Goal: Communication & Community: Answer question/provide support

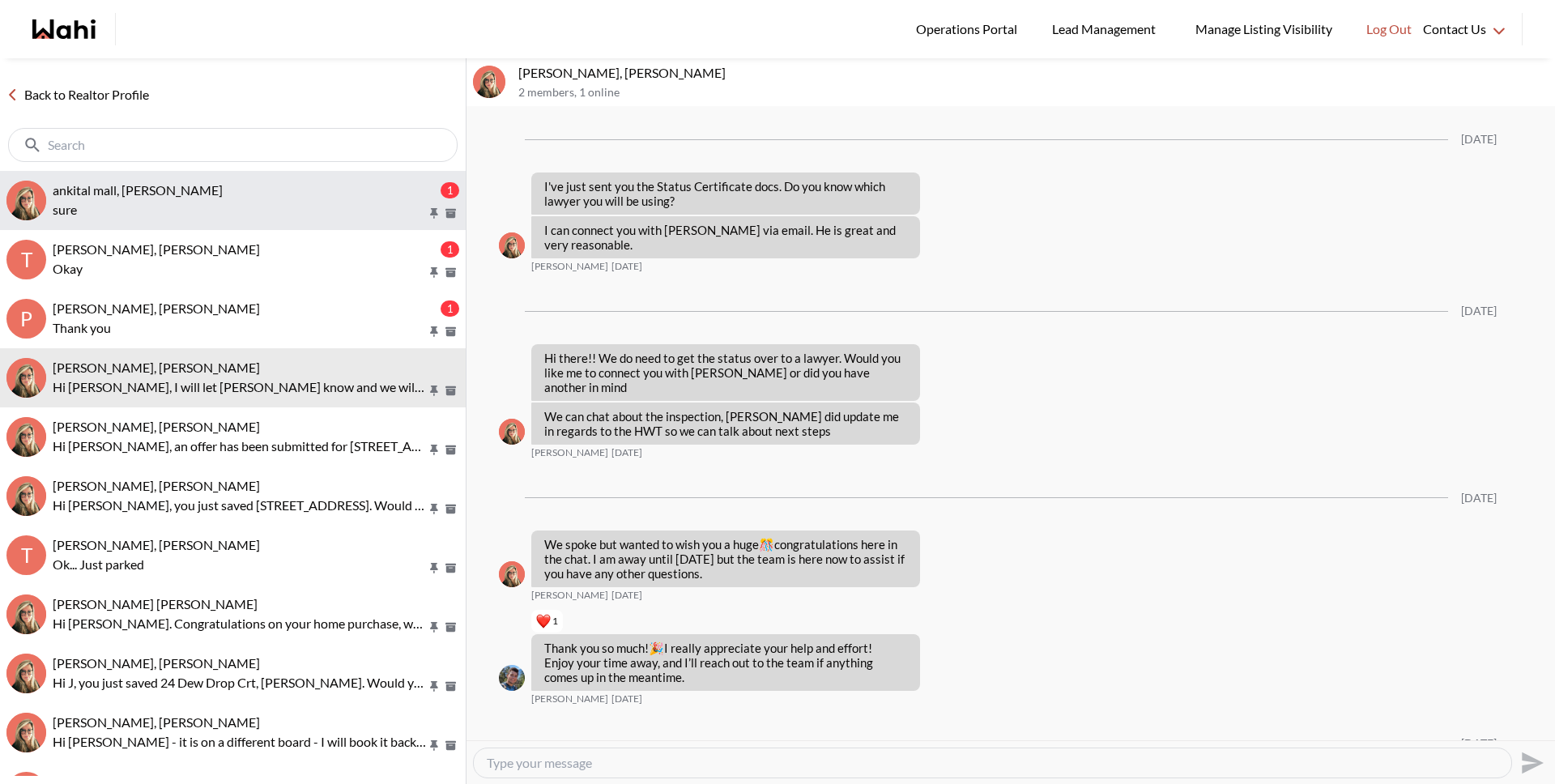
scroll to position [2979, 0]
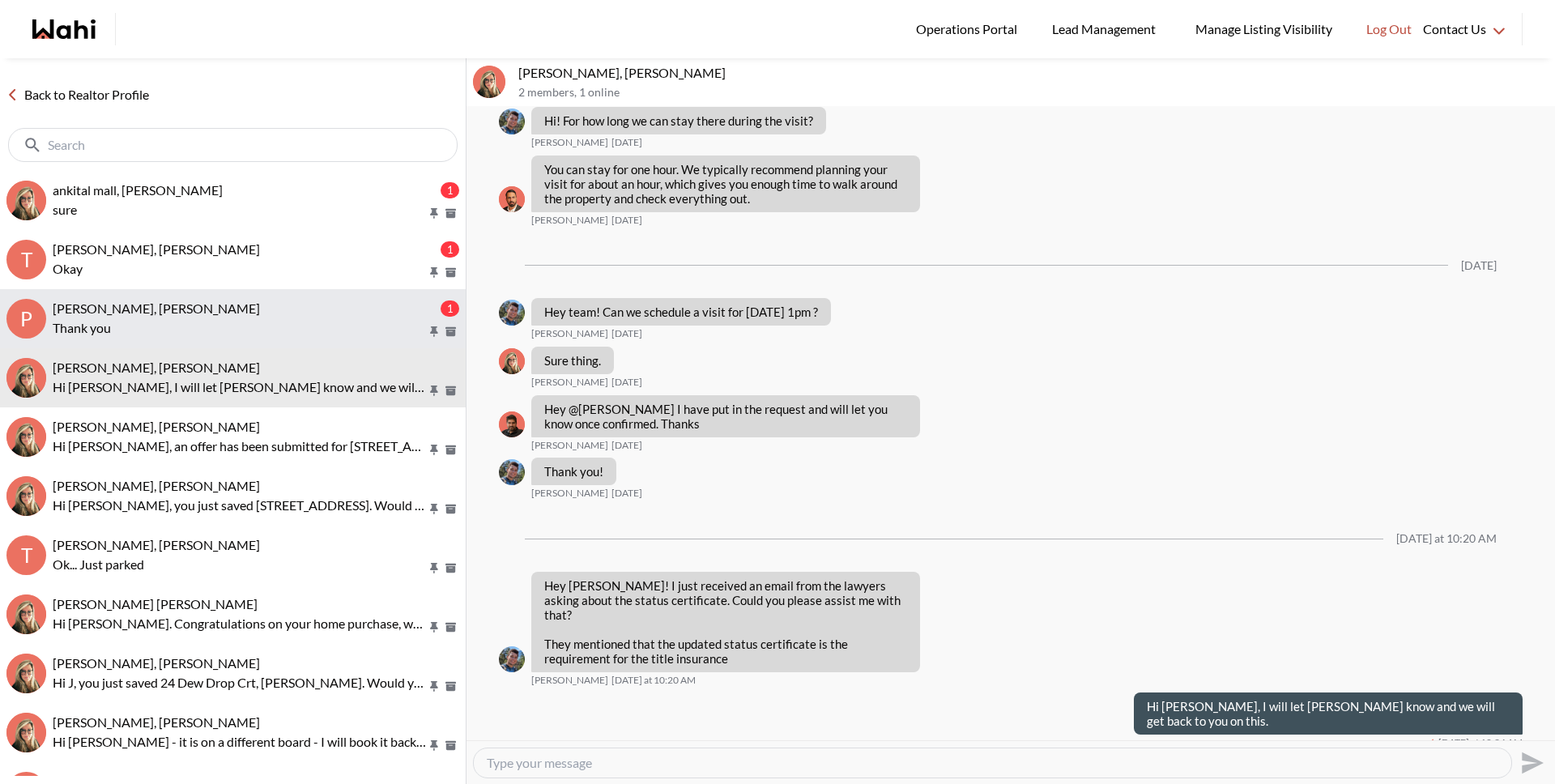
click at [164, 321] on p "Thank you" at bounding box center [240, 327] width 375 height 19
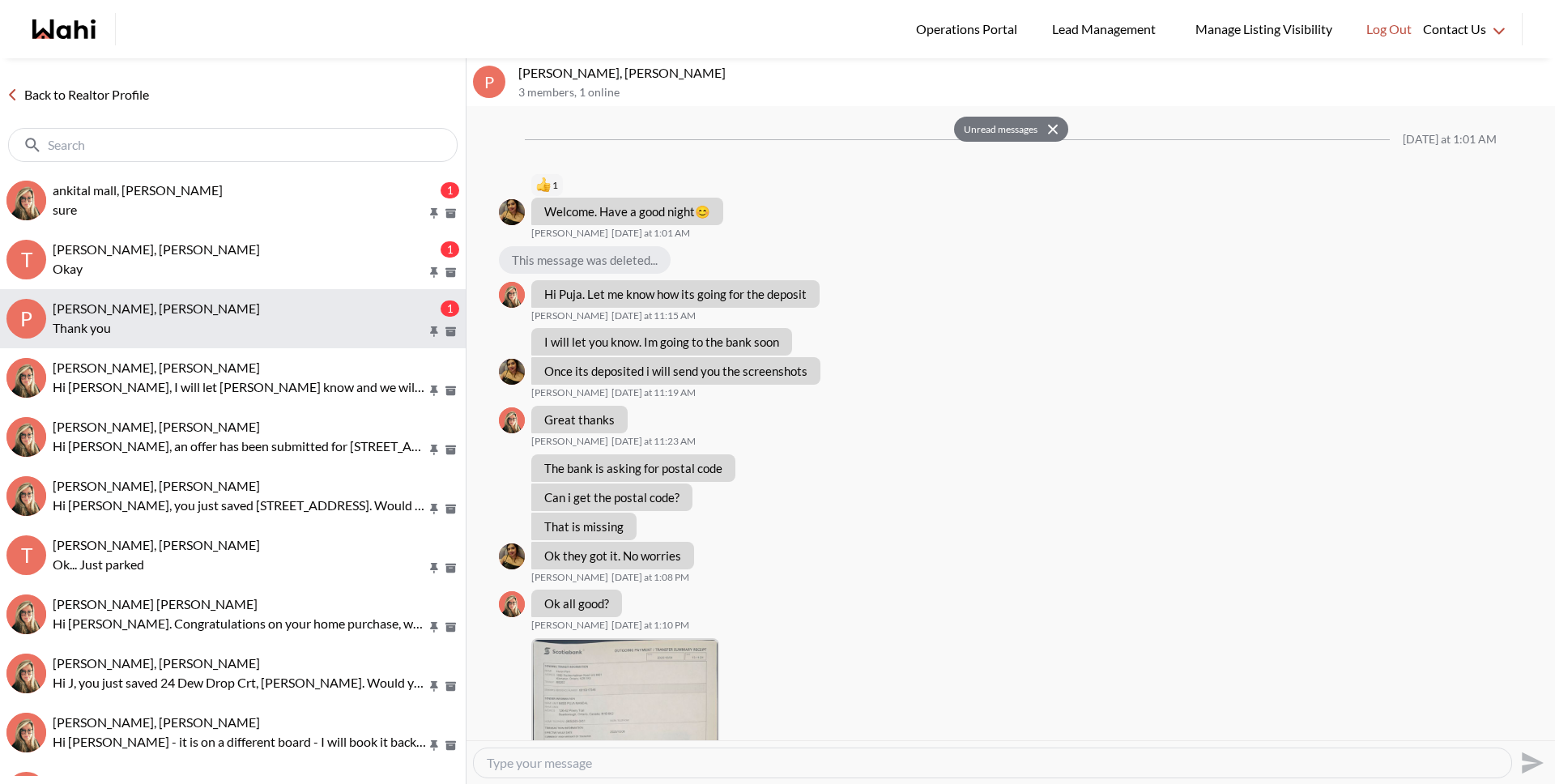
scroll to position [1076, 0]
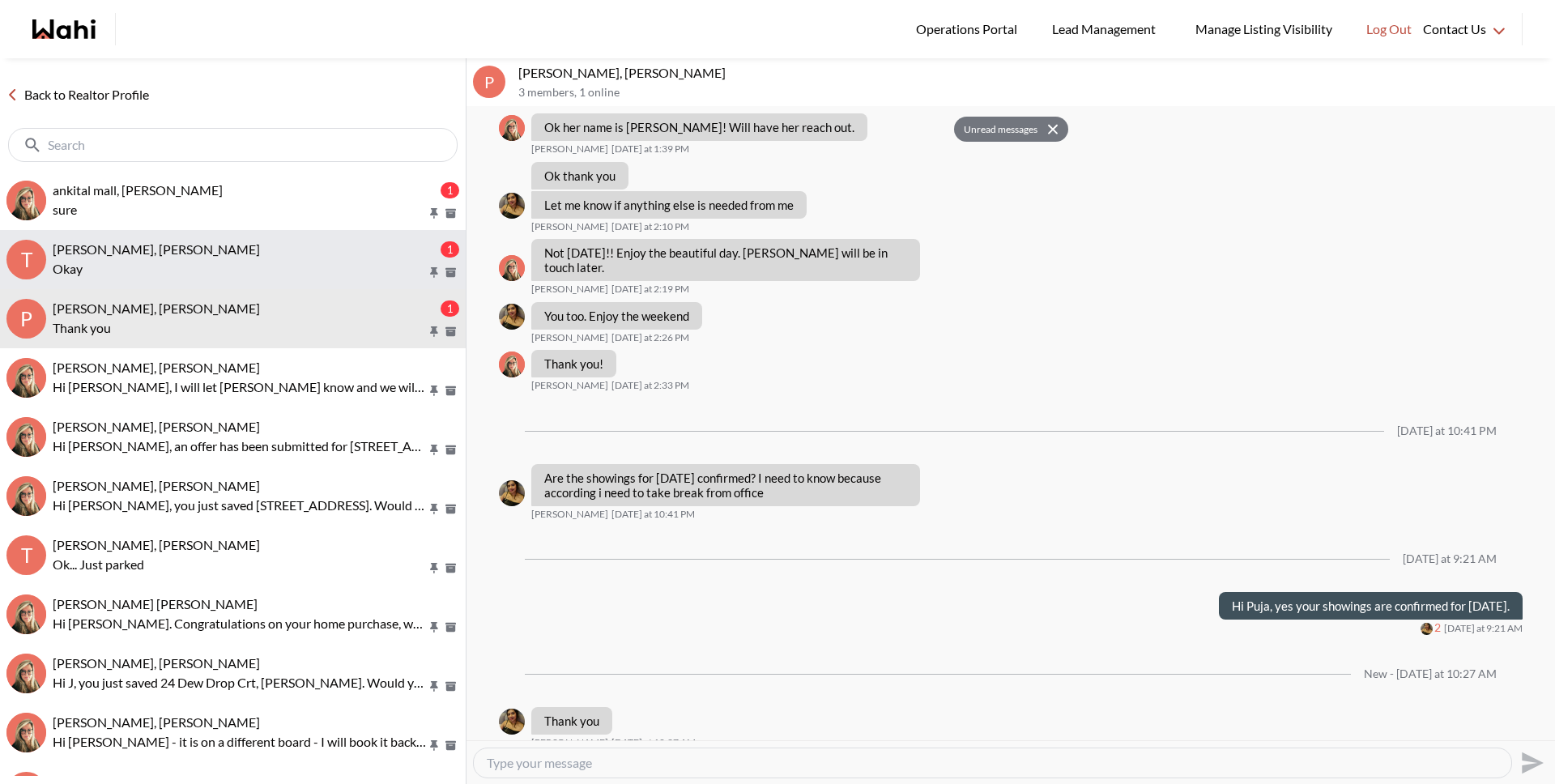
click at [176, 276] on p "Okay" at bounding box center [240, 269] width 375 height 19
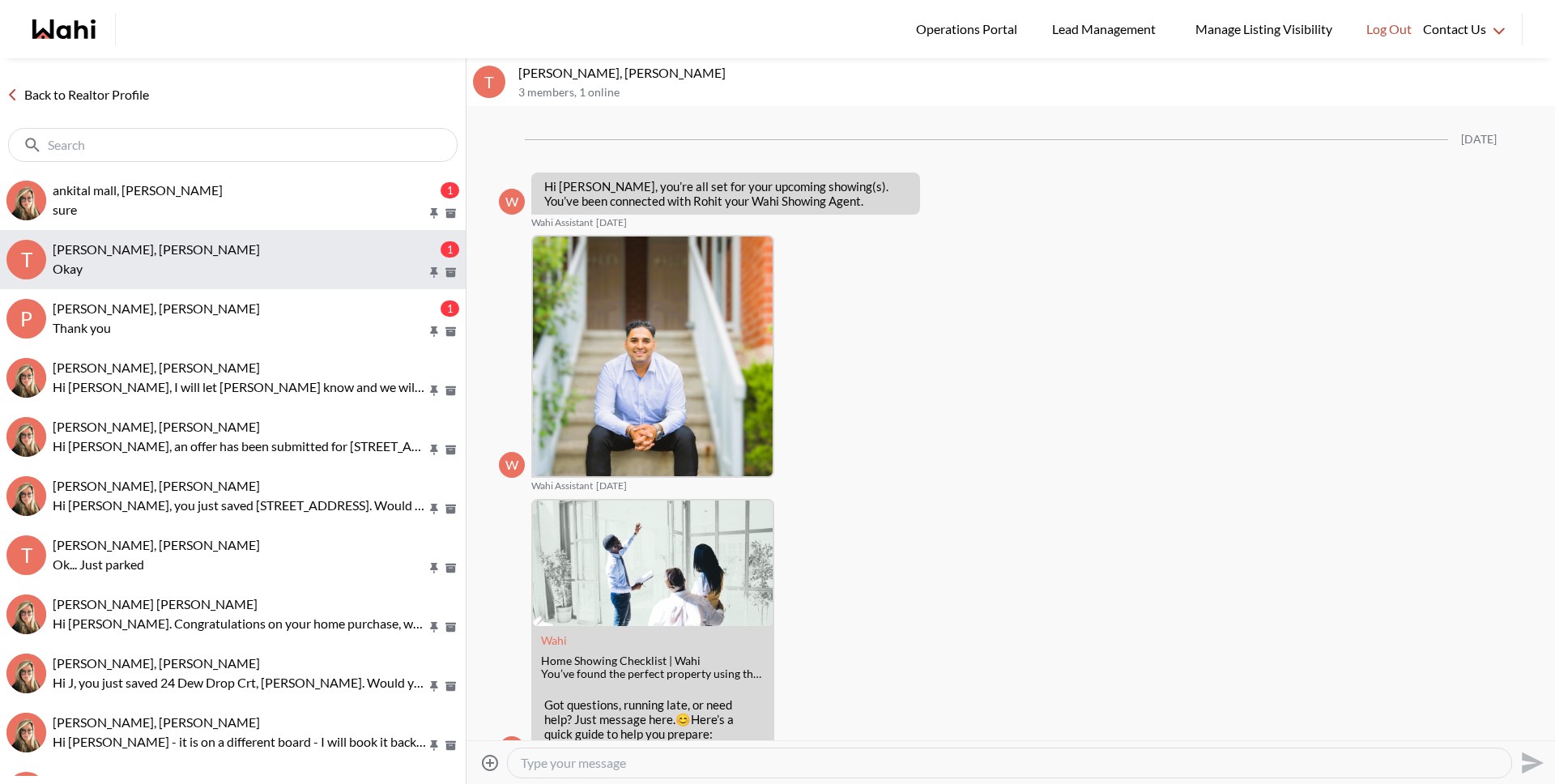
scroll to position [3039, 0]
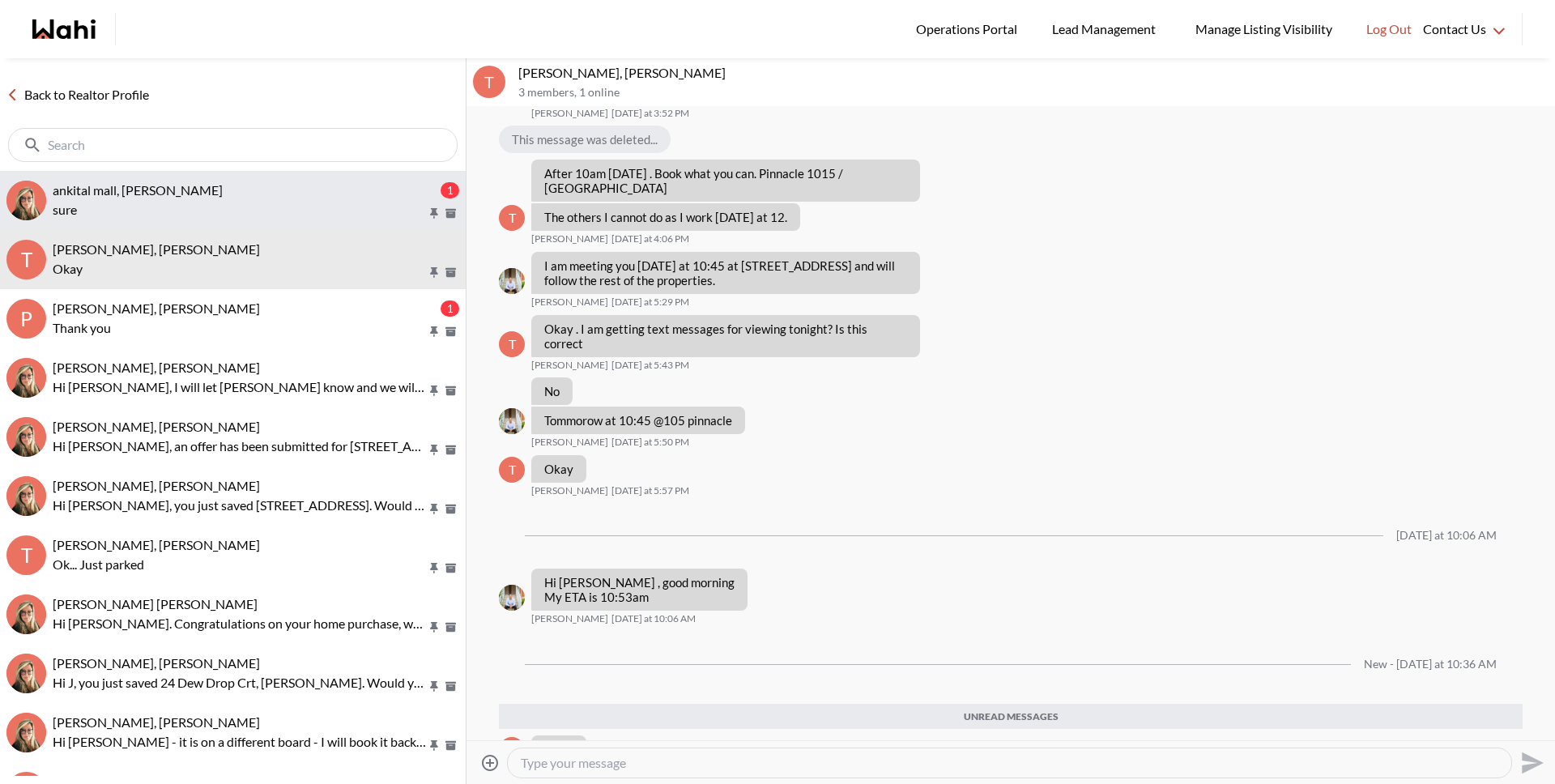
click at [185, 195] on div "ankital mall, Barbara" at bounding box center [244, 190] width 384 height 16
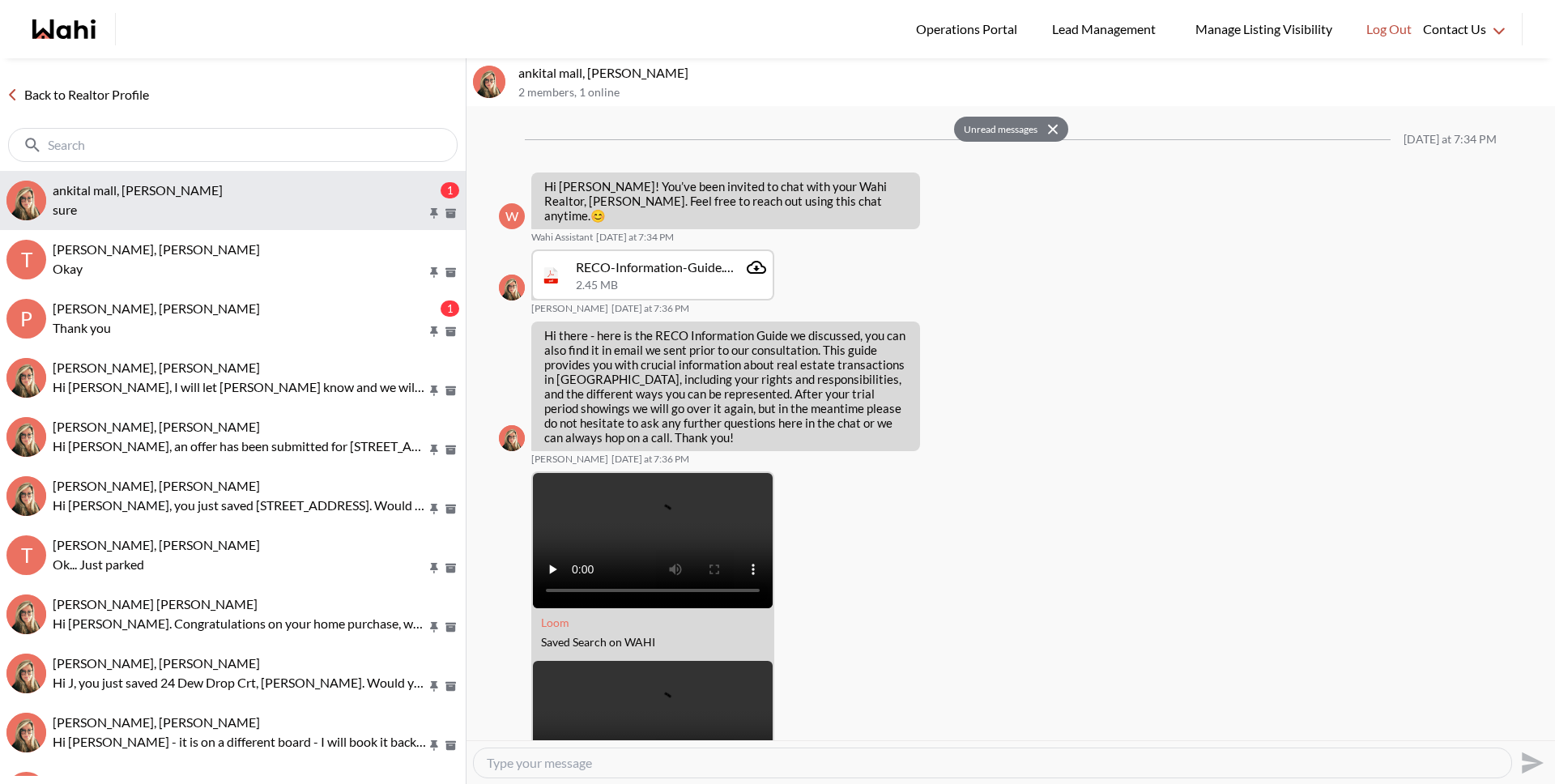
scroll to position [1253, 0]
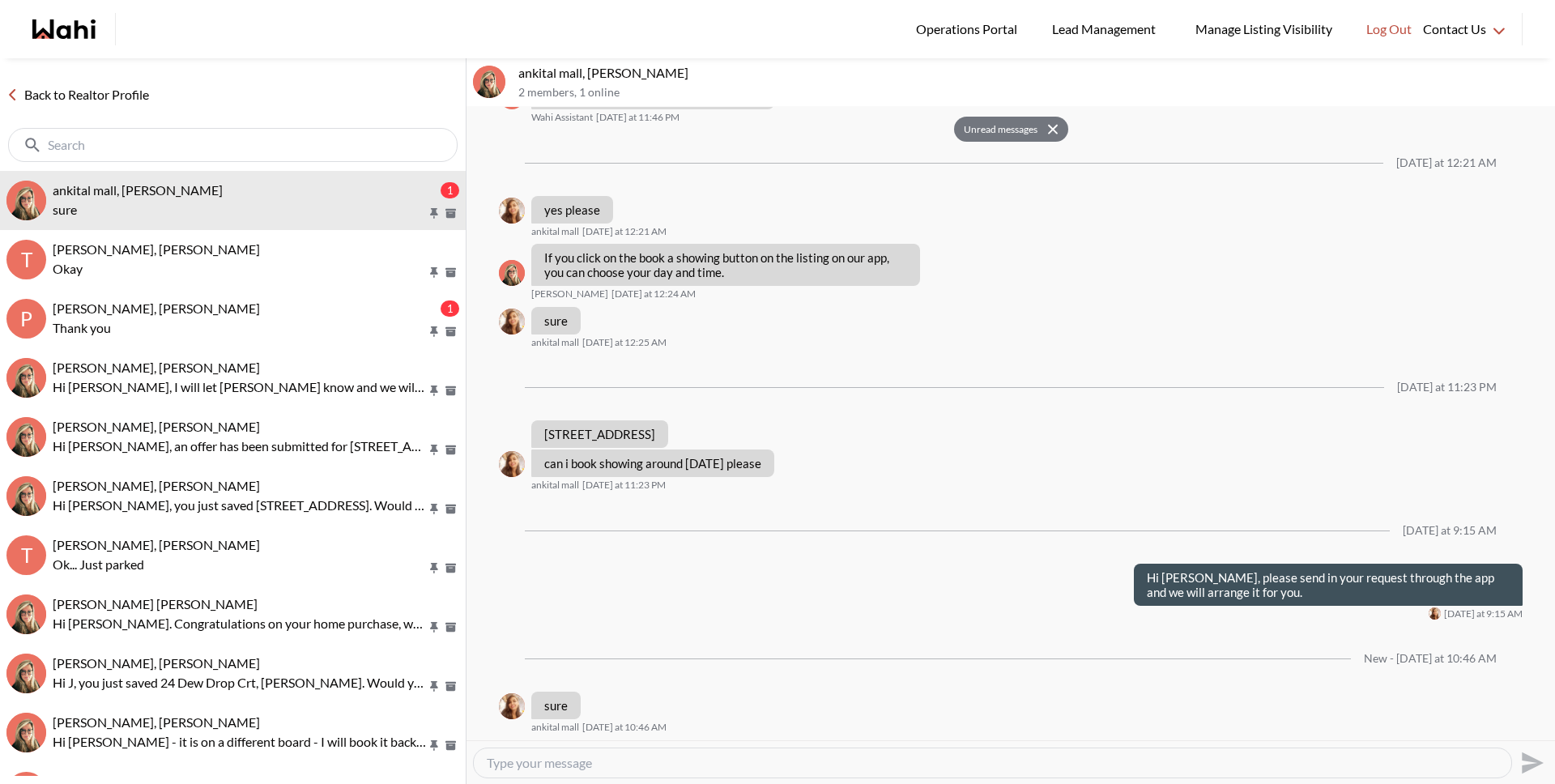
click at [125, 89] on link "Back to Realtor Profile" at bounding box center [78, 94] width 156 height 21
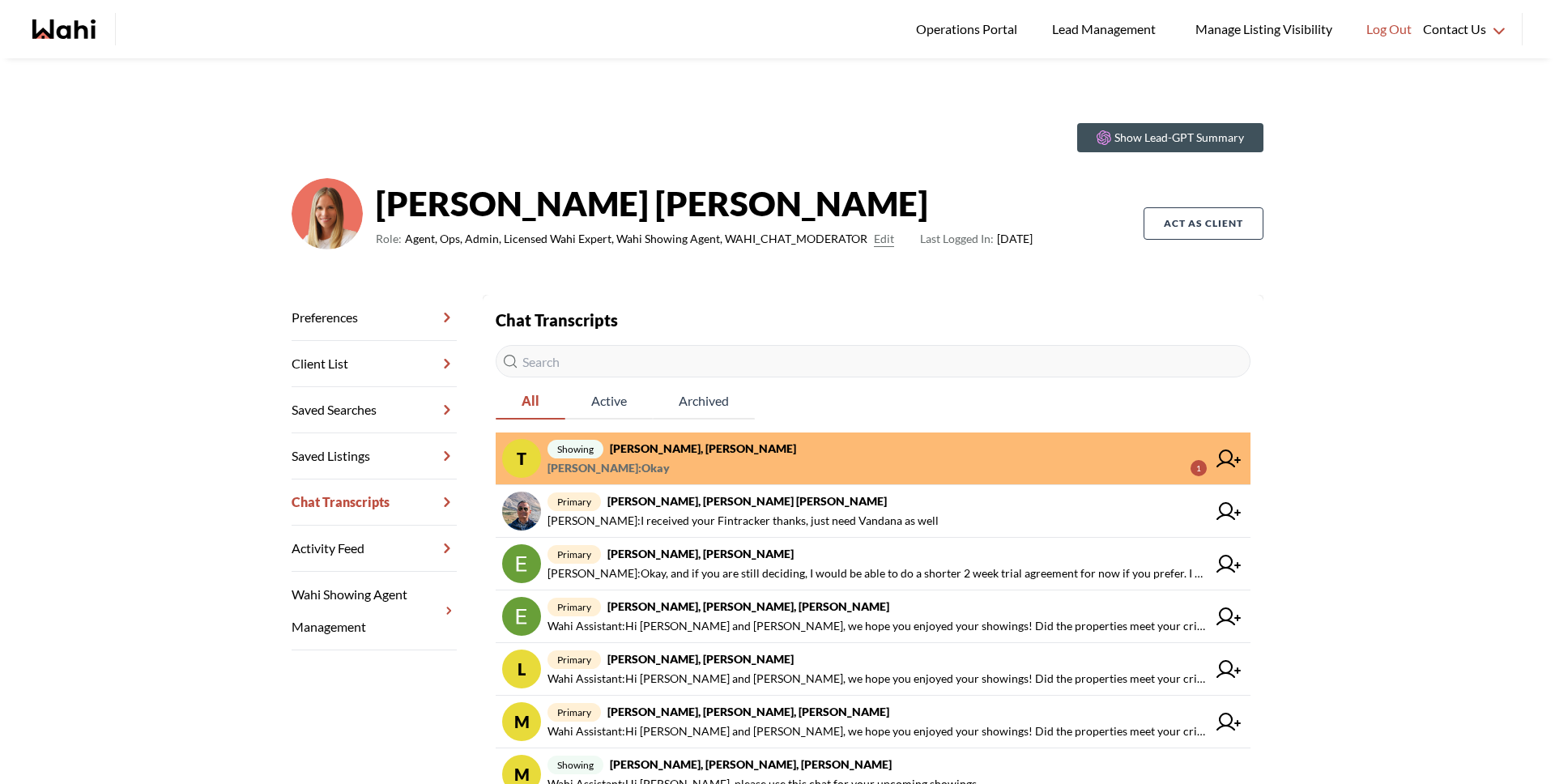
click at [639, 460] on span "Tanya Fita : Okay 1" at bounding box center [877, 468] width 659 height 19
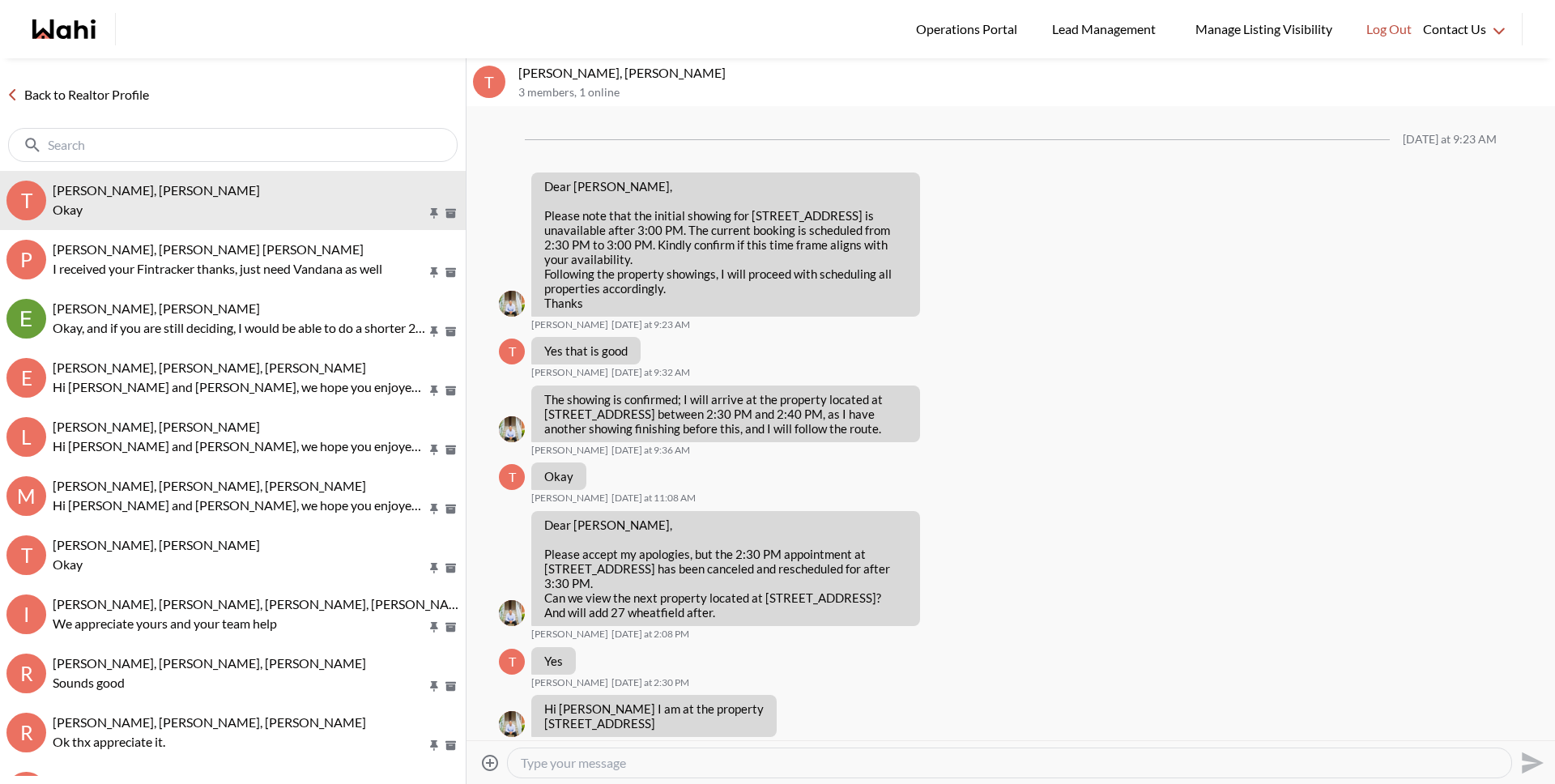
scroll to position [1277, 0]
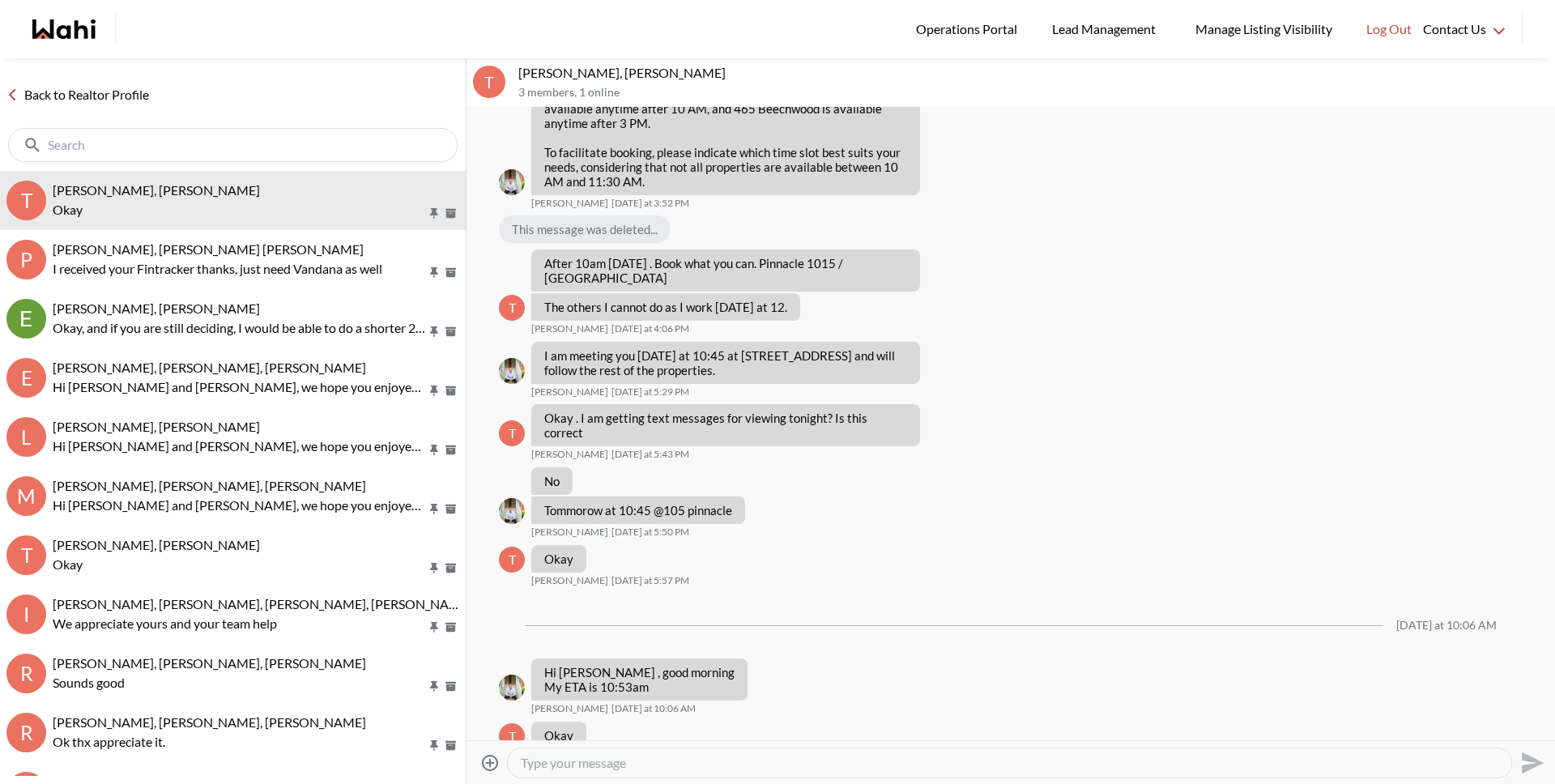
click at [125, 96] on link "Back to Realtor Profile" at bounding box center [78, 94] width 156 height 21
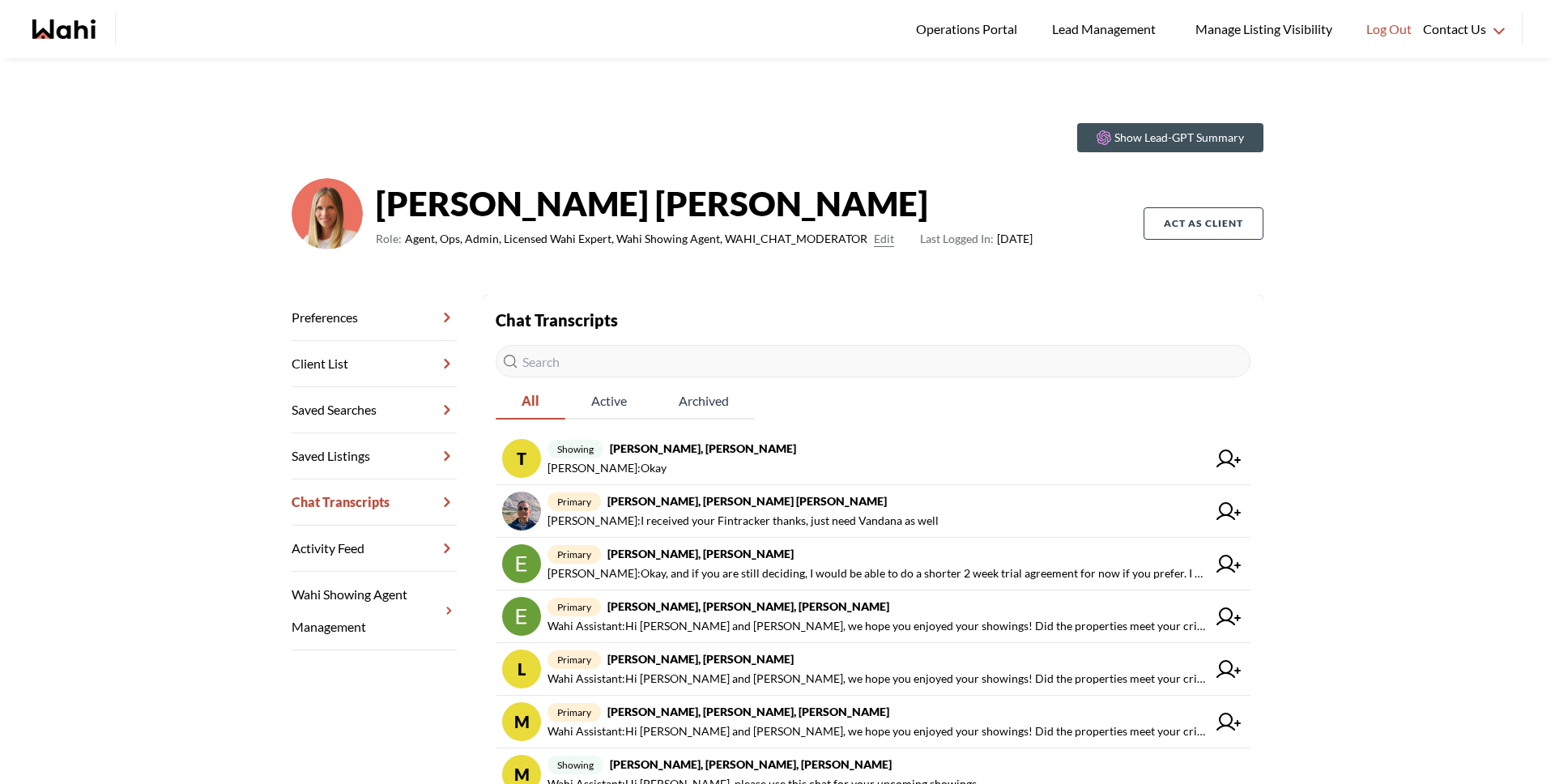
click at [554, 352] on input "text" at bounding box center [873, 361] width 755 height 33
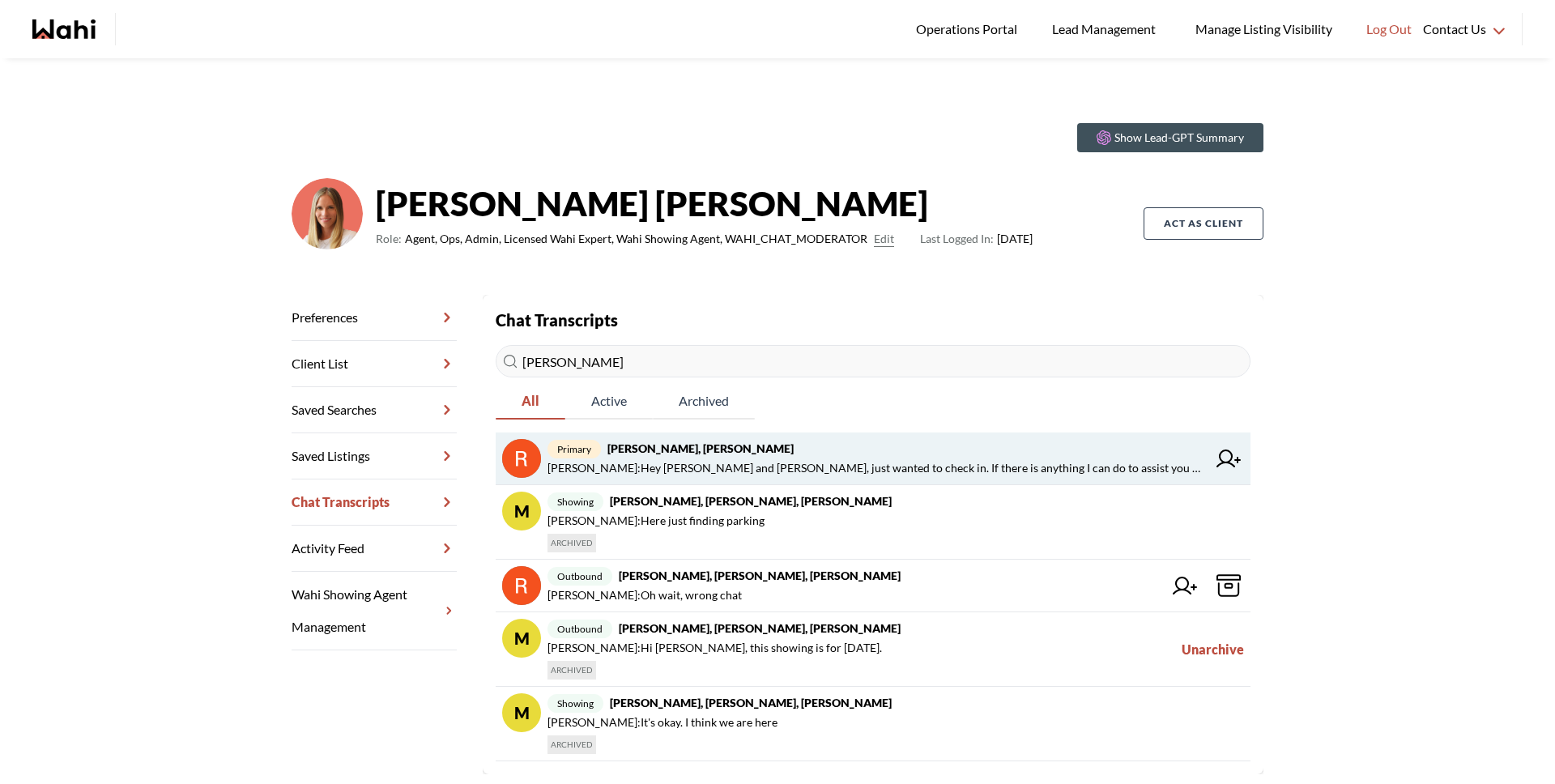
type input "robyn"
click at [683, 459] on span "Michelle Ryckman : Hey Robyn and Colin, just wanted to check in. If there is an…" at bounding box center [877, 468] width 659 height 19
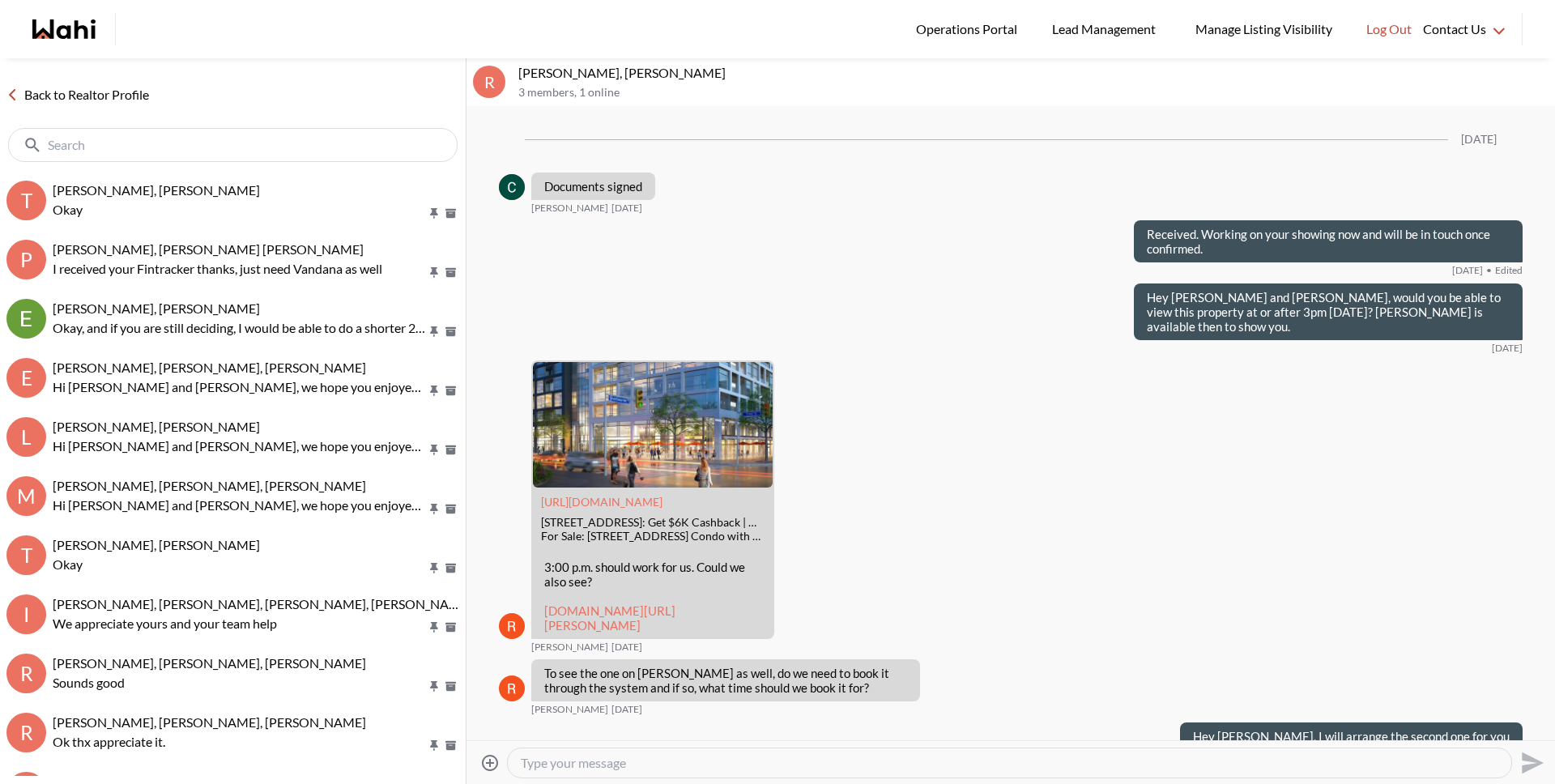
scroll to position [2849, 0]
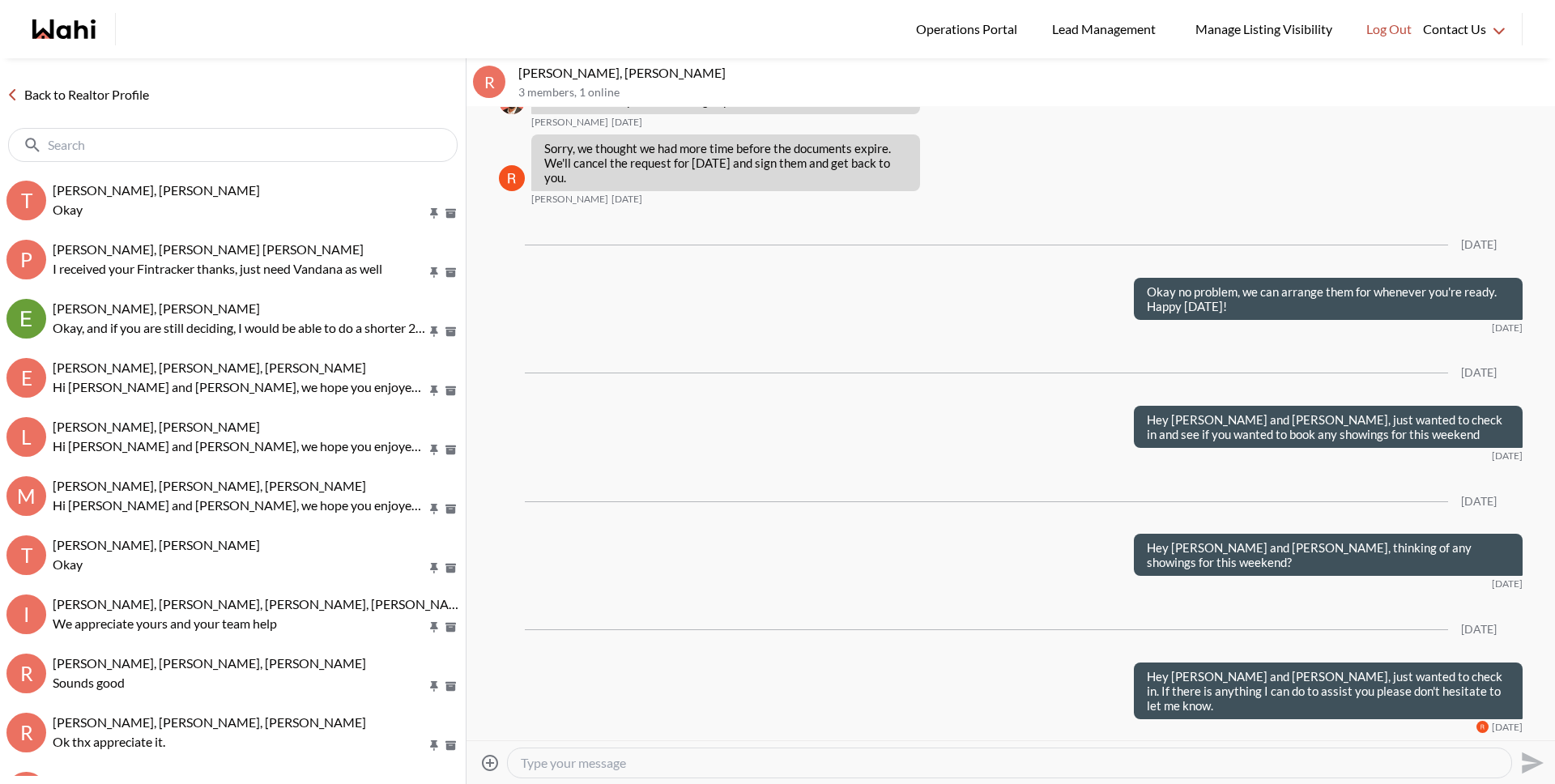
click at [657, 758] on textarea "Type your message" at bounding box center [1010, 763] width 978 height 16
type textarea "Hey Robyn and Colin, checking in on you, are you still looking for a new home?"
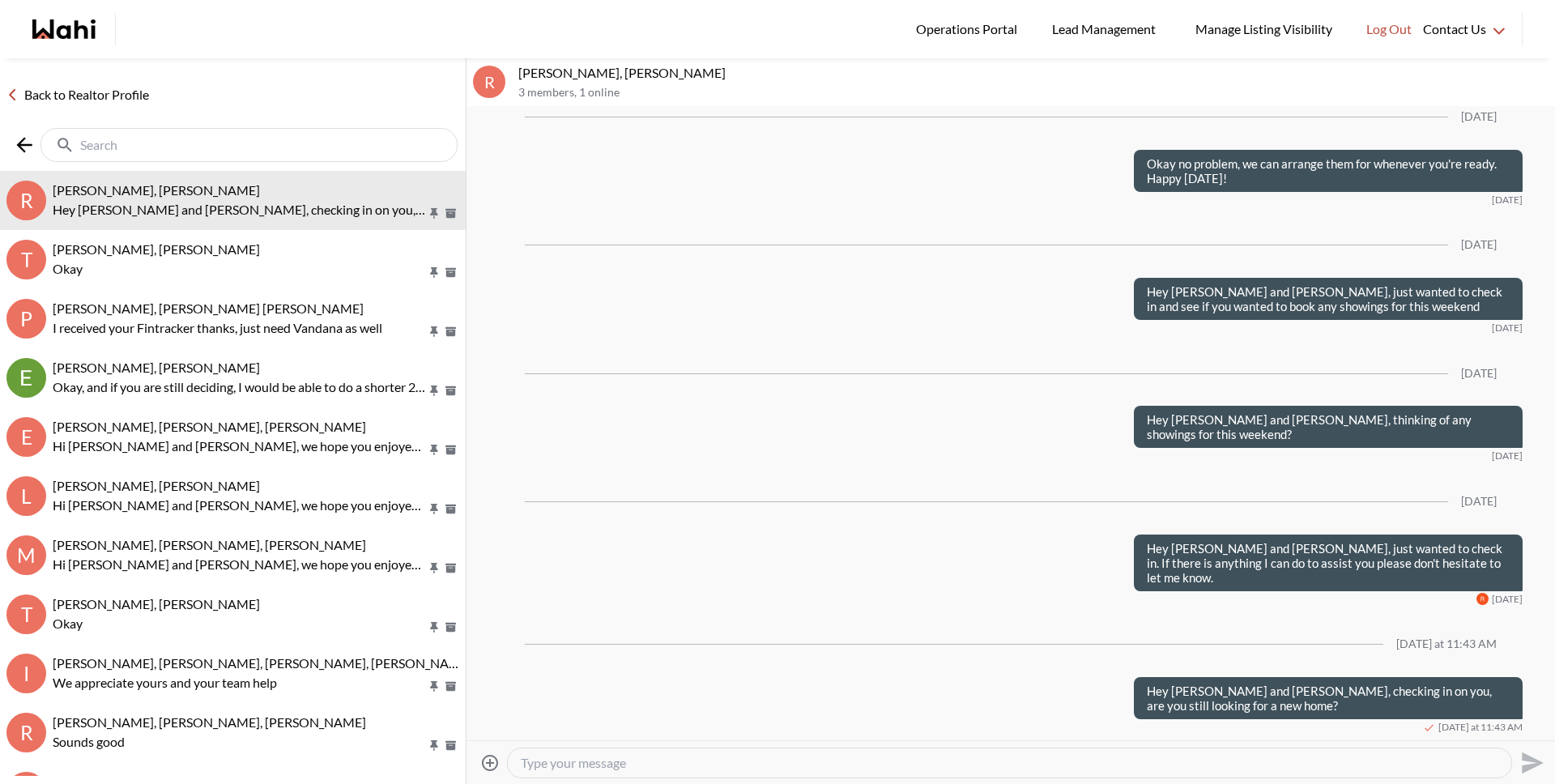
click at [337, 137] on input "text" at bounding box center [251, 145] width 341 height 16
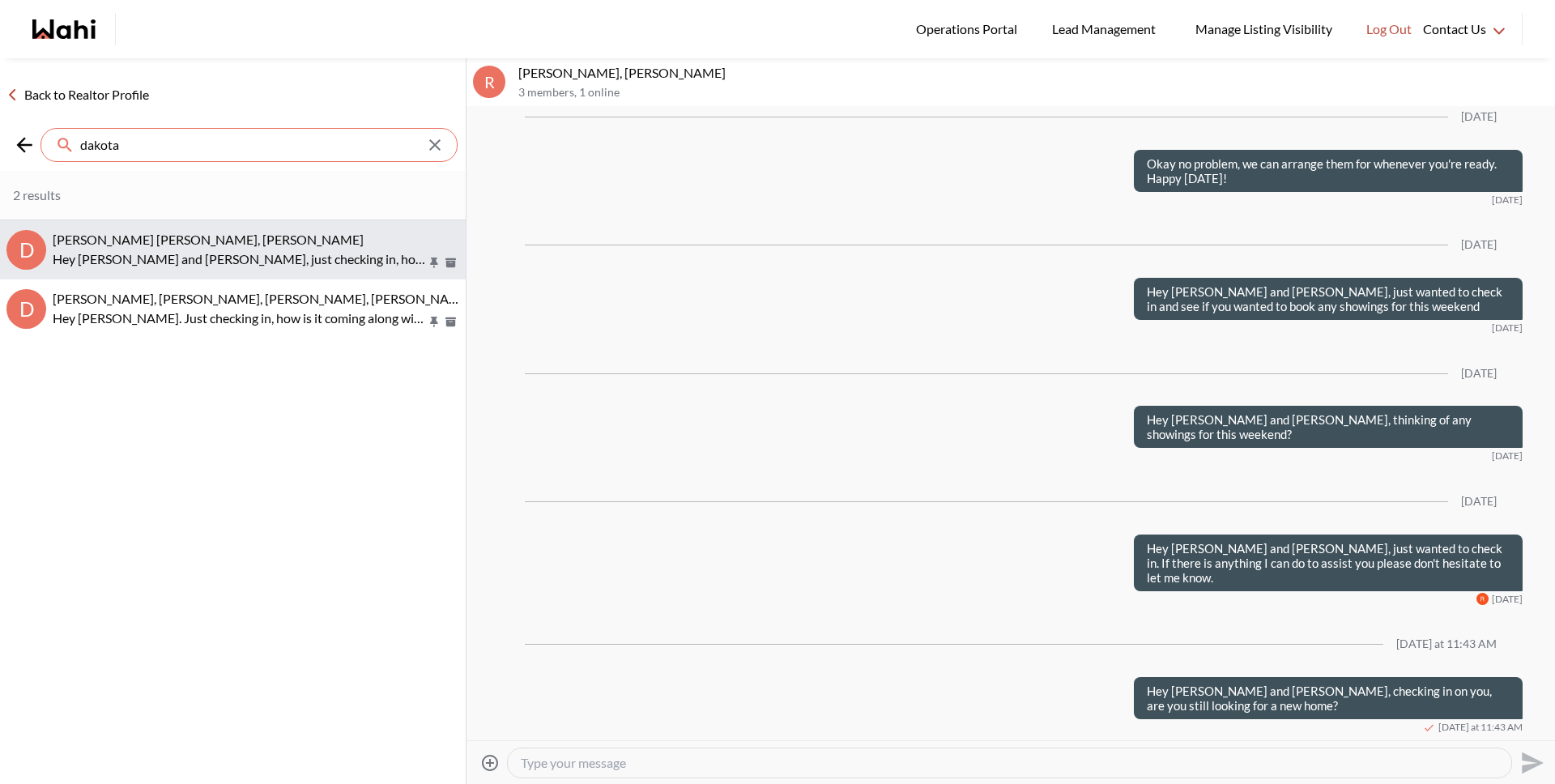
type input "dakota"
click at [325, 245] on div "Dakota Penn, Shelby Moorhead, Michelle, Rohit" at bounding box center [255, 240] width 406 height 16
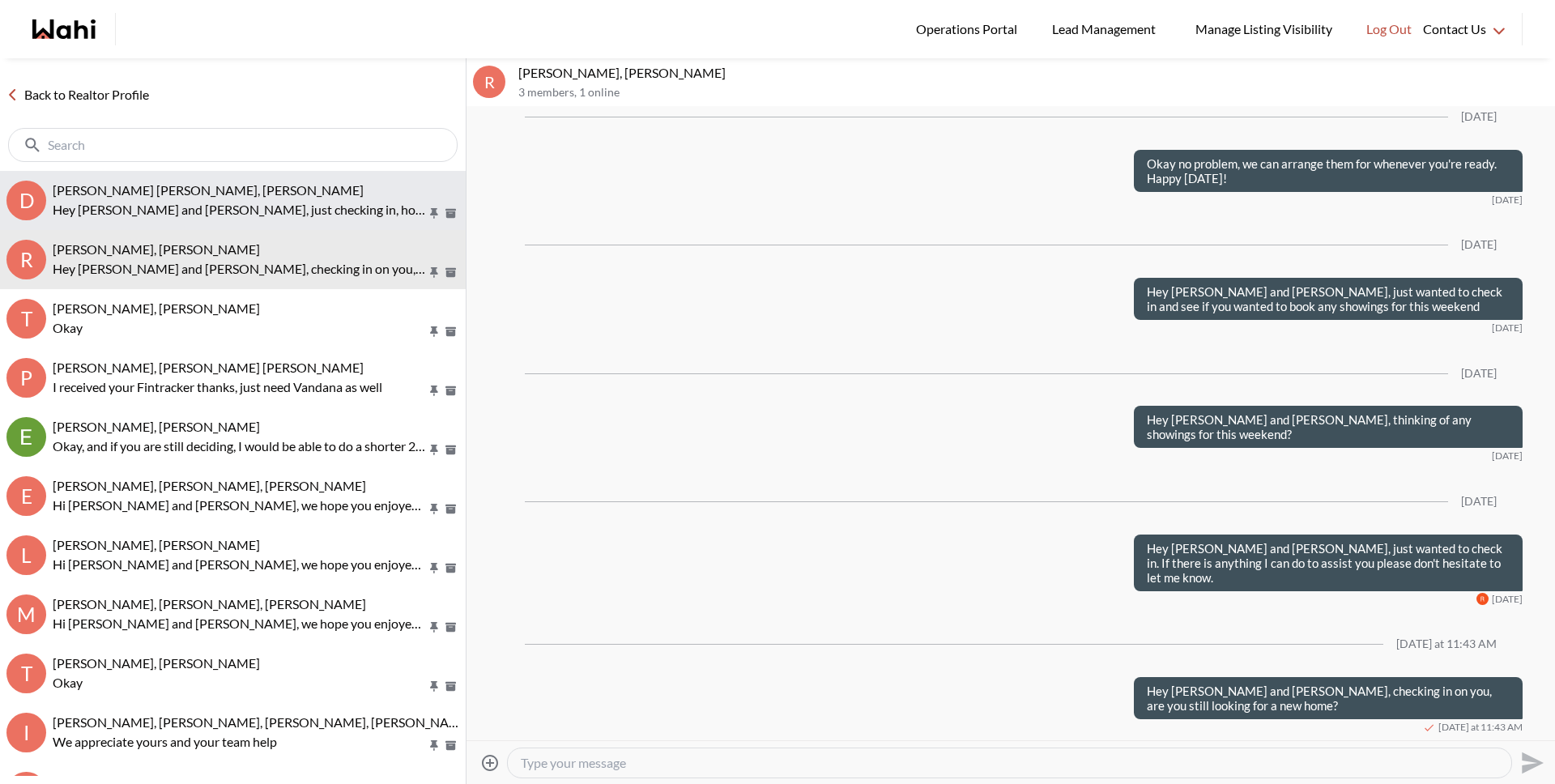
click at [306, 213] on p "Hey Dakota and Shelby, just checking in, how is the search coming along. Thinki…" at bounding box center [240, 209] width 375 height 19
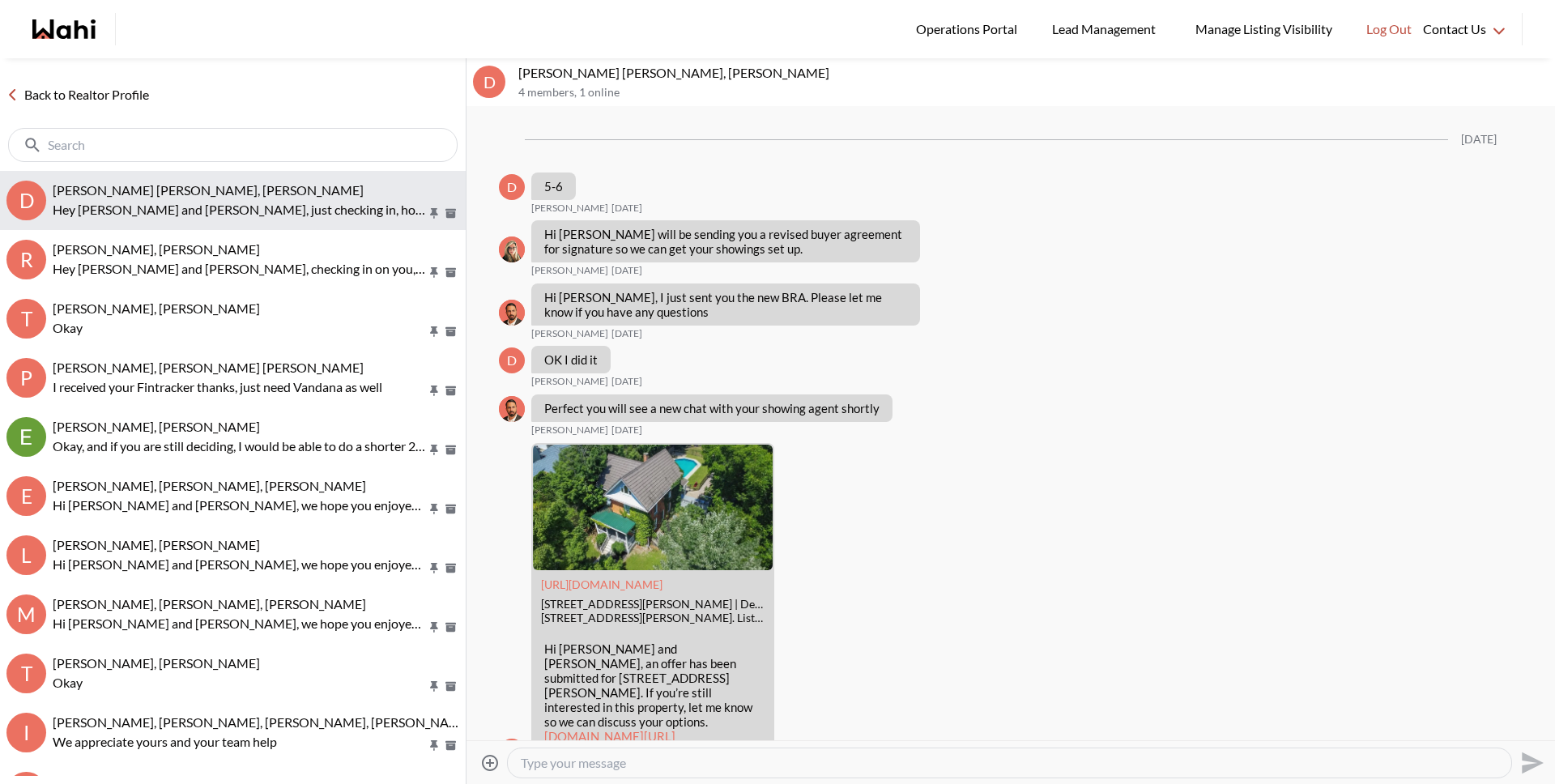
scroll to position [2203, 0]
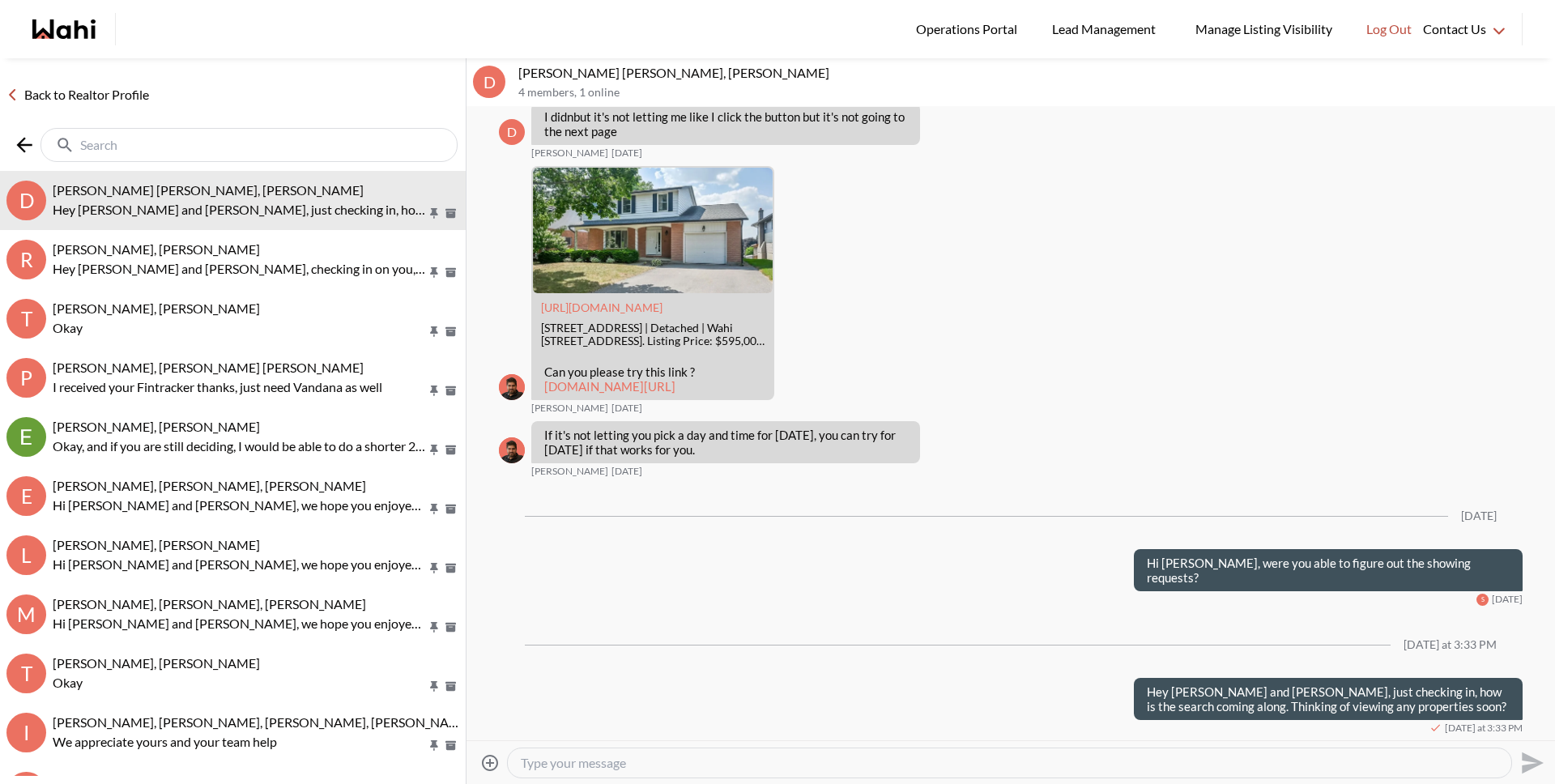
click at [230, 149] on input "text" at bounding box center [251, 145] width 341 height 16
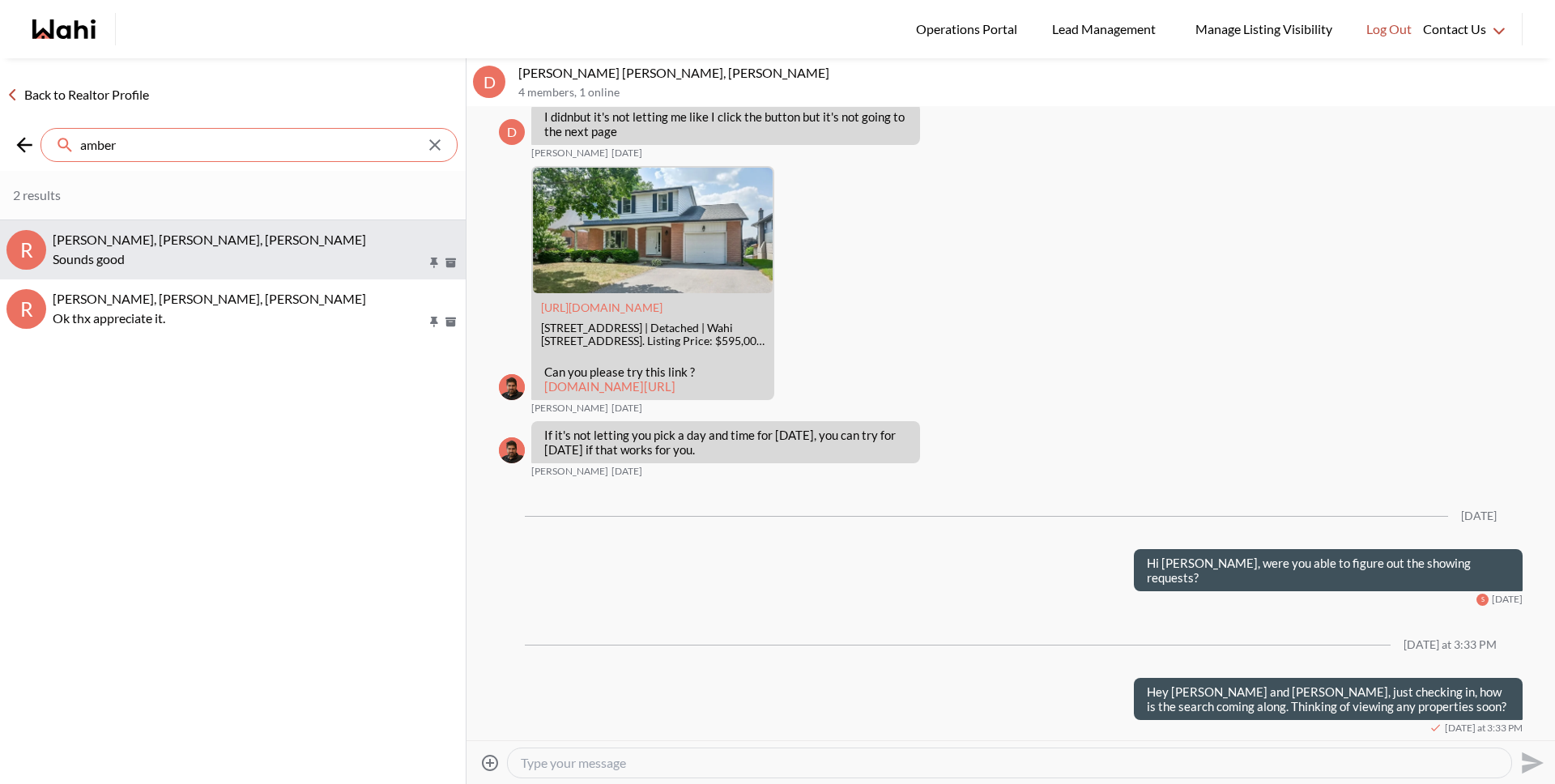
type input "amber"
click at [220, 266] on p "Sounds good" at bounding box center [240, 259] width 375 height 19
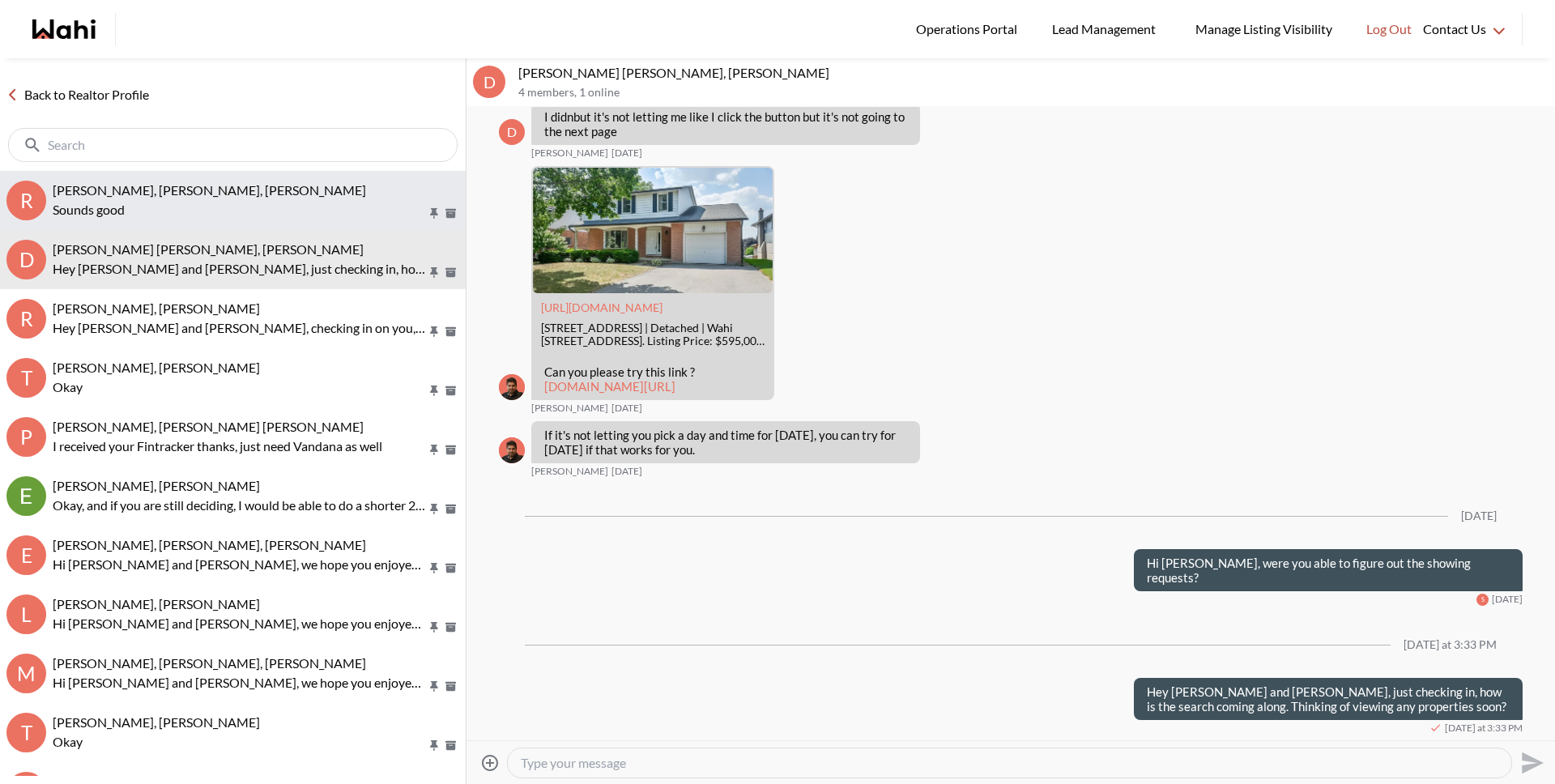
click at [208, 190] on span "Rory Fairweather, Amber F, Michelle" at bounding box center [209, 189] width 314 height 15
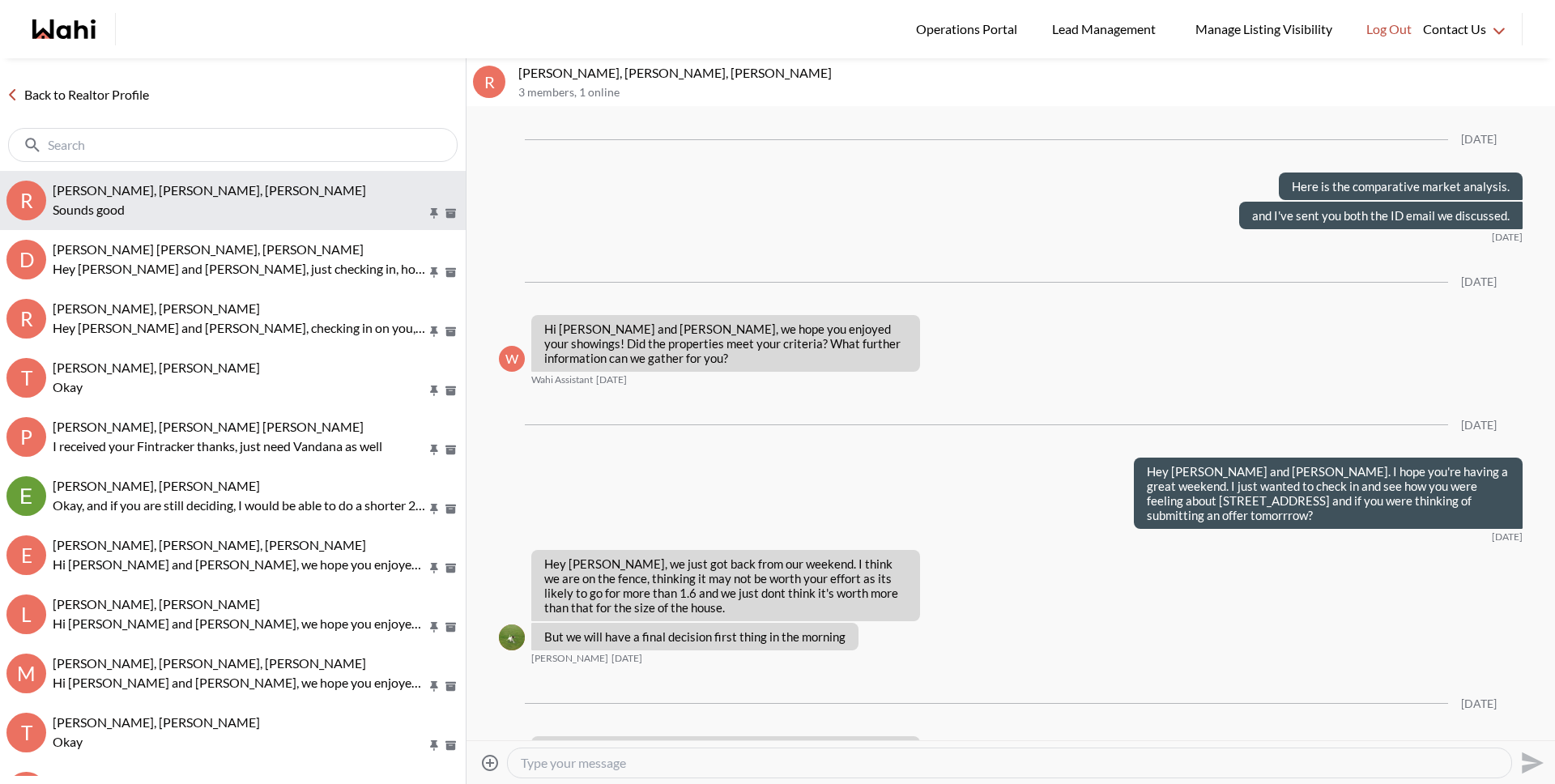
scroll to position [2127, 0]
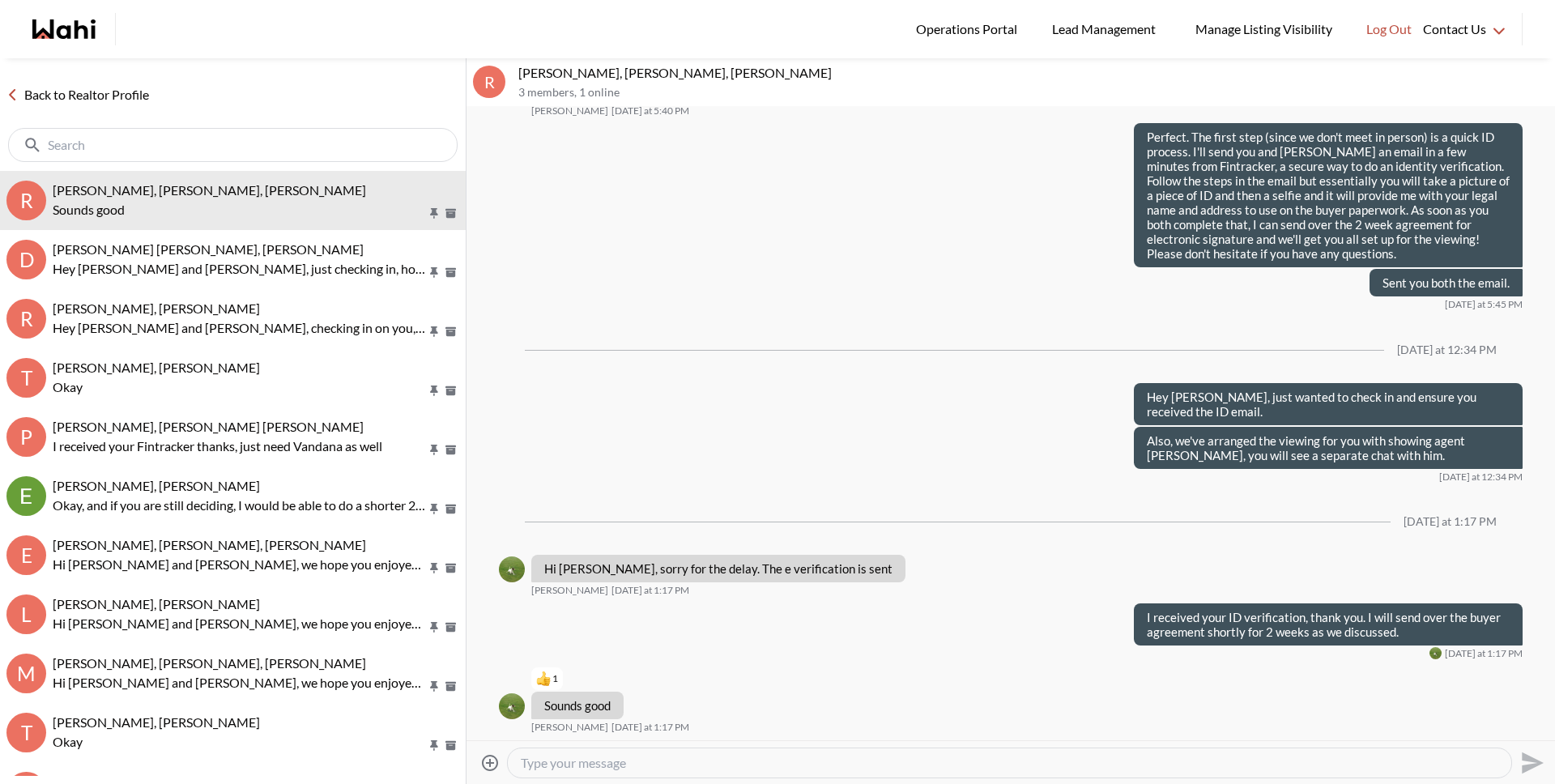
click at [649, 755] on textarea "Type your message" at bounding box center [1010, 763] width 978 height 16
click at [672, 758] on textarea "Type your message" at bounding box center [1010, 763] width 978 height 16
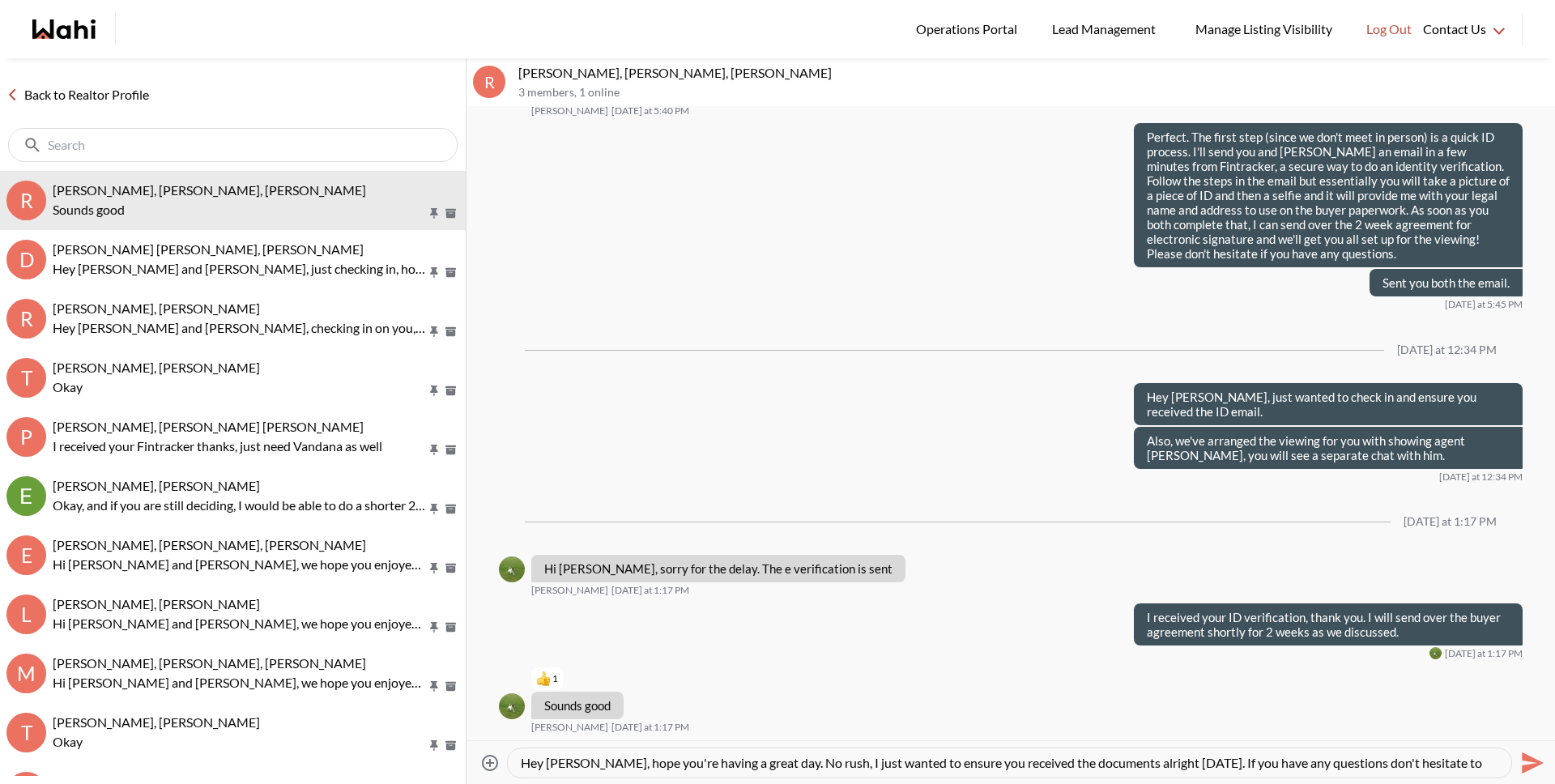
scroll to position [16, 0]
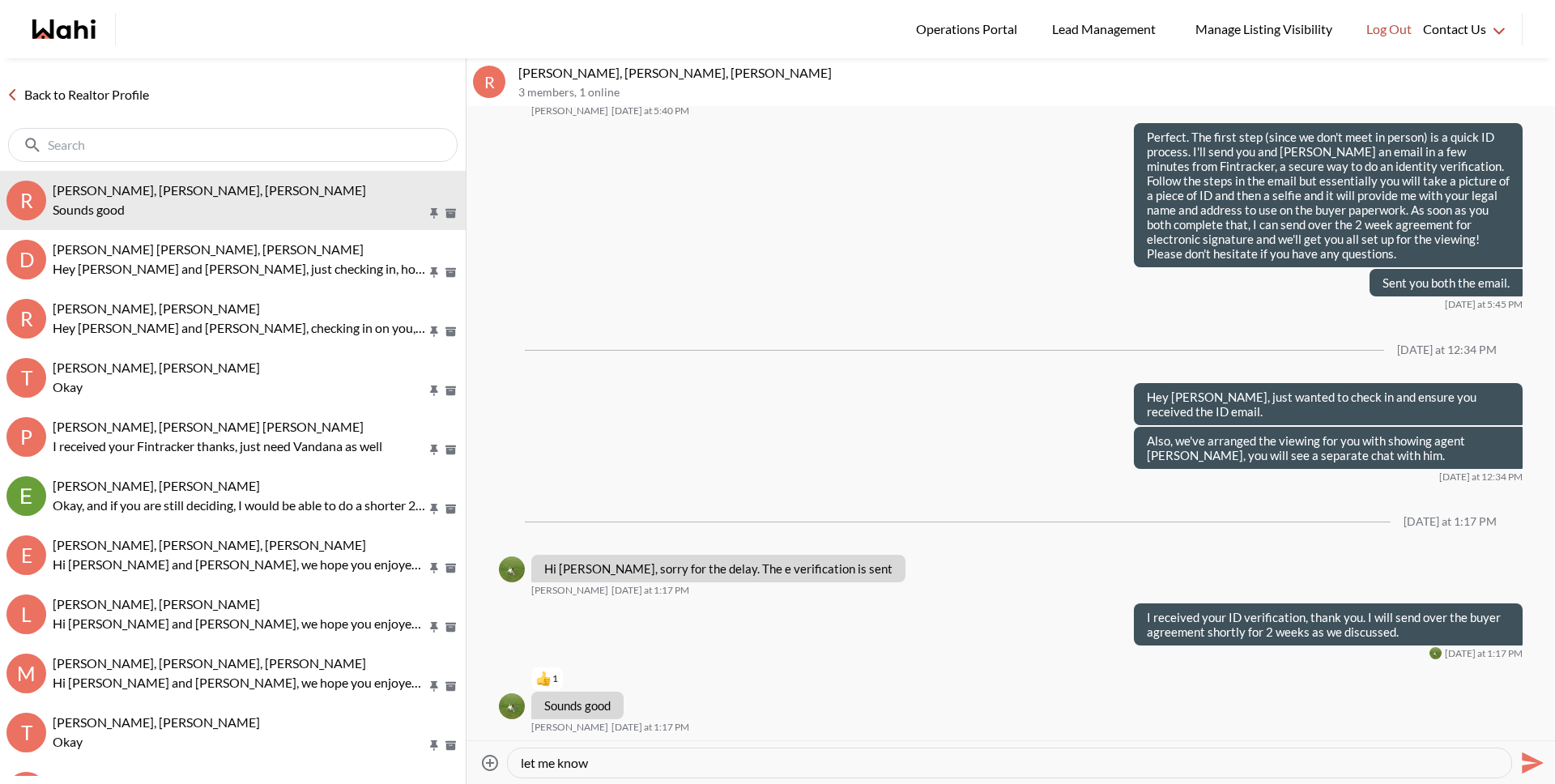
type textarea "Hey Amber, hope you're having a great day. No rush, I just wanted to ensure you…"
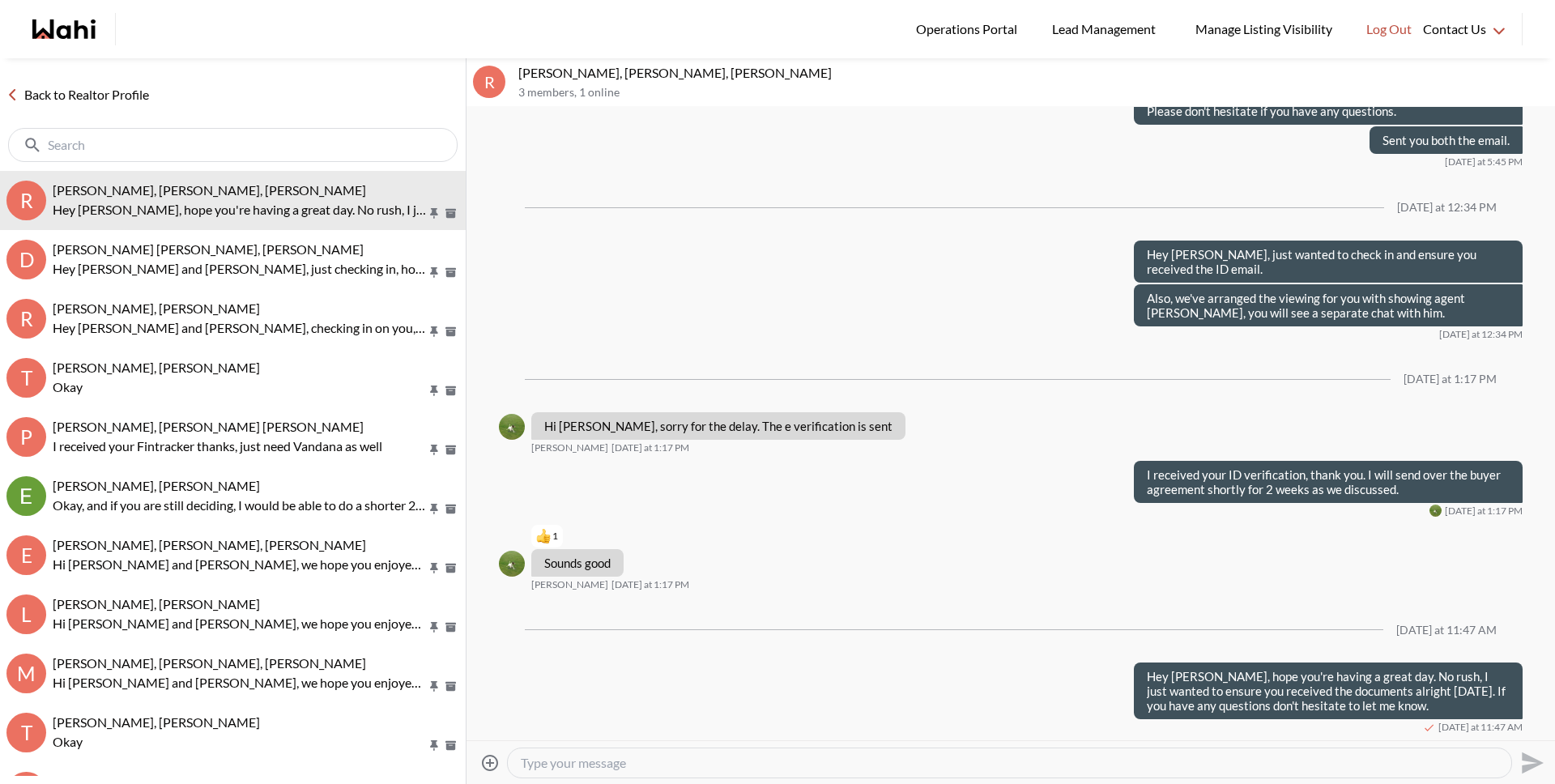
click at [360, 150] on input "text" at bounding box center [234, 145] width 374 height 16
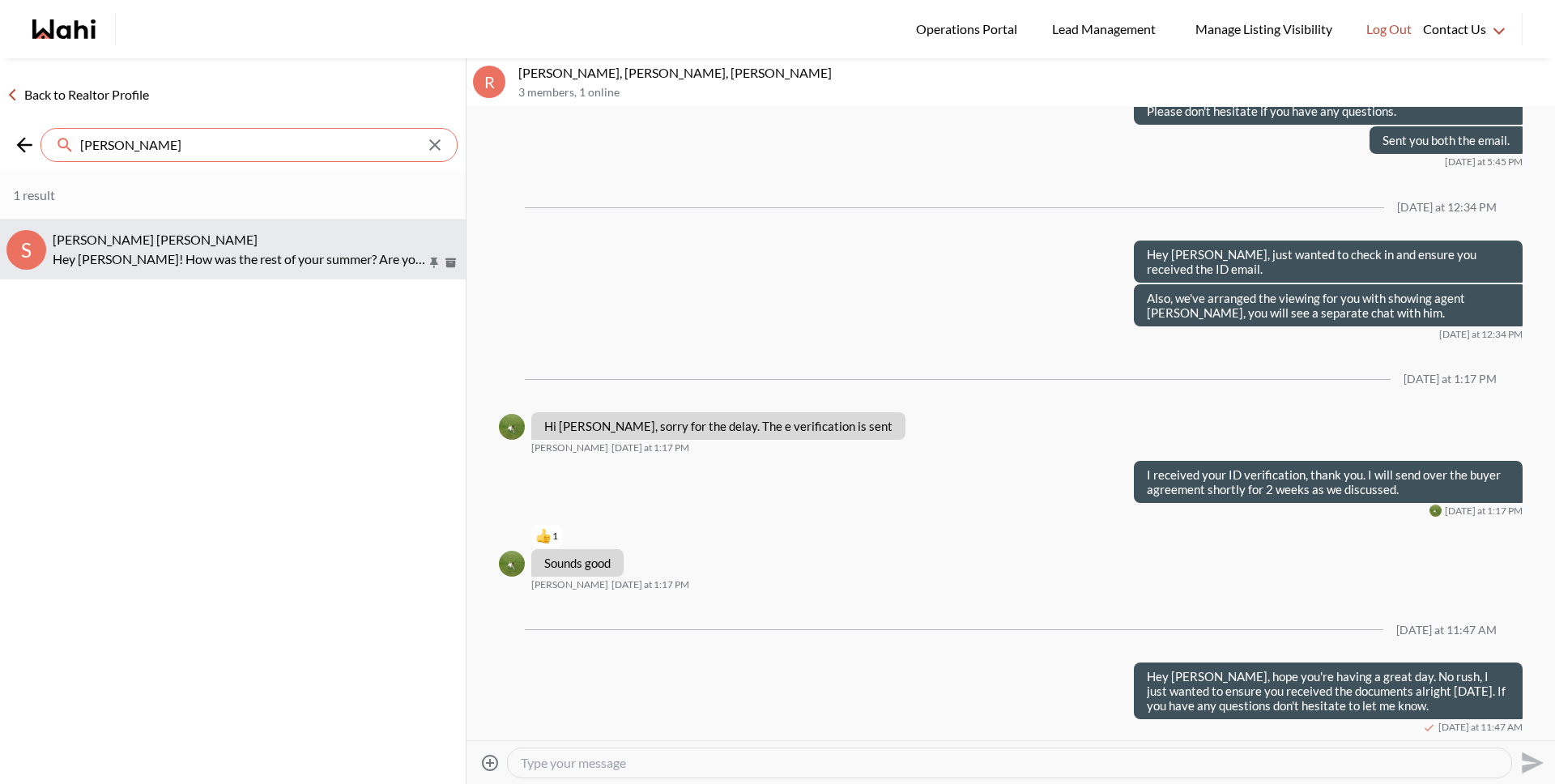
type input "salman"
click at [307, 277] on button "S Salman Arif, Michelle Hey Salman! How was the rest of your summer? Are you ba…" at bounding box center [232, 250] width 466 height 59
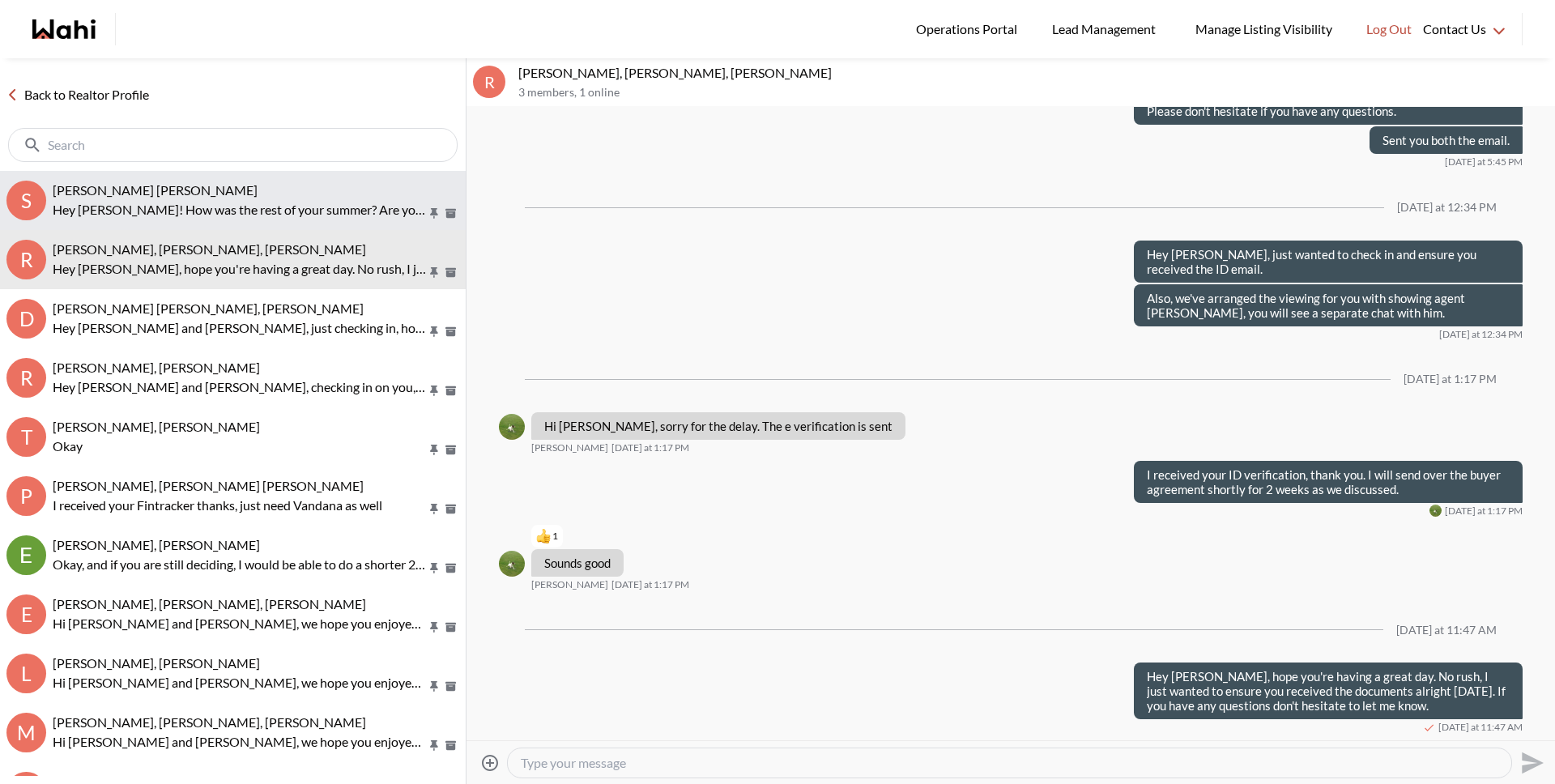
click at [346, 200] on p "Hey Salman! How was the rest of your summer? Are you back in town?" at bounding box center [240, 209] width 375 height 19
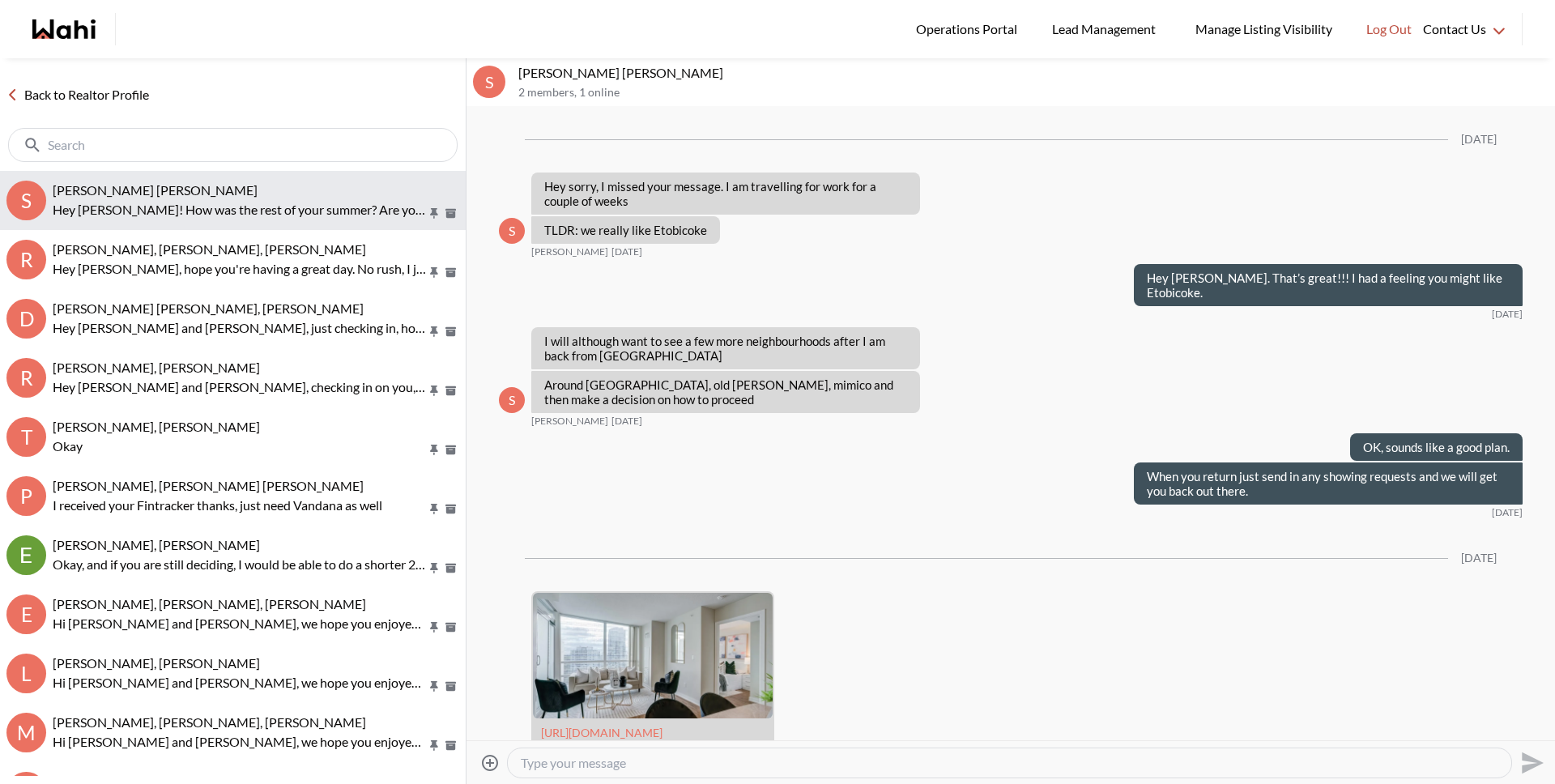
scroll to position [2705, 0]
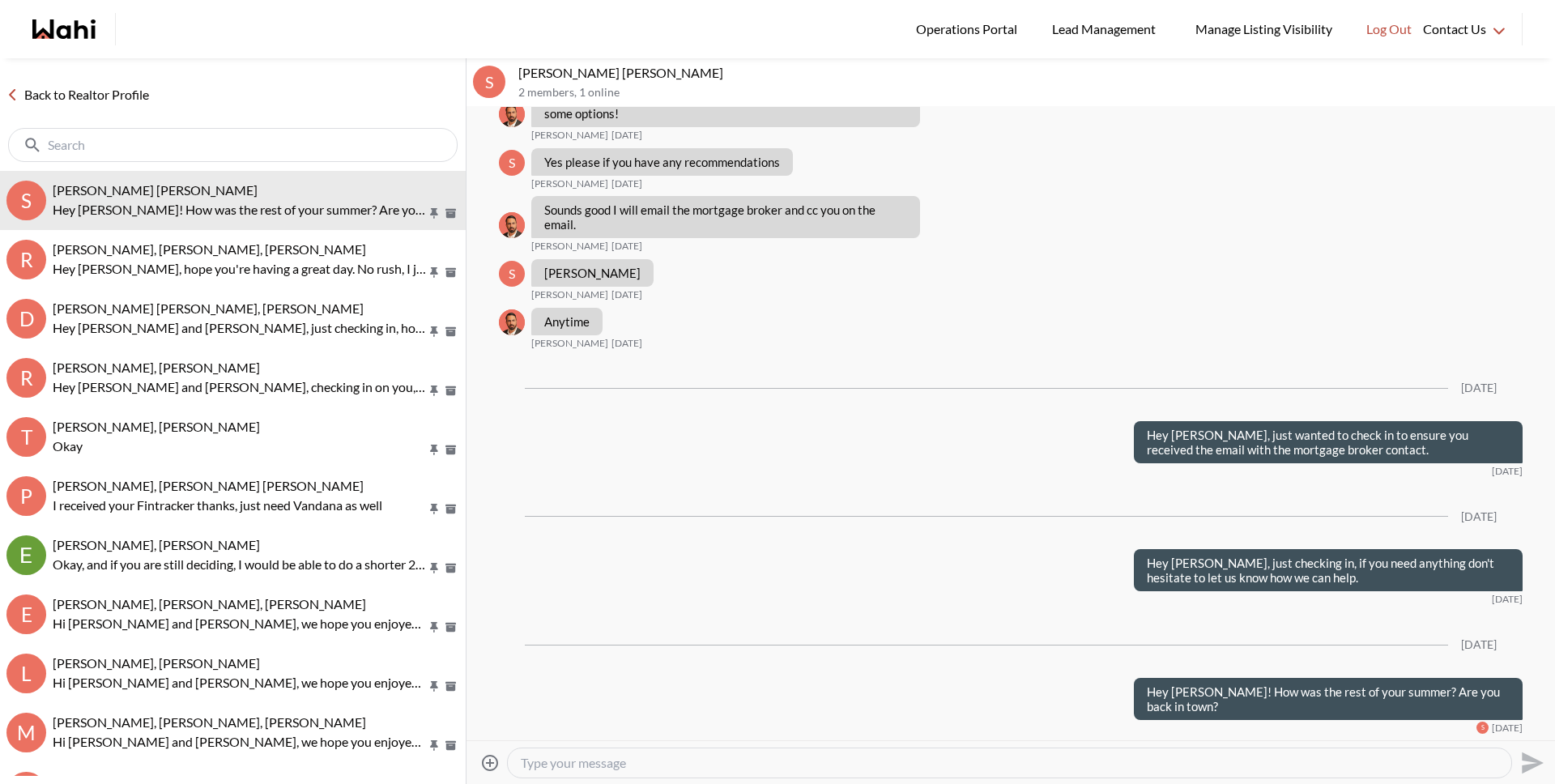
click at [722, 763] on textarea "Type your message" at bounding box center [1010, 763] width 978 height 16
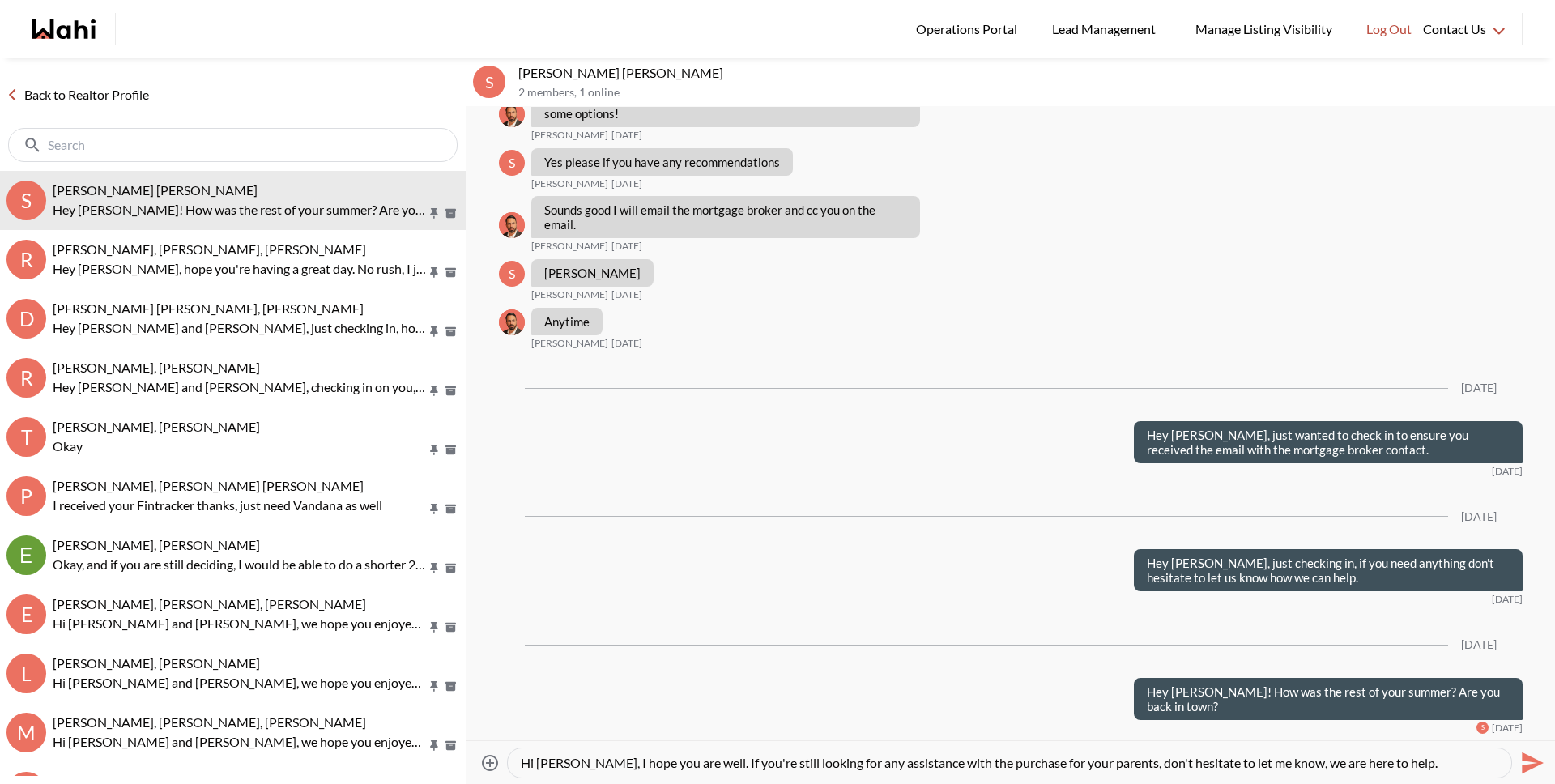
type textarea "Hi [PERSON_NAME], I hope you are well. If you're still looking for any assistan…"
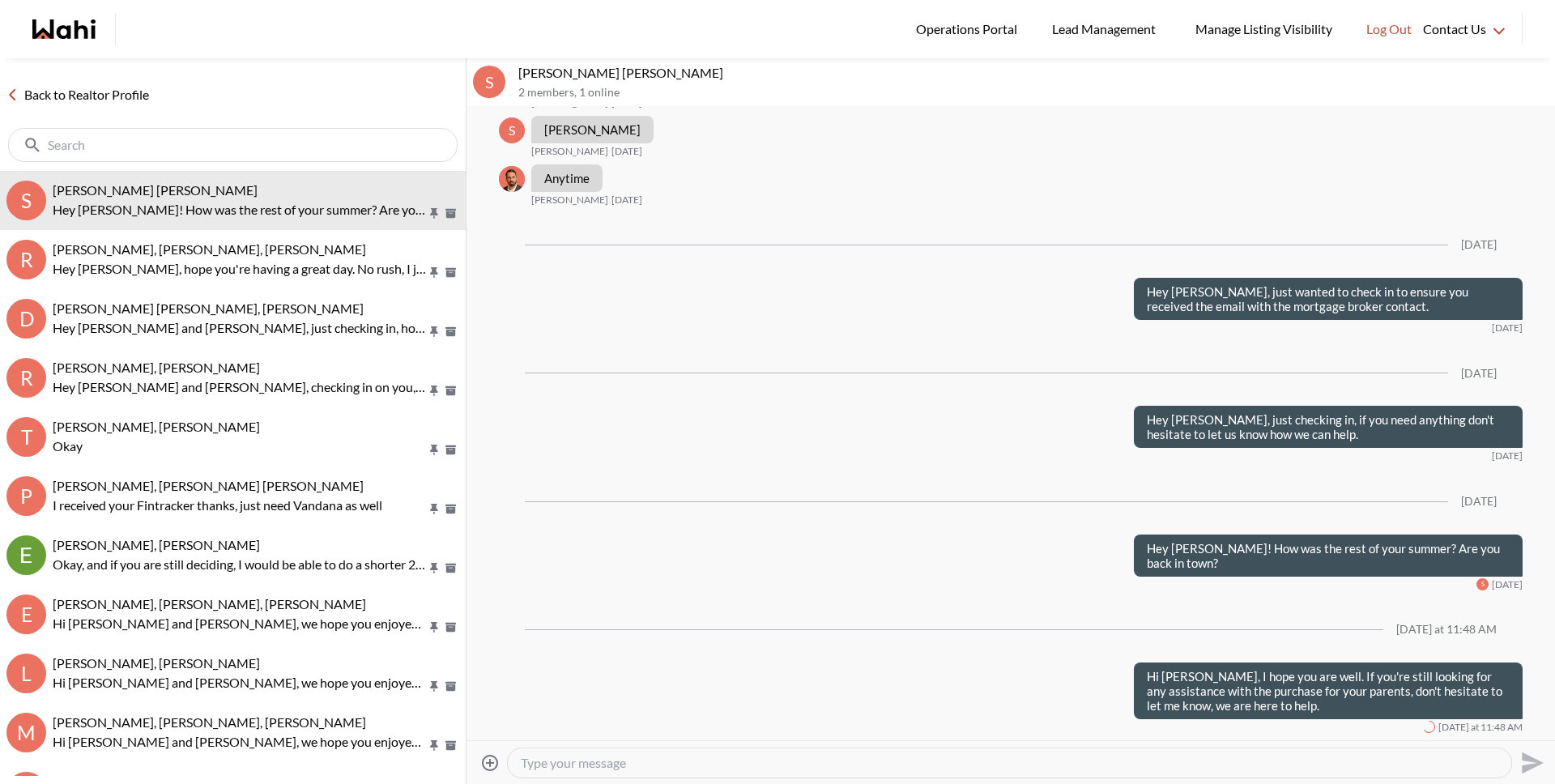
scroll to position [2848, 0]
click at [260, 149] on input "text" at bounding box center [234, 145] width 374 height 16
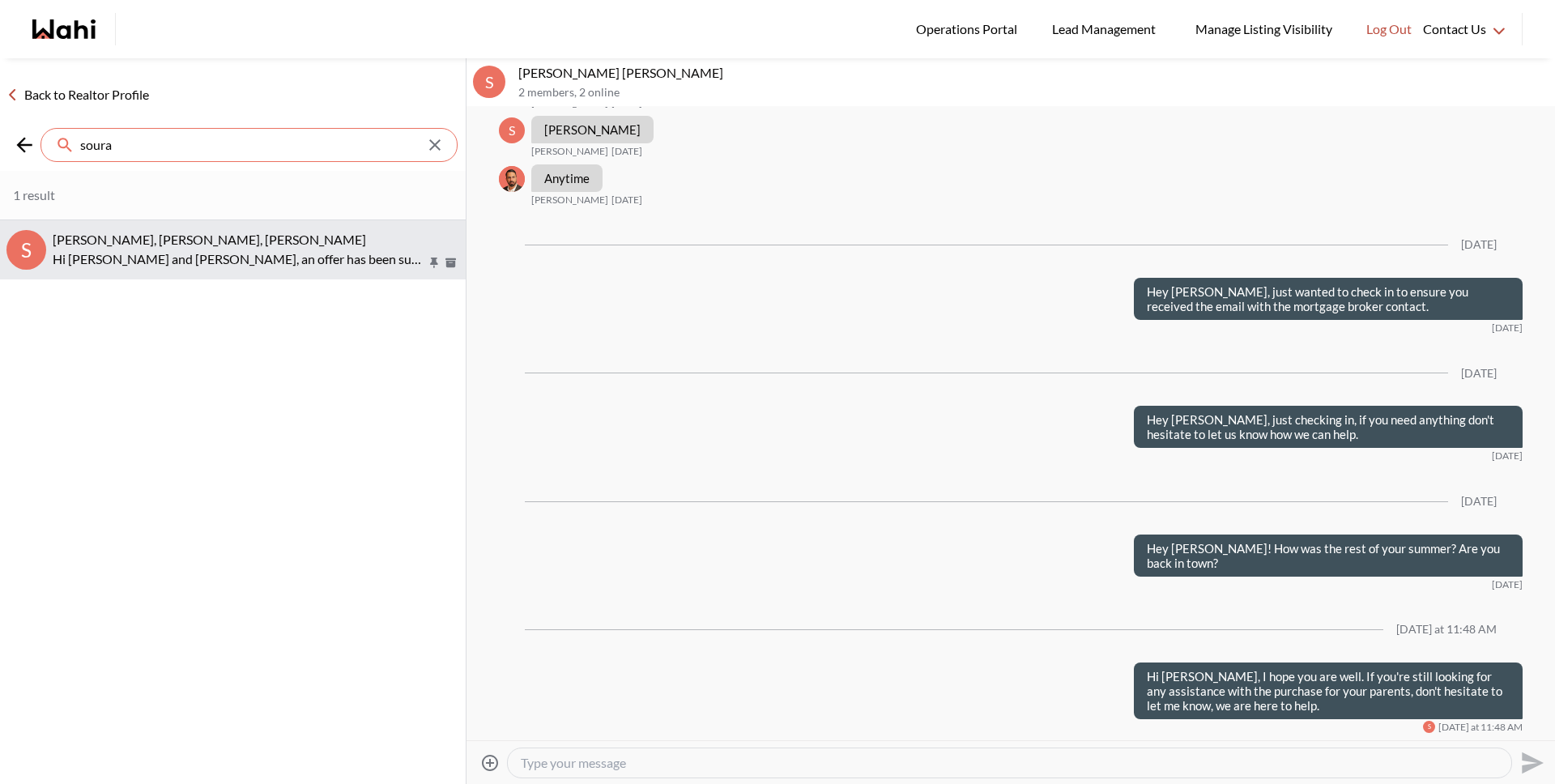
type input "soura"
click at [190, 245] on span "Sourav Singh, Kirti Pal, Michelle" at bounding box center [209, 239] width 314 height 15
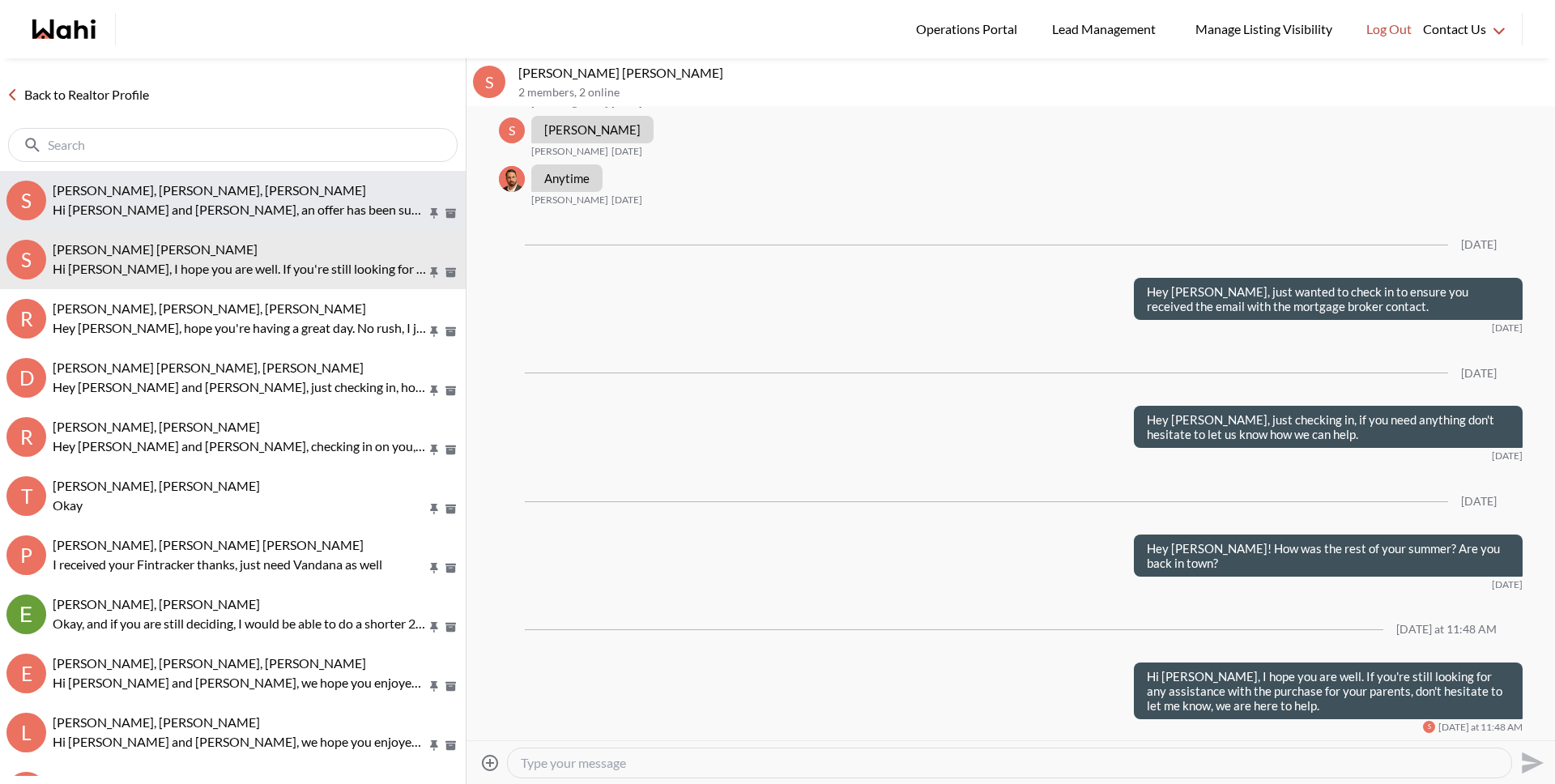
click at [196, 200] on p "Hi Sourav and Kirti, an offer has been submitted for 20 Bruyeres Mews #2908, To…" at bounding box center [240, 209] width 375 height 19
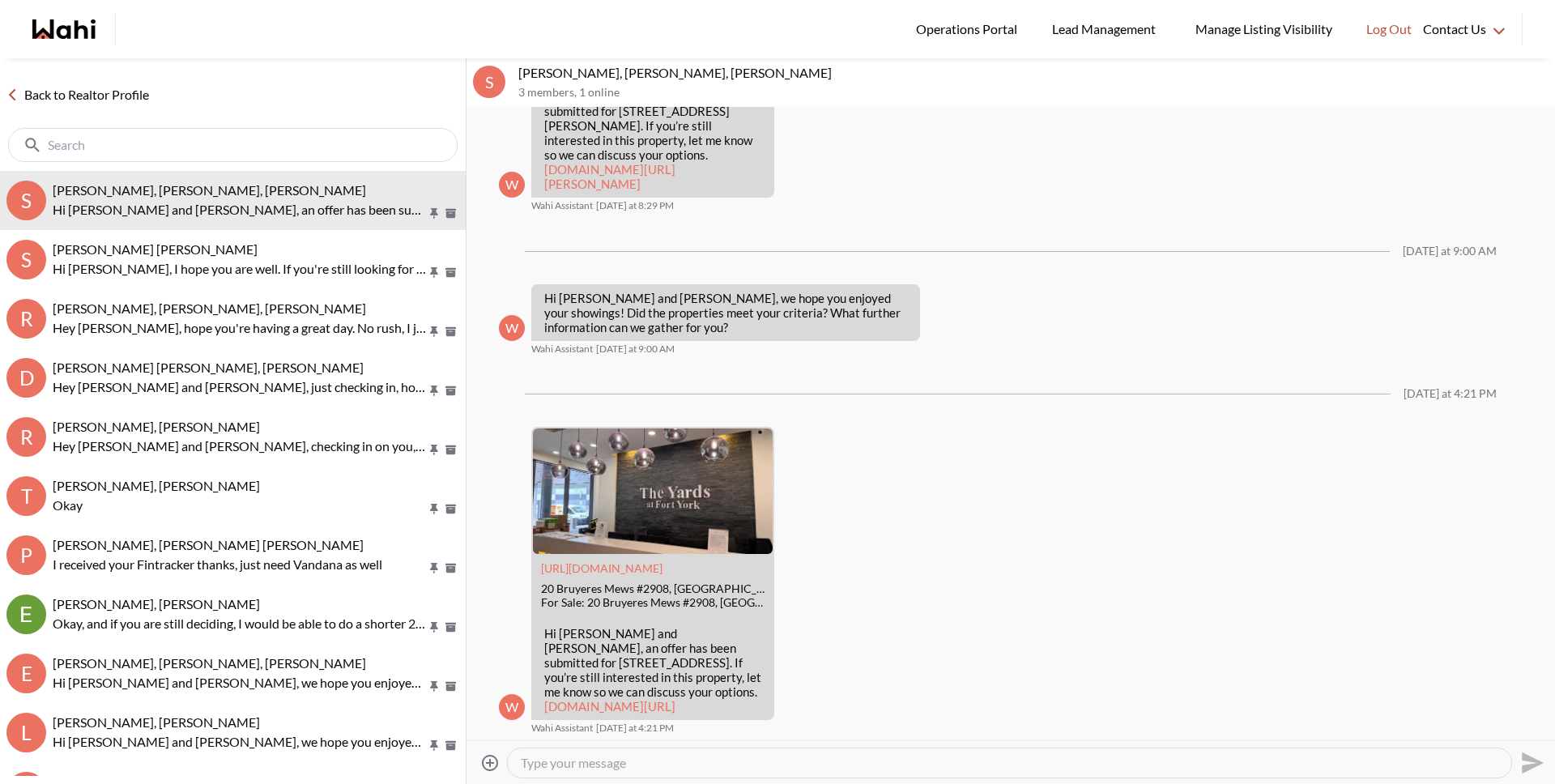
scroll to position [3044, 0]
click at [346, 136] on div at bounding box center [232, 145] width 450 height 34
click at [342, 143] on input "text" at bounding box center [251, 145] width 341 height 16
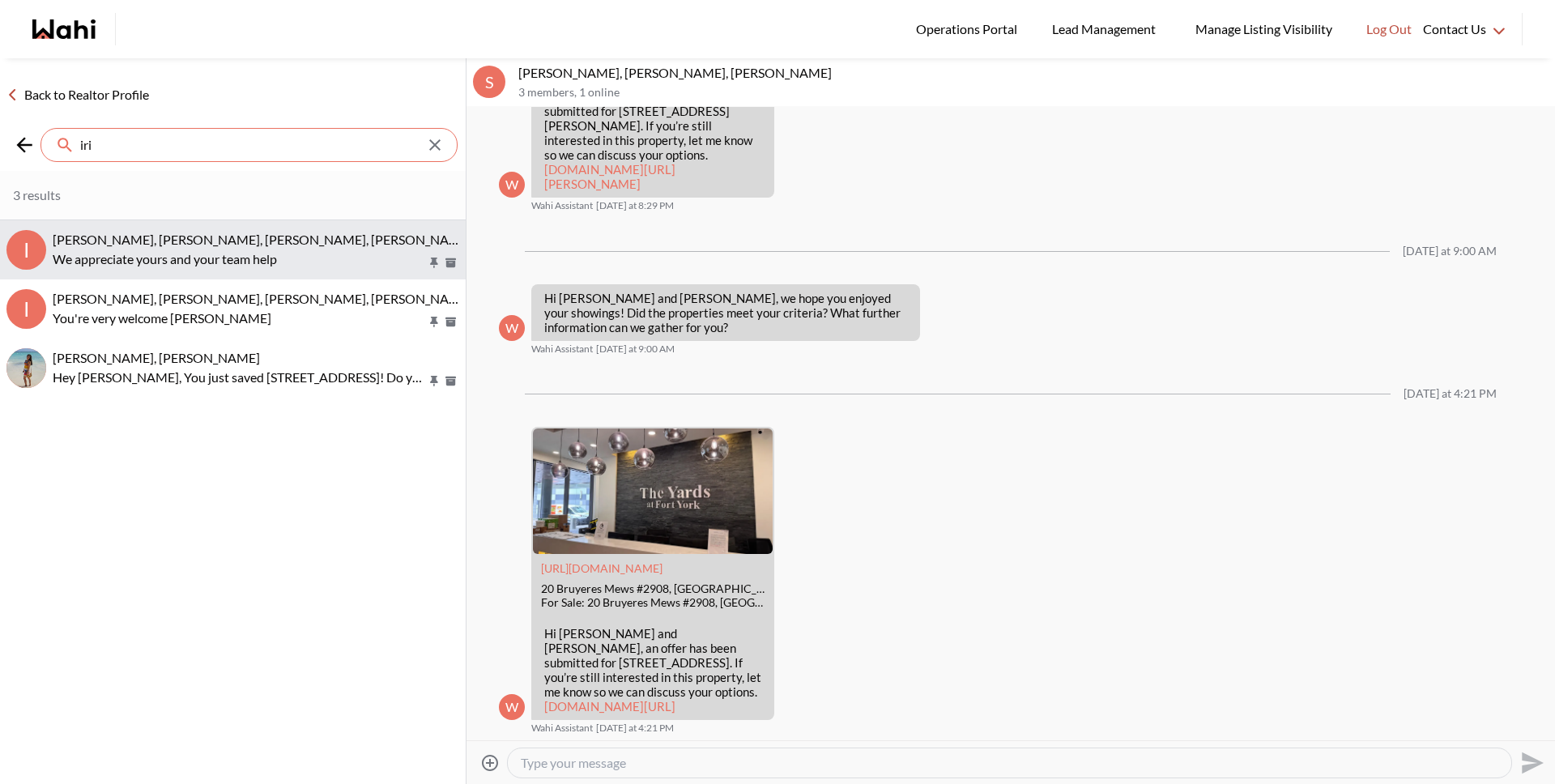
type input "iri"
click at [318, 250] on p "We appreciate yours and your team help" at bounding box center [240, 259] width 375 height 19
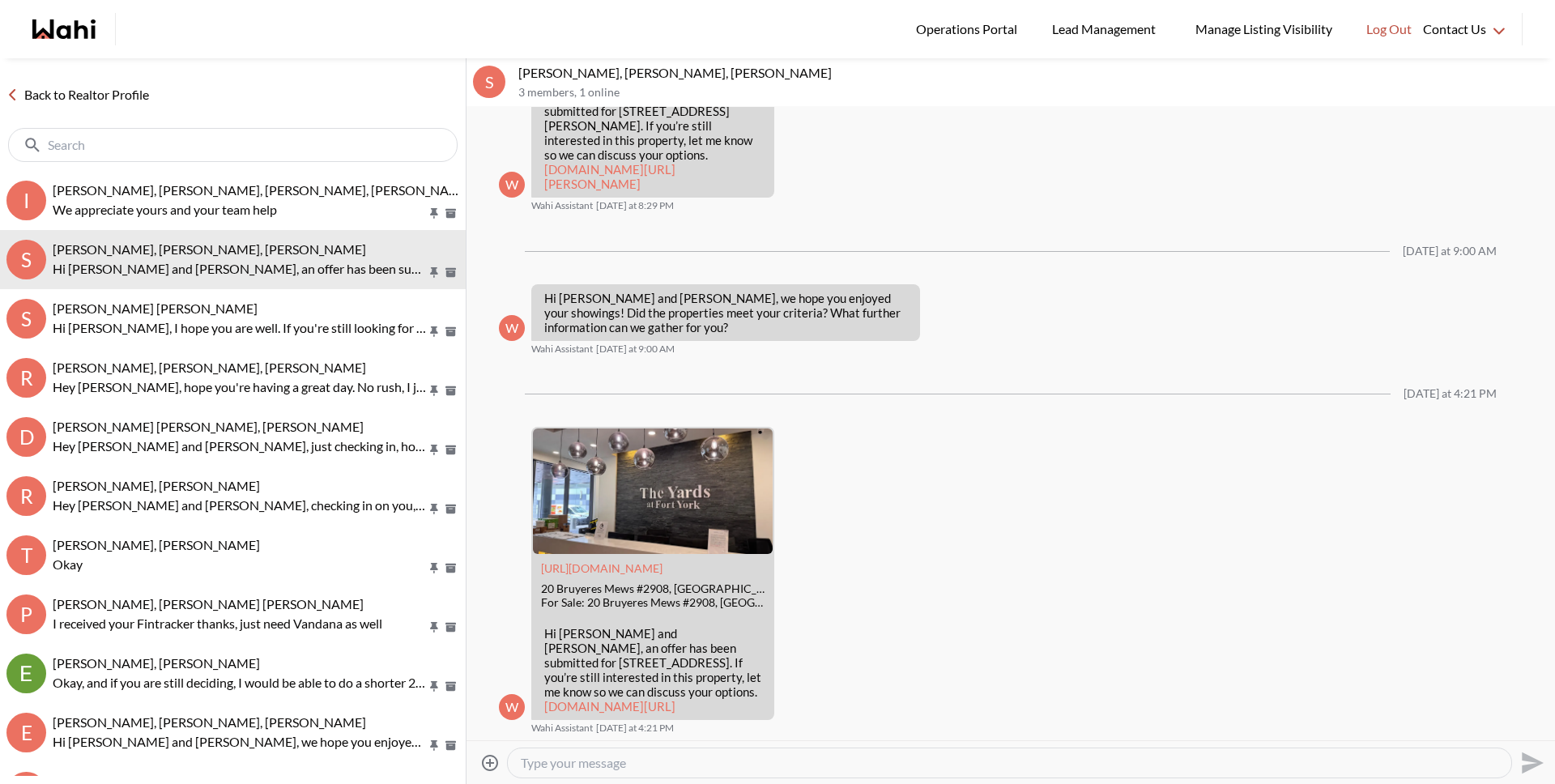
click at [548, 769] on textarea "Type your message" at bounding box center [1010, 763] width 978 height 16
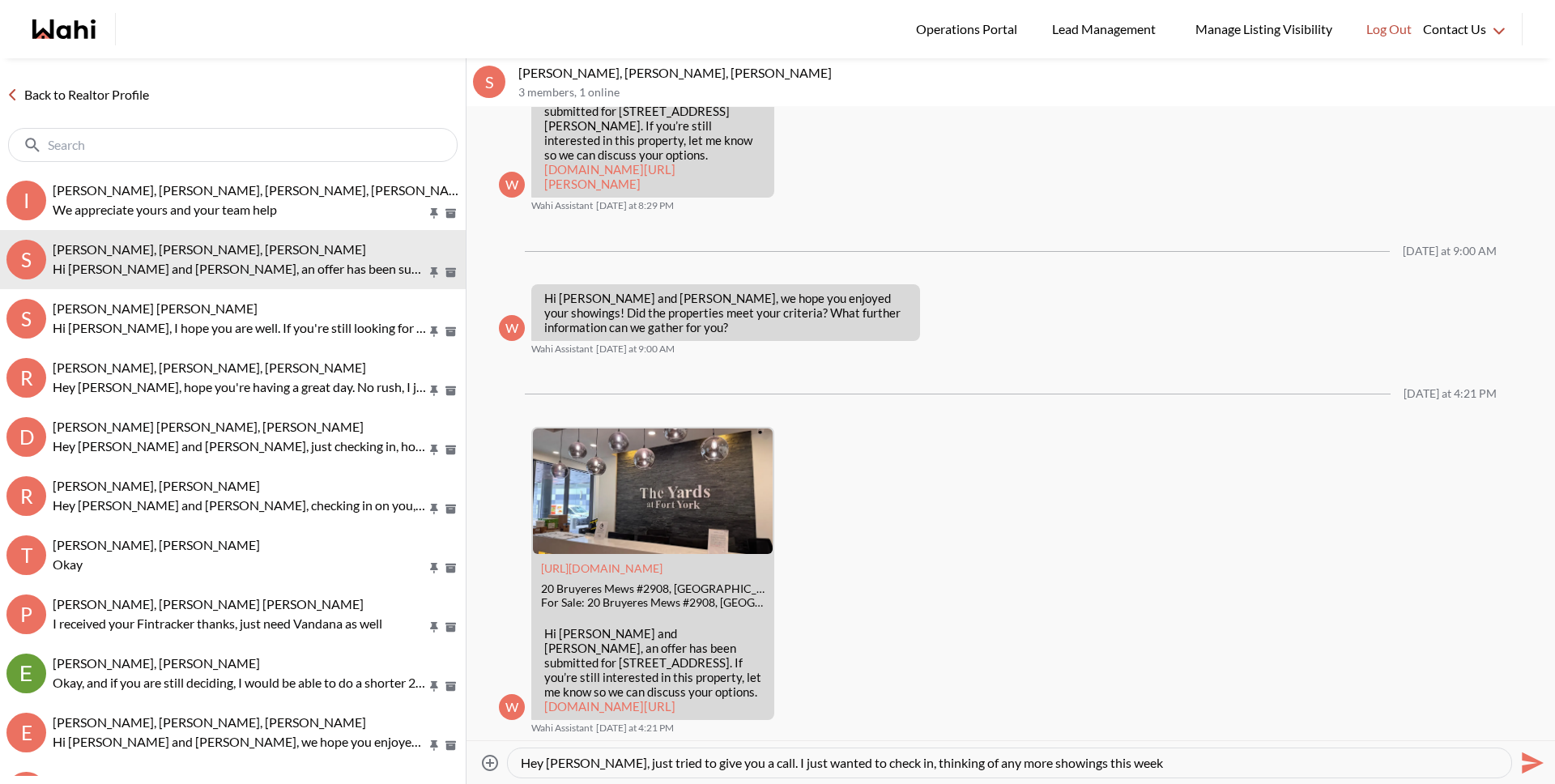
type textarea "Hey Sourav, just tried to give you a call. I just wanted to check in, thinking …"
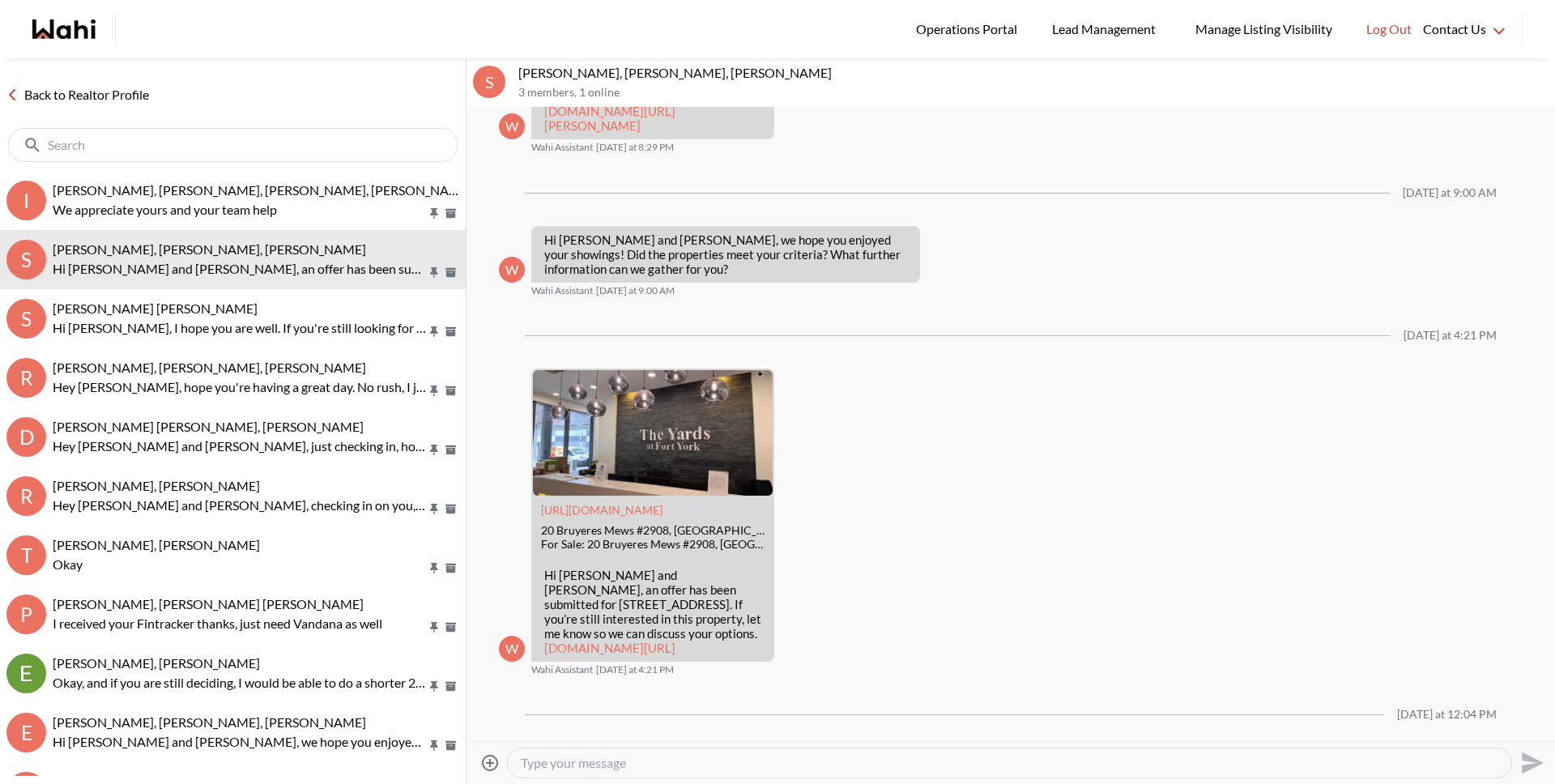
scroll to position [3172, 0]
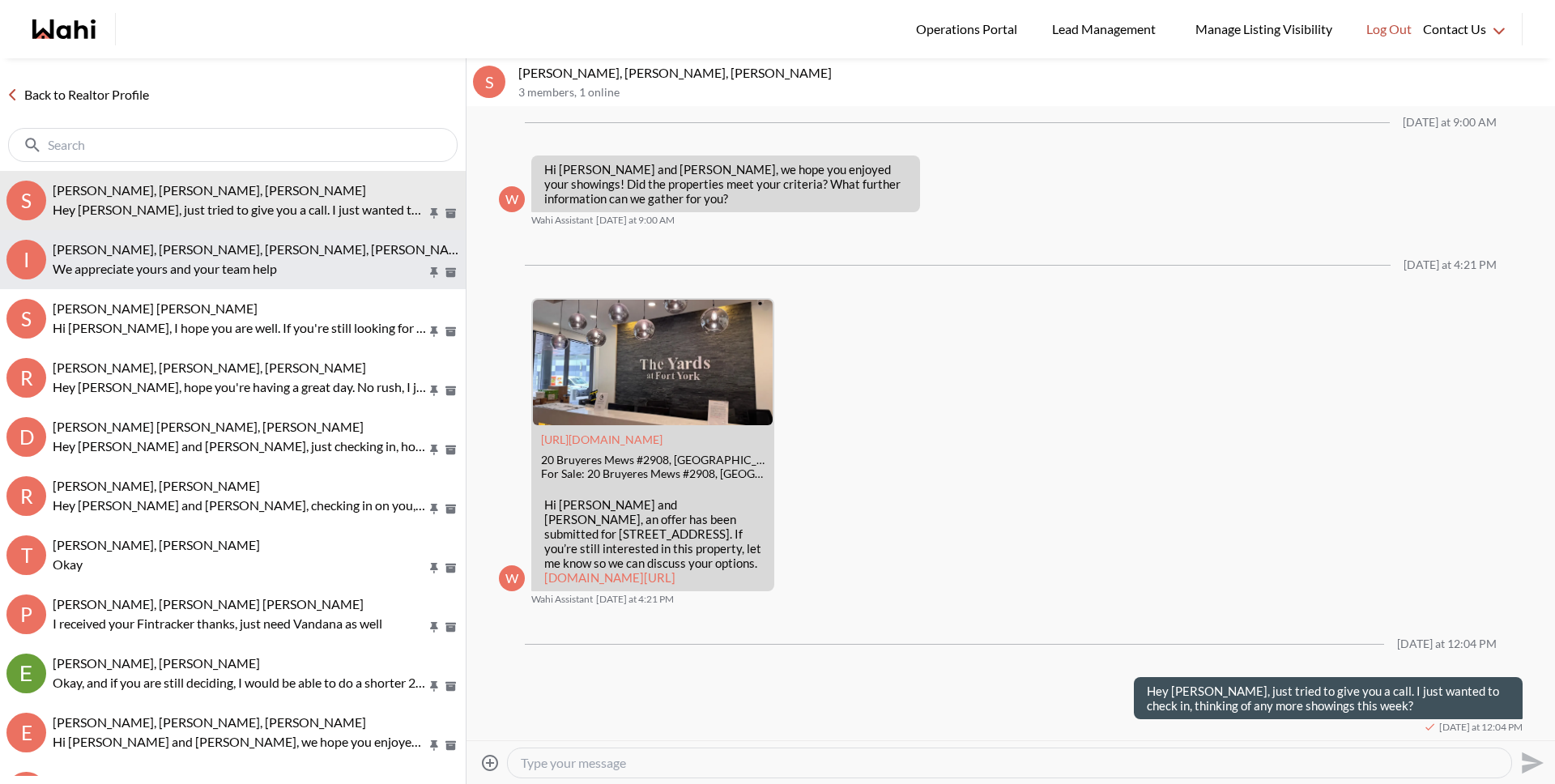
click at [148, 252] on span "[PERSON_NAME], [PERSON_NAME], [PERSON_NAME], [PERSON_NAME]" at bounding box center [262, 249] width 420 height 15
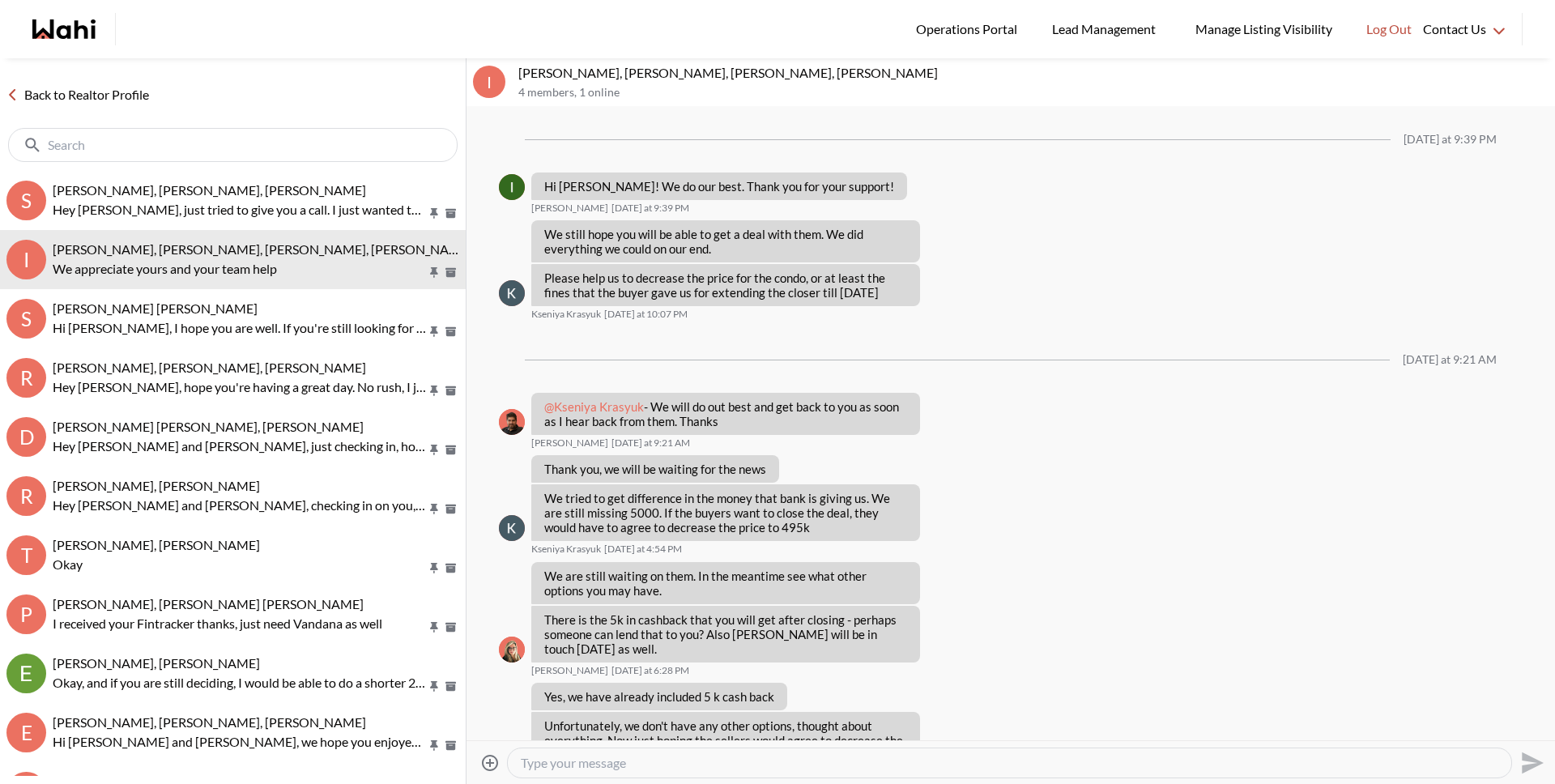
scroll to position [994, 0]
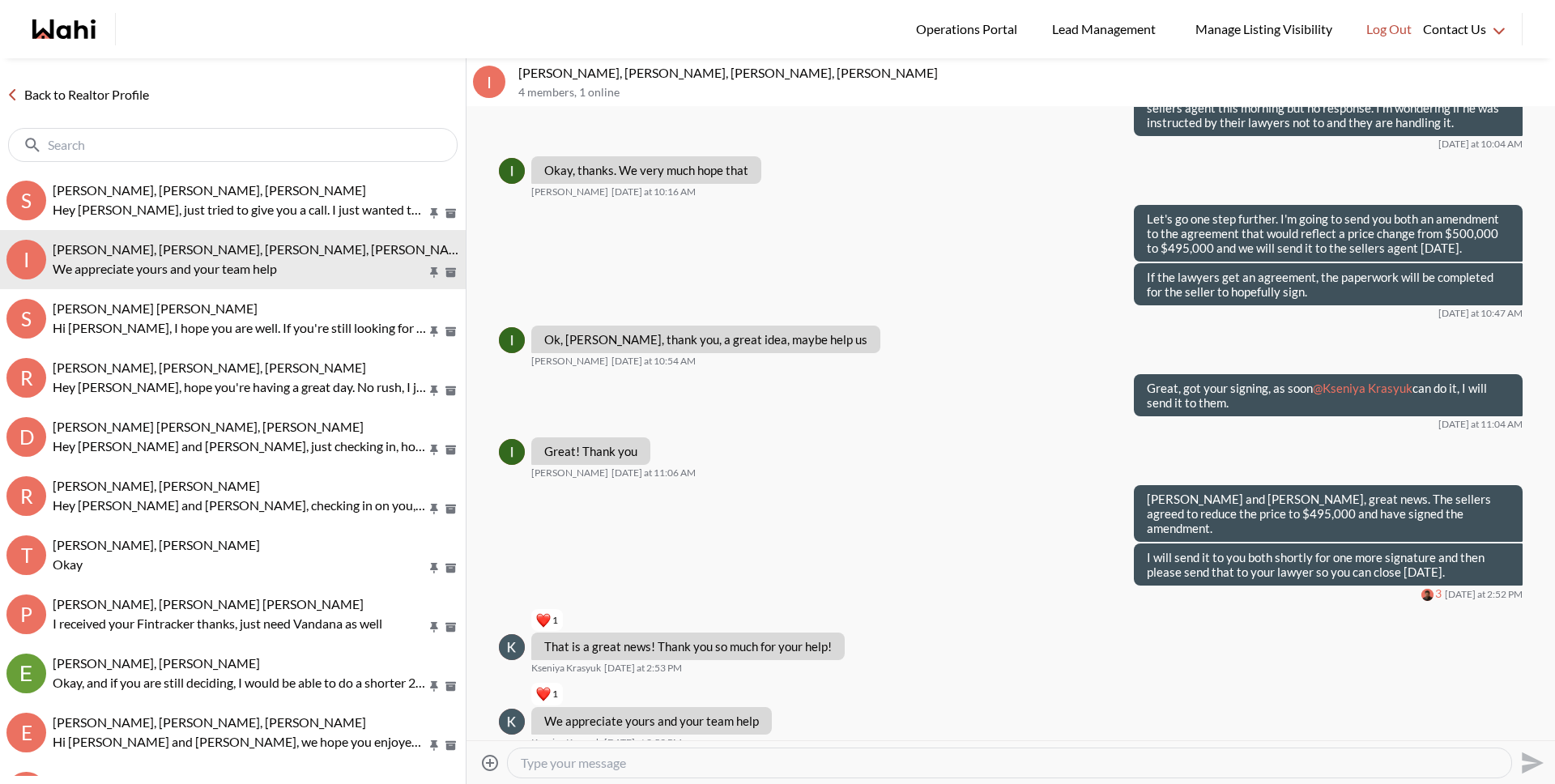
click at [600, 762] on textarea "Type your message" at bounding box center [1010, 763] width 978 height 16
type textarea "Hi [PERSON_NAME] and [PERSON_NAME],"
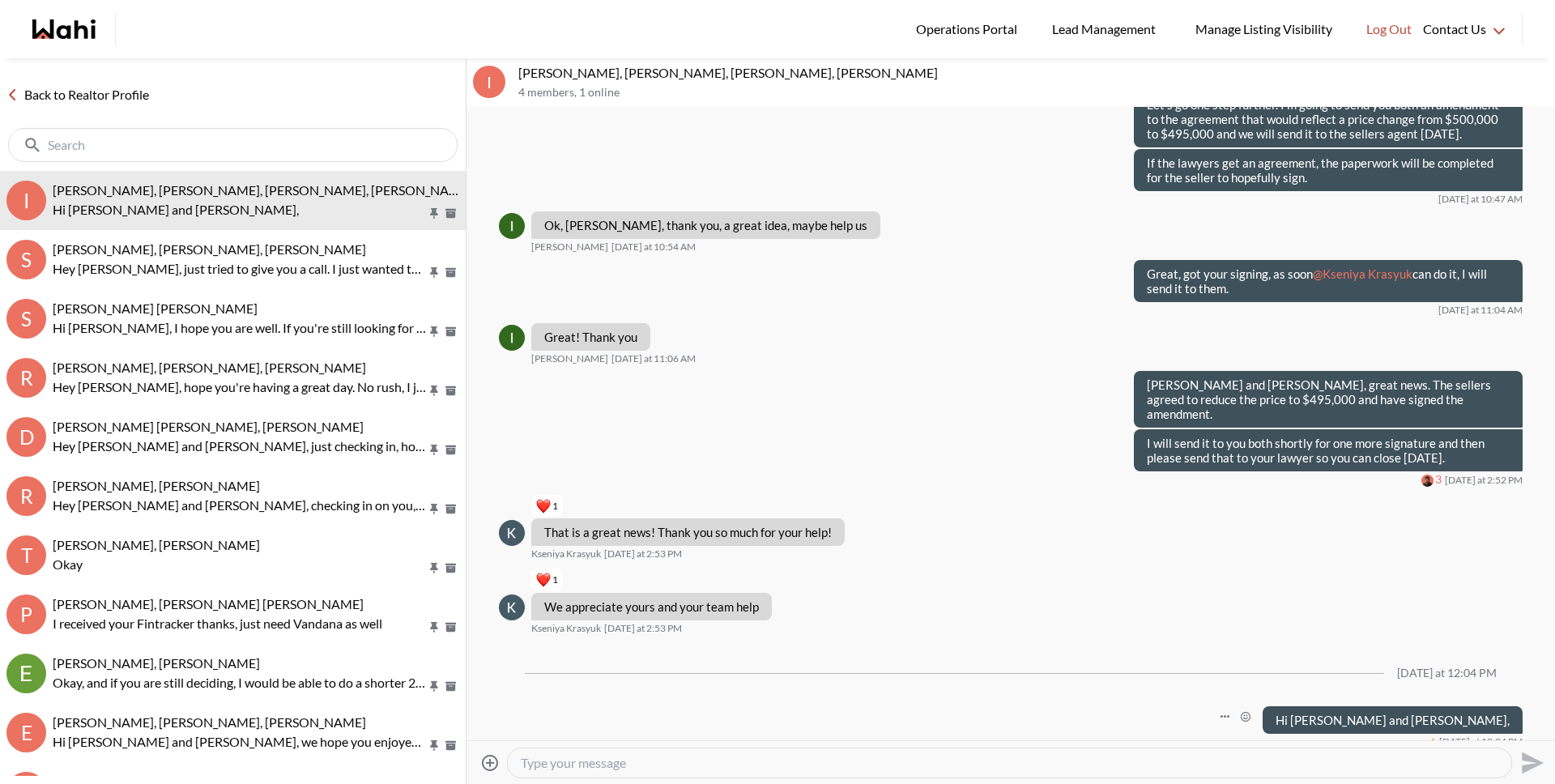
click at [1412, 715] on div "Hi [PERSON_NAME] and [PERSON_NAME]," at bounding box center [1392, 720] width 260 height 27
click at [1229, 715] on icon "Open Message Actions Menu" at bounding box center [1225, 717] width 9 height 4
click at [1277, 645] on button "Edit Message" at bounding box center [1284, 647] width 129 height 29
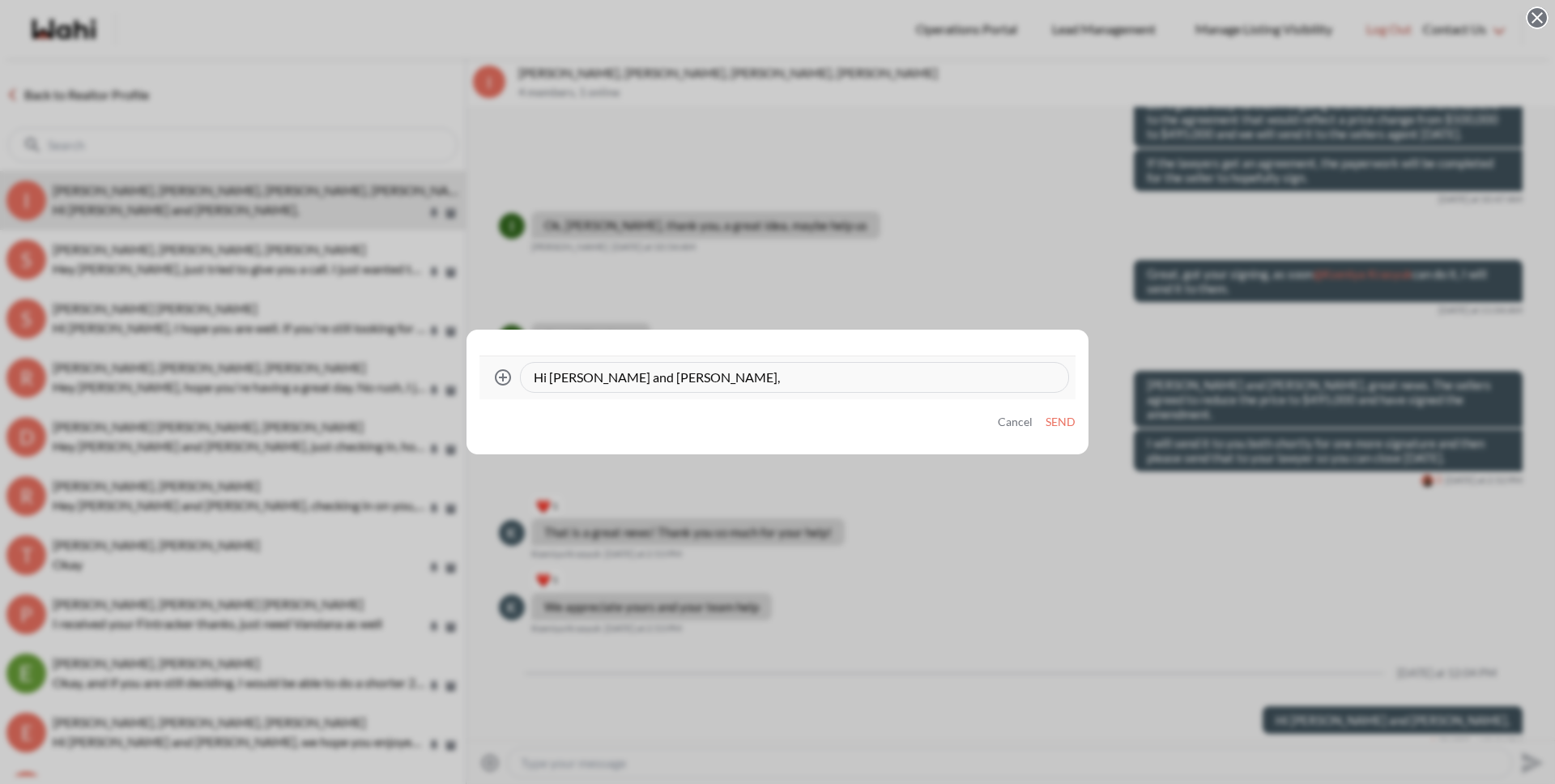
click at [759, 374] on textarea "Hi [PERSON_NAME] and [PERSON_NAME]," at bounding box center [794, 377] width 522 height 16
type textarea "Hi Irina and Kseniya, kindly let us know once everything is completed today."
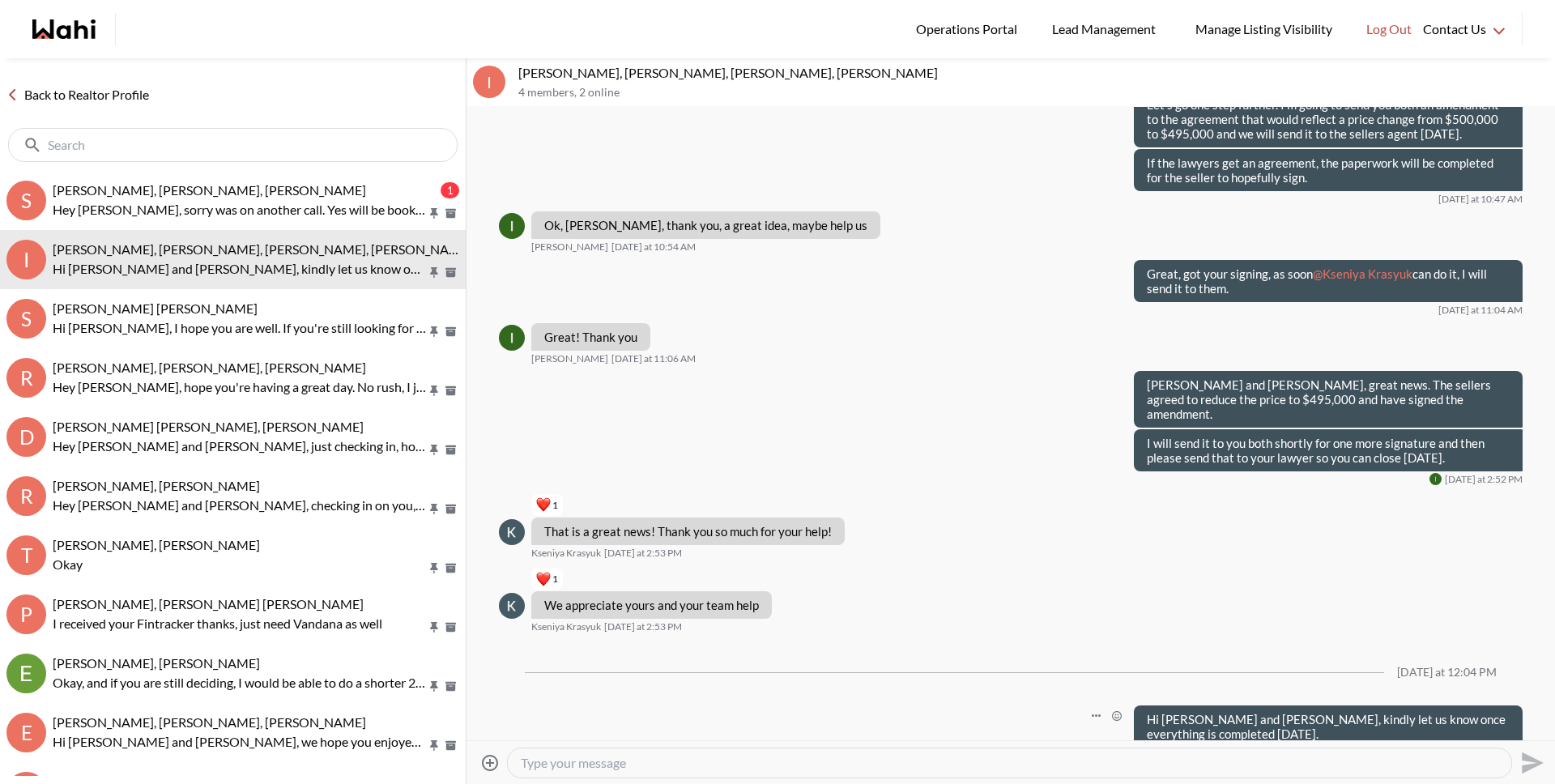
click at [197, 138] on input "text" at bounding box center [234, 145] width 374 height 16
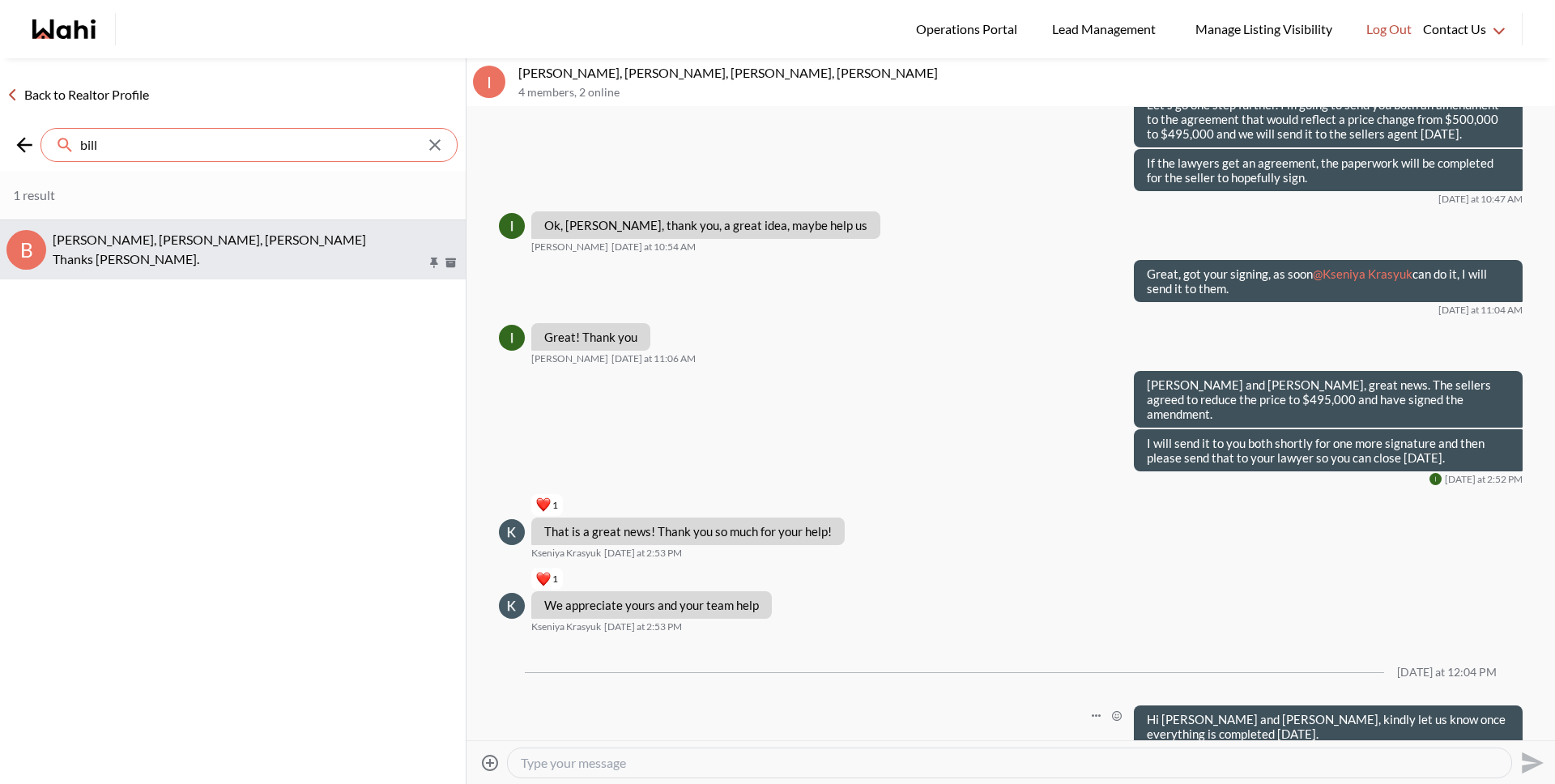
type input "bill"
click at [182, 252] on p "Thanks Michelle." at bounding box center [240, 259] width 375 height 19
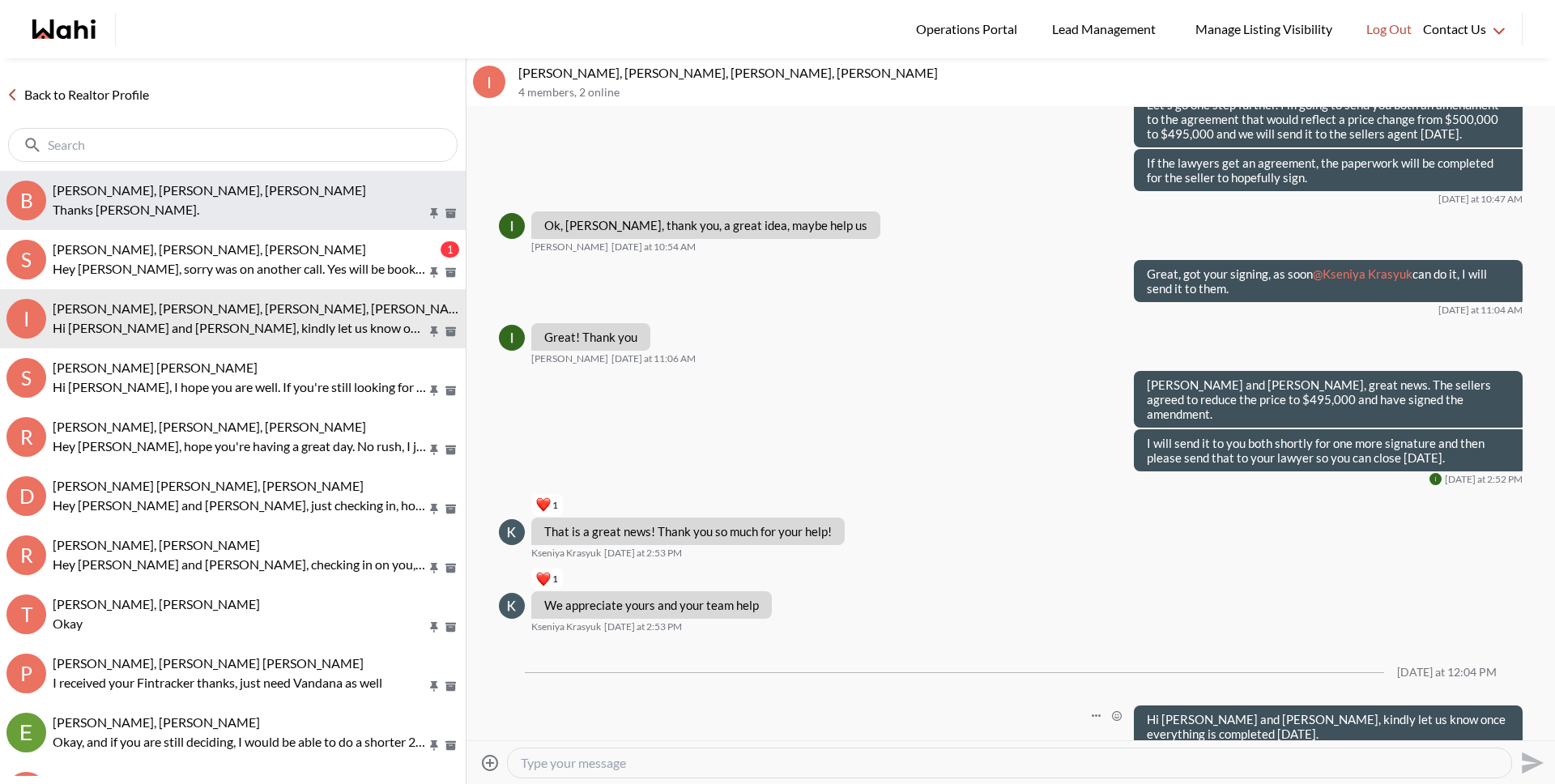
click at [237, 213] on p "Thanks Michelle." at bounding box center [240, 209] width 375 height 19
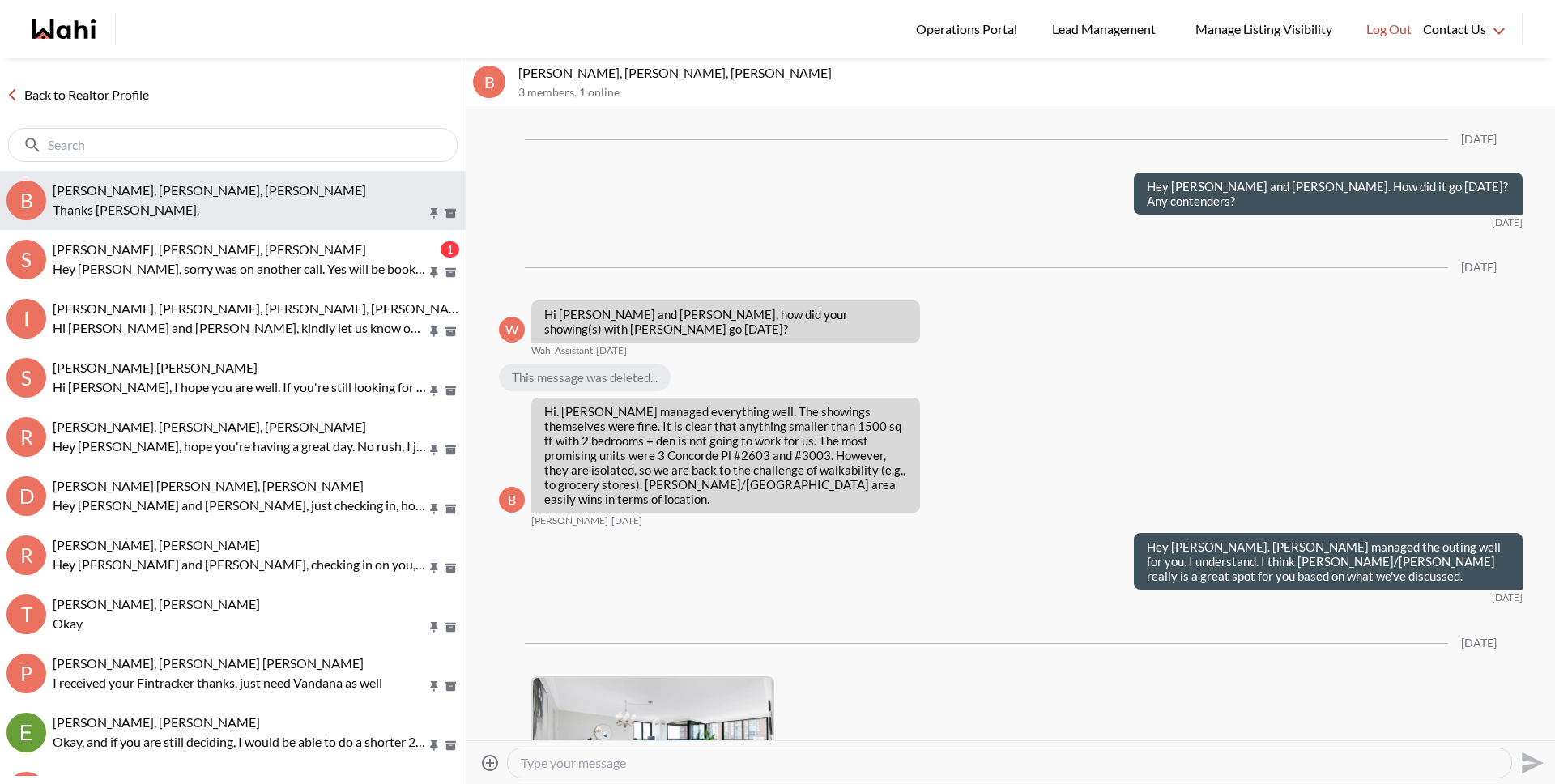
scroll to position [2190, 0]
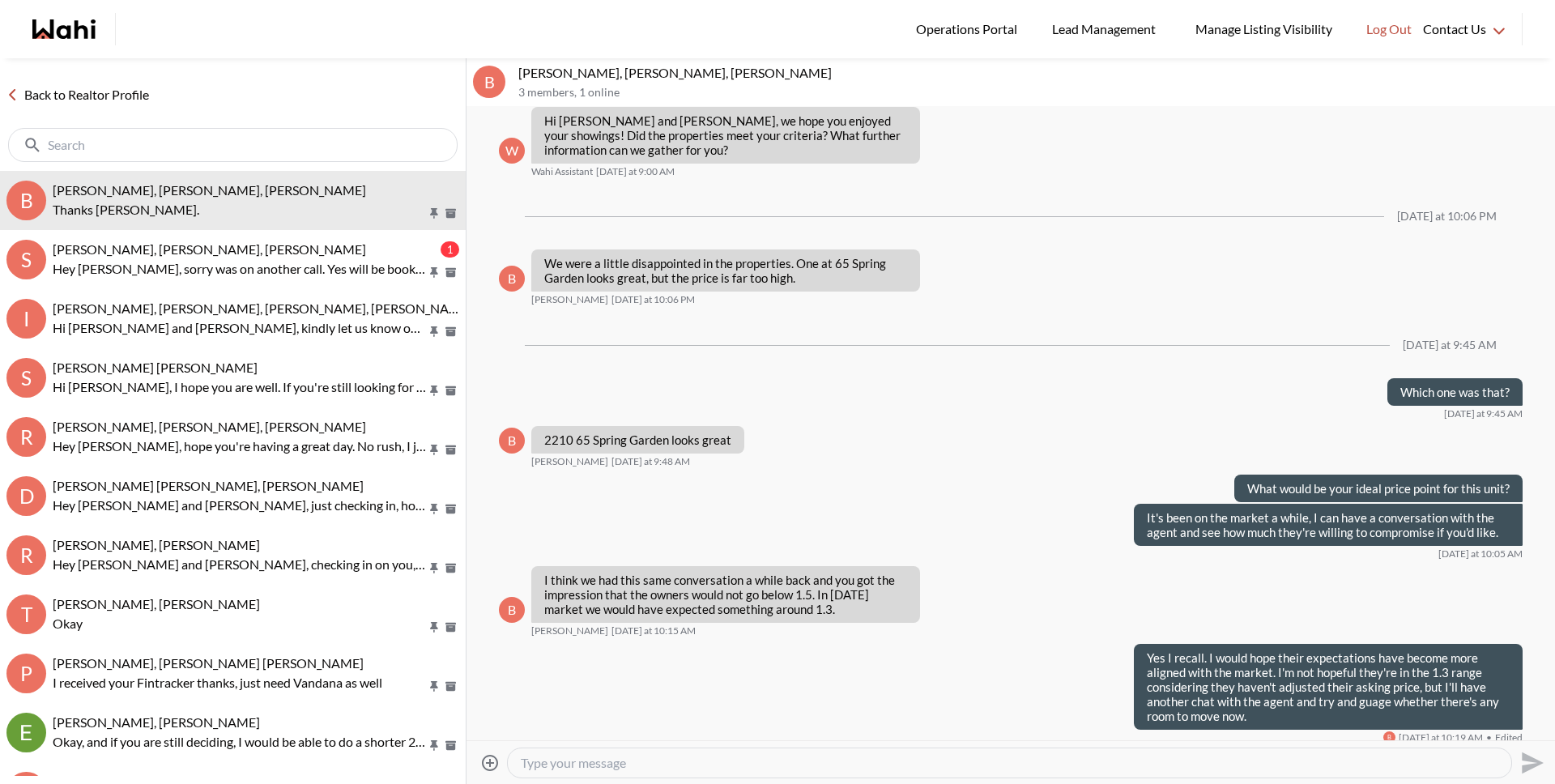
click at [579, 770] on textarea "Type your message" at bounding box center [1010, 763] width 978 height 16
type textarea "Hey Bill and Sandra"
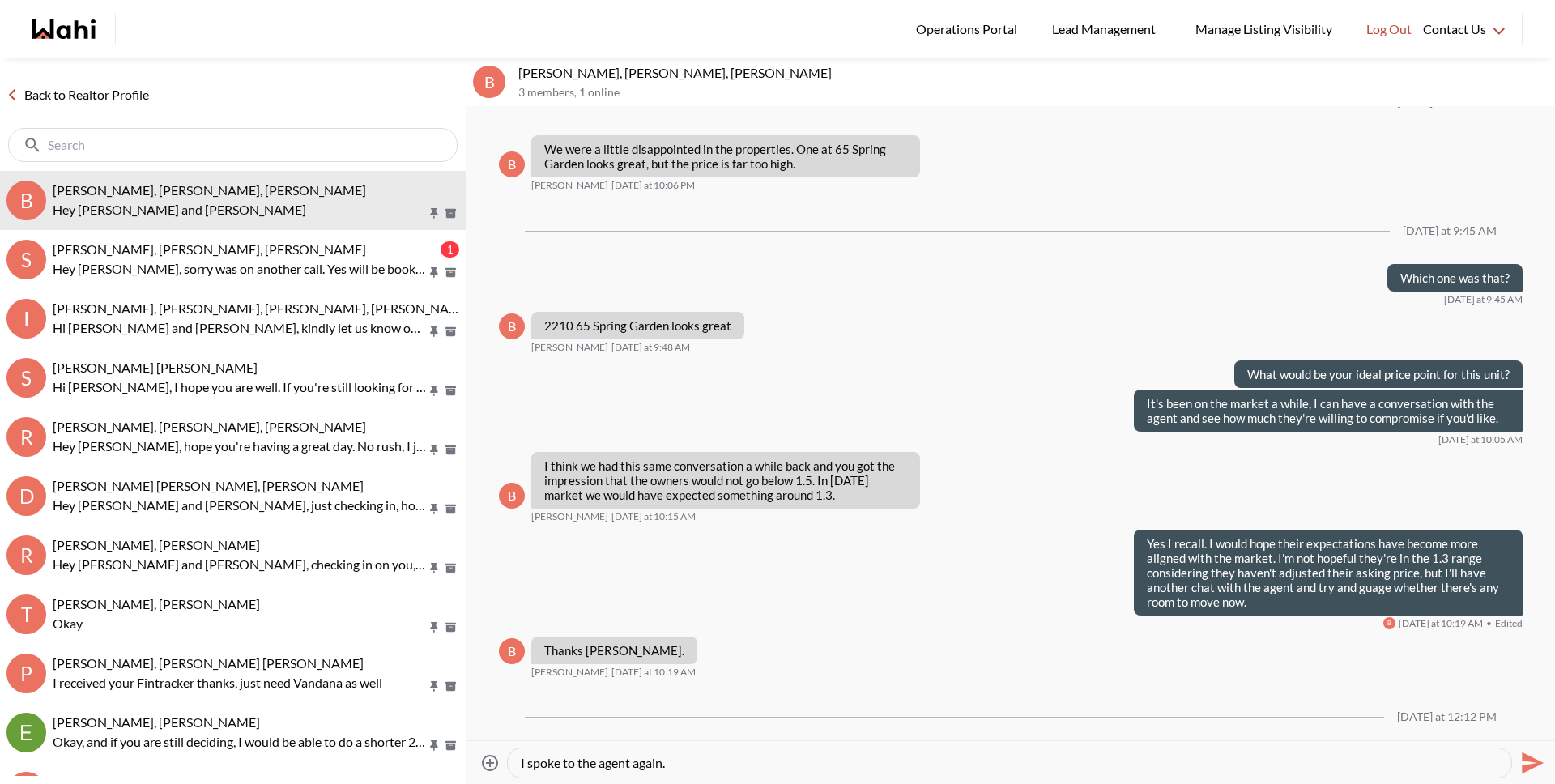
type textarea "I spoke to the agent again."
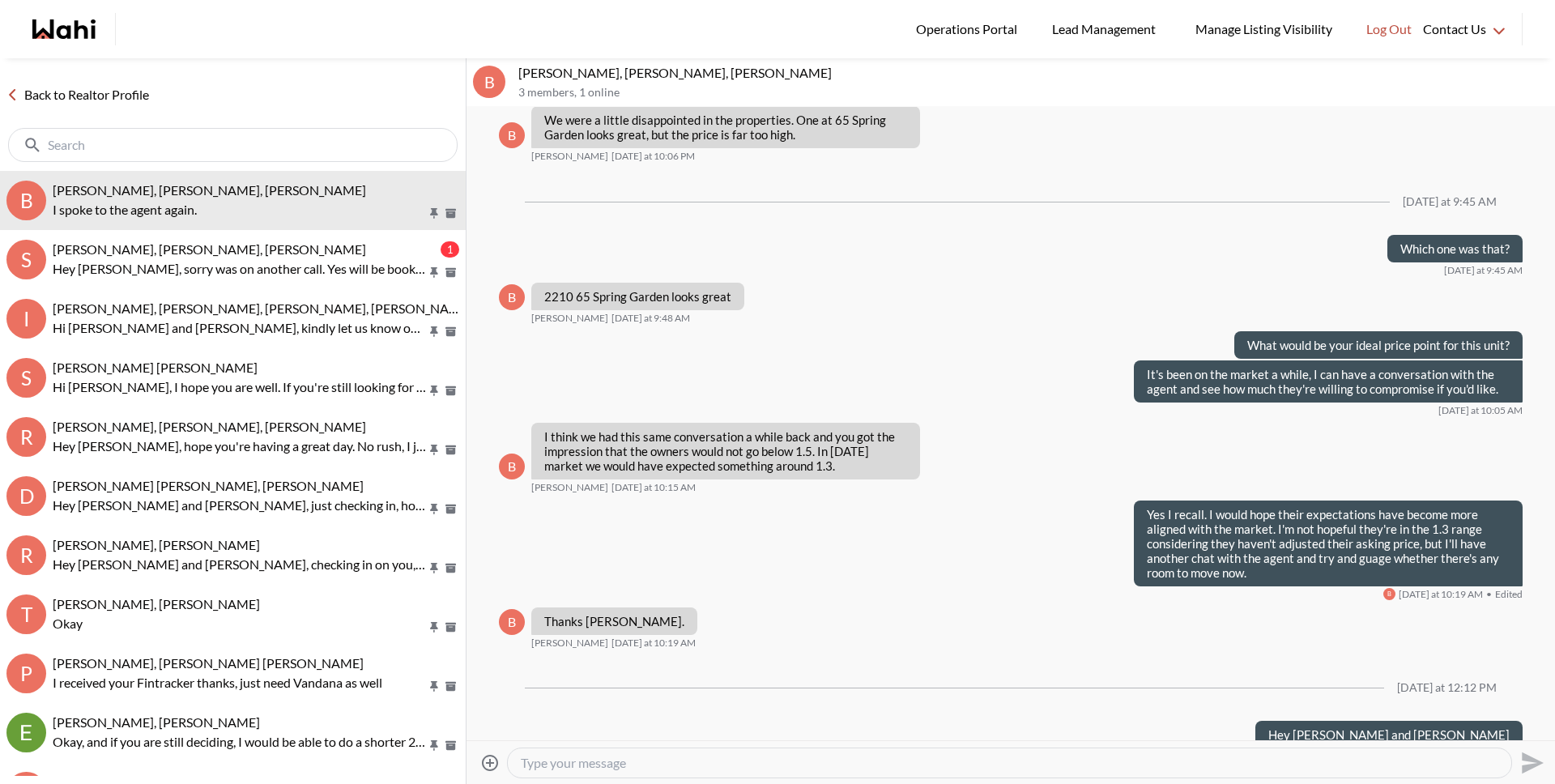
type textarea "H"
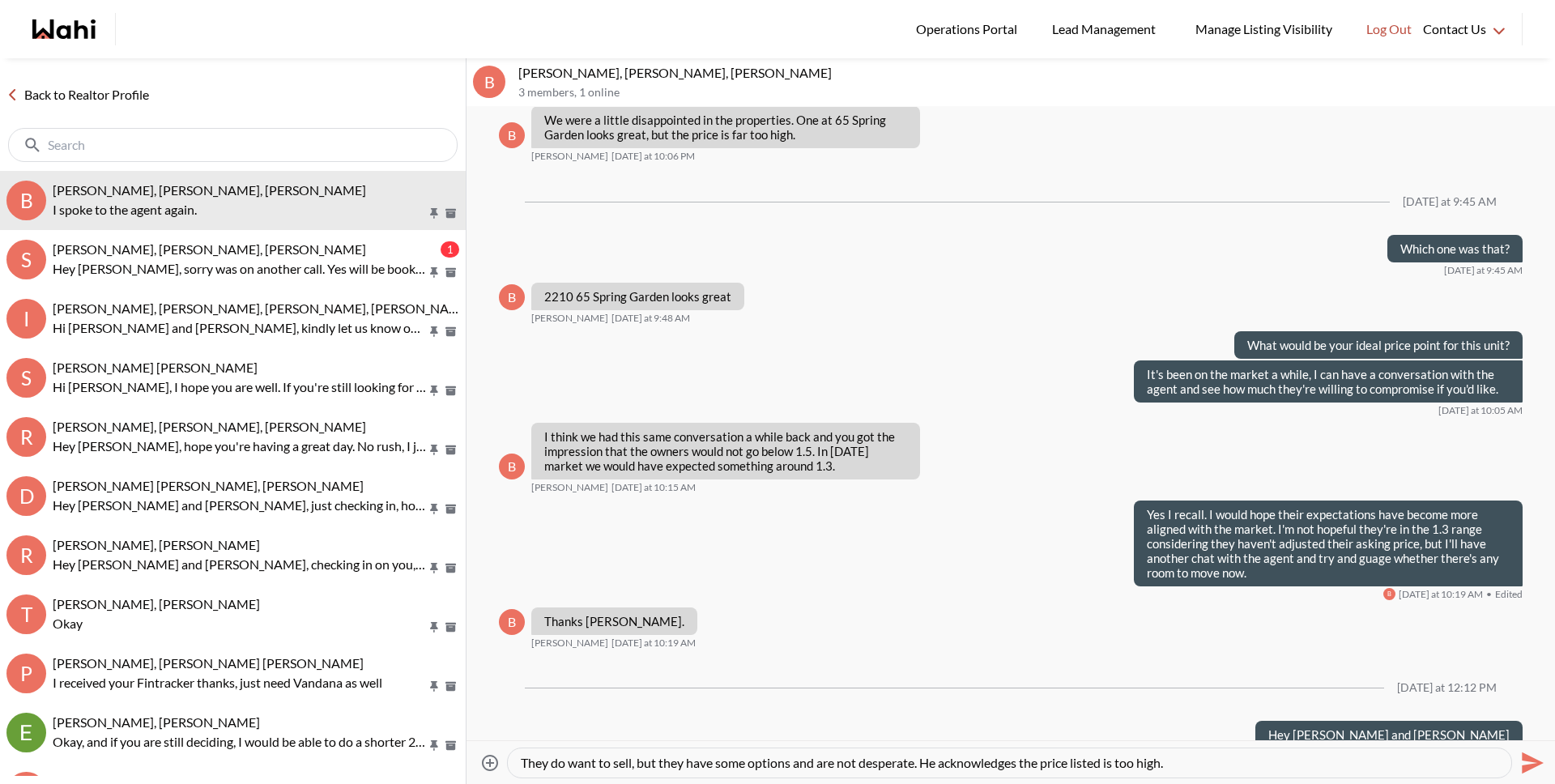
type textarea "They do want to sell, but they have some options and are not desperate. He ackn…"
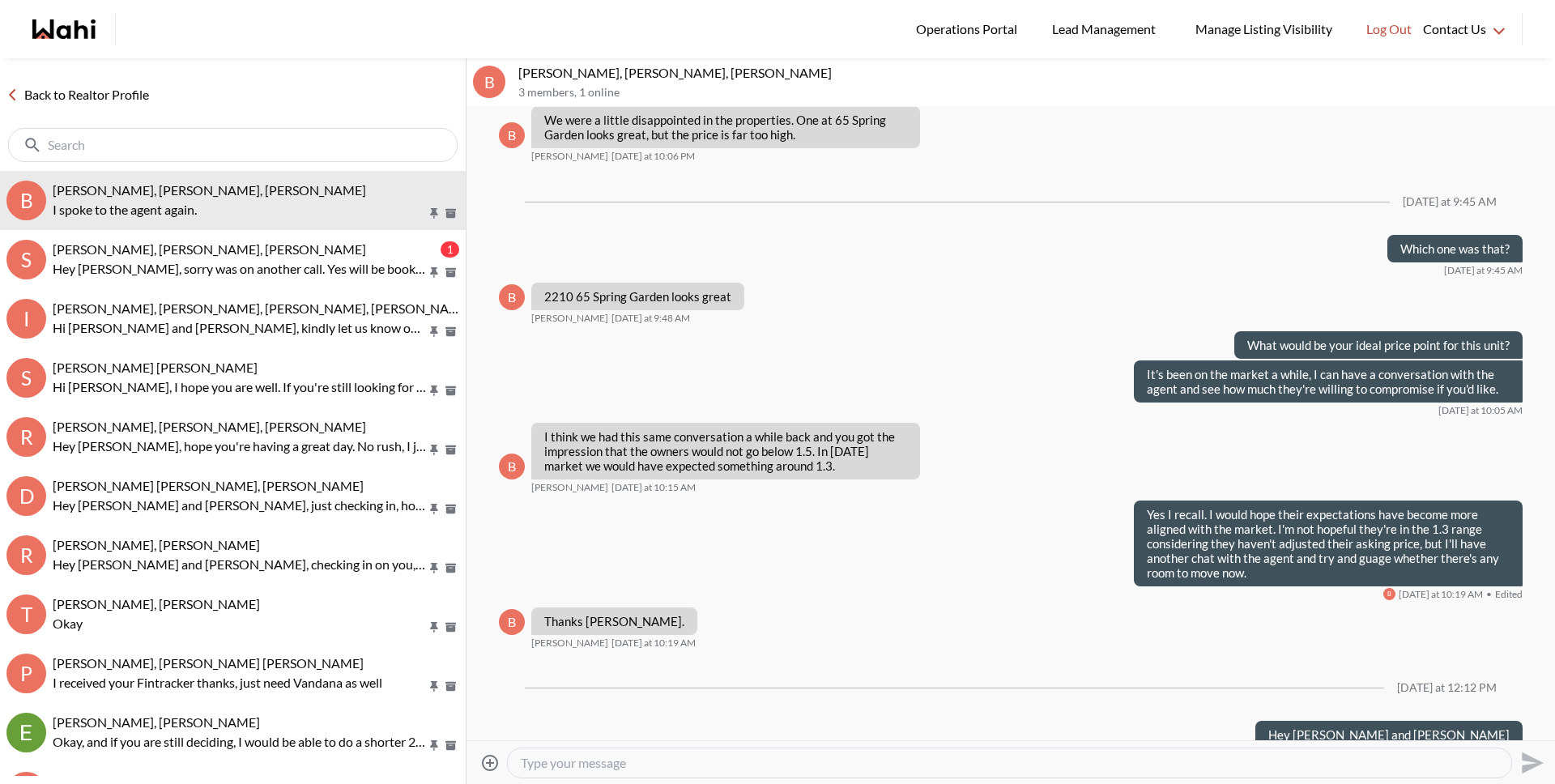
scroll to position [2377, 0]
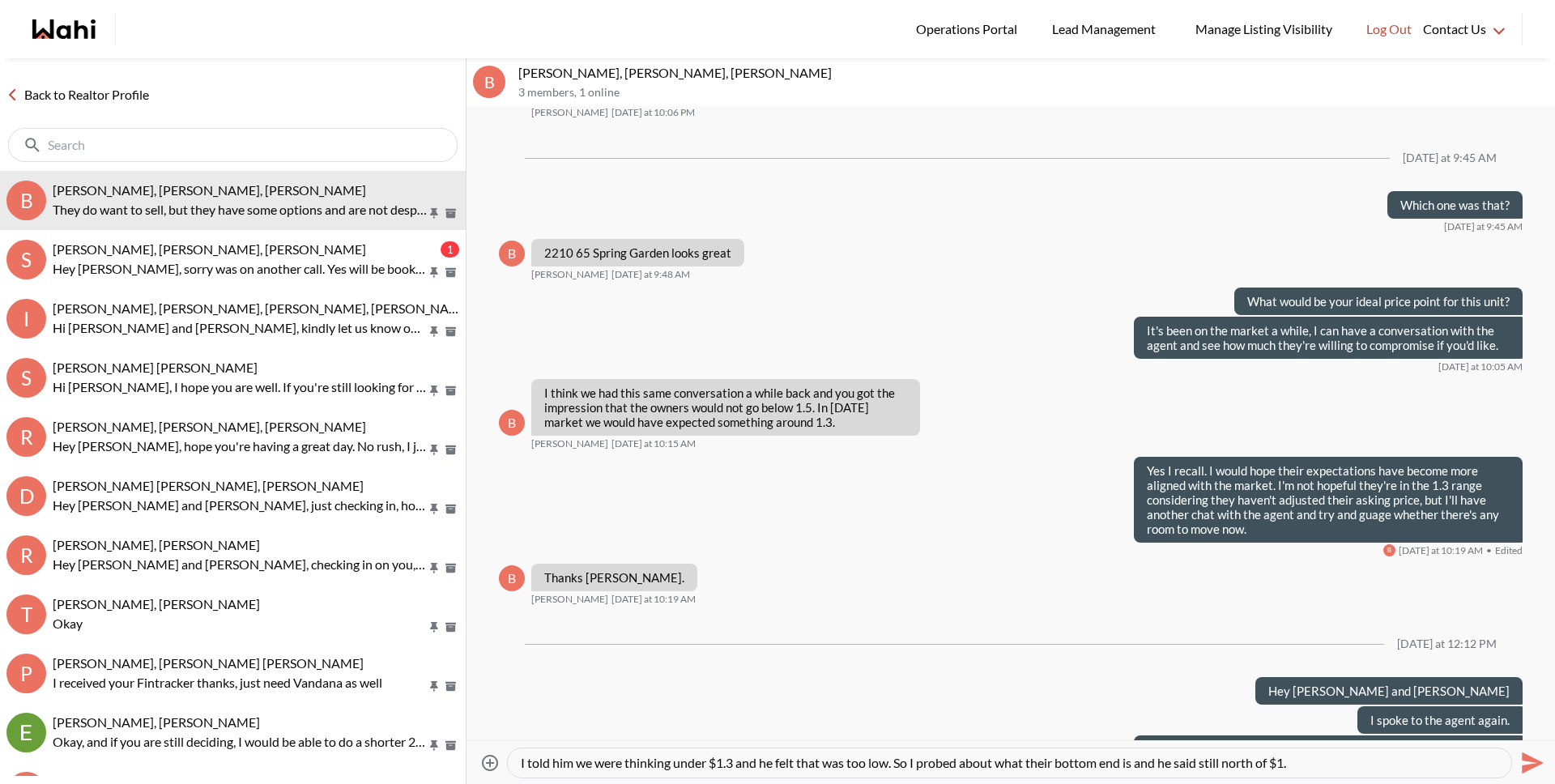
type textarea "I told him we were thinking under $1.3 and he felt that was too low. So I probe…"
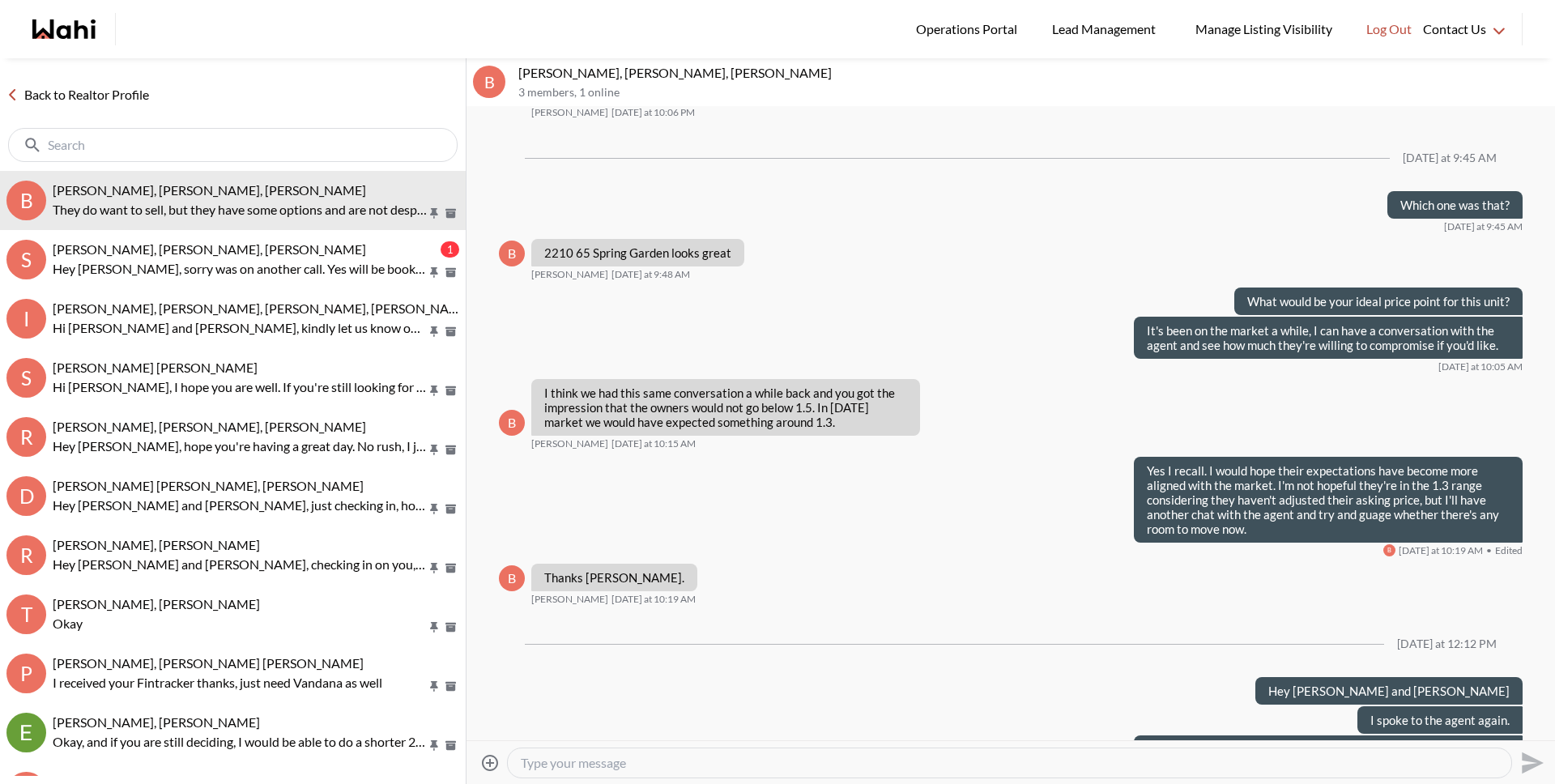
scroll to position [2435, 0]
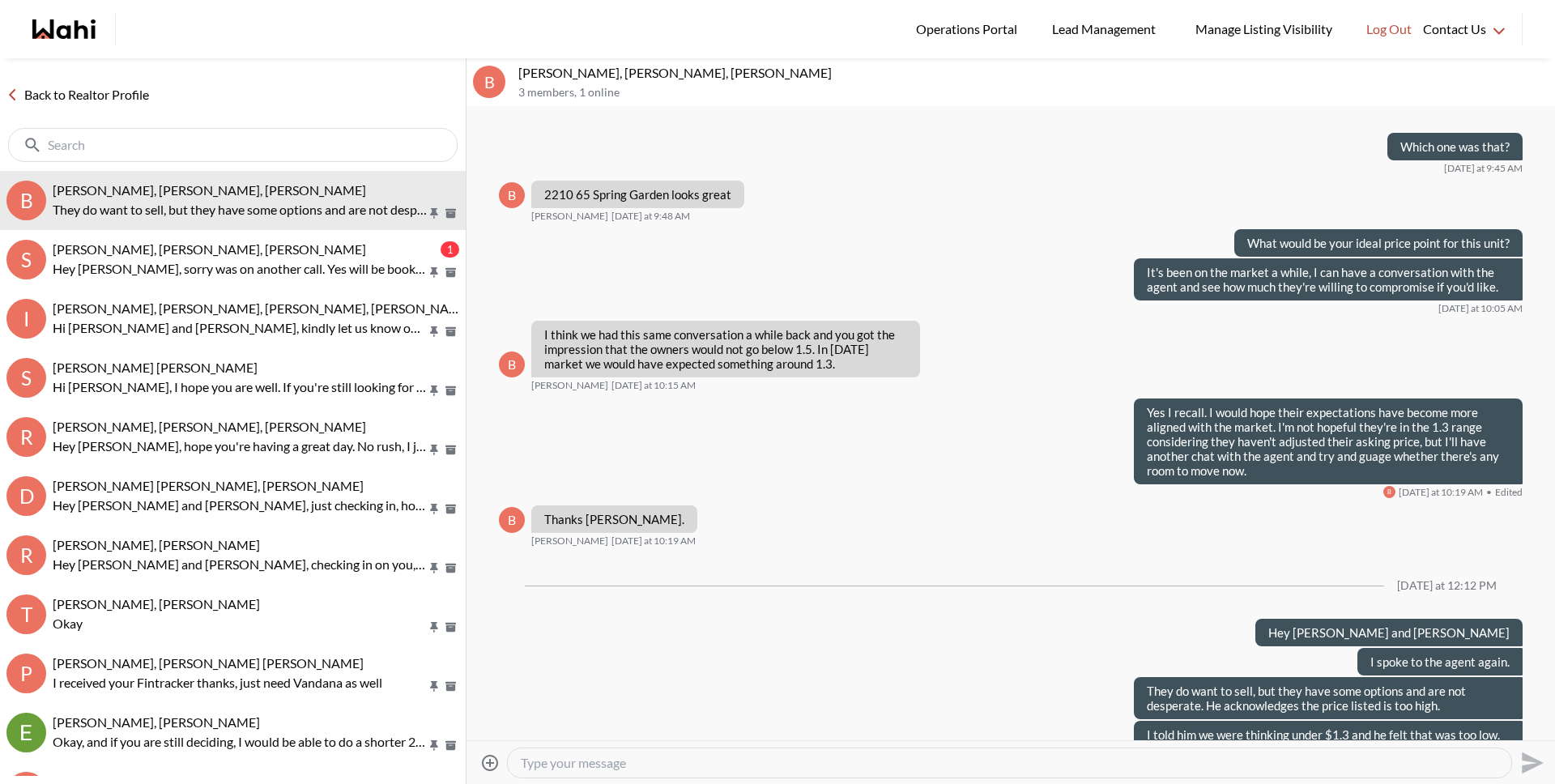
type textarea "d"
paste textarea "e"
type textarea "Do you have any interest in the unit at this price point?"
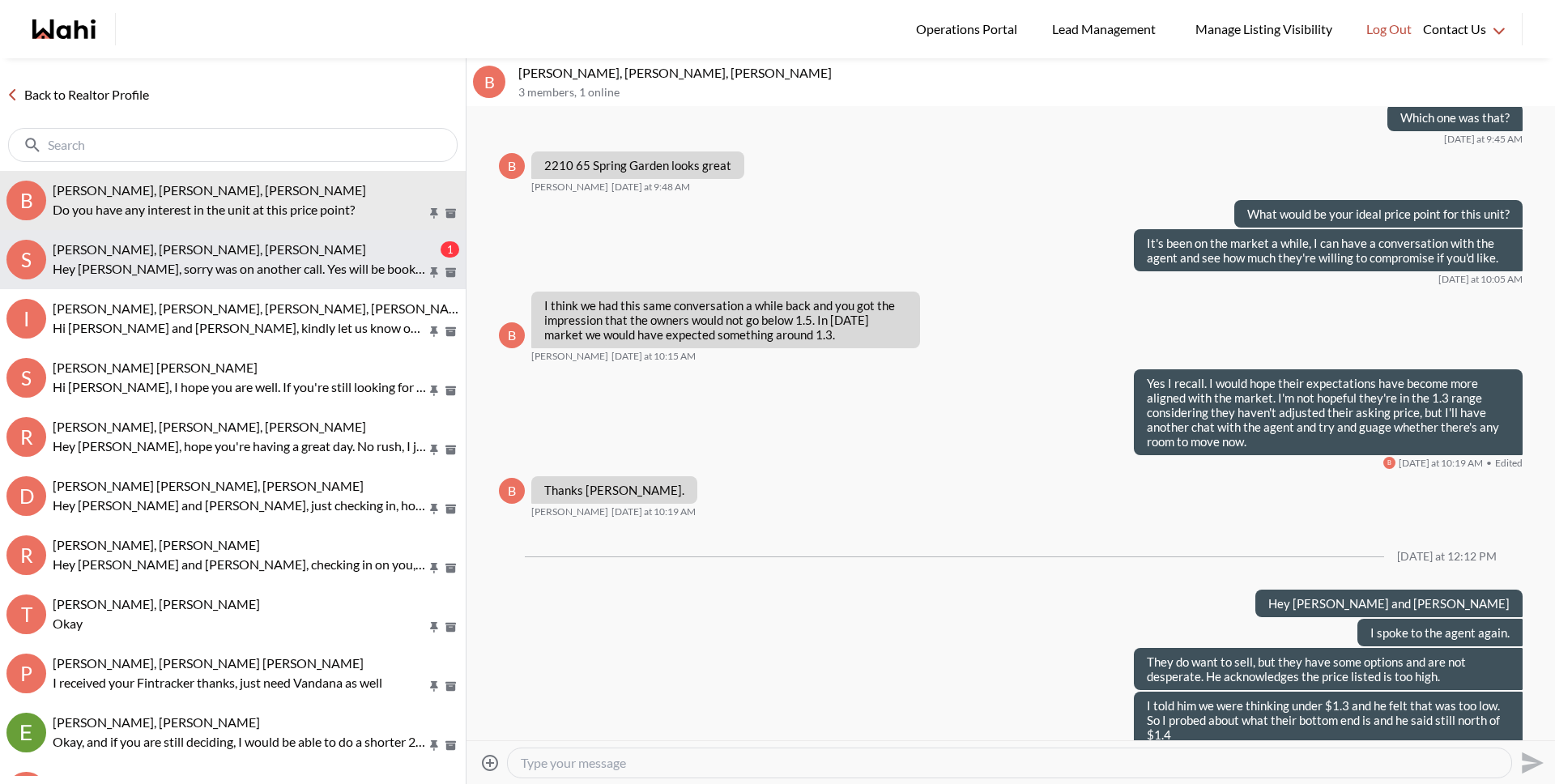
click at [228, 236] on button "S Sourav Singh, Kirti Pal, Michelle 1 Hey Michelle, sorry was on another call. …" at bounding box center [232, 259] width 466 height 59
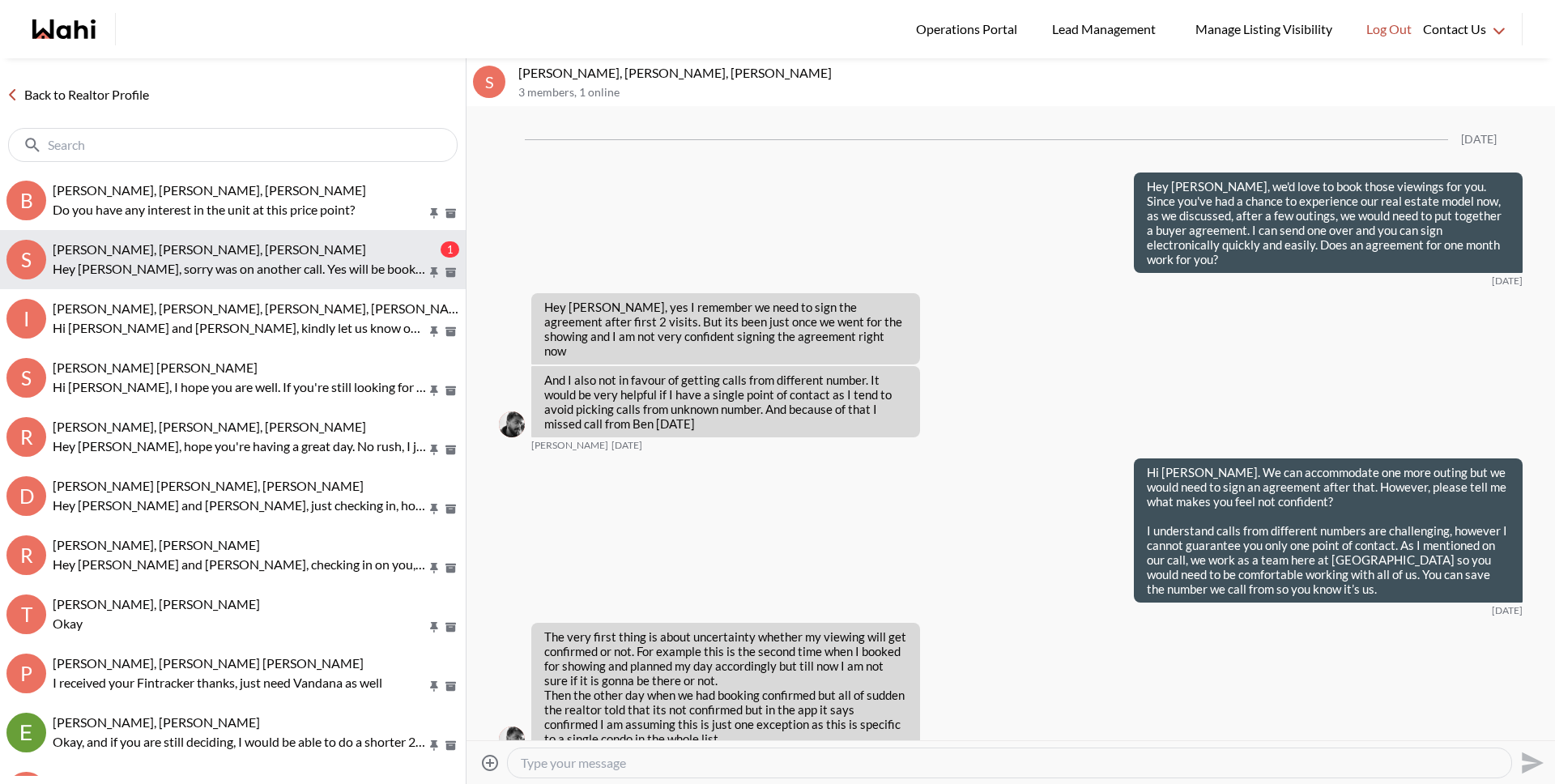
scroll to position [3381, 0]
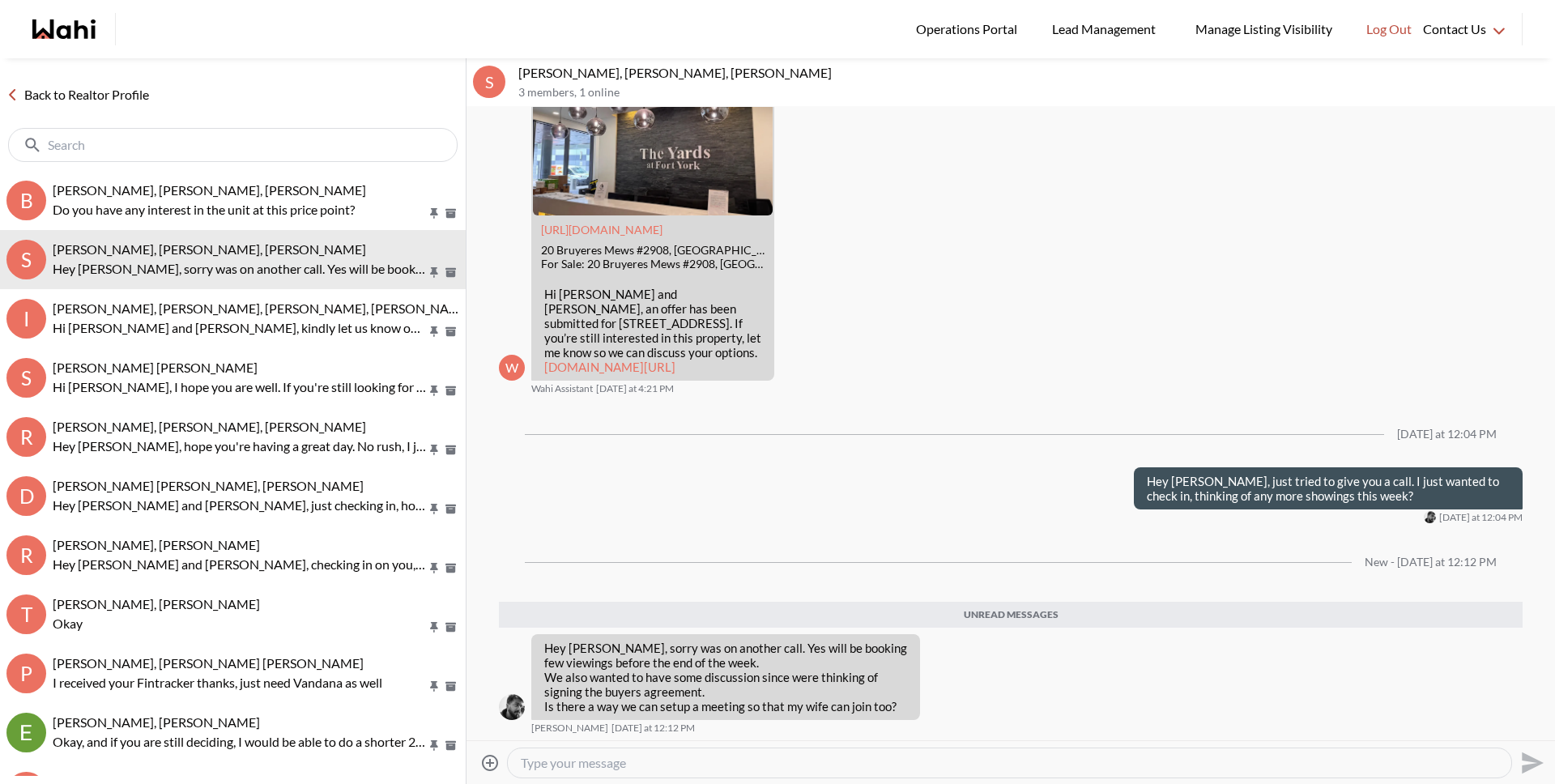
click at [587, 761] on textarea "Type your message" at bounding box center [1010, 763] width 978 height 16
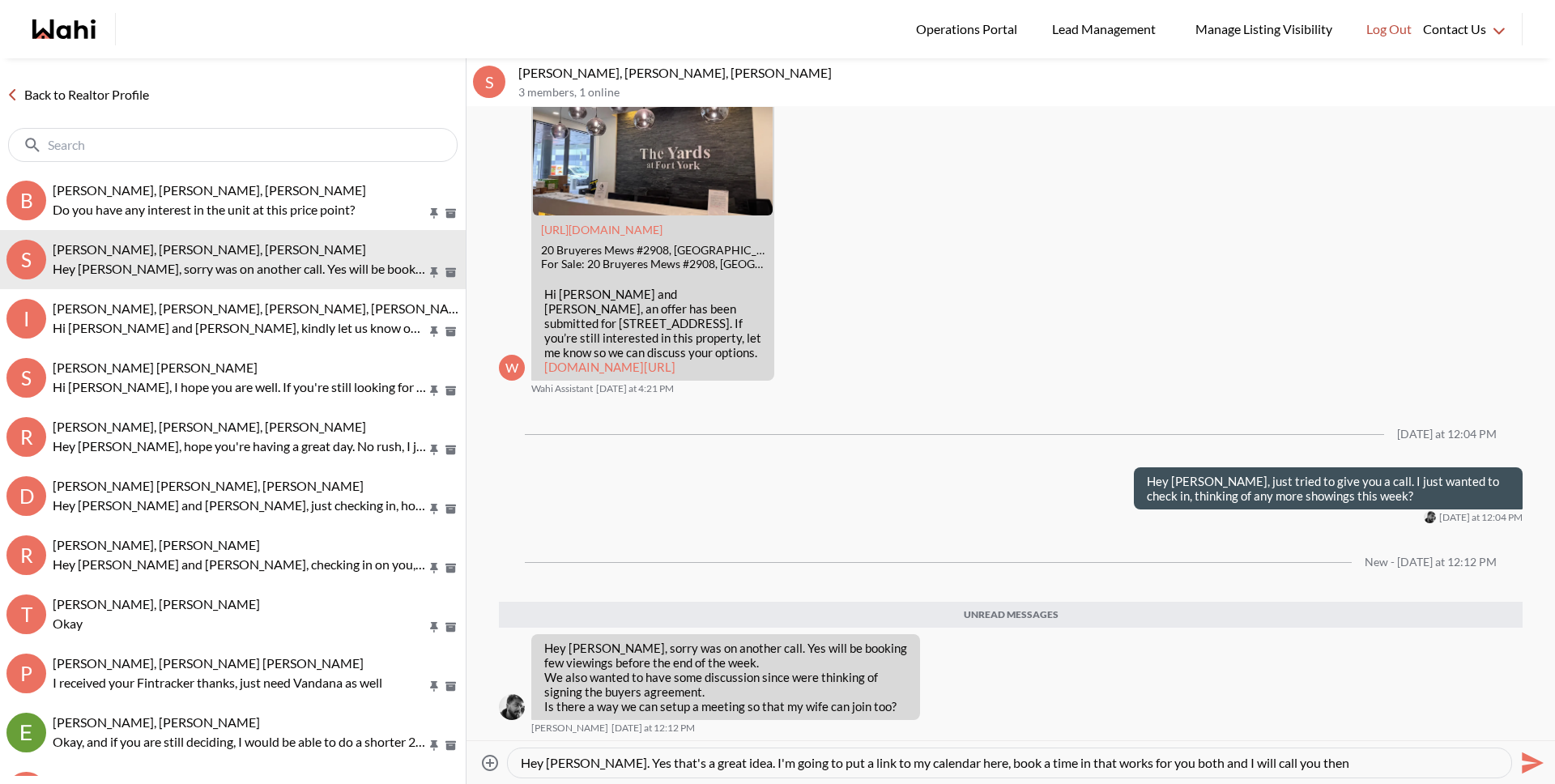
type textarea "Hey Sourav. Yes that's a great idea. I'm going to put a link to my calendar her…"
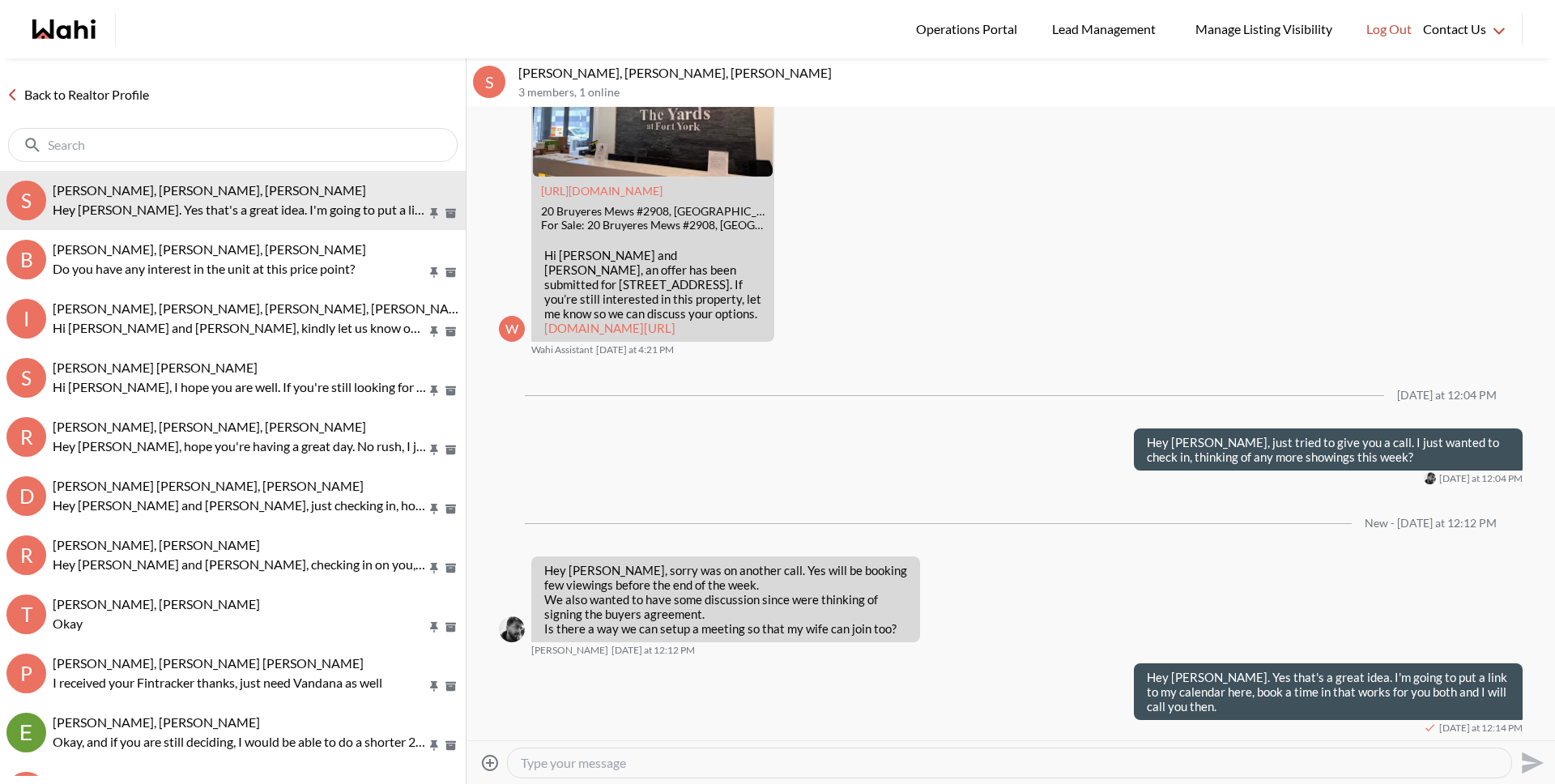
scroll to position [3420, 0]
click at [896, 764] on textarea "Type your message" at bounding box center [1010, 763] width 978 height 16
paste textarea "https://meetings.hubspot.com/michelle-williams4/15-minute-call-with-a-wahi-real…"
type textarea "https://meetings.hubspot.com/michelle-williams4/15-minute-call-with-a-wahi-real…"
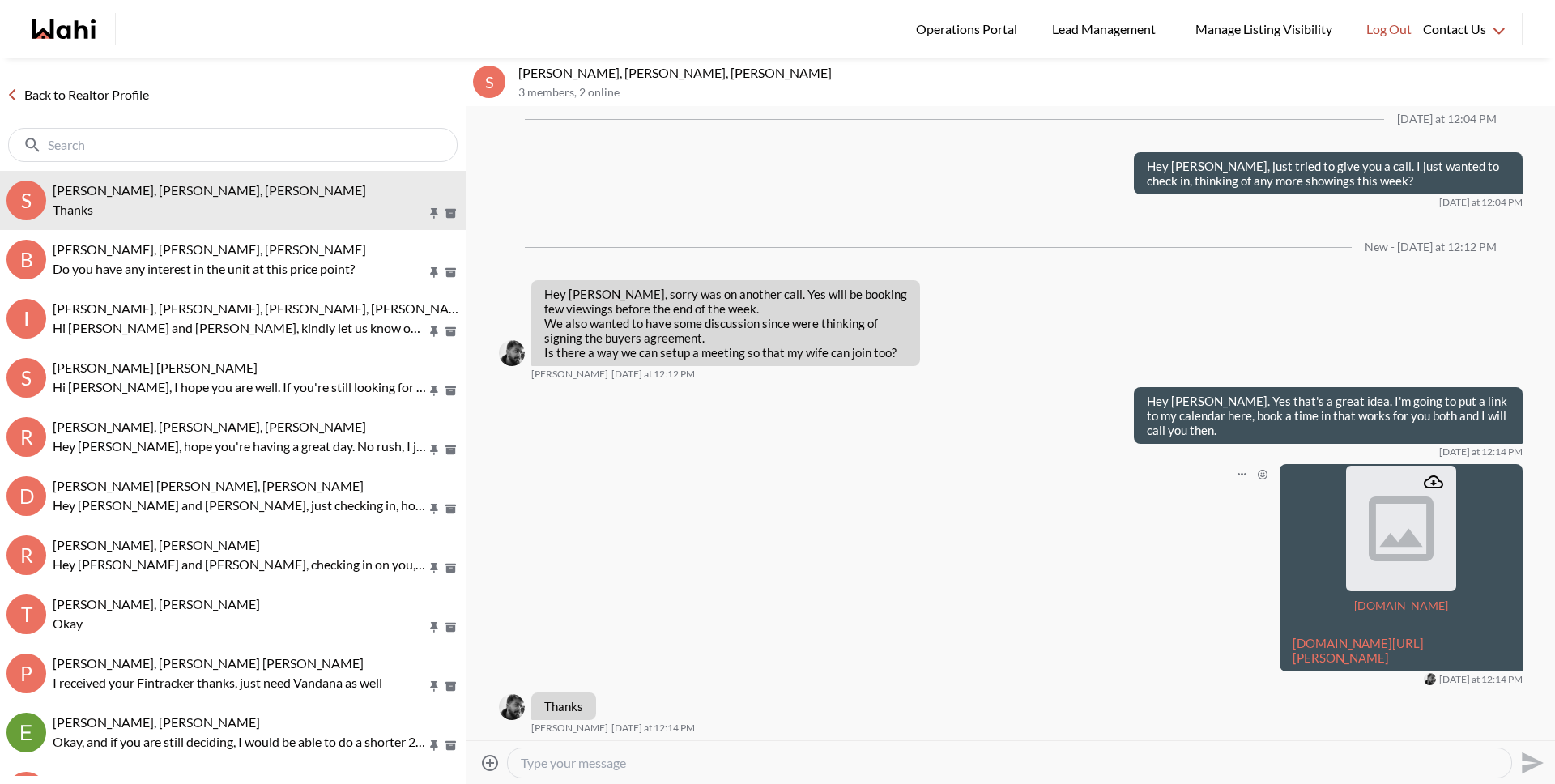
scroll to position [3711, 0]
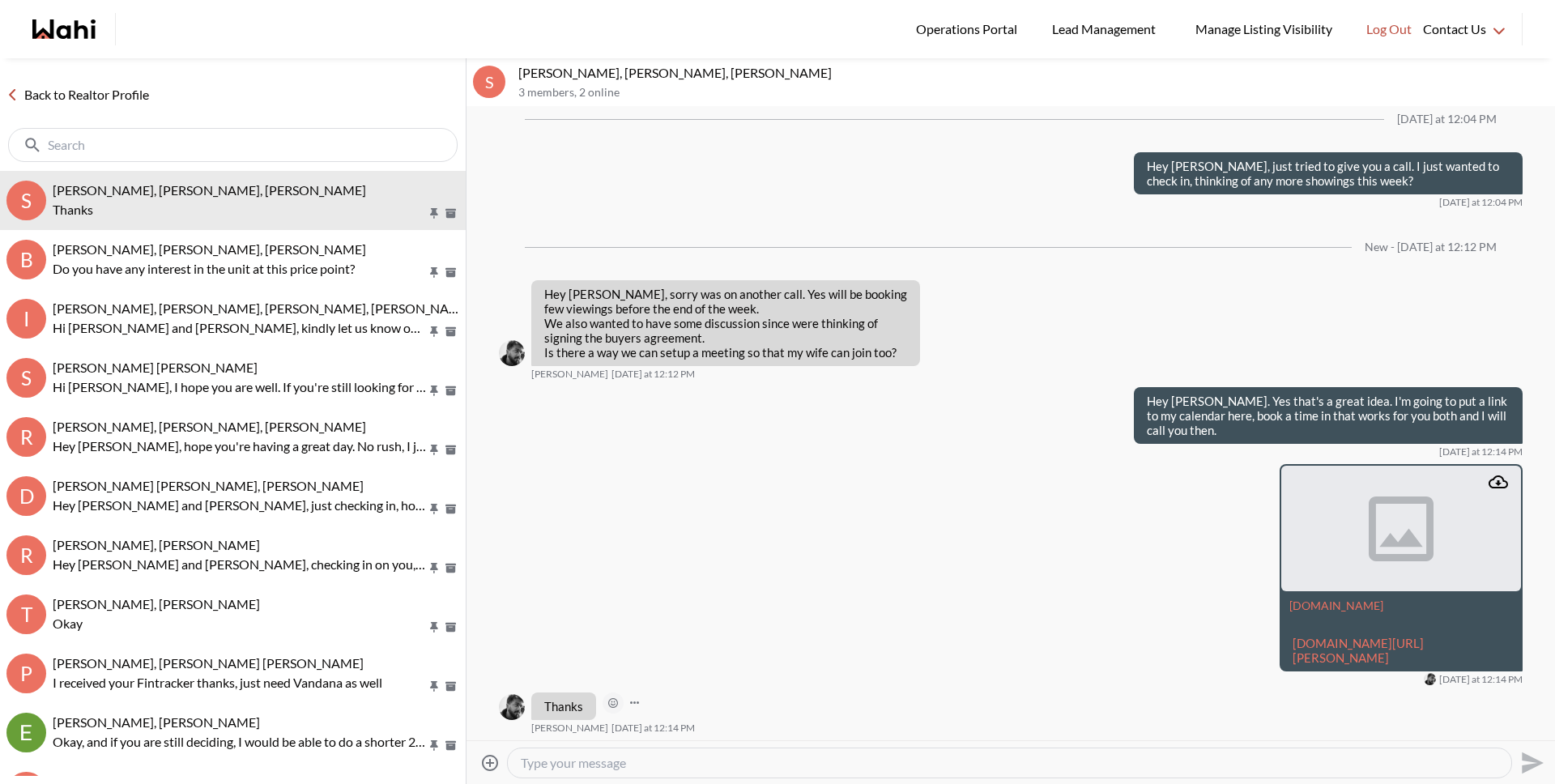
click at [616, 701] on icon "Open Reaction Selector" at bounding box center [612, 703] width 10 height 10
click at [661, 673] on div "Select Reaction: Thumbs up" at bounding box center [661, 668] width 14 height 14
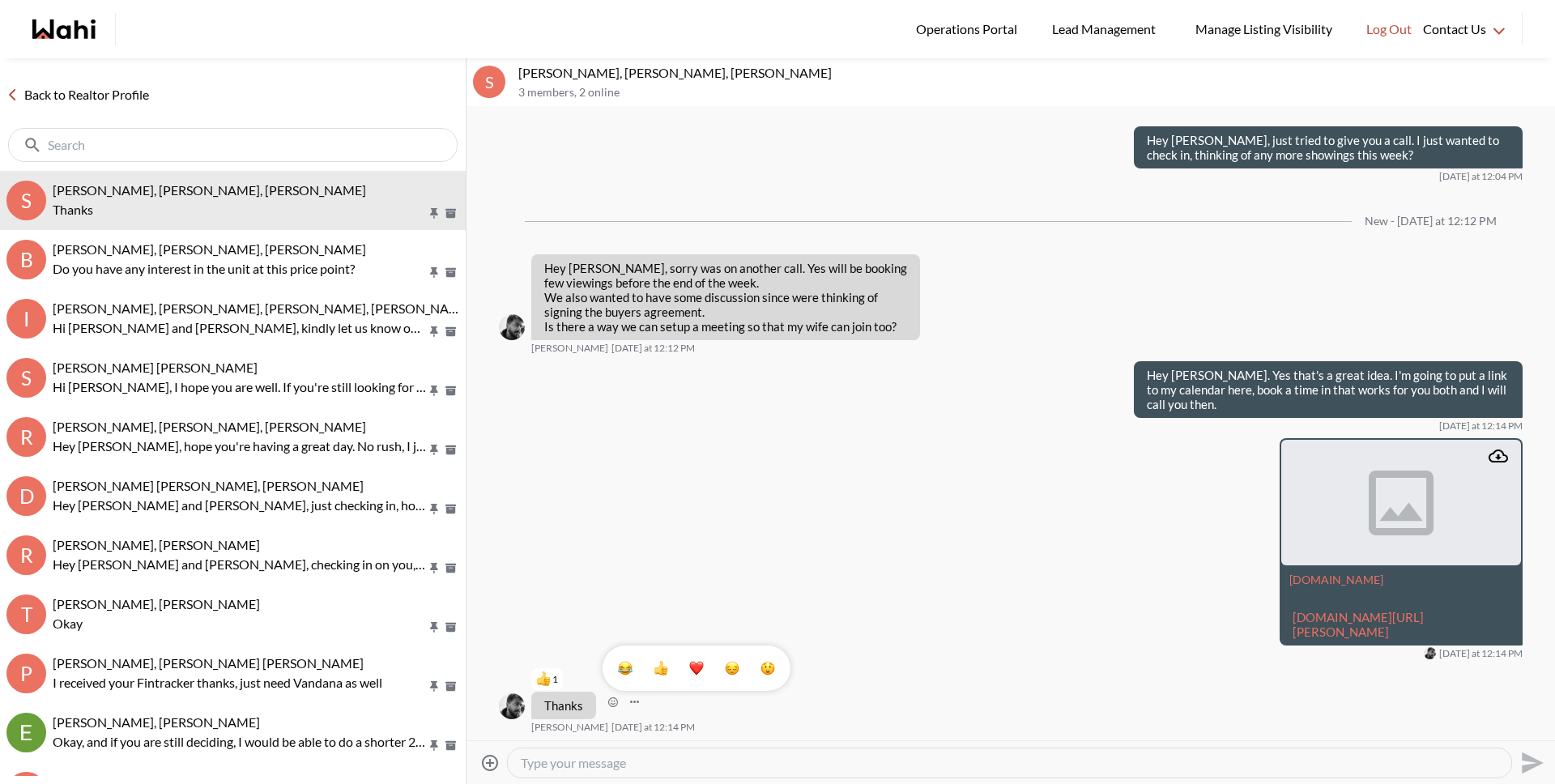
scroll to position [3736, 0]
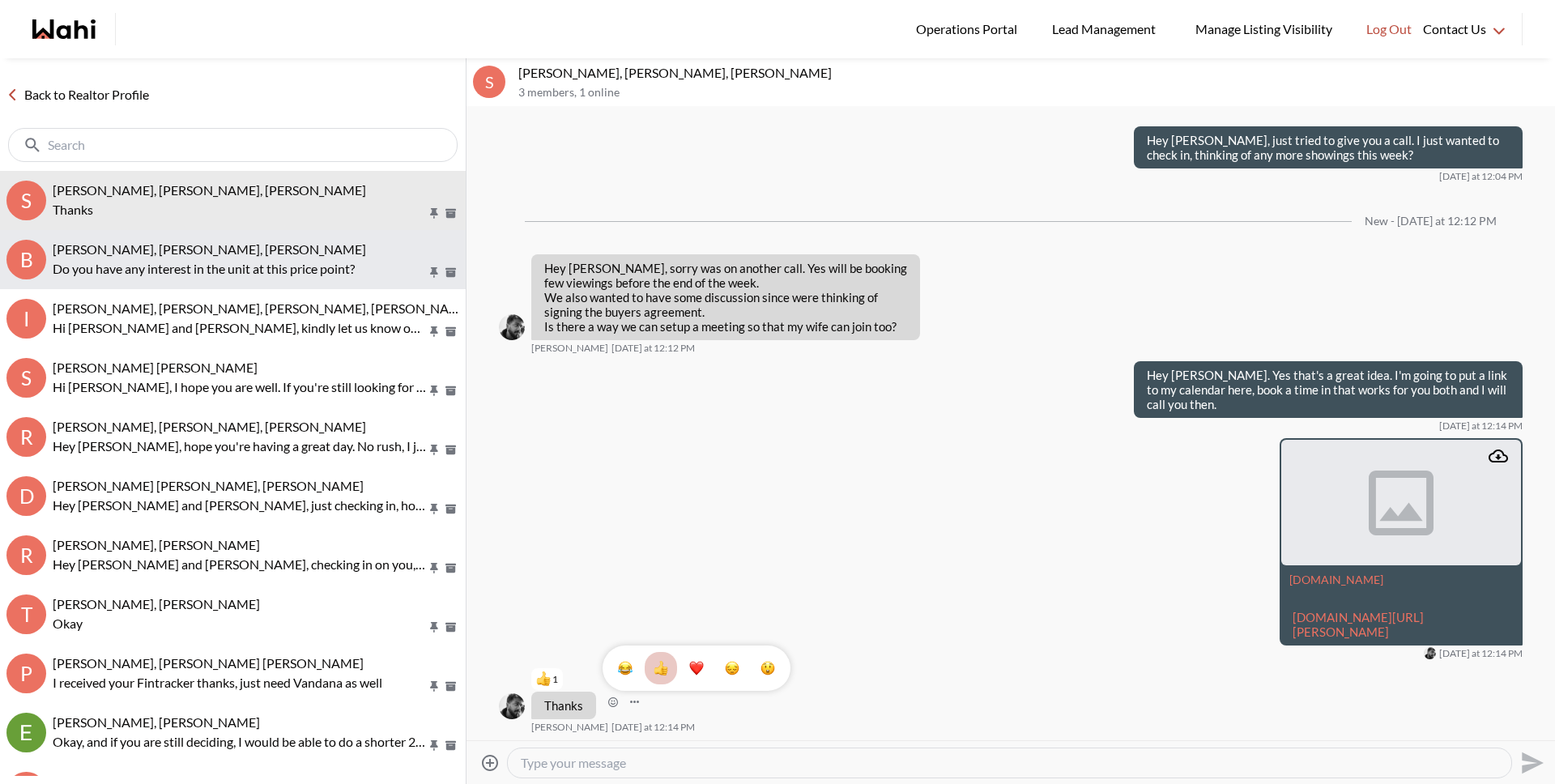
click at [229, 244] on span "Bill Bowen, Sandra Gavinchuk, Michelle" at bounding box center [209, 249] width 314 height 15
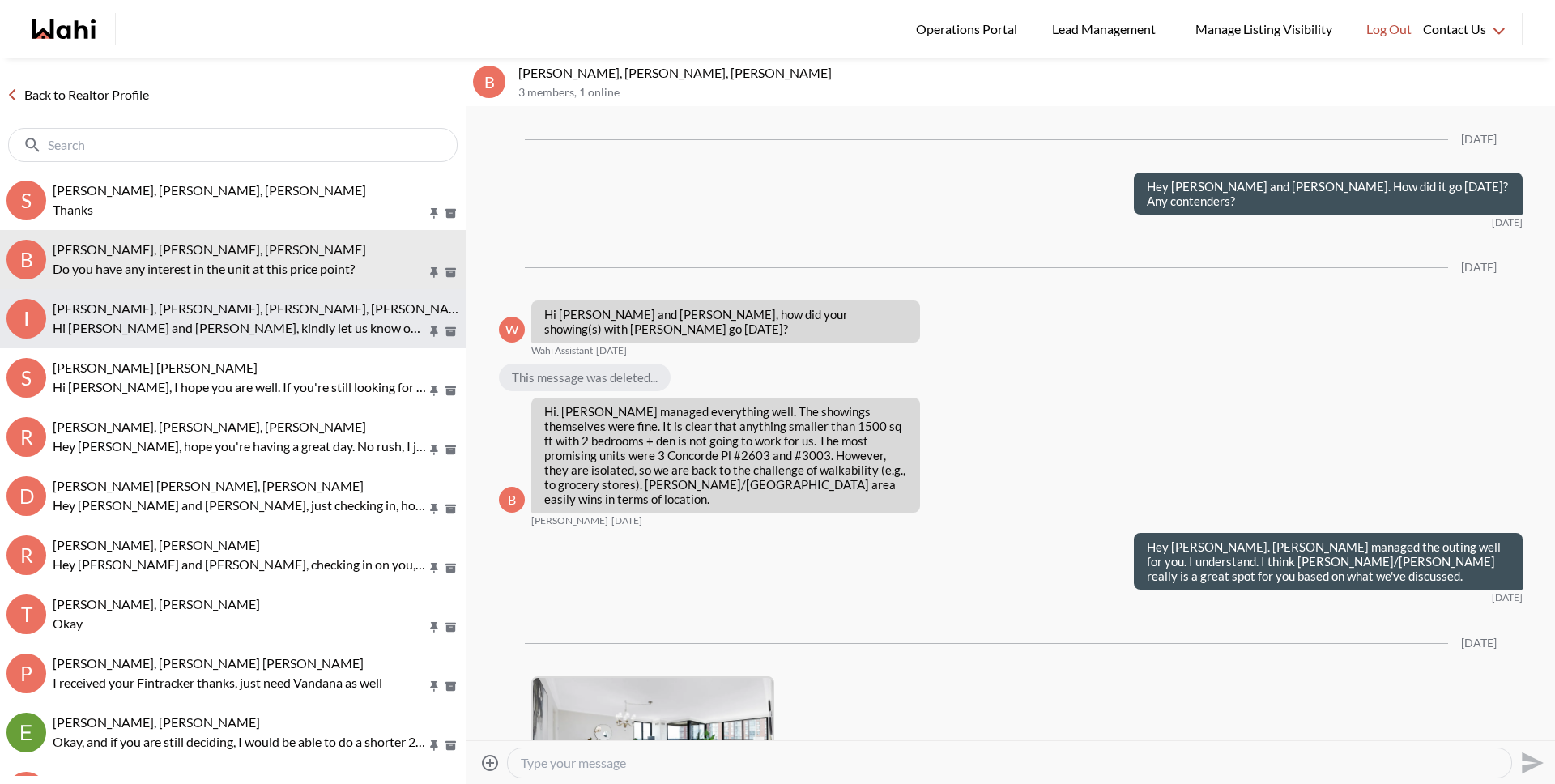
scroll to position [2465, 0]
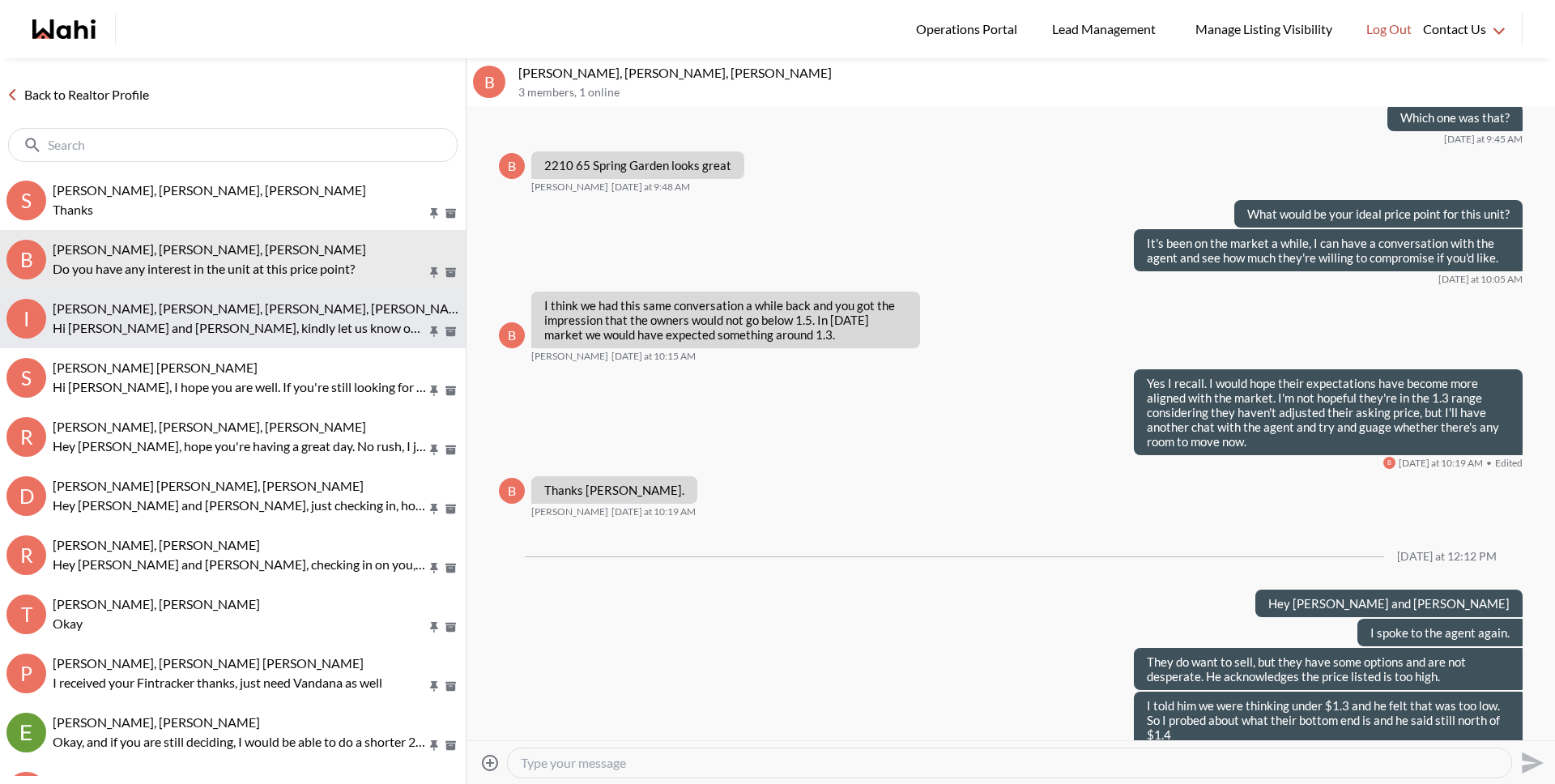
click at [225, 329] on p "Hi Irina and Kseniya, kindly let us know once everything is completed today." at bounding box center [240, 327] width 375 height 19
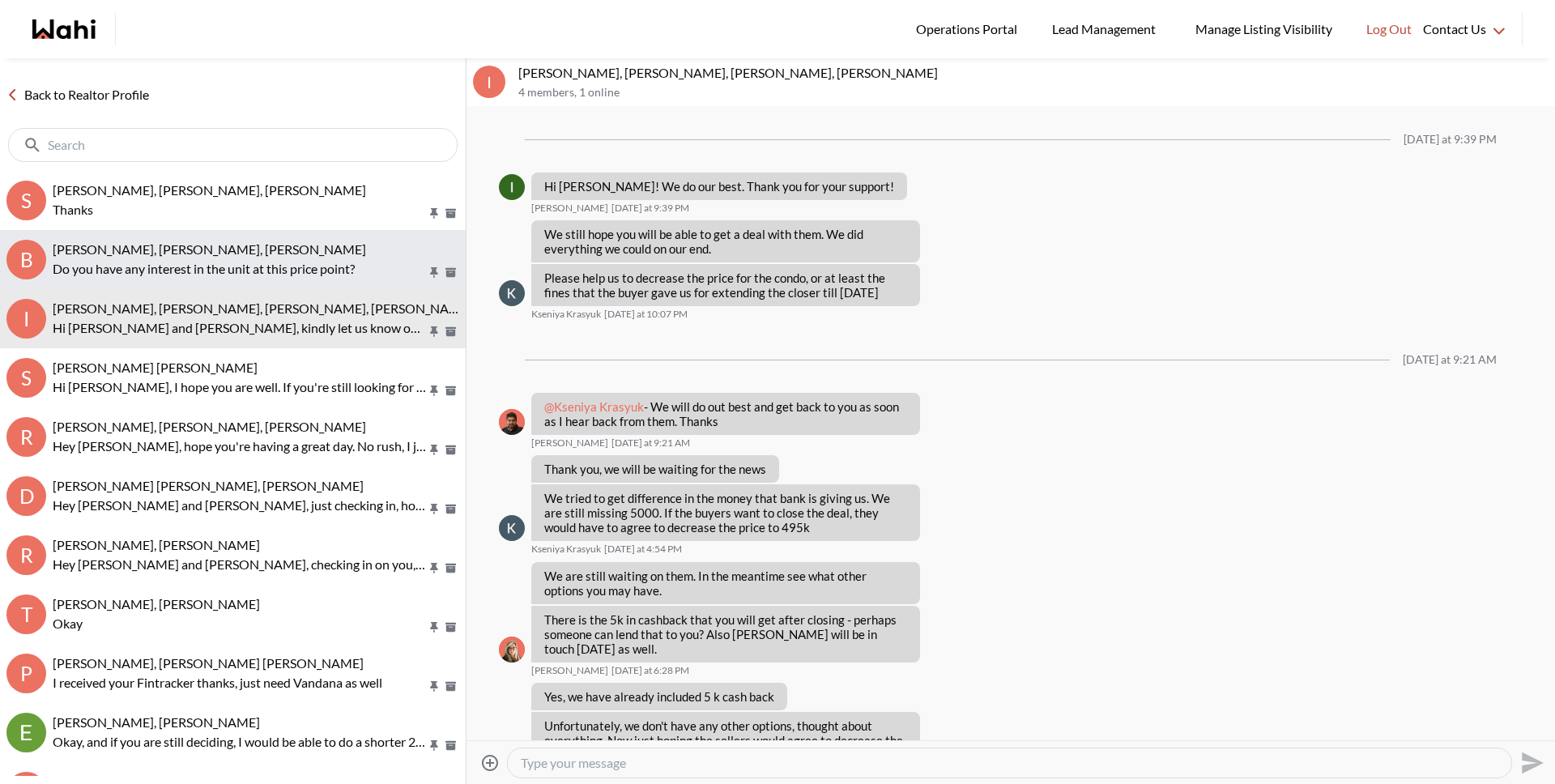
scroll to position [1122, 0]
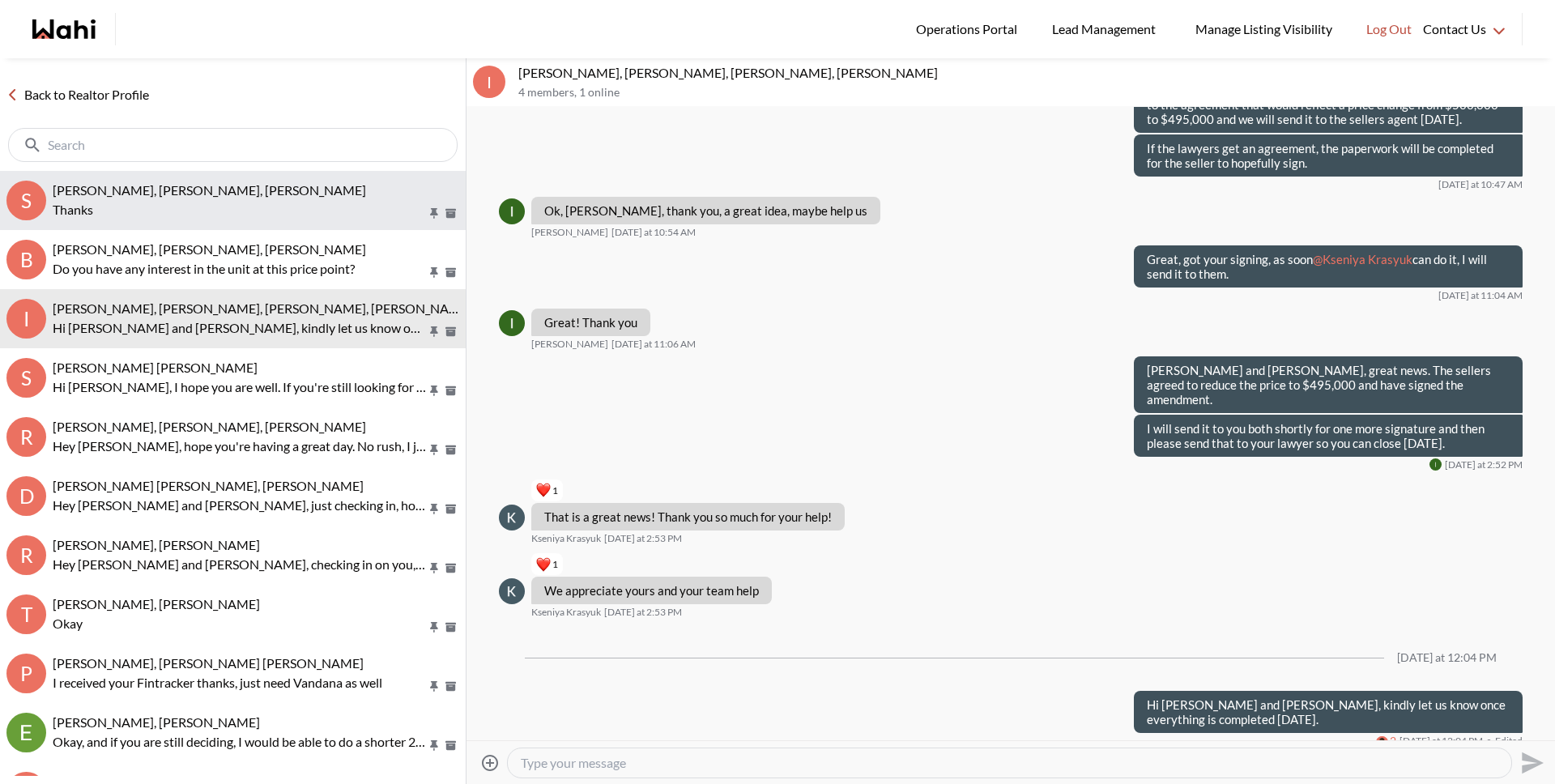
click at [221, 213] on p "Thanks" at bounding box center [240, 209] width 375 height 19
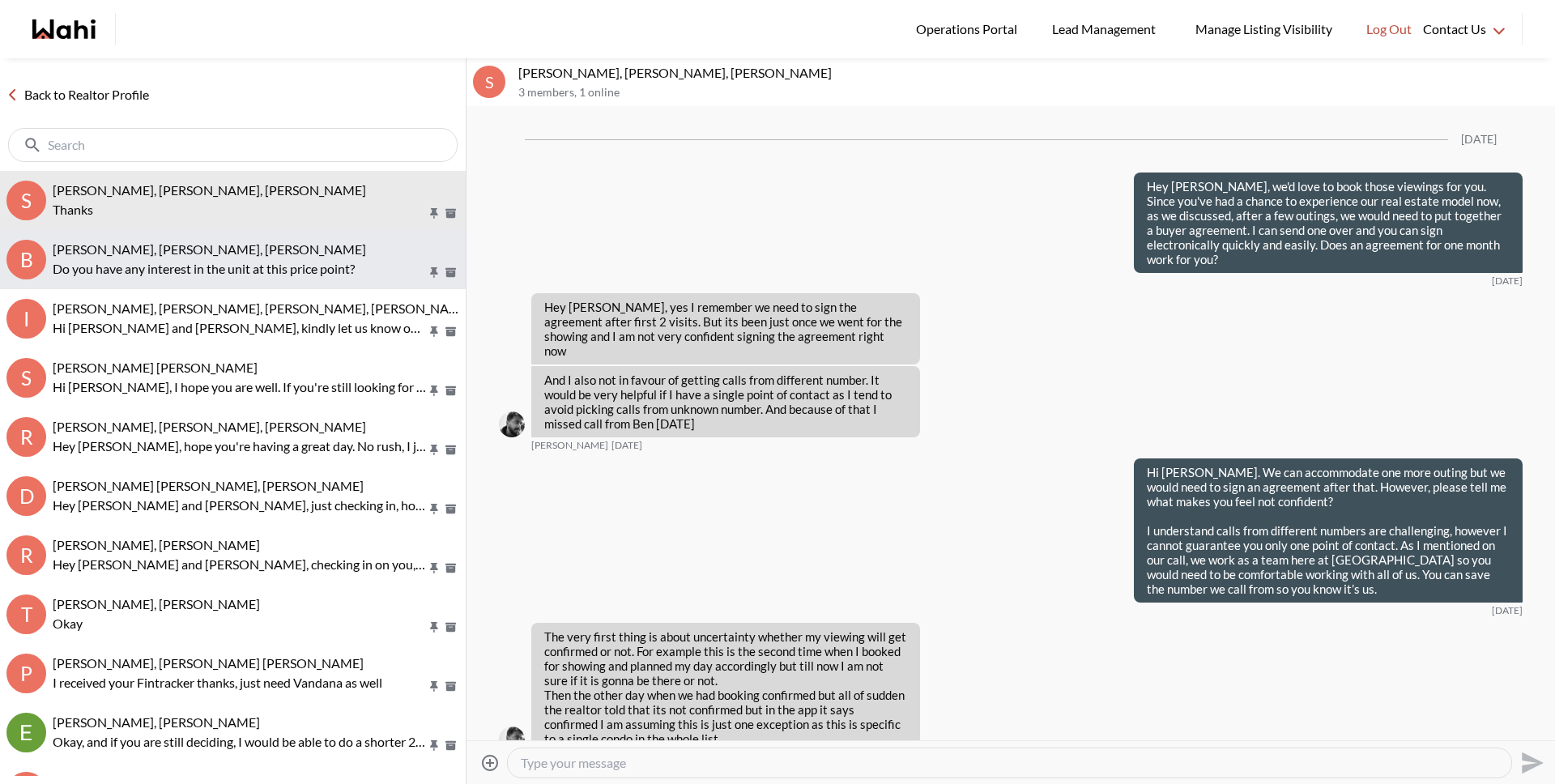
scroll to position [3671, 0]
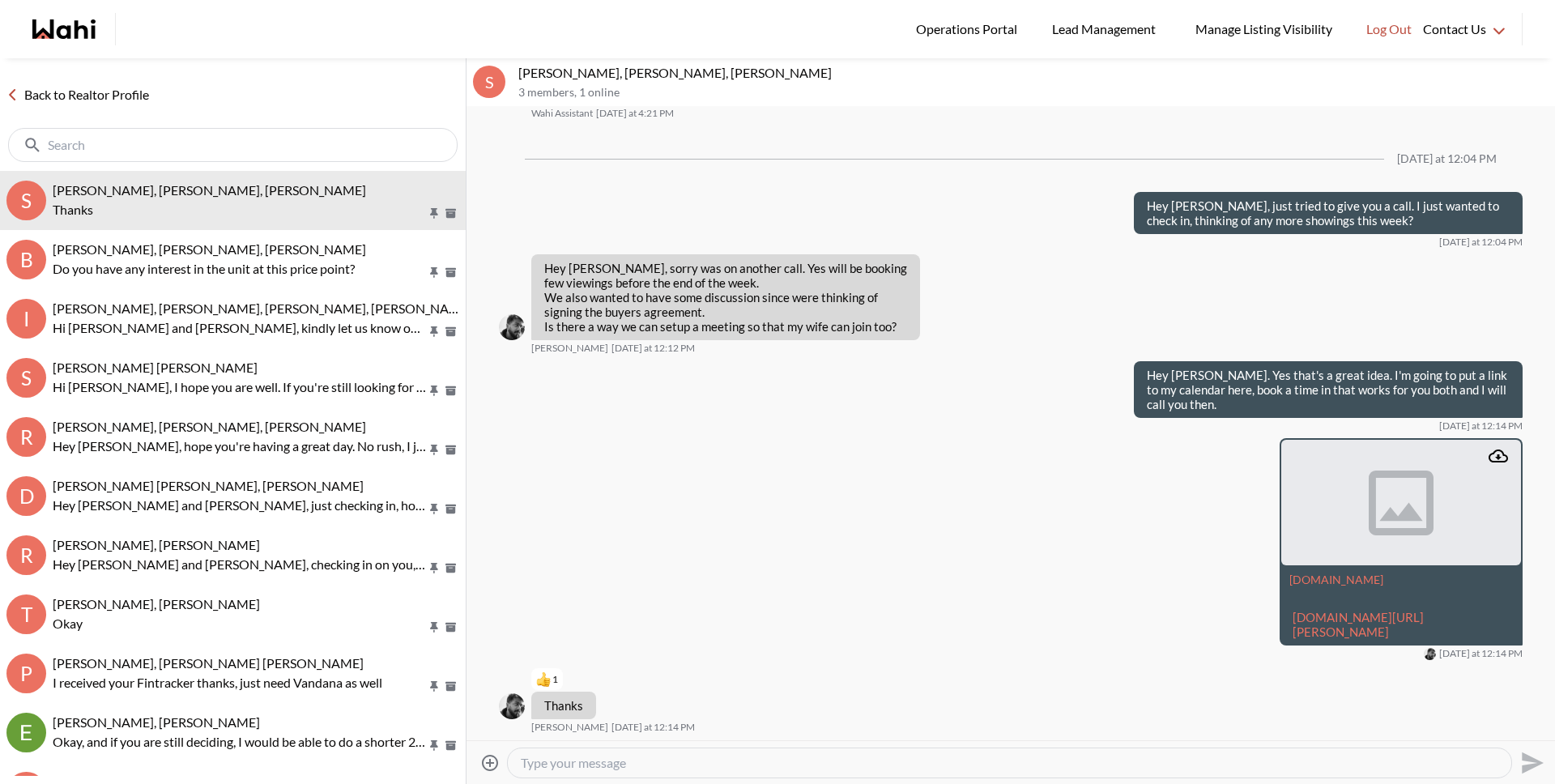
click at [118, 98] on link "Back to Realtor Profile" at bounding box center [78, 94] width 156 height 21
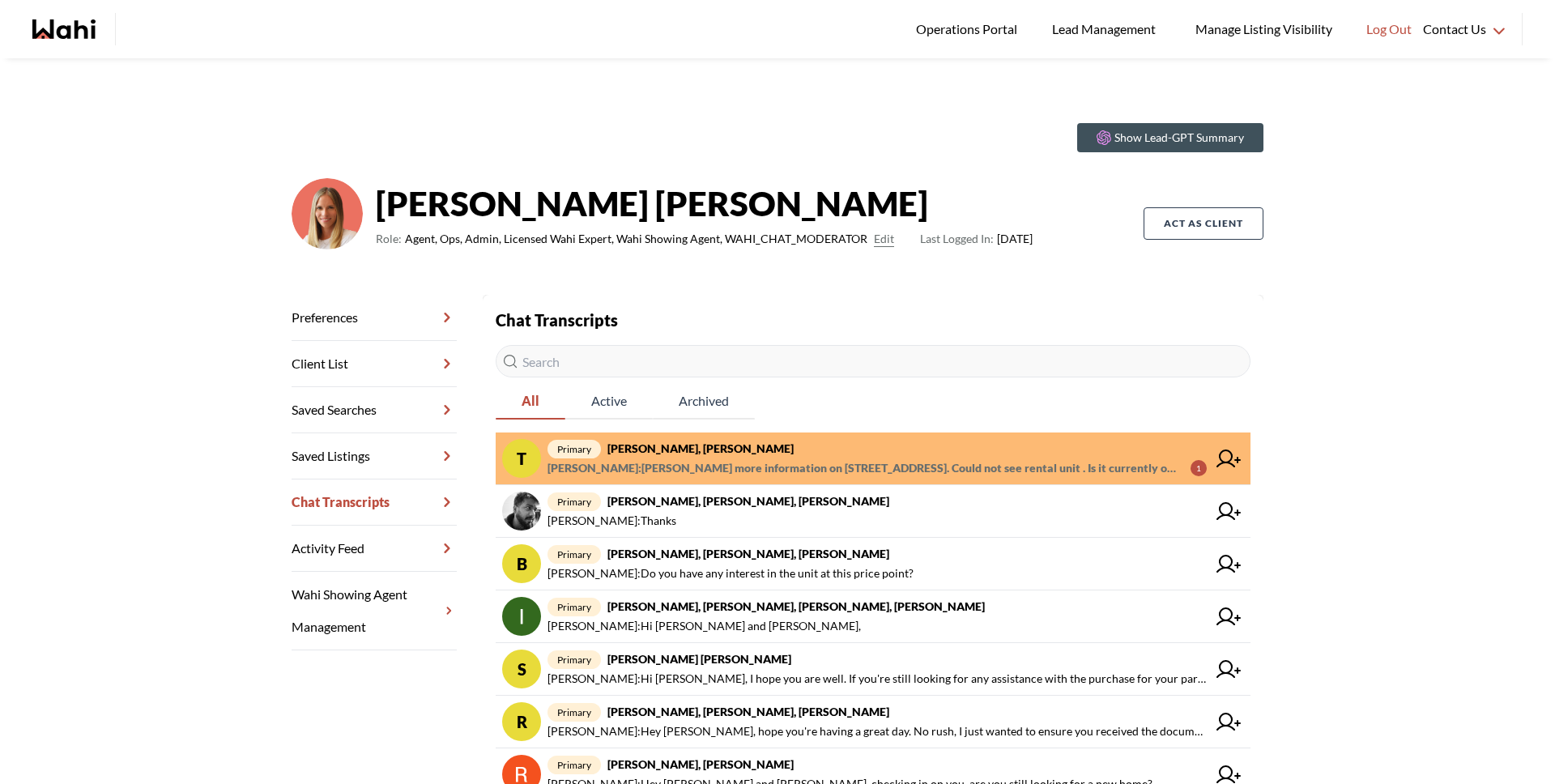
click at [663, 468] on span "Tanya Fita : Ned more information on 52 avenue. Could not see rental unit . Is …" at bounding box center [862, 468] width 631 height 19
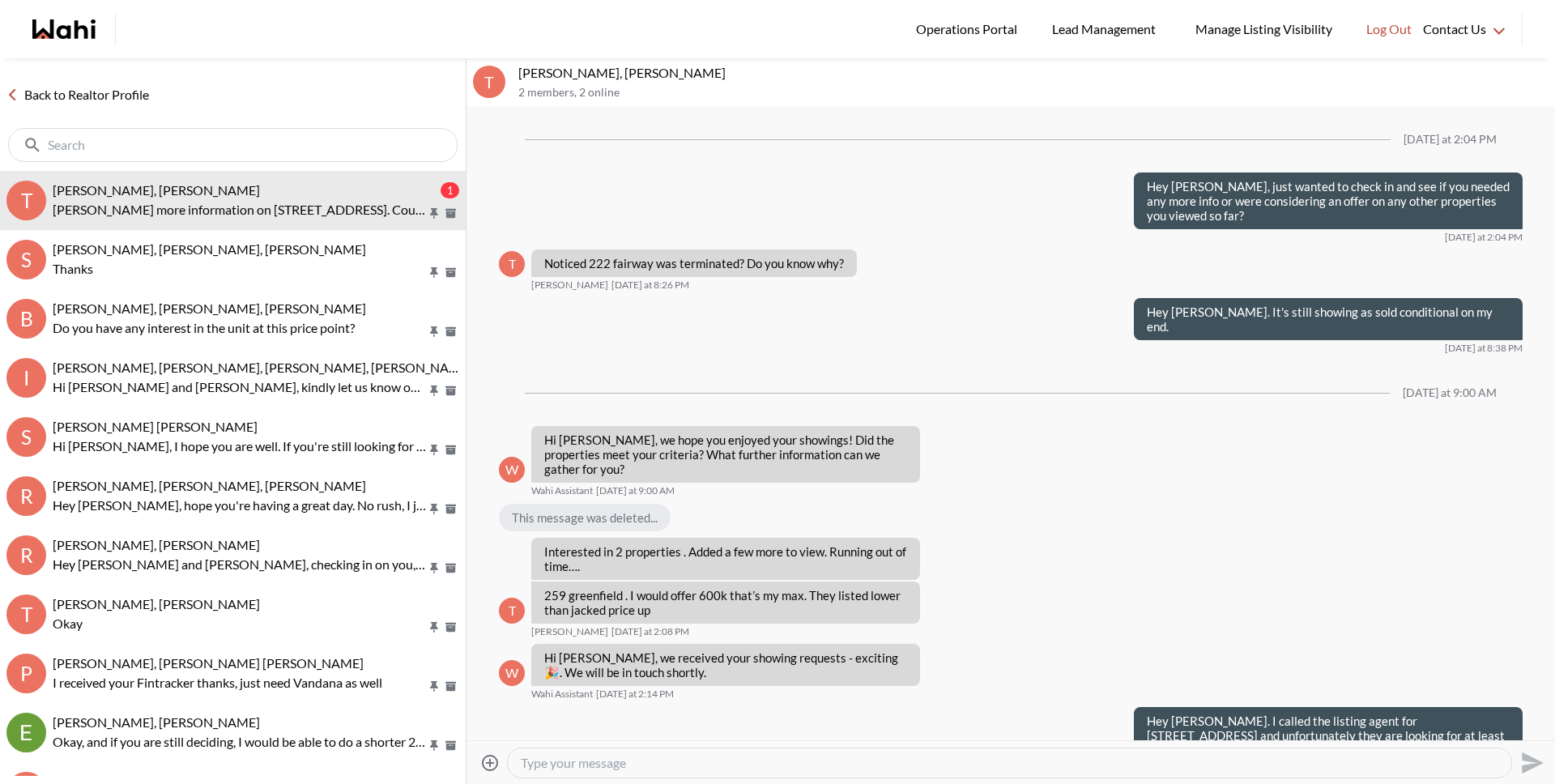
scroll to position [1993, 0]
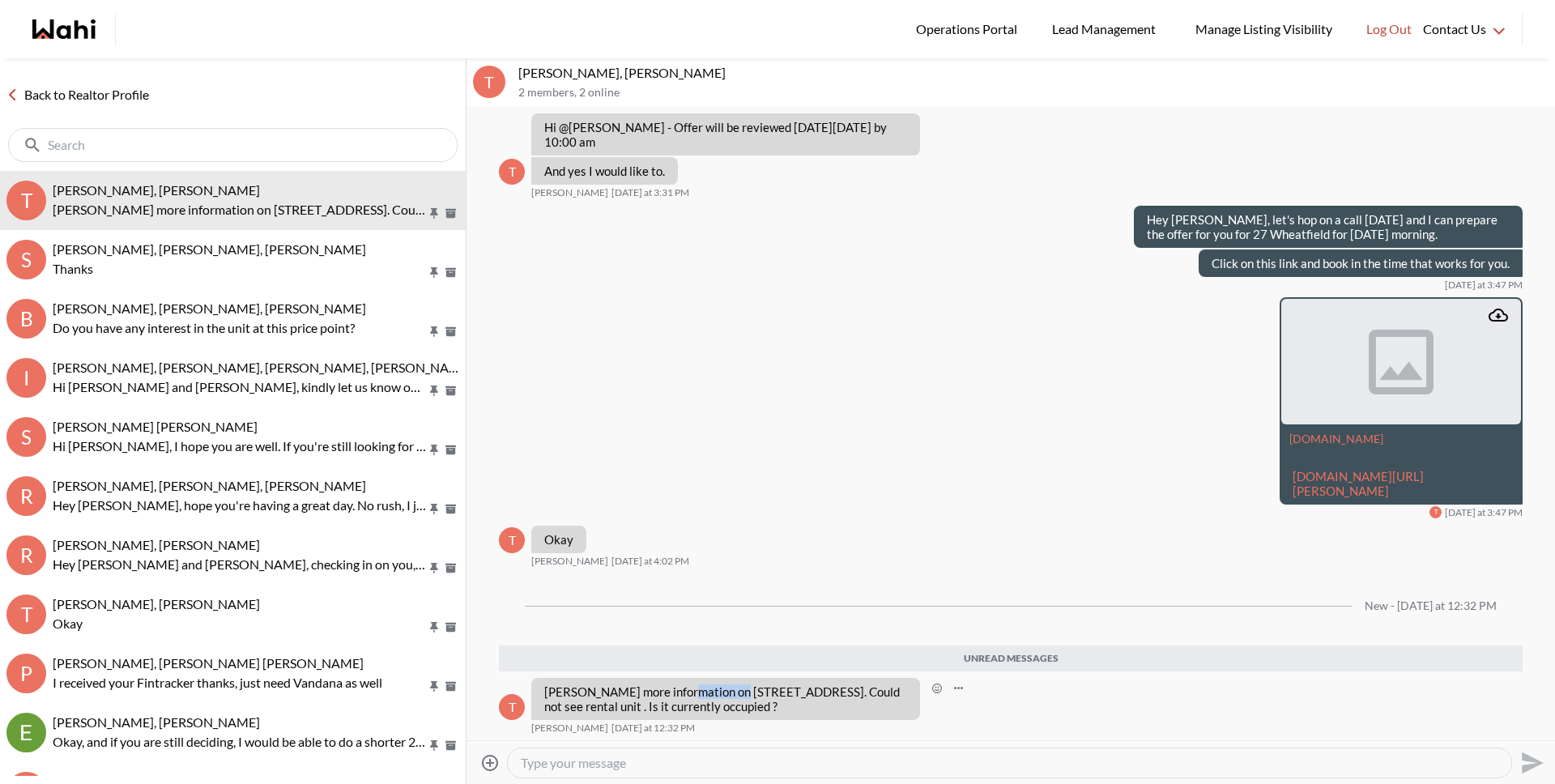
drag, startPoint x: 682, startPoint y: 690, endPoint x: 734, endPoint y: 693, distance: 52.1
click at [734, 693] on p "Ned more information on 52 avenue. Could not see rental unit . Is it currently …" at bounding box center [725, 699] width 363 height 29
copy p "52 avenue"
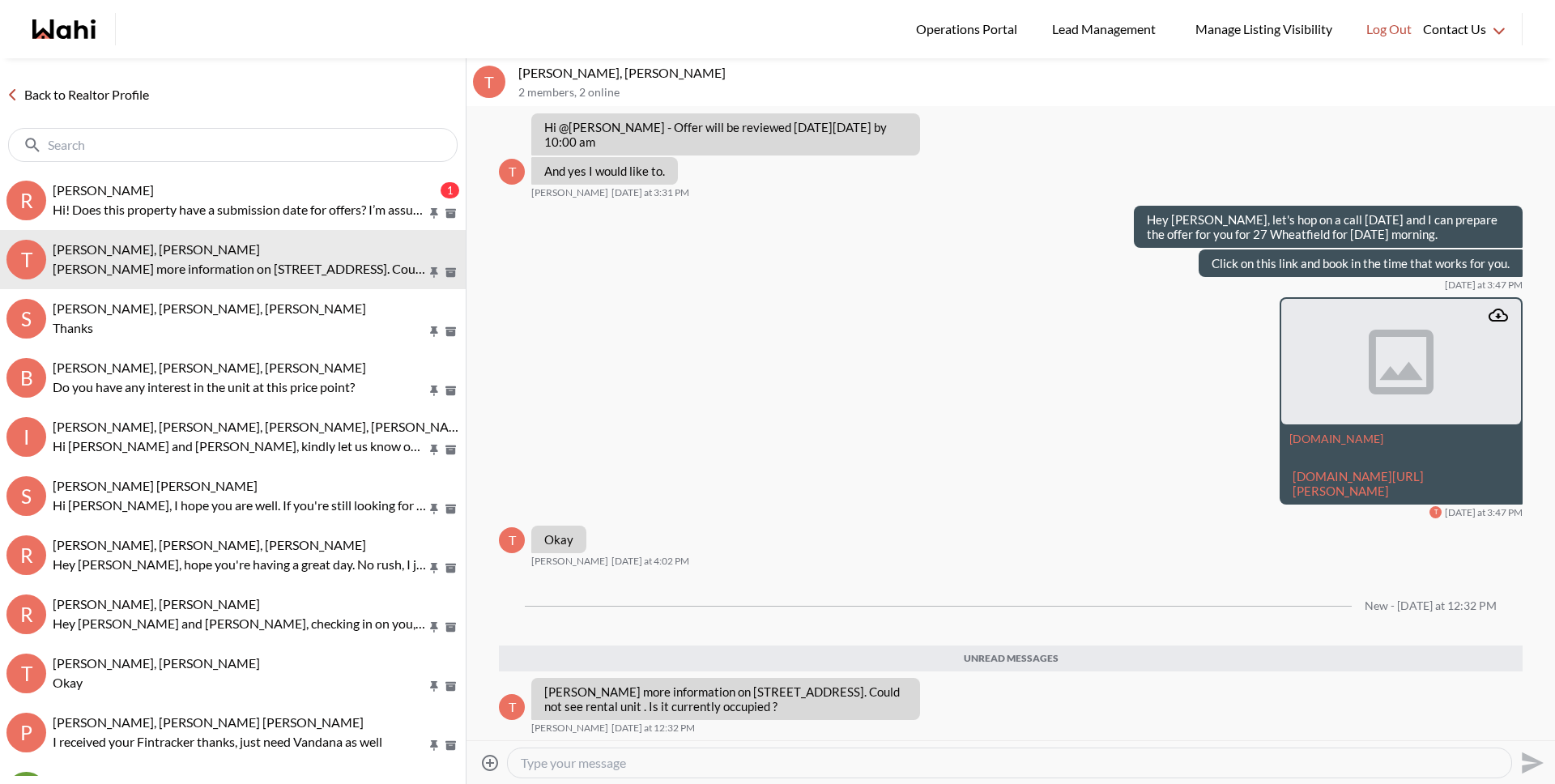
click at [567, 760] on textarea "Type your message" at bounding box center [1010, 763] width 978 height 16
drag, startPoint x: 1074, startPoint y: 778, endPoint x: 1045, endPoint y: 760, distance: 34.1
click at [1074, 778] on div "Attach files Hey Tanya. They are reviewing offers here on Oct 14th. The listing…" at bounding box center [1010, 762] width 1076 height 36
drag, startPoint x: 1029, startPoint y: 769, endPoint x: 592, endPoint y: 762, distance: 437.1
click at [592, 762] on textarea "Hey Tanya. They are reviewing offers here on Oct 14th. The listing states it's …" at bounding box center [1010, 763] width 978 height 16
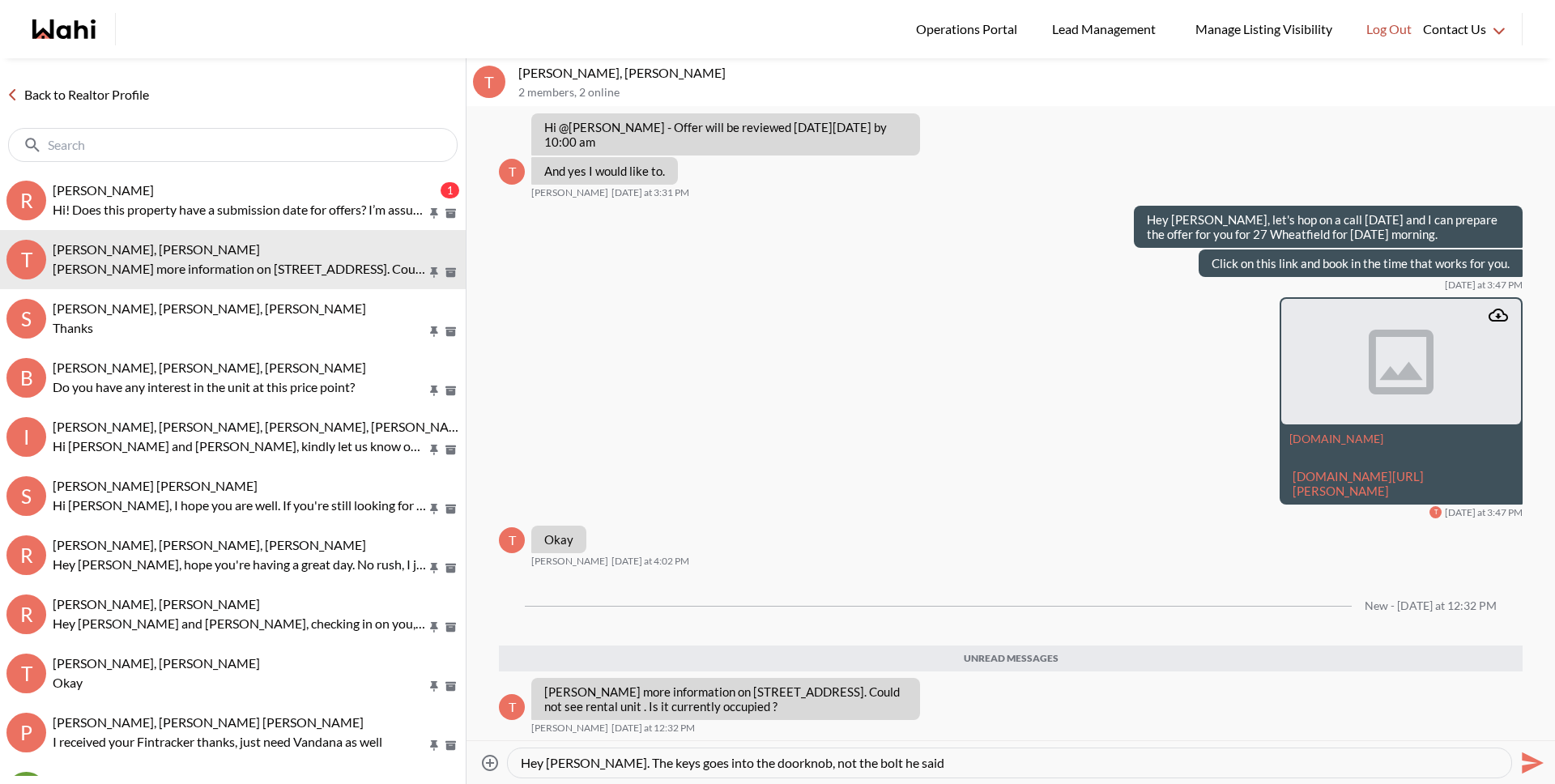
type textarea "Hey Tanya. The keys goes into the doorknob, not the bolt he said."
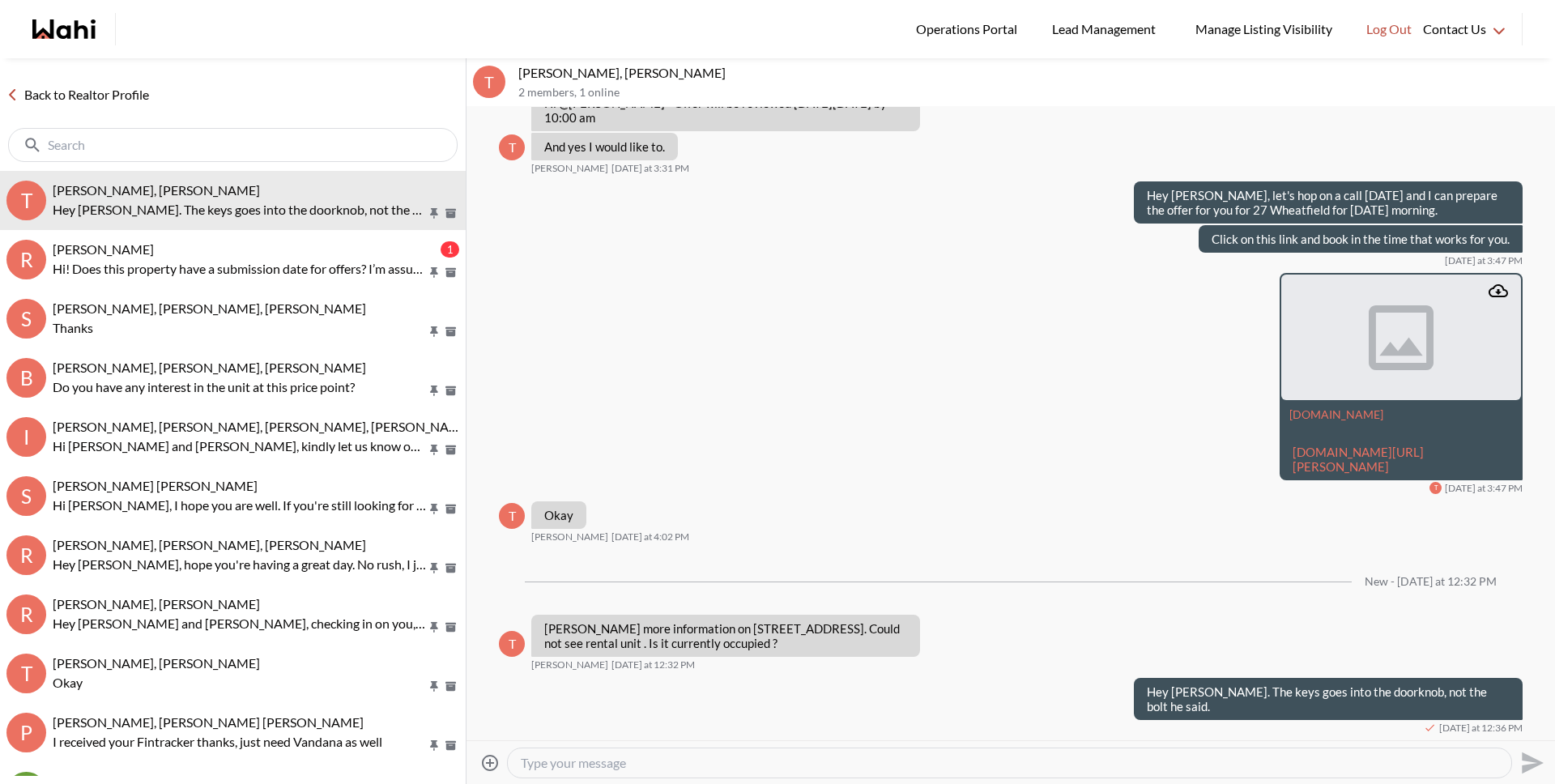
scroll to position [2002, 0]
type textarea "The place is vacant you should be able to view it."
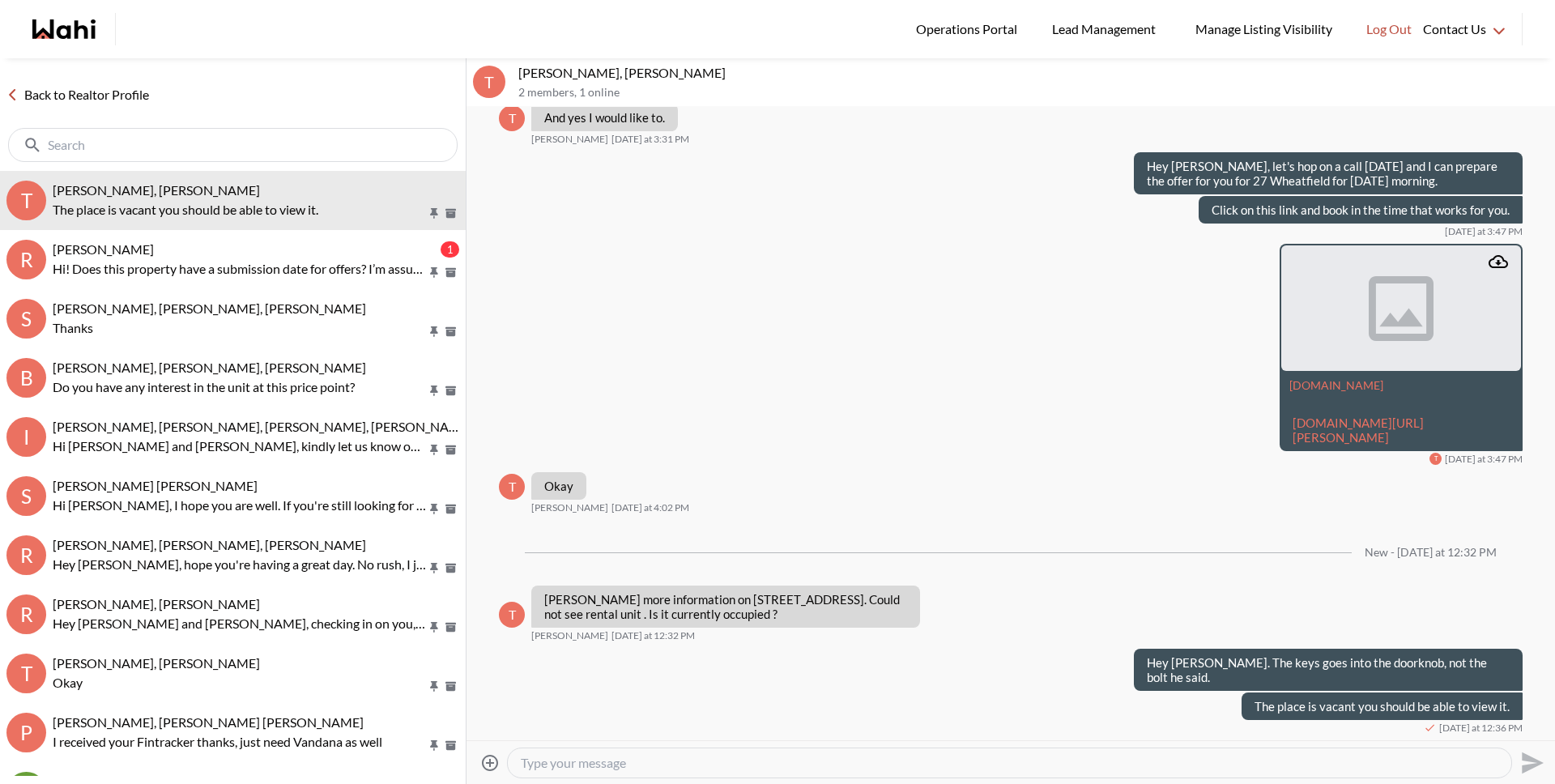
click at [699, 759] on textarea "Type your message" at bounding box center [1010, 763] width 978 height 16
type textarea "They are reviewing offers there on OCt 14th."
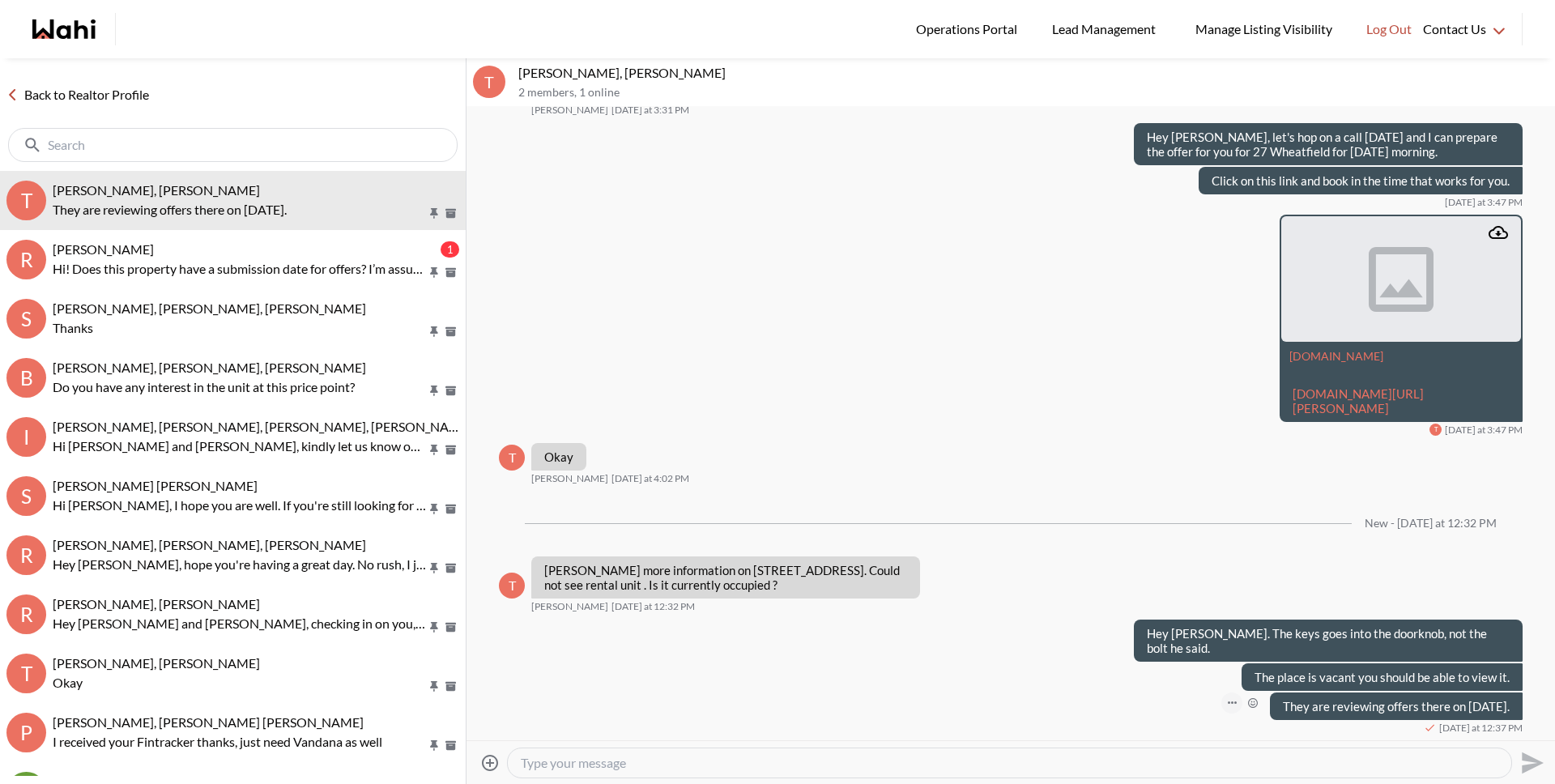
click at [1221, 704] on button "Open Message Actions Menu" at bounding box center [1231, 703] width 21 height 21
click at [1178, 659] on button "Edit Message" at bounding box center [1155, 648] width 129 height 29
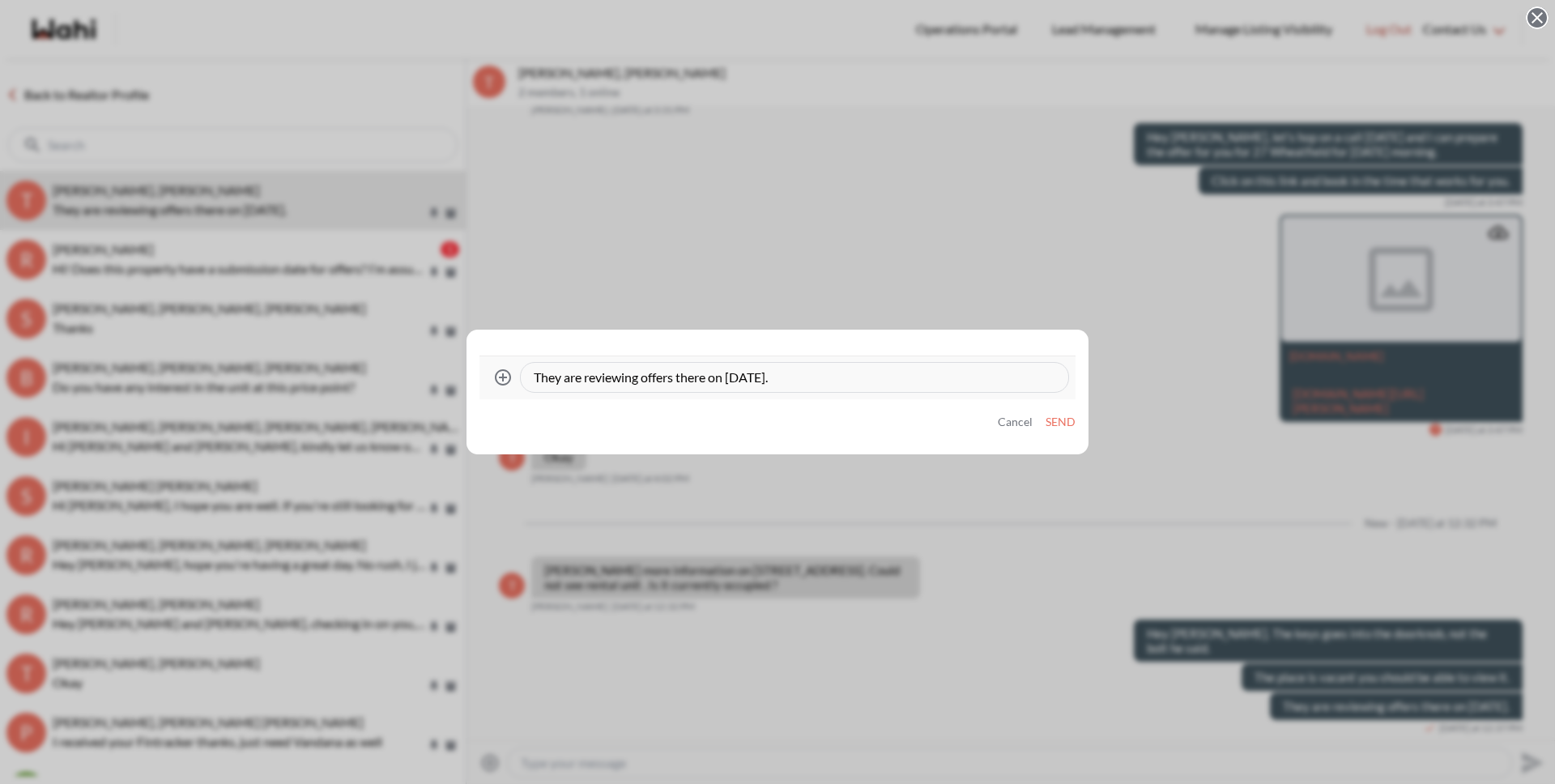
click at [740, 373] on textarea "They are reviewing offers there on OCt 14th." at bounding box center [794, 377] width 522 height 16
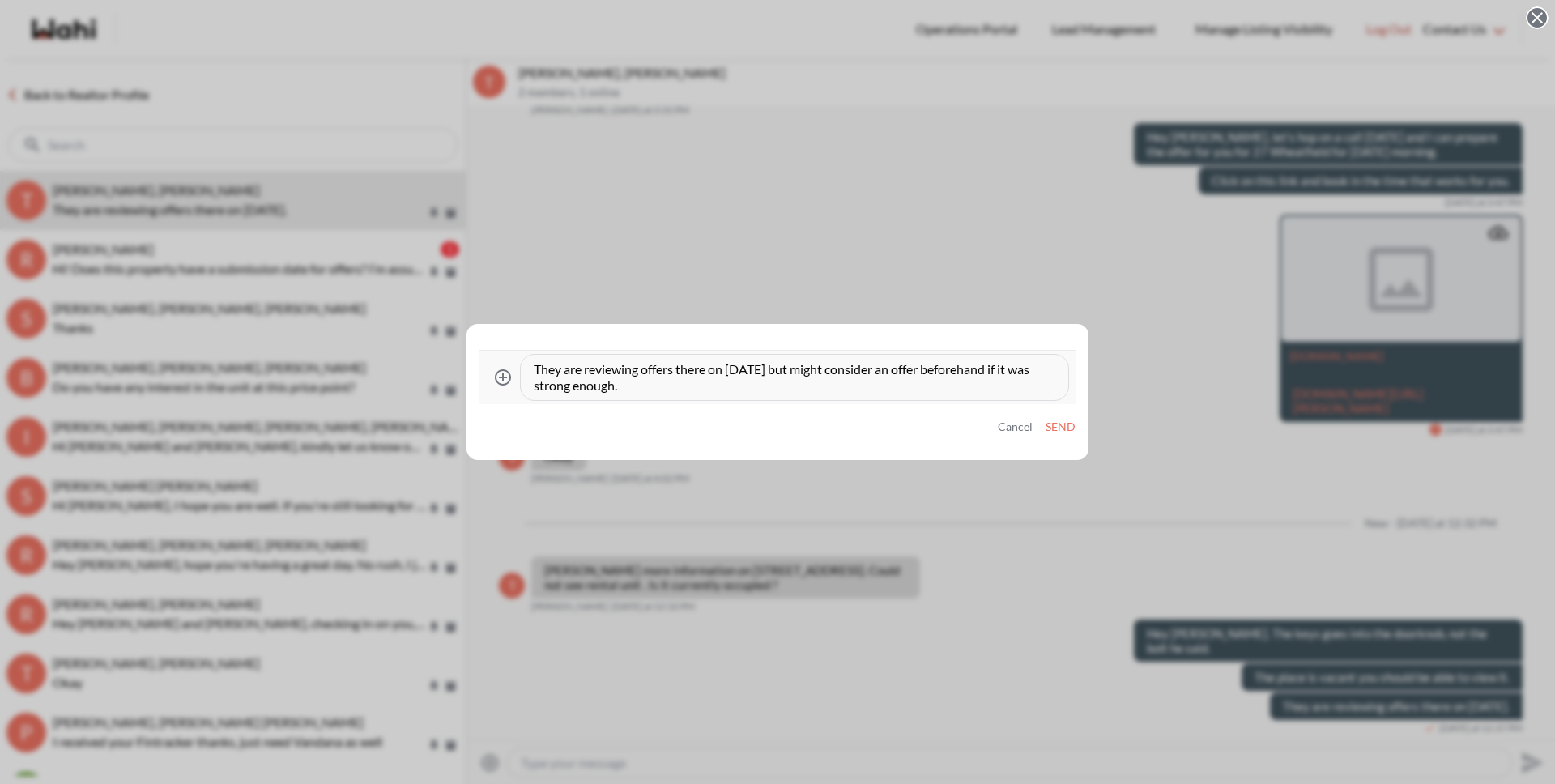
type textarea "They are reviewing offers there on Oct 14th but might consider an offer beforeh…"
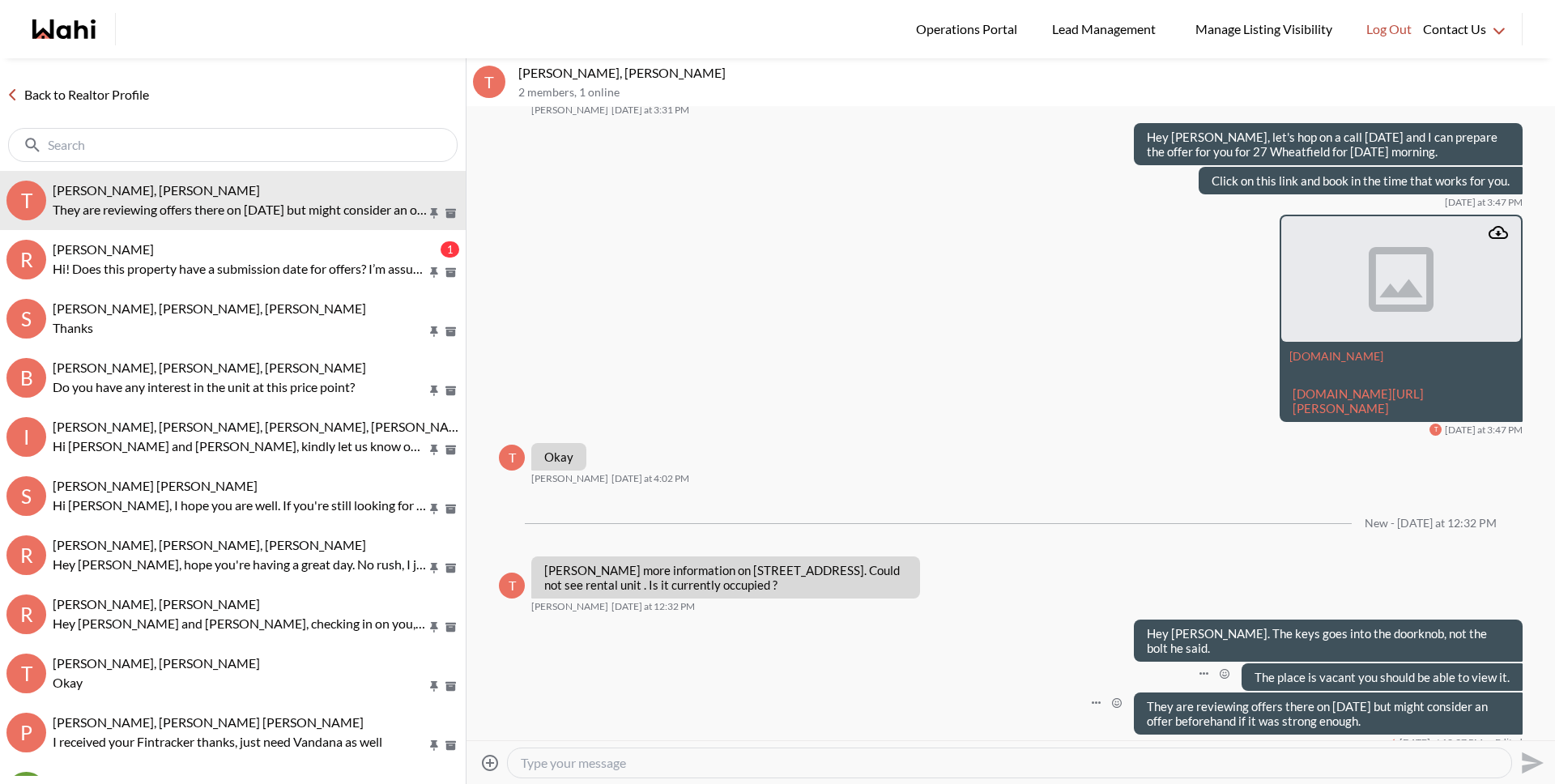
scroll to position [2075, 0]
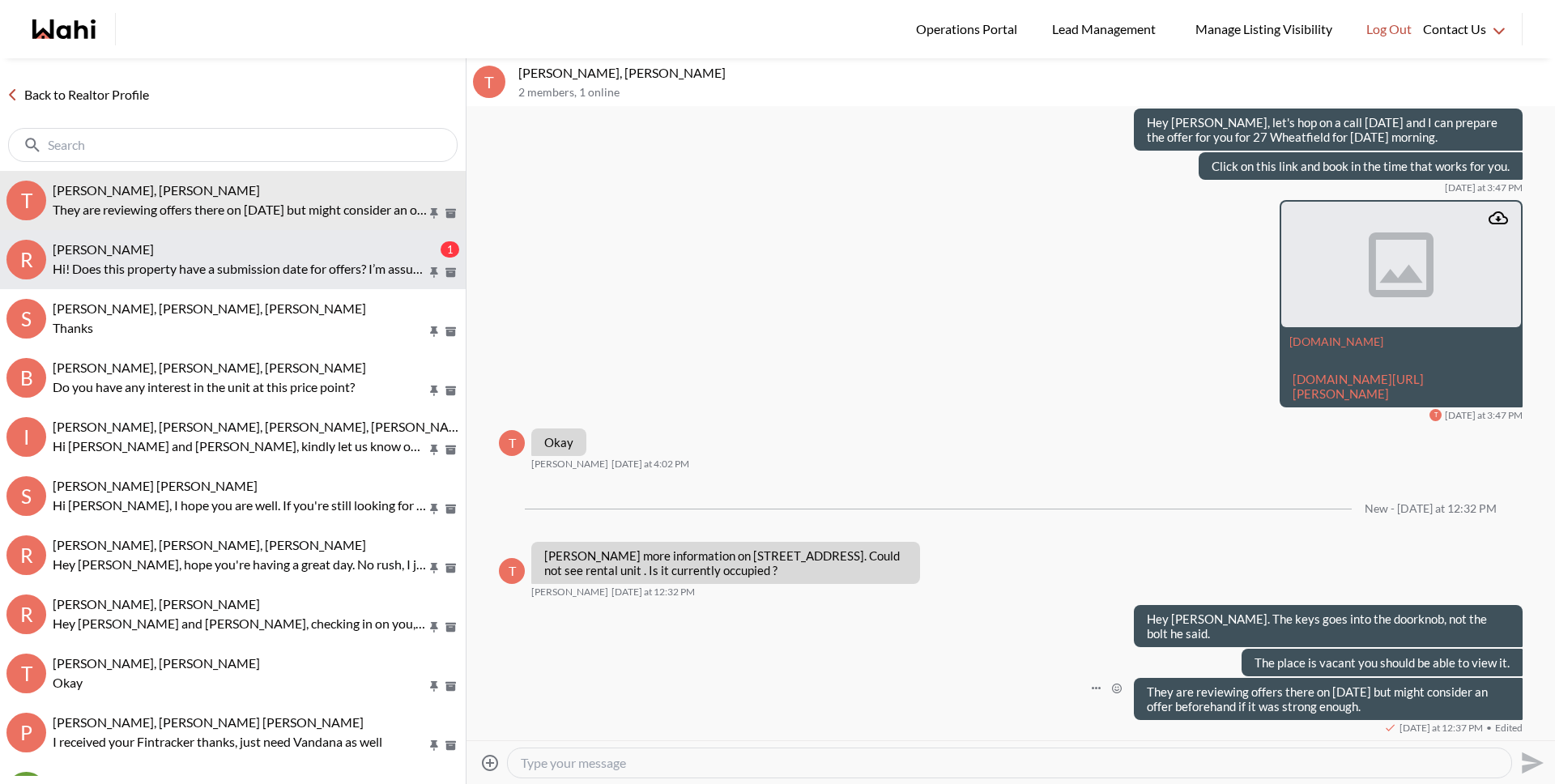
click at [270, 260] on p "Hi! Does this property have a submission date for offers? I’m assuming they act…" at bounding box center [240, 269] width 375 height 19
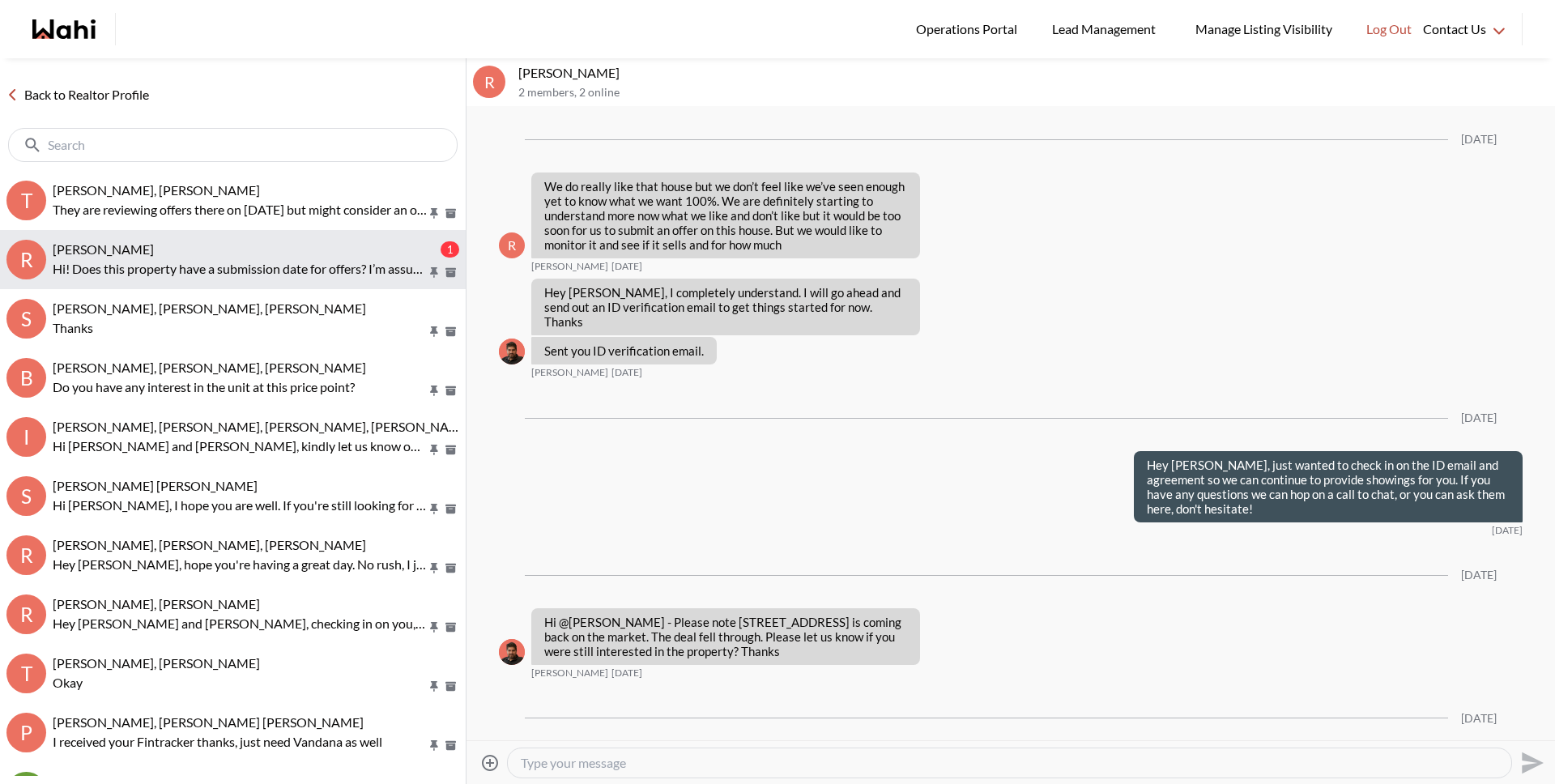
scroll to position [3077, 0]
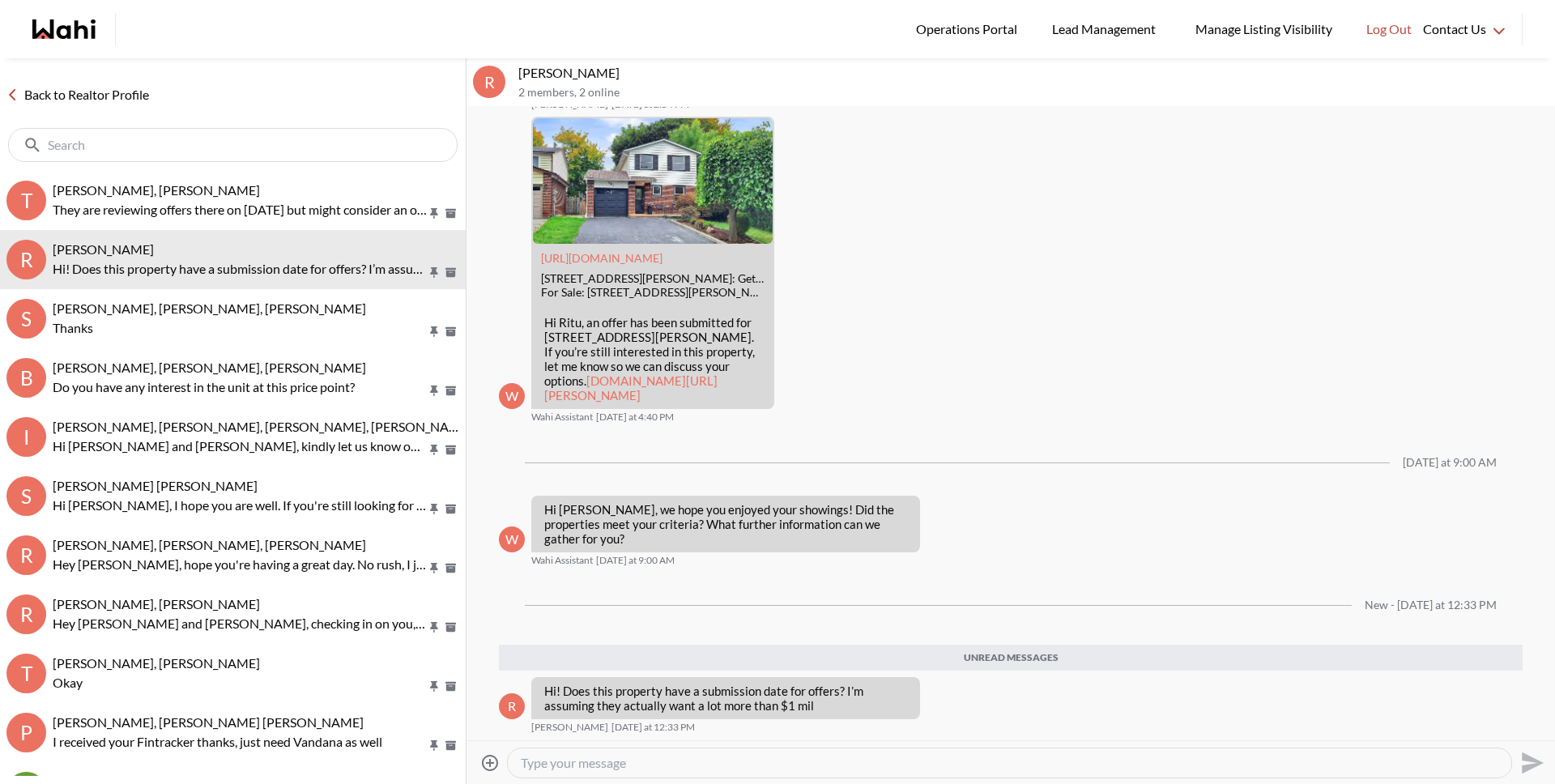
click at [640, 761] on textarea "Type your message" at bounding box center [1010, 763] width 978 height 16
type textarea "Hi Ritu, are you referring to 203 Thoms?"
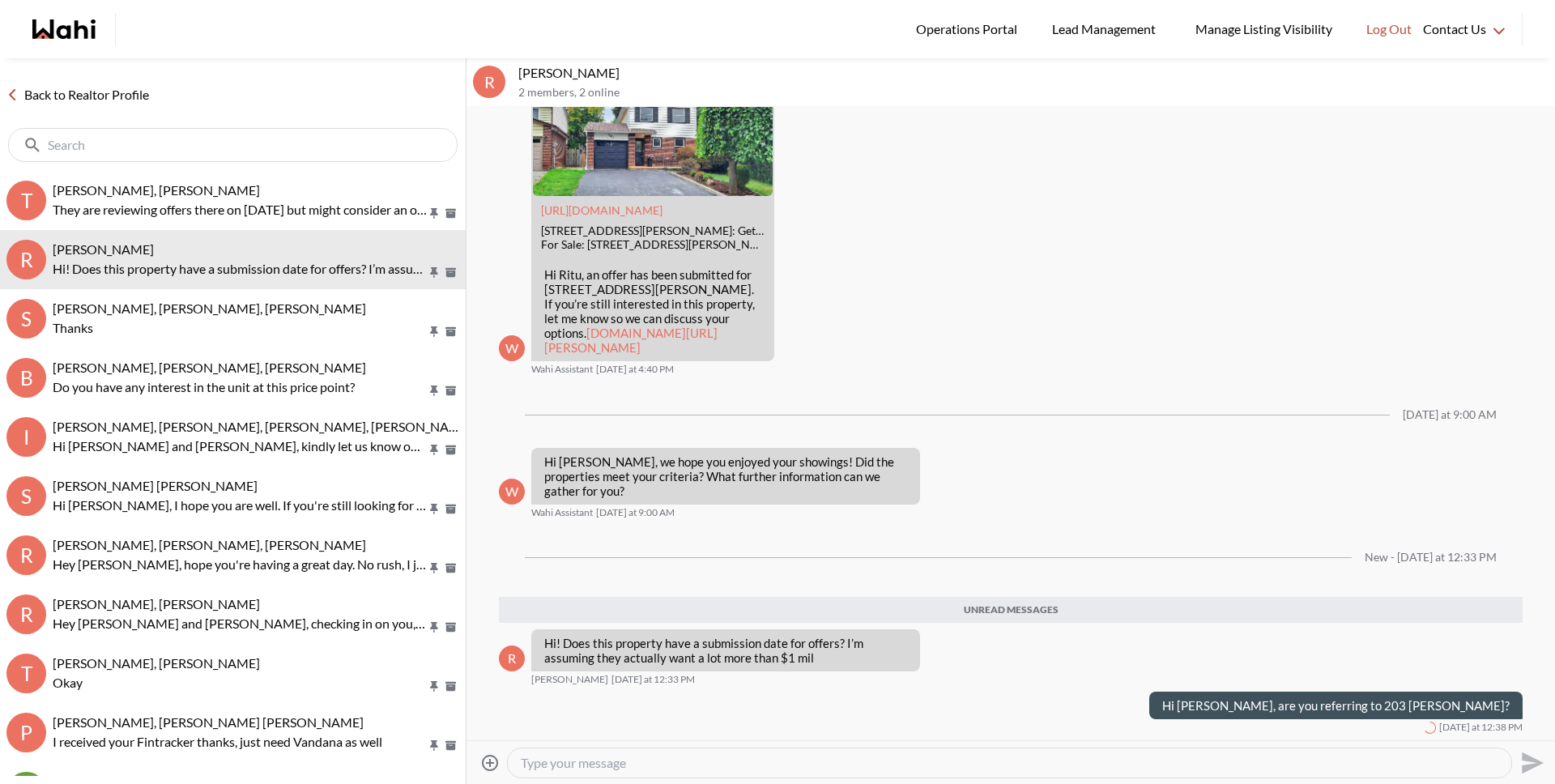
scroll to position [3086, 0]
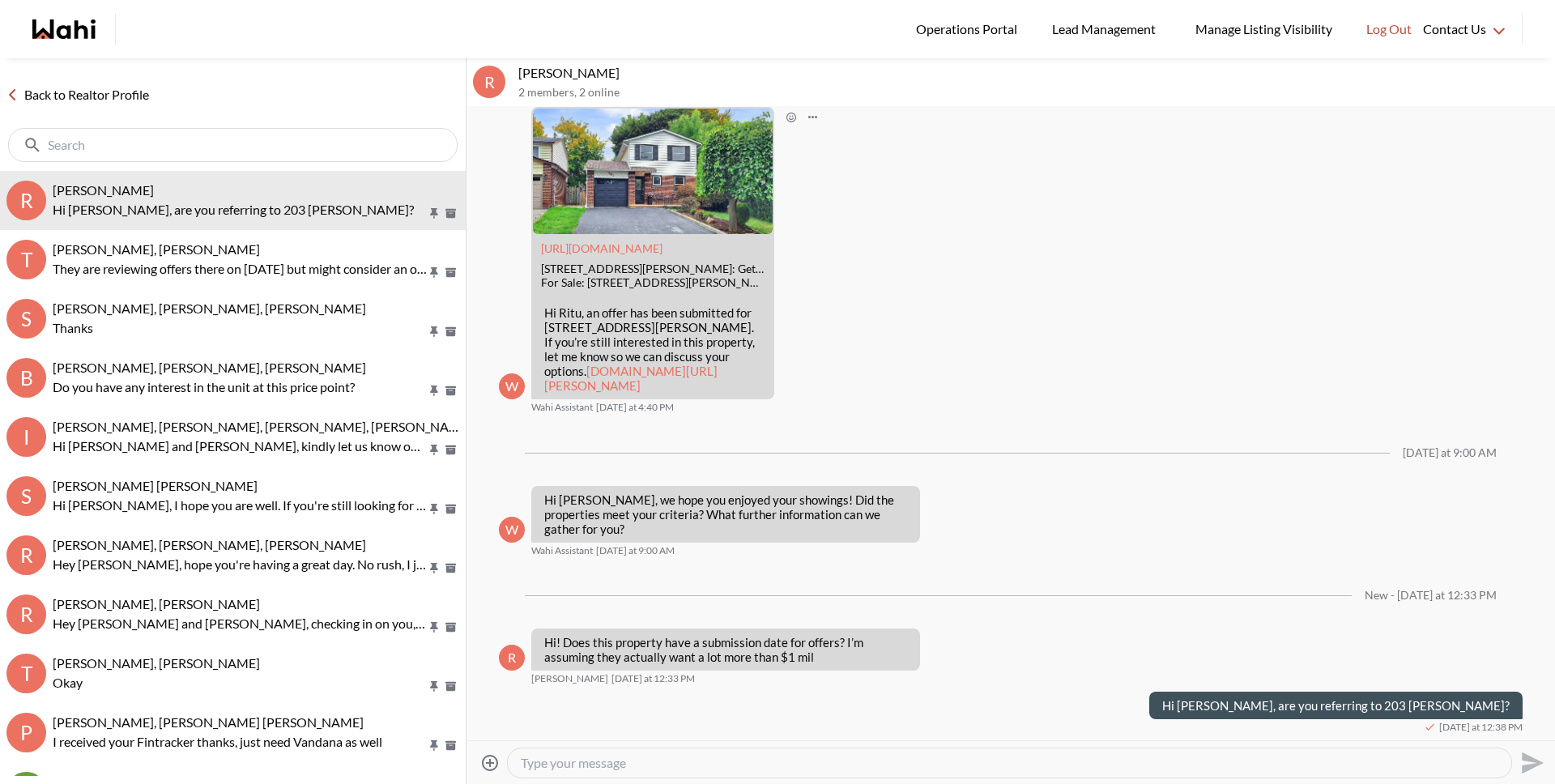
click at [553, 332] on p "Hi Ritu, an offer has been submitted for 203 Thoms Cres, Newmarket, Ontario L3Y…" at bounding box center [653, 349] width 217 height 88
click at [561, 368] on link "wahi.com/ca/en/real-estate/on/gta/york/newmarket/neighborhood-of-newmarket/203-…" at bounding box center [631, 378] width 174 height 29
click at [616, 760] on textarea "Type your message" at bounding box center [1010, 763] width 978 height 16
type textarea "If so, this property is sold conditionally on financing until Oct 8th."
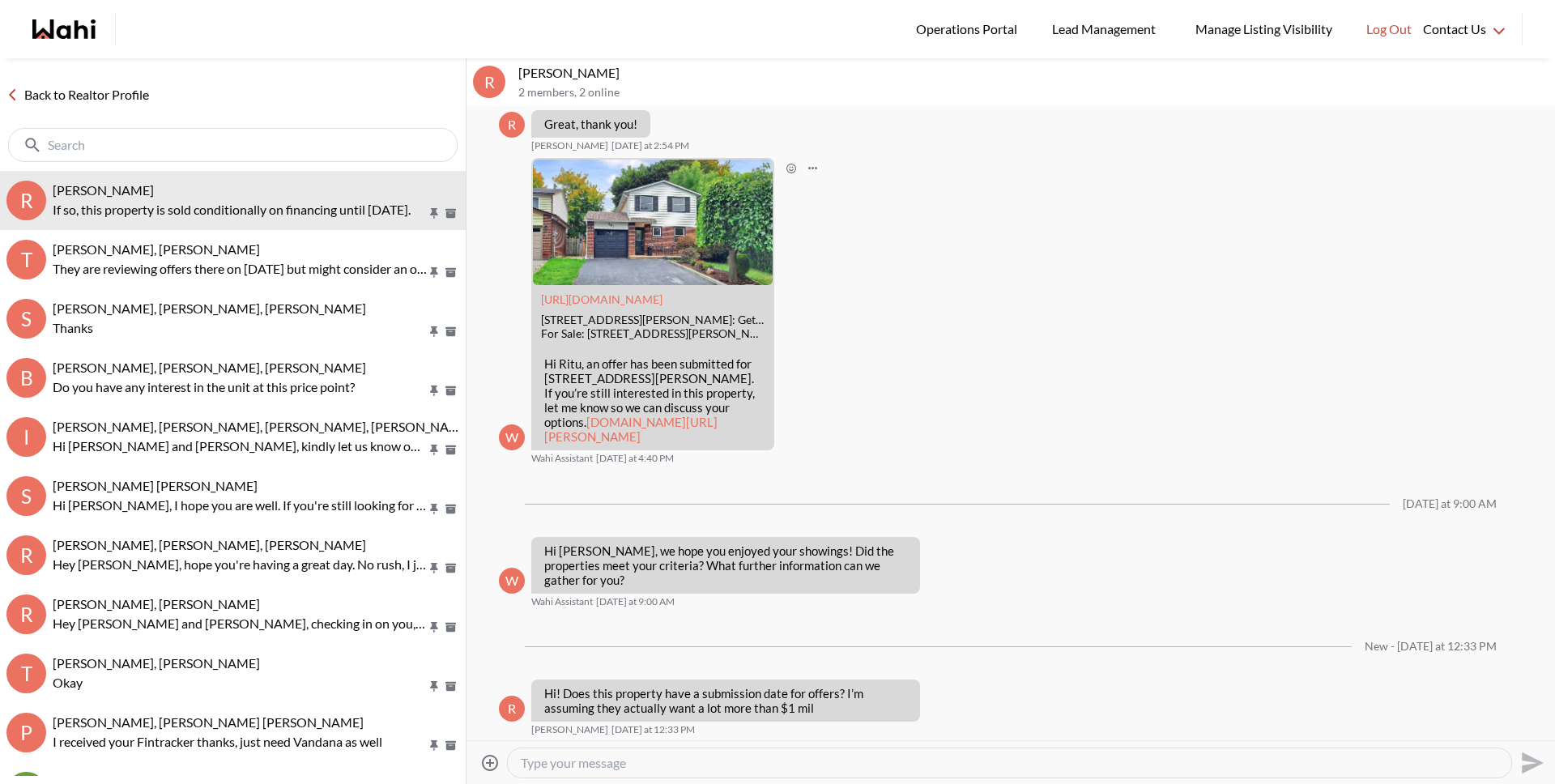
scroll to position [3115, 0]
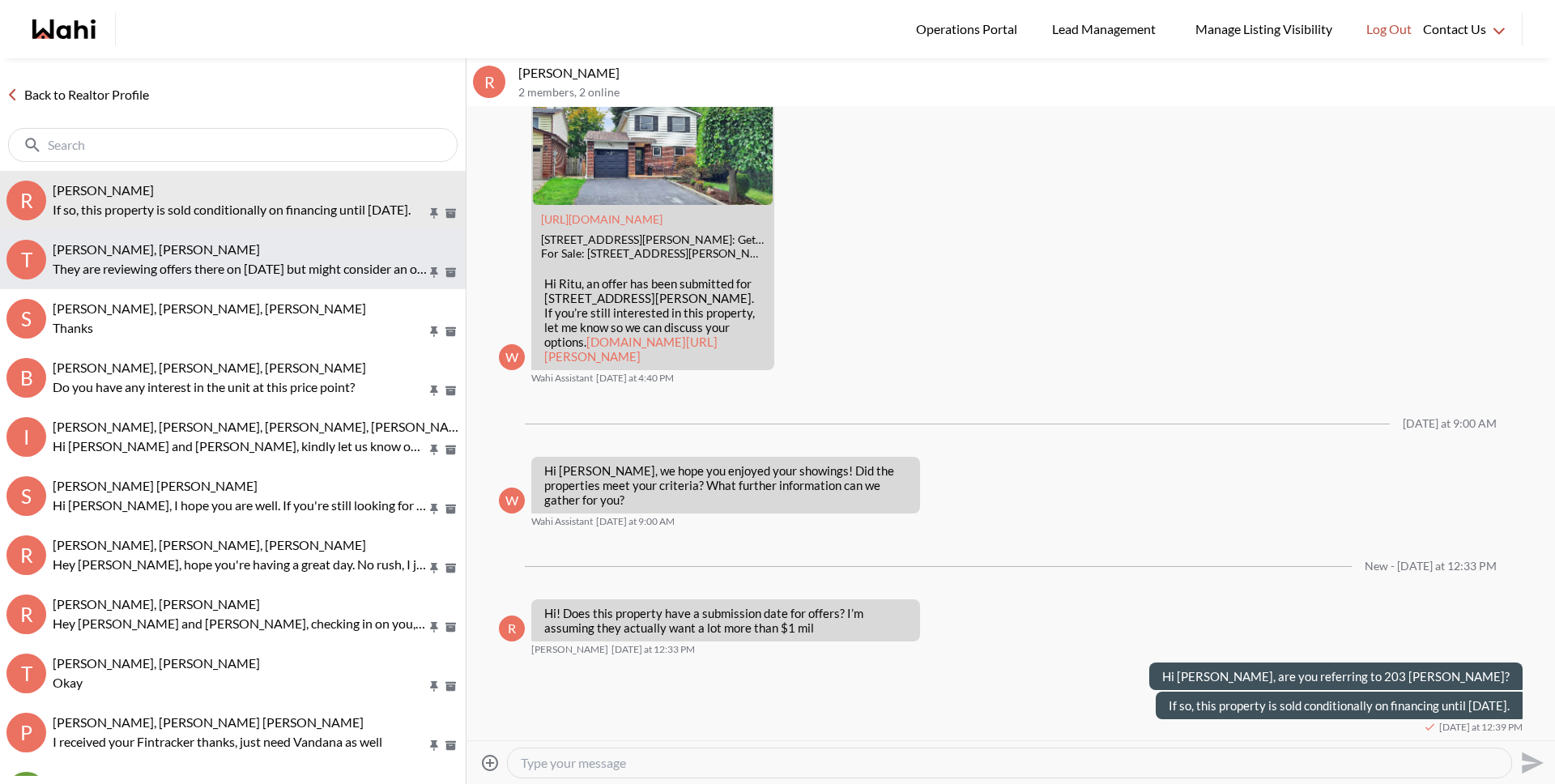
click at [92, 268] on p "They are reviewing offers there on Oct 14th but might consider an offer beforeh…" at bounding box center [240, 269] width 375 height 19
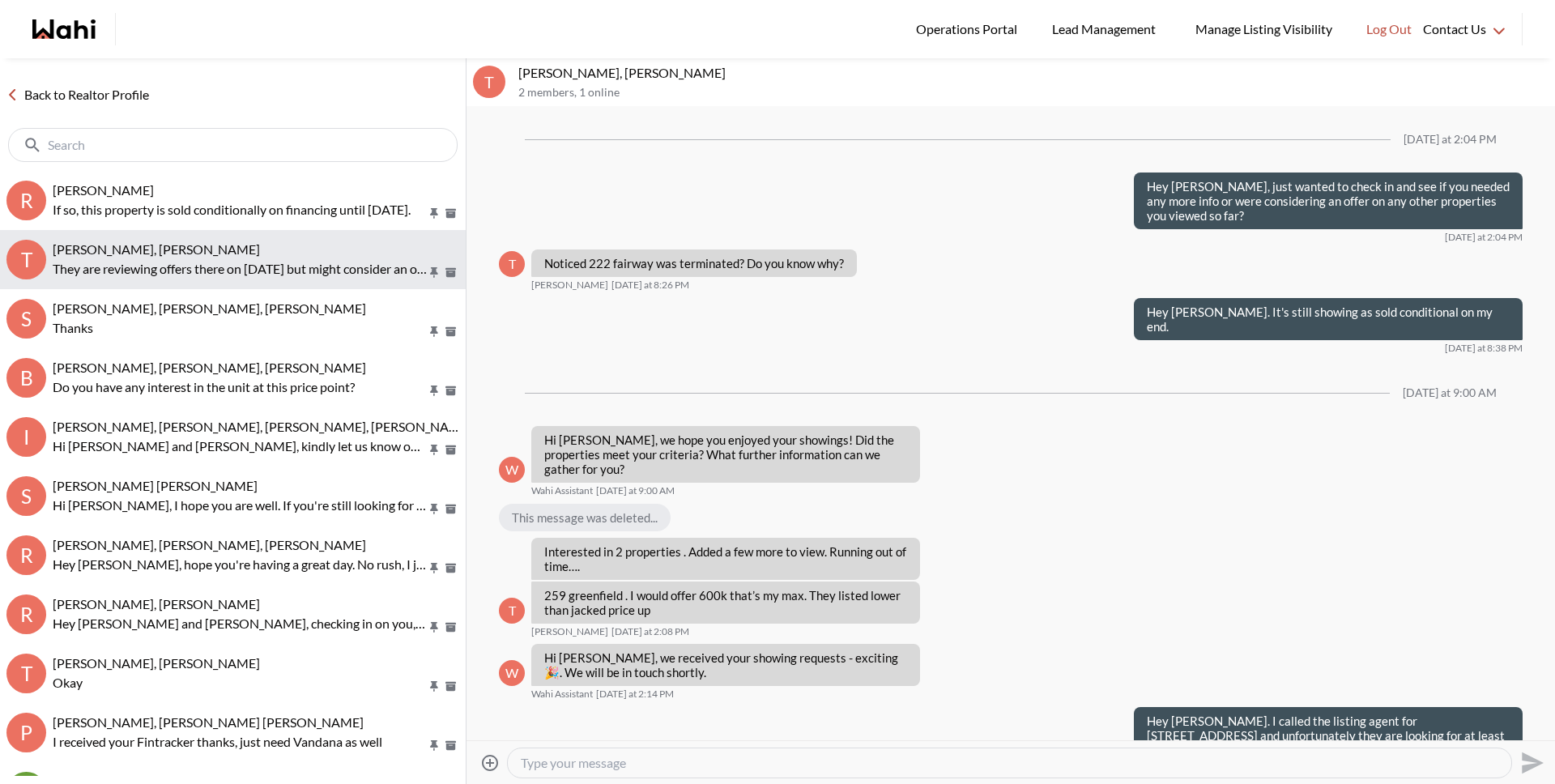
scroll to position [2075, 0]
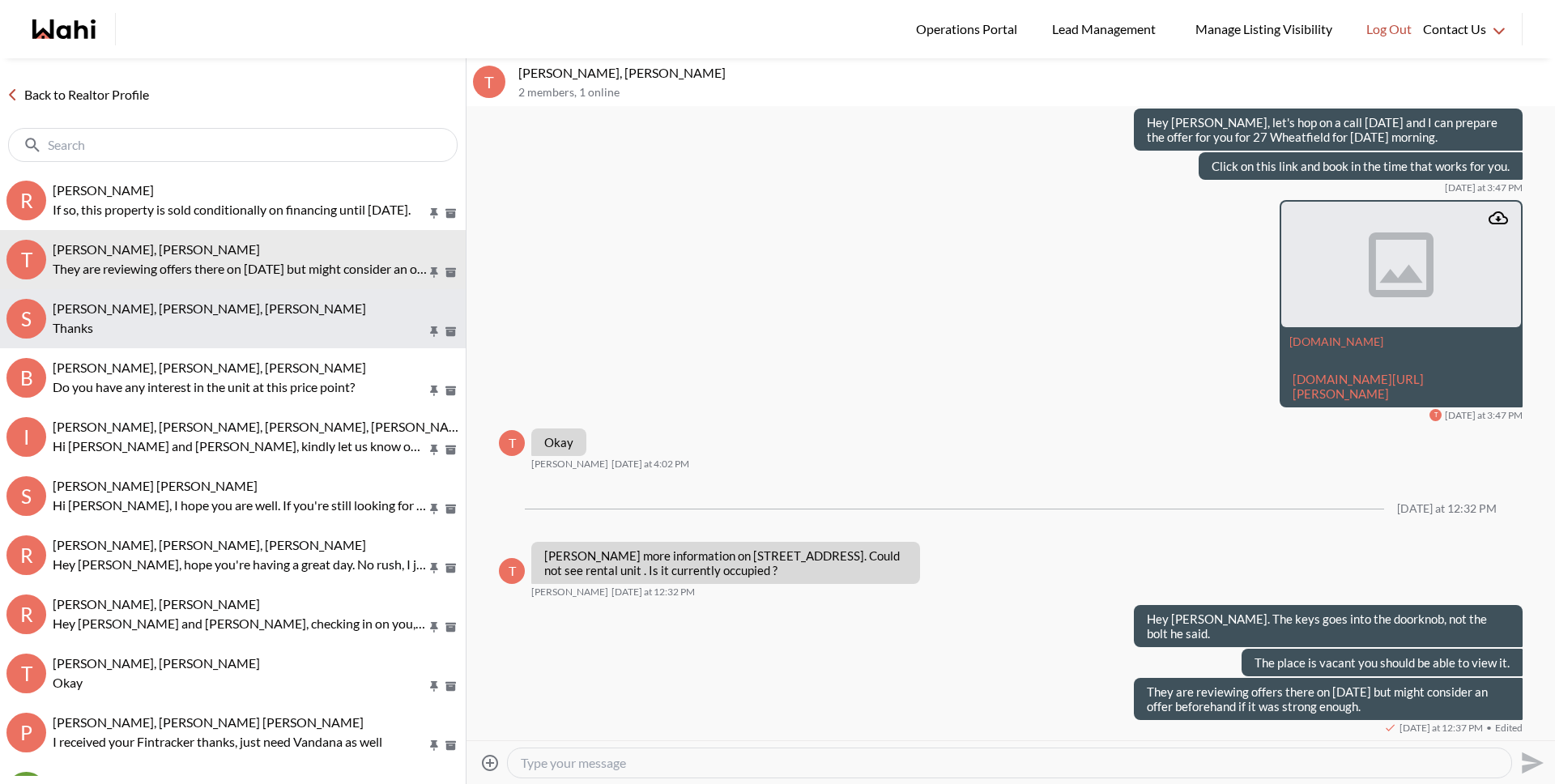
click at [98, 337] on button "S Sourav Singh, Kirti Pal, Michelle Thanks" at bounding box center [232, 318] width 466 height 59
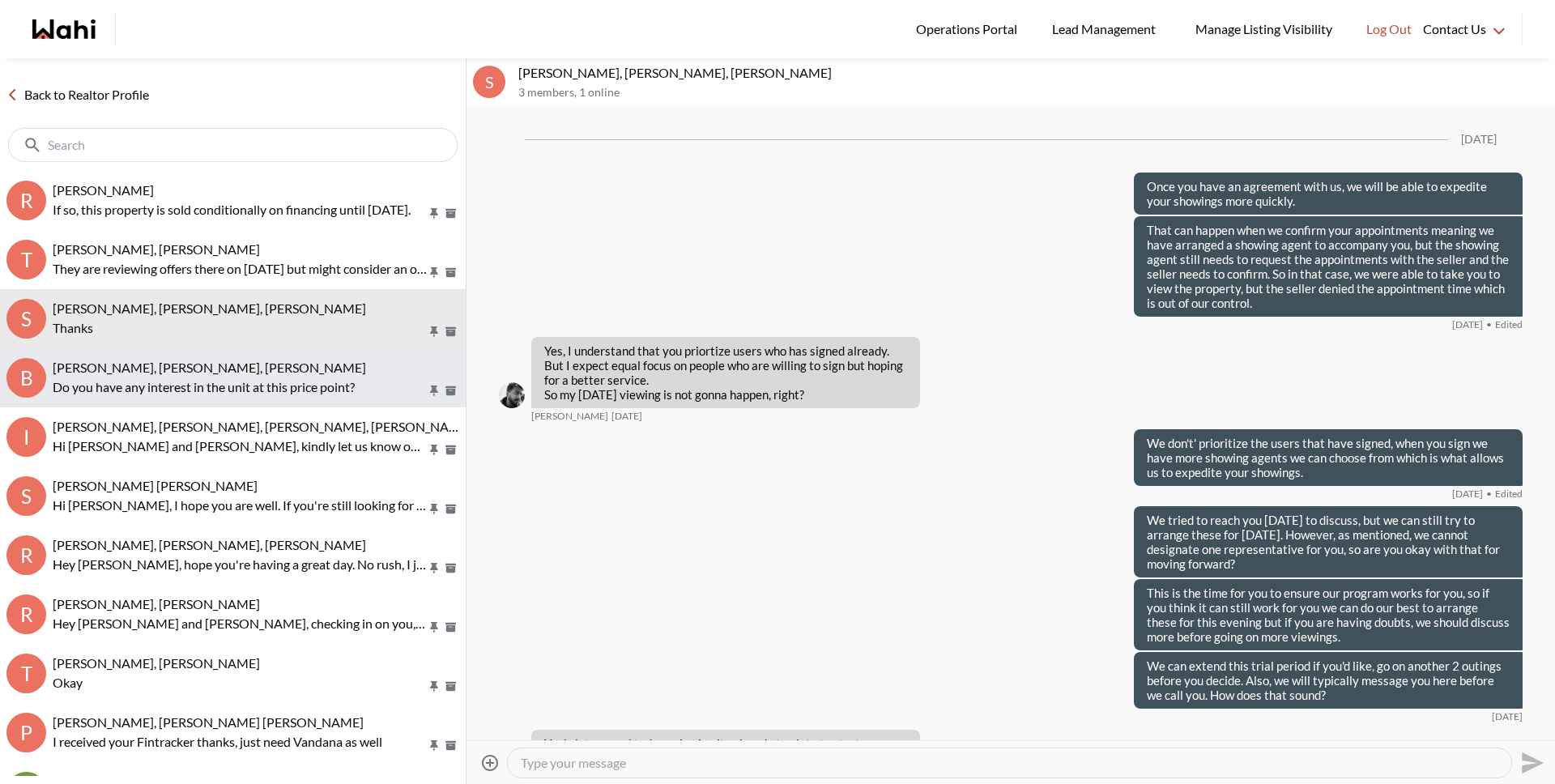
scroll to position [3100, 0]
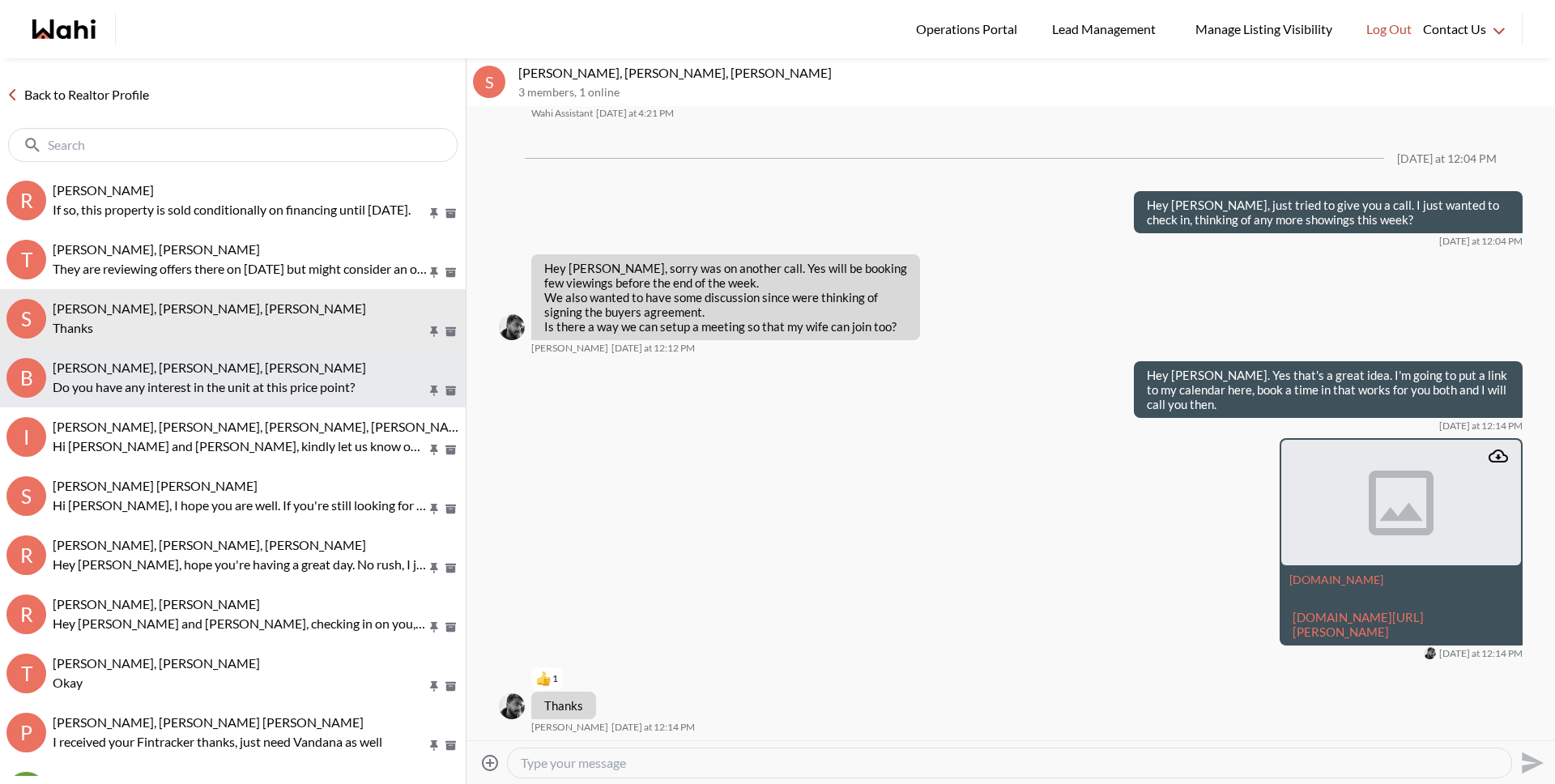
click at [101, 387] on p "Do you have any interest in the unit at this price point?" at bounding box center [240, 386] width 375 height 19
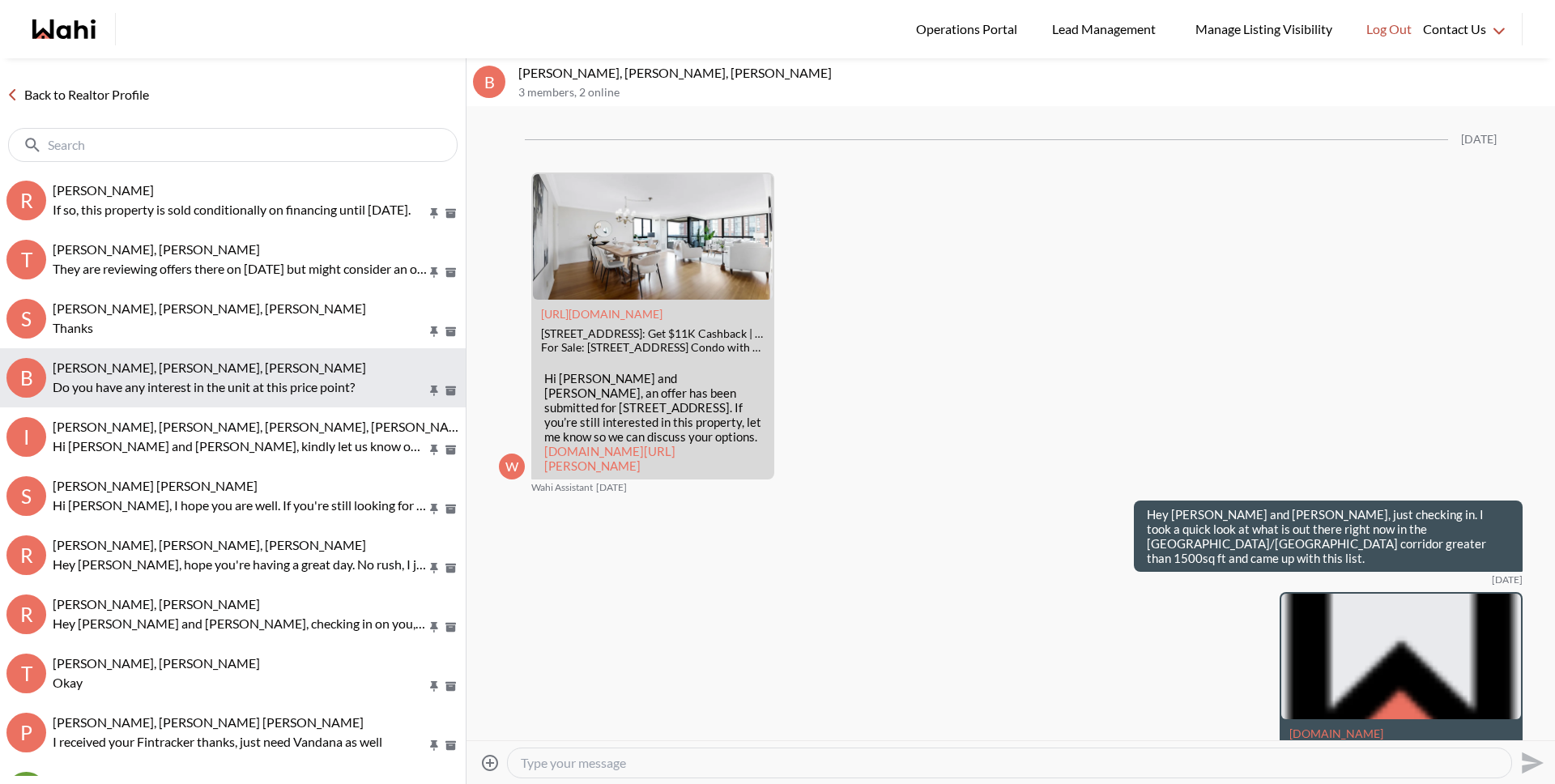
scroll to position [2005, 0]
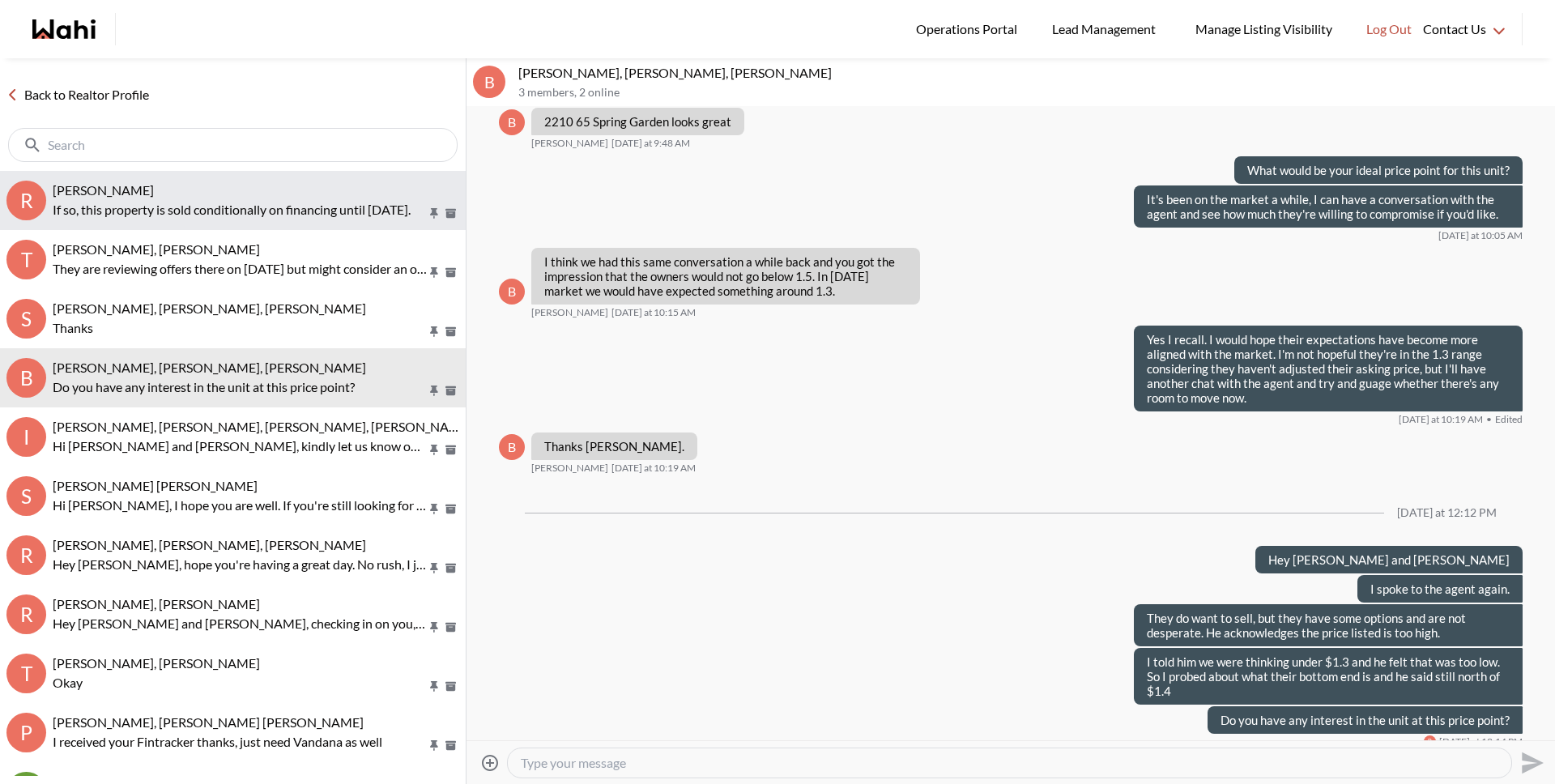
click at [141, 213] on p "If so, this property is sold conditionally on financing until Oct 8th." at bounding box center [240, 209] width 375 height 19
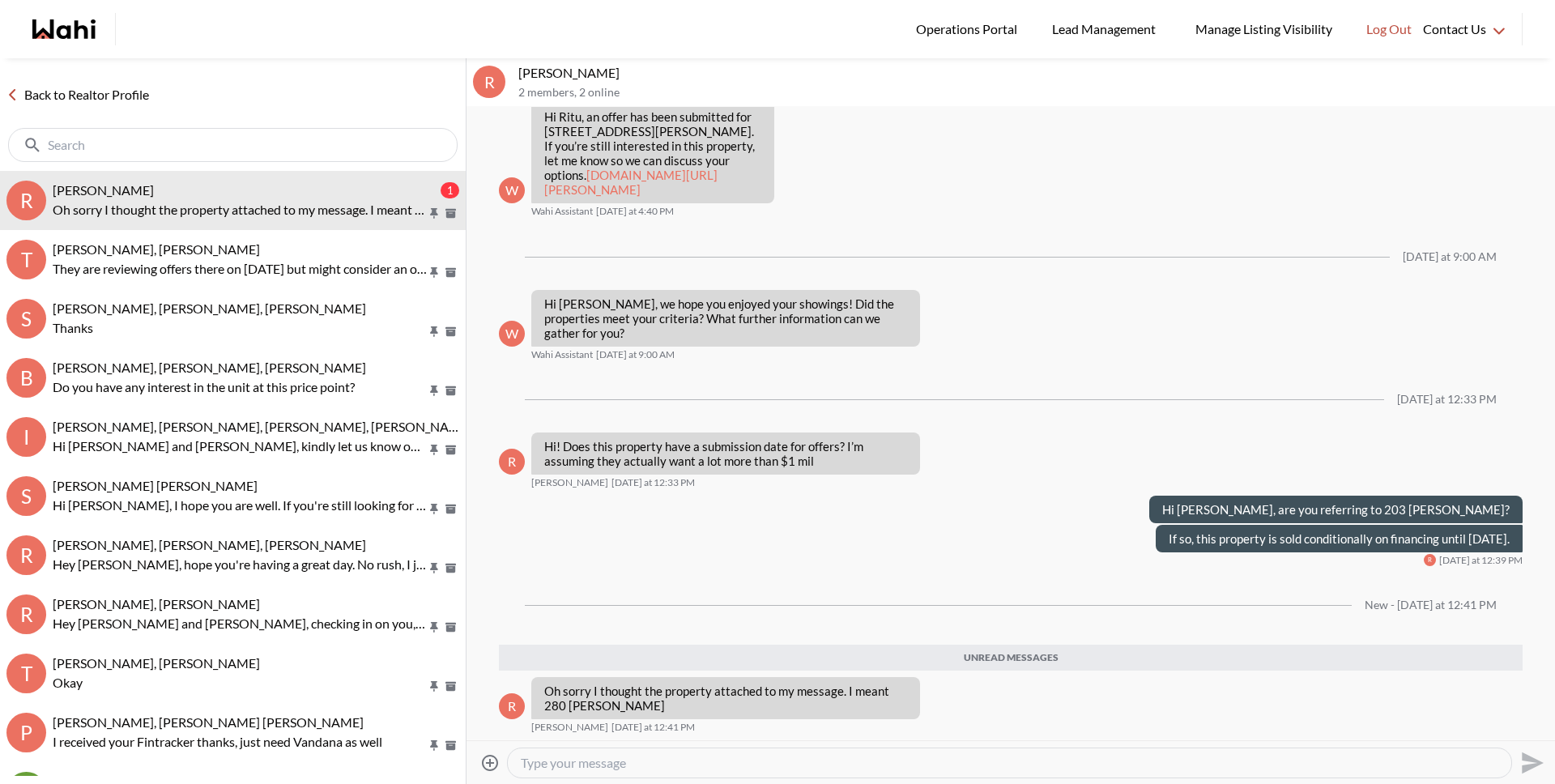
scroll to position [3244, 0]
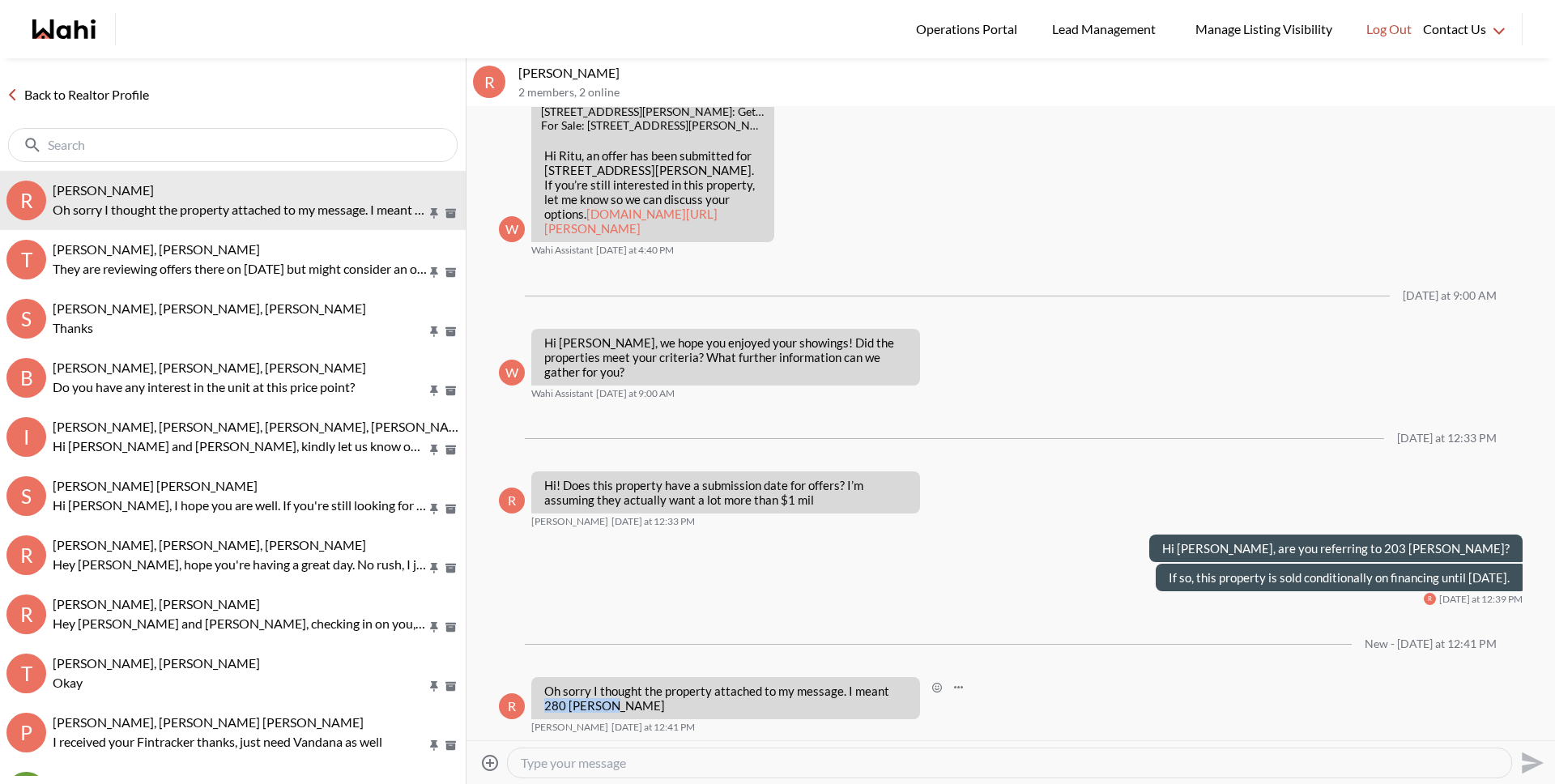
drag, startPoint x: 546, startPoint y: 705, endPoint x: 627, endPoint y: 710, distance: 81.2
click at [627, 710] on p "Oh sorry I thought the property attached to my message. I meant 280 Bernard" at bounding box center [725, 698] width 363 height 29
copy p "280 Bernard"
click at [723, 766] on textarea "Type your message" at bounding box center [1010, 763] width 978 height 16
click at [724, 766] on textarea "Type your message" at bounding box center [1010, 763] width 978 height 16
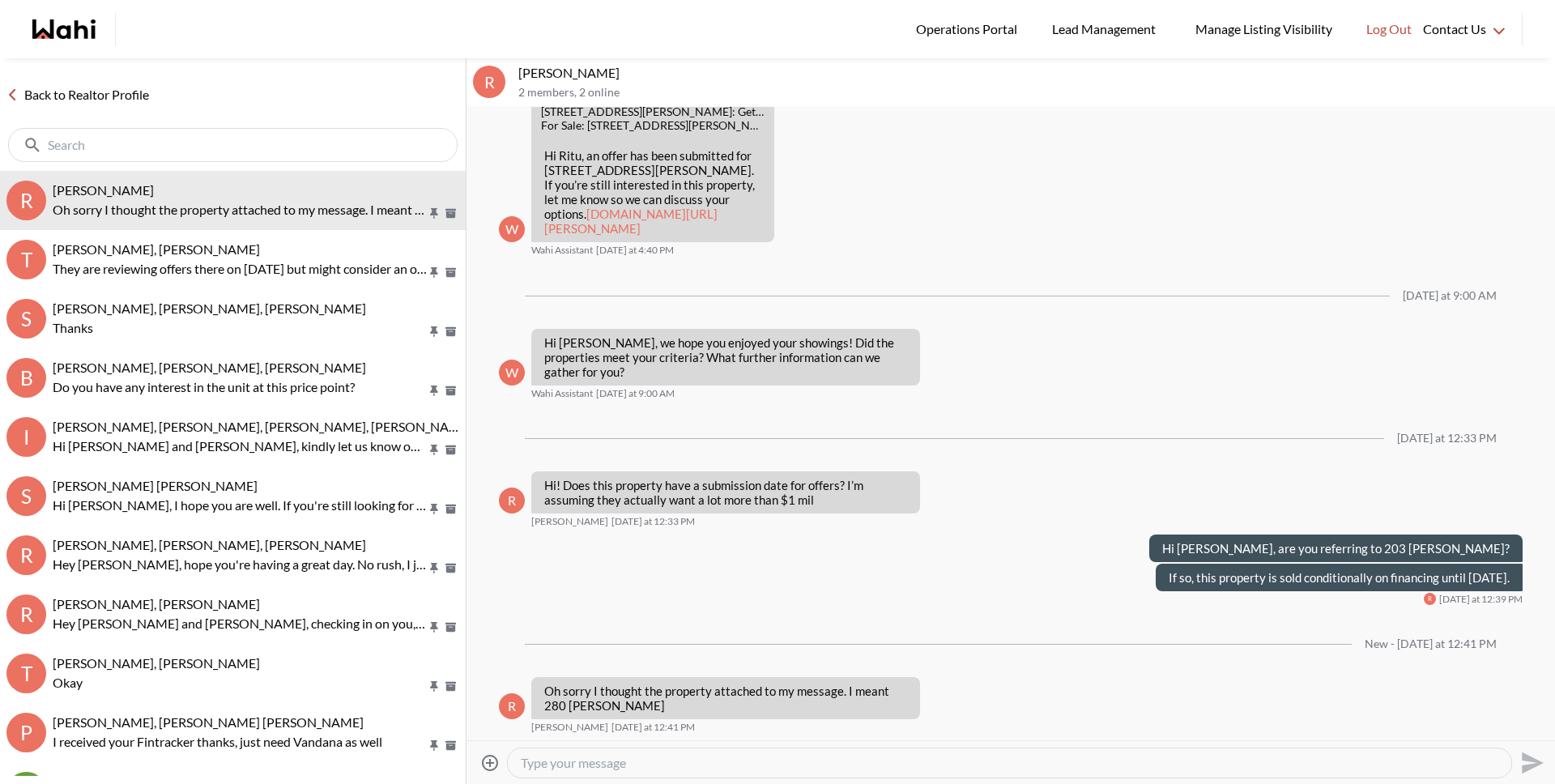
click at [722, 767] on textarea "Type your message" at bounding box center [1010, 763] width 978 height 16
click at [716, 770] on textarea "Type your message" at bounding box center [1010, 763] width 978 height 16
type textarea "T"
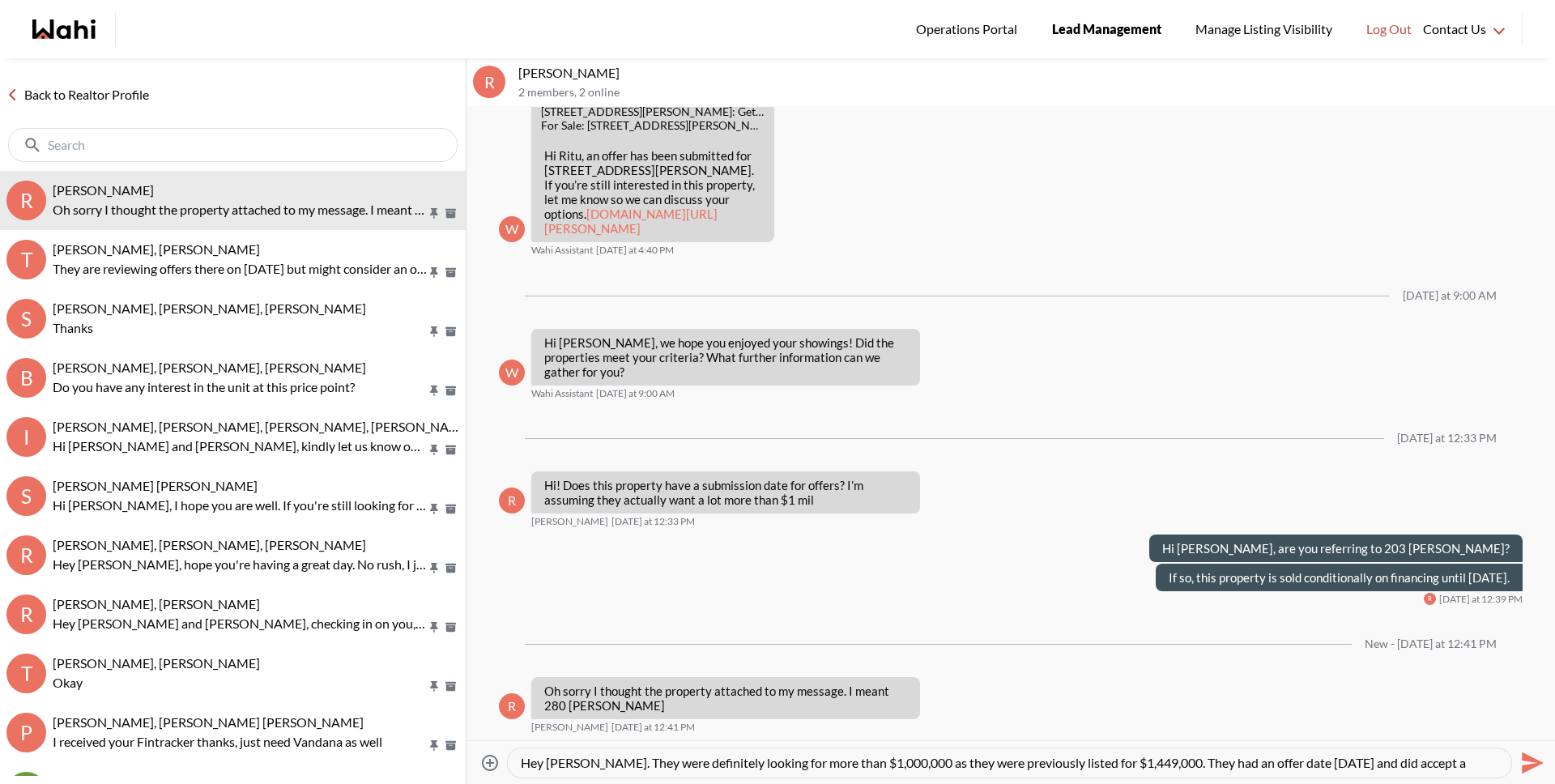
scroll to position [16, 0]
type textarea "Hey Ritu. They were definitely looking for more than $1,000,000 as they were pr…"
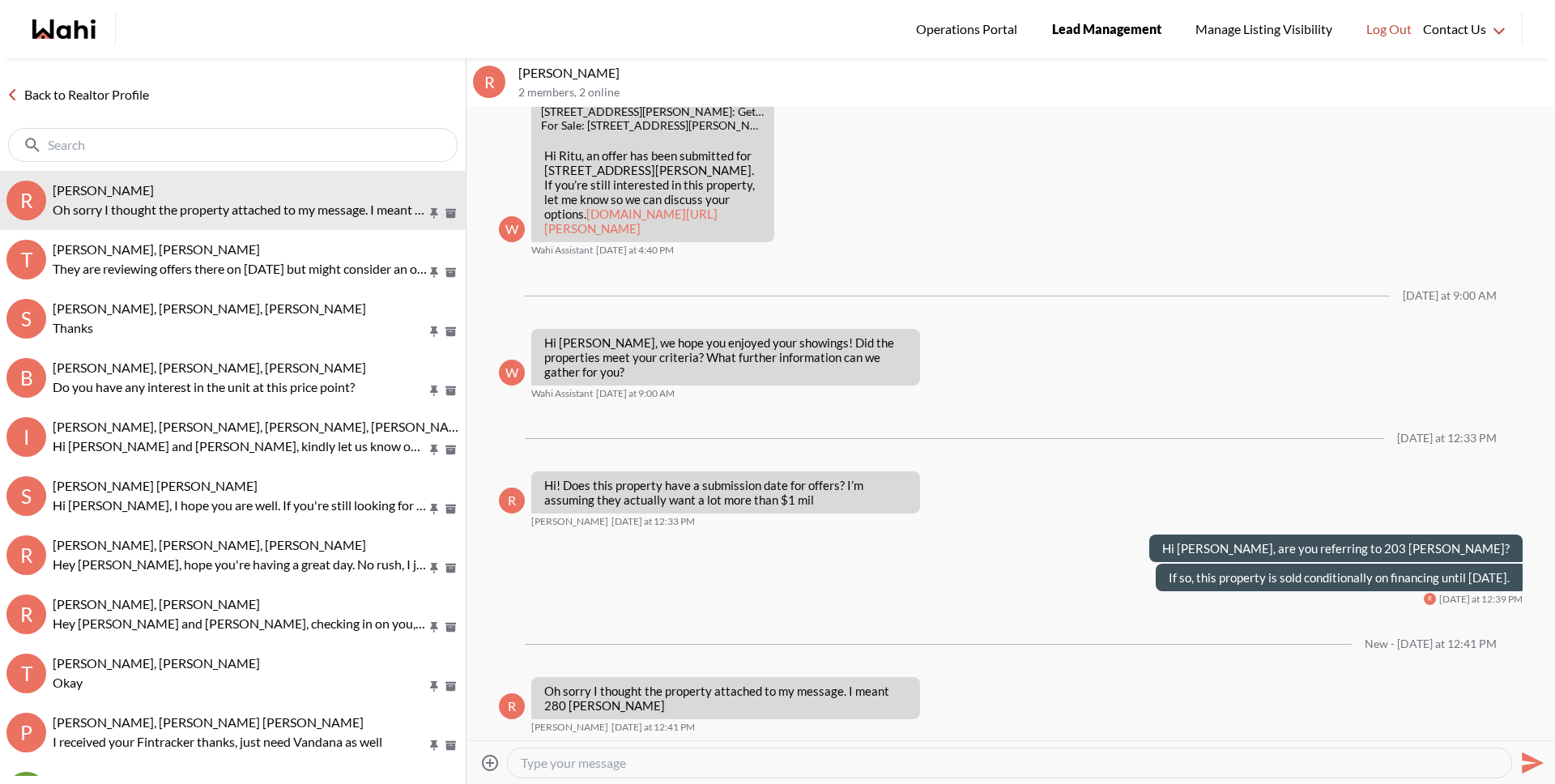
scroll to position [0, 0]
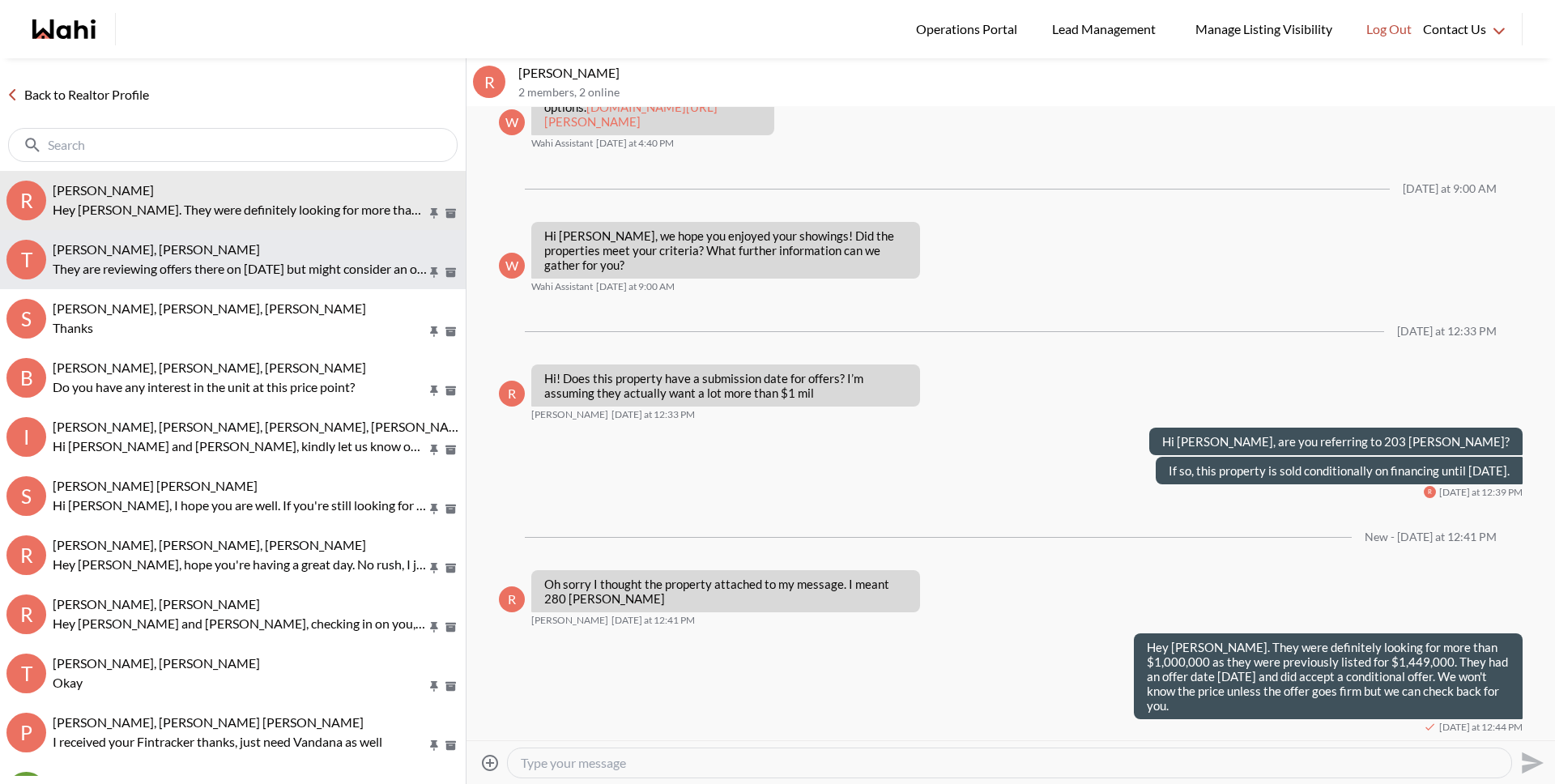
click at [297, 251] on div "Tanya Fita, Michelle" at bounding box center [255, 250] width 406 height 16
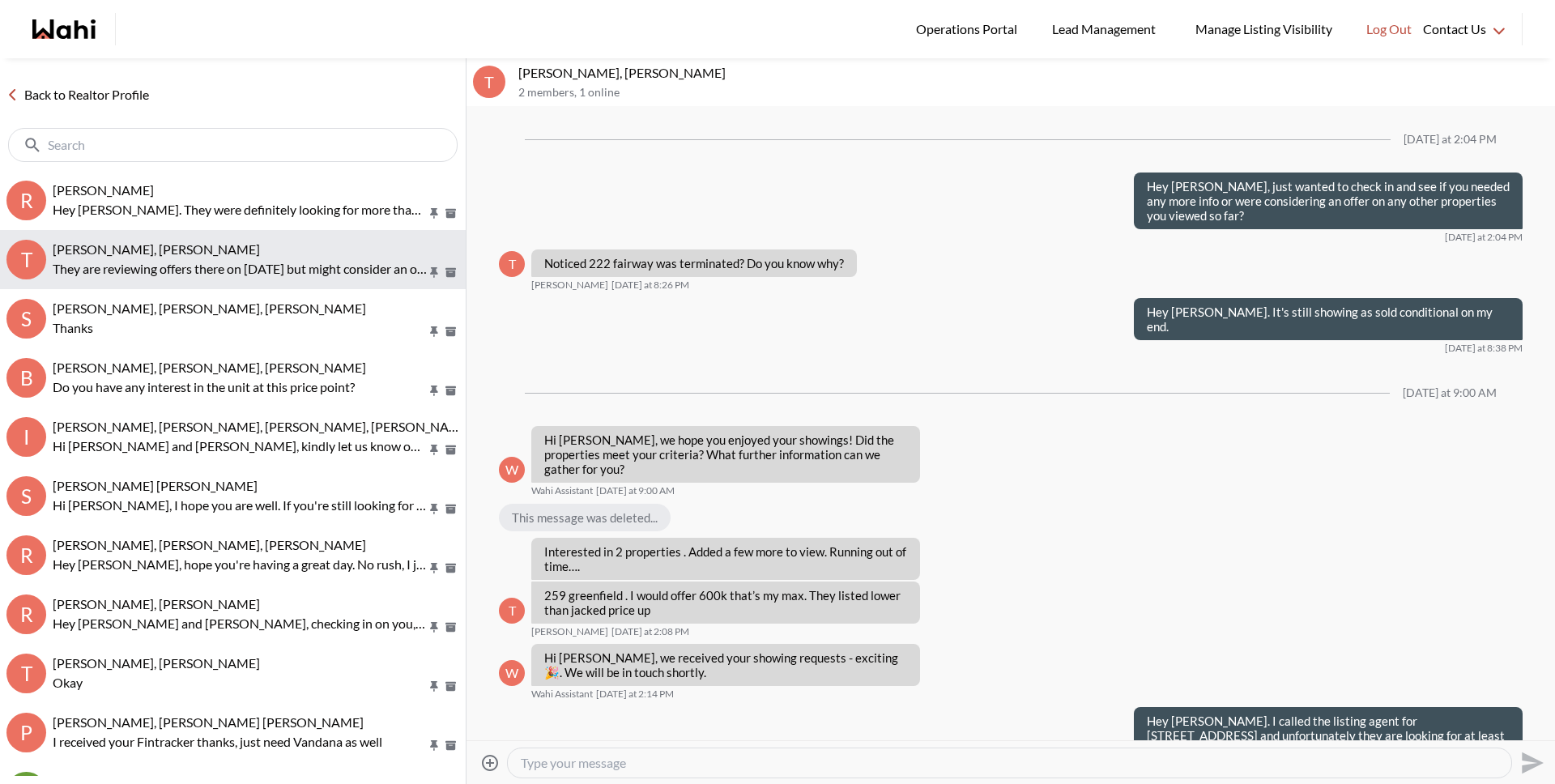
scroll to position [2075, 0]
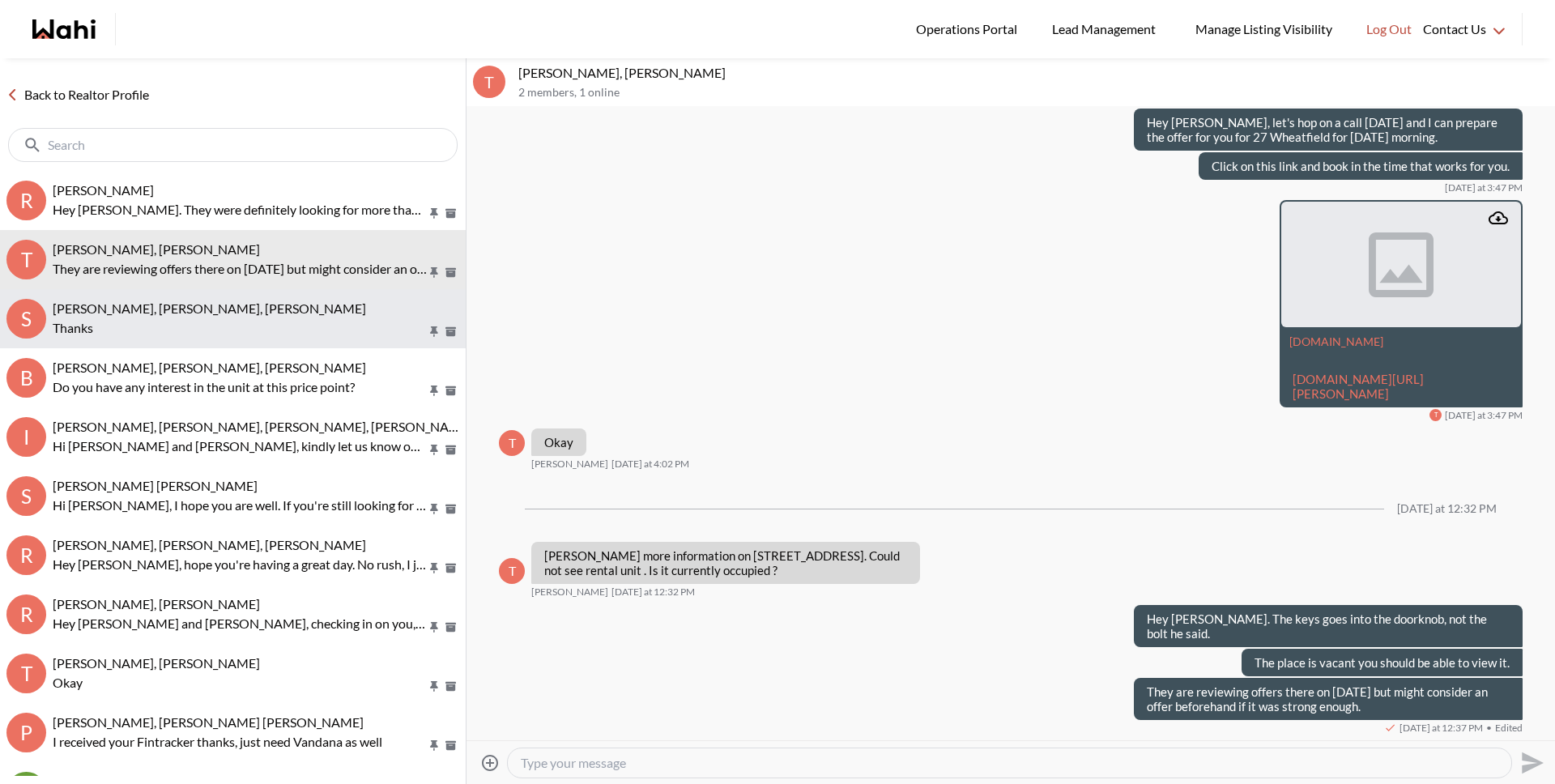
click at [289, 312] on div "Sourav Singh, Kirti Pal, Michelle" at bounding box center [255, 308] width 406 height 16
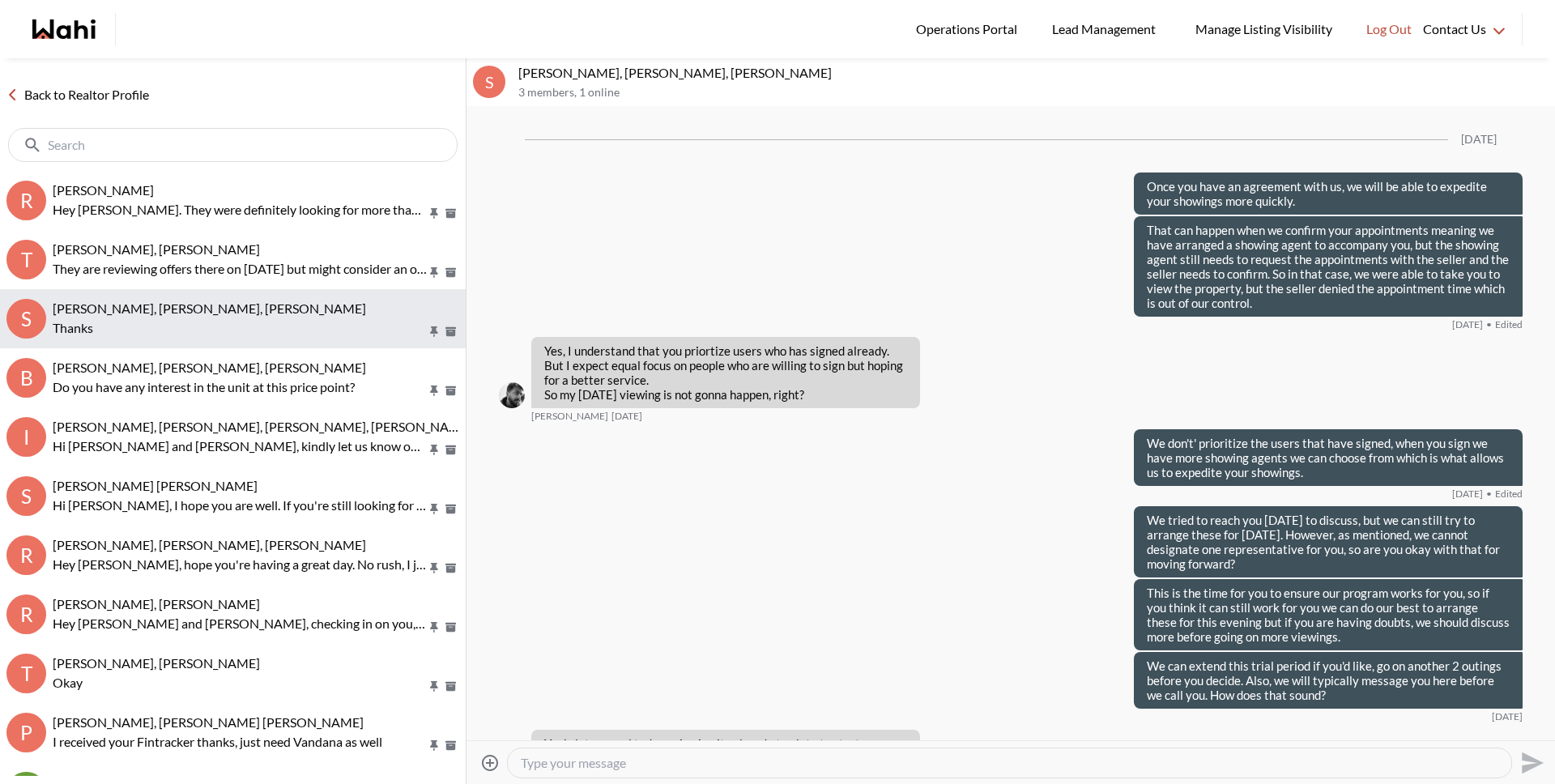
scroll to position [3100, 0]
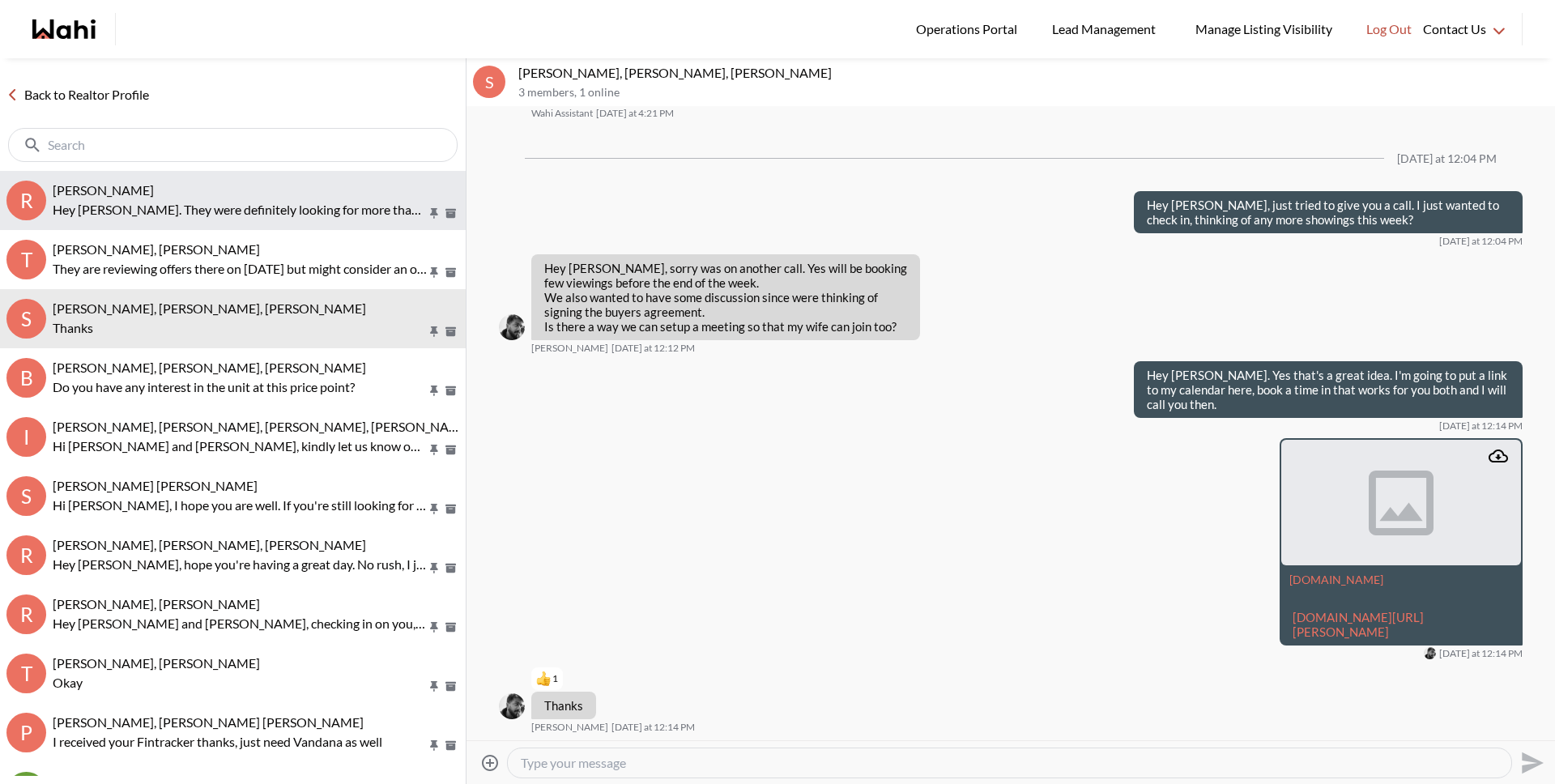
click at [227, 203] on p "Hey Ritu. They were definitely looking for more than $1,000,000 as they were pr…" at bounding box center [240, 209] width 375 height 19
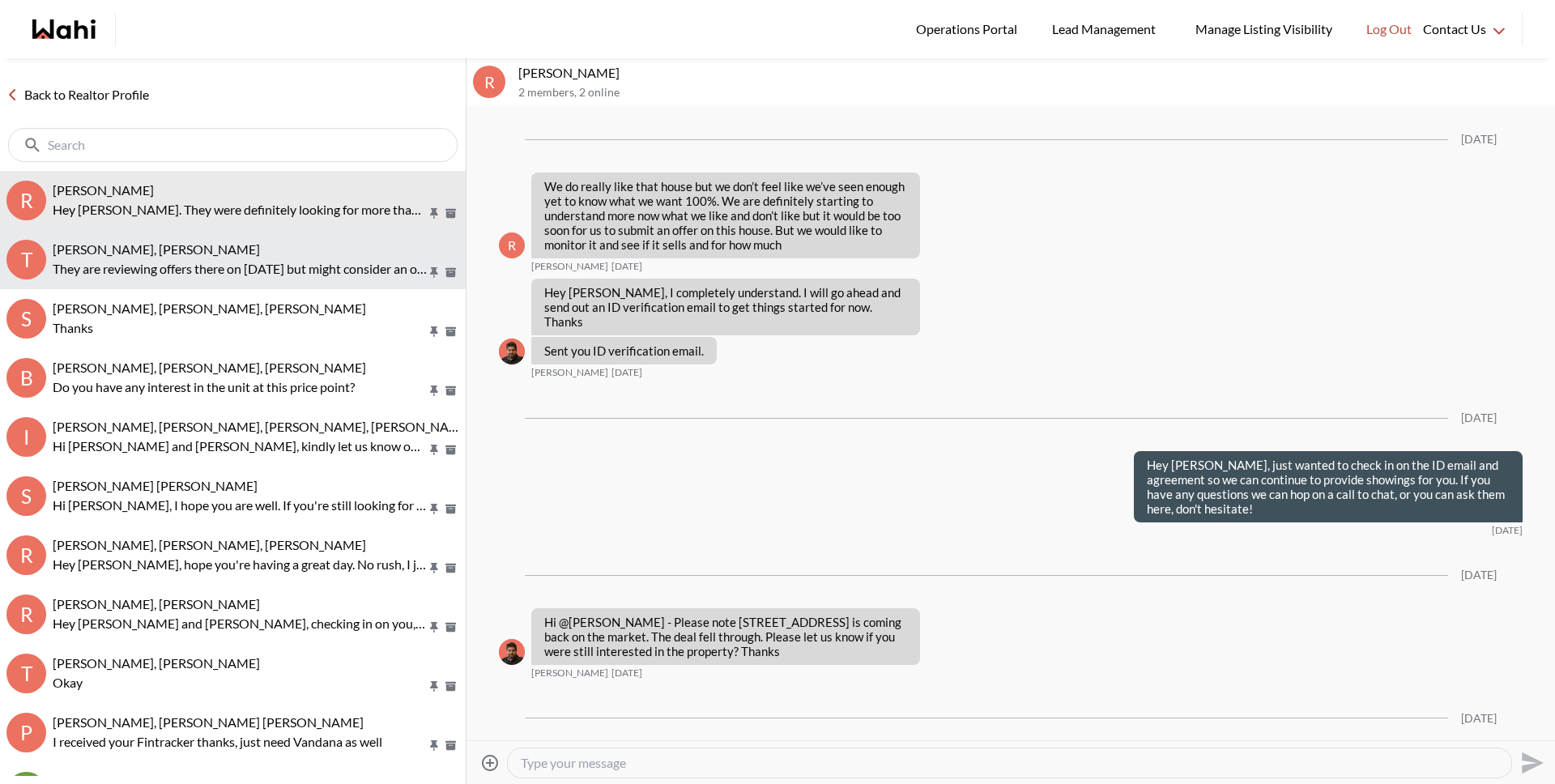
scroll to position [3271, 0]
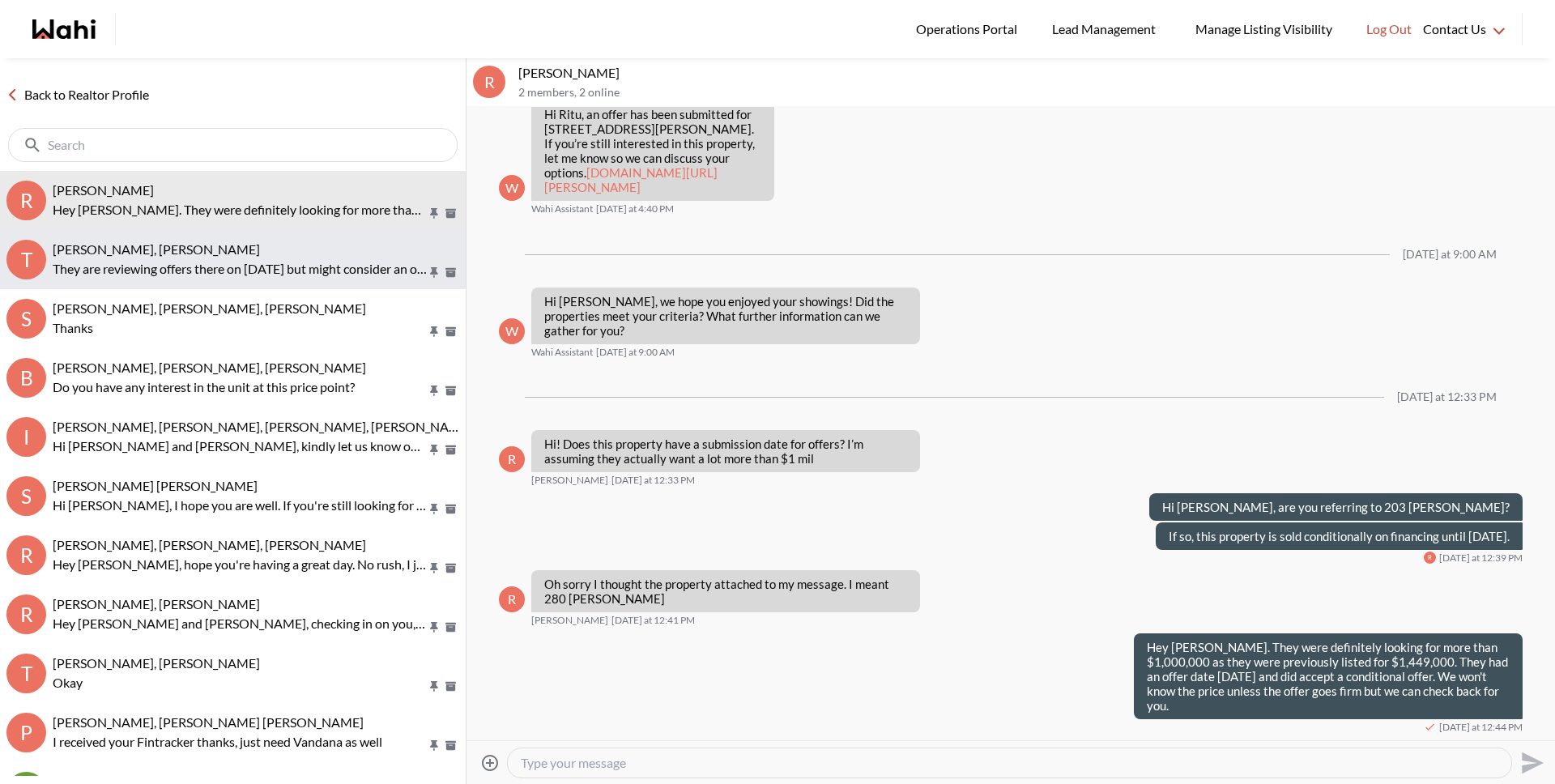
click at [225, 245] on div "Tanya Fita, Michelle" at bounding box center [255, 250] width 406 height 16
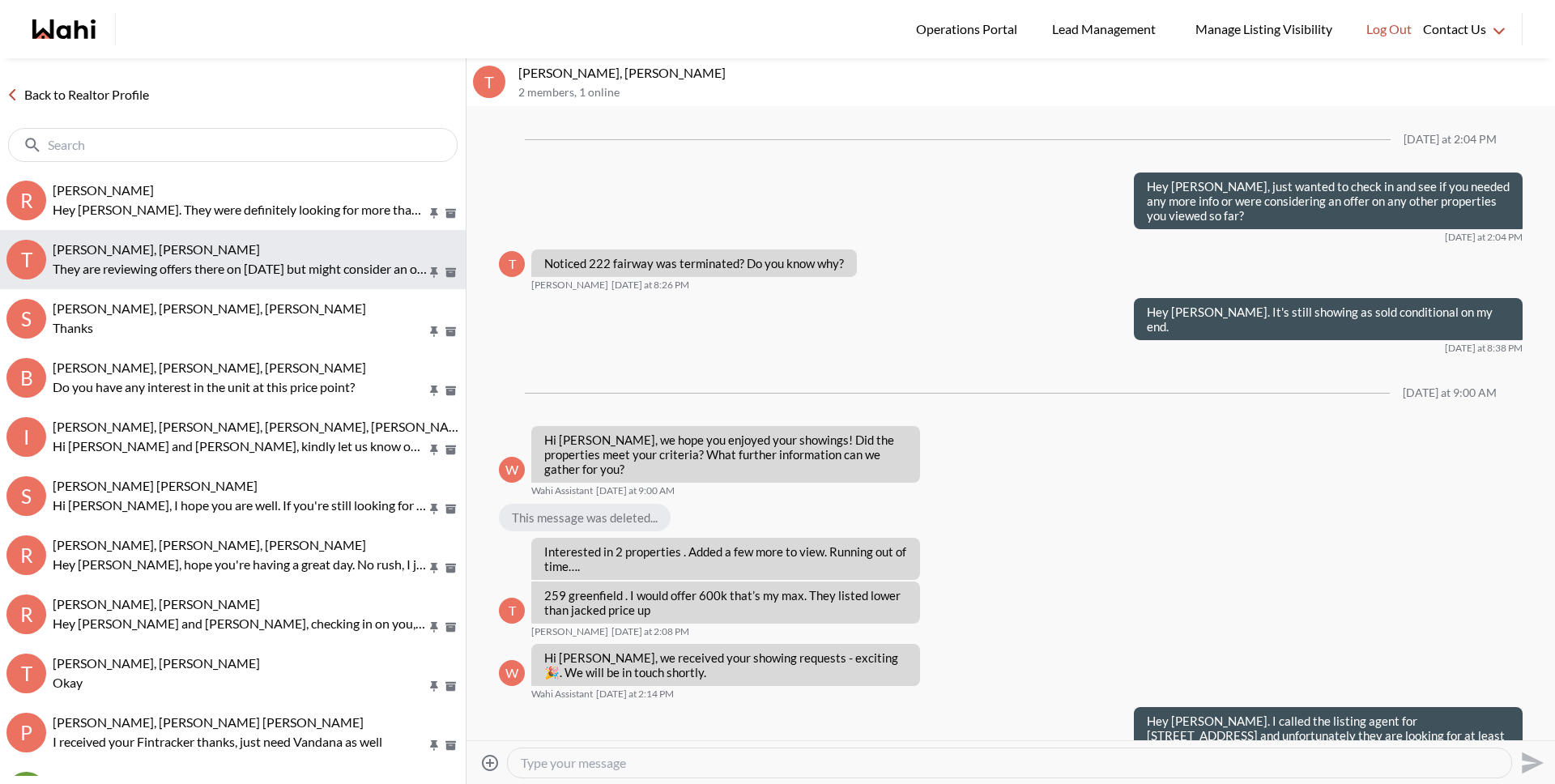
scroll to position [2075, 0]
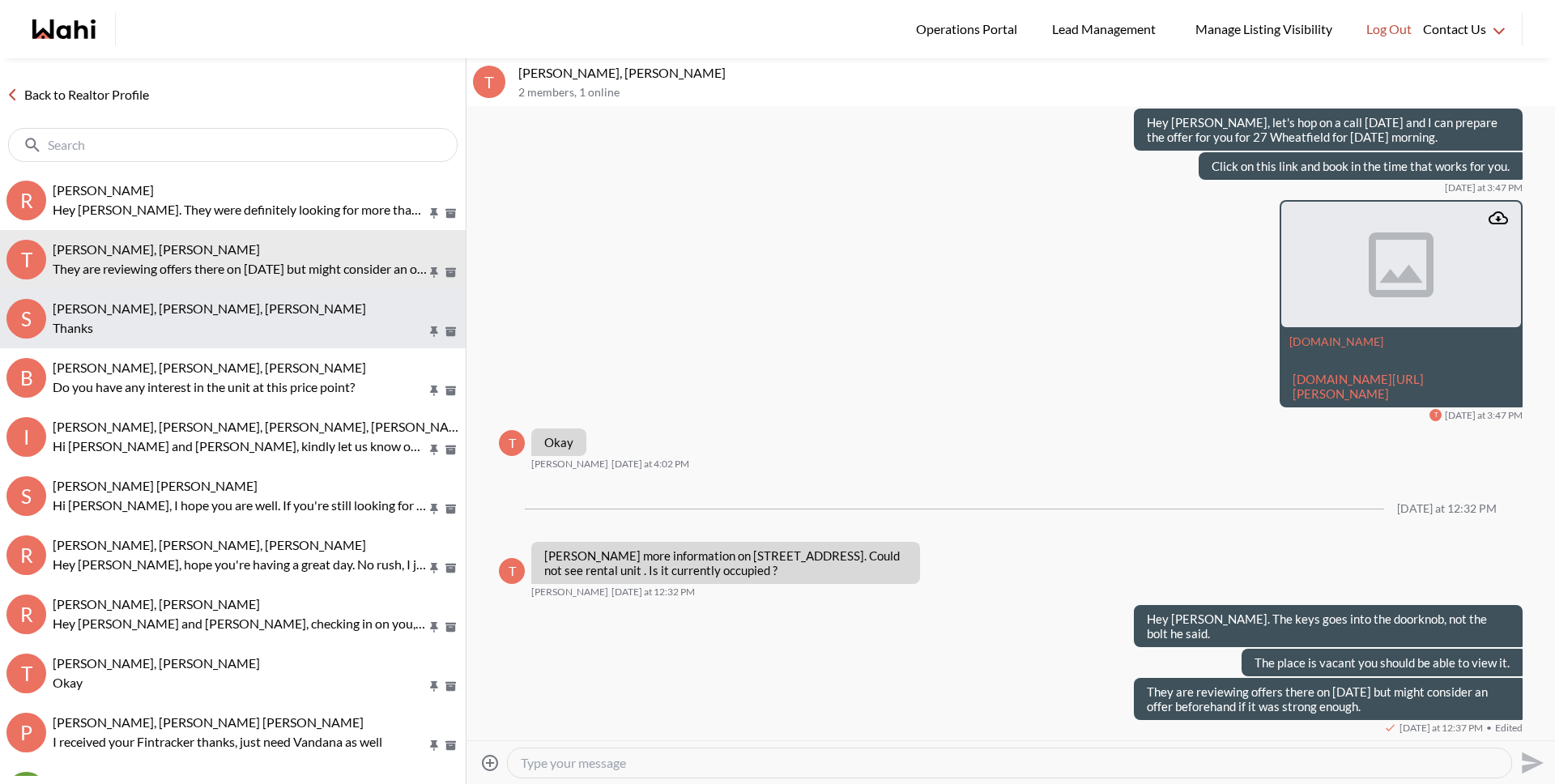
click at [229, 310] on span "Sourav Singh, Kirti Pal, Michelle" at bounding box center [209, 307] width 314 height 15
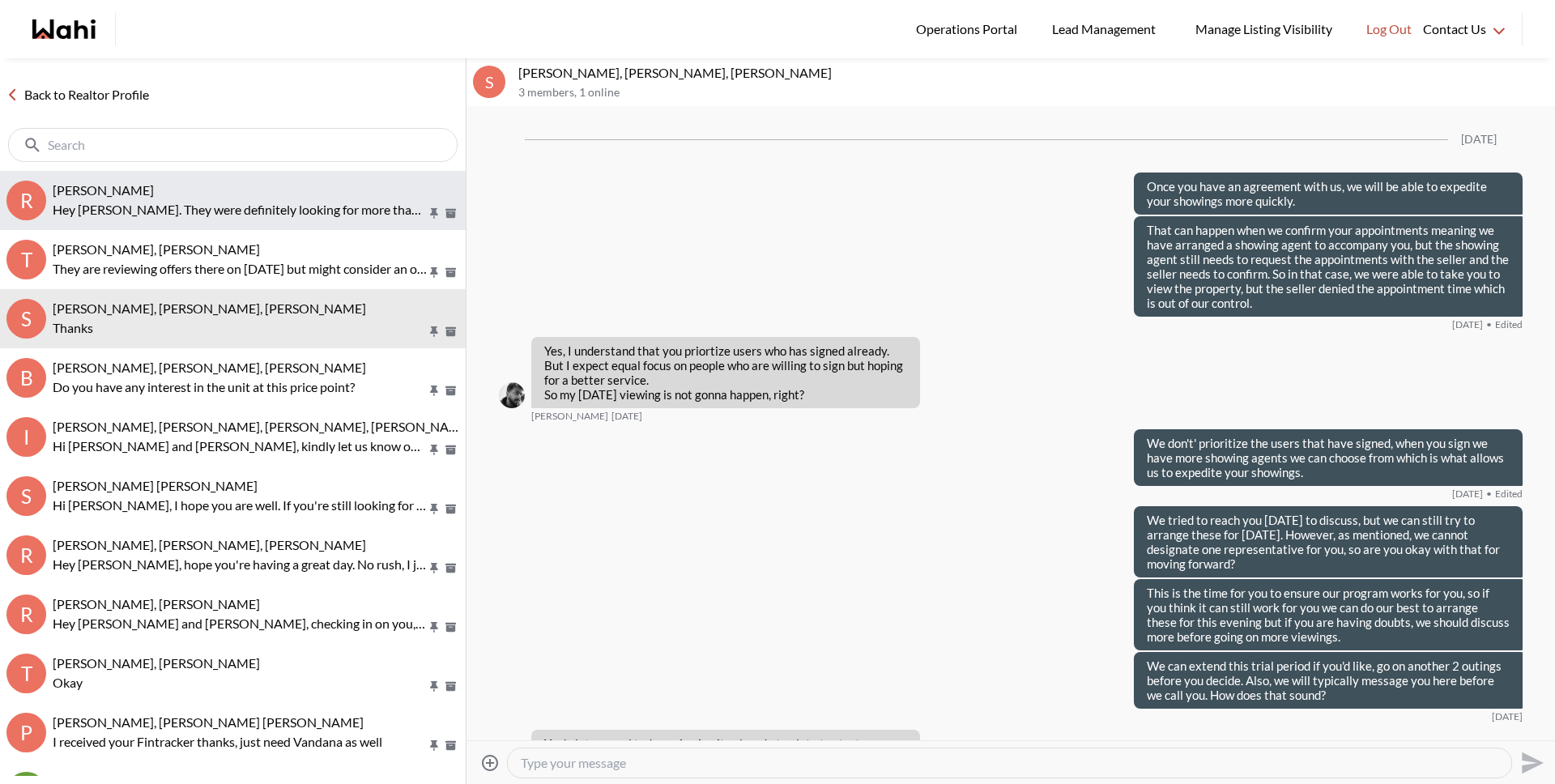
scroll to position [3100, 0]
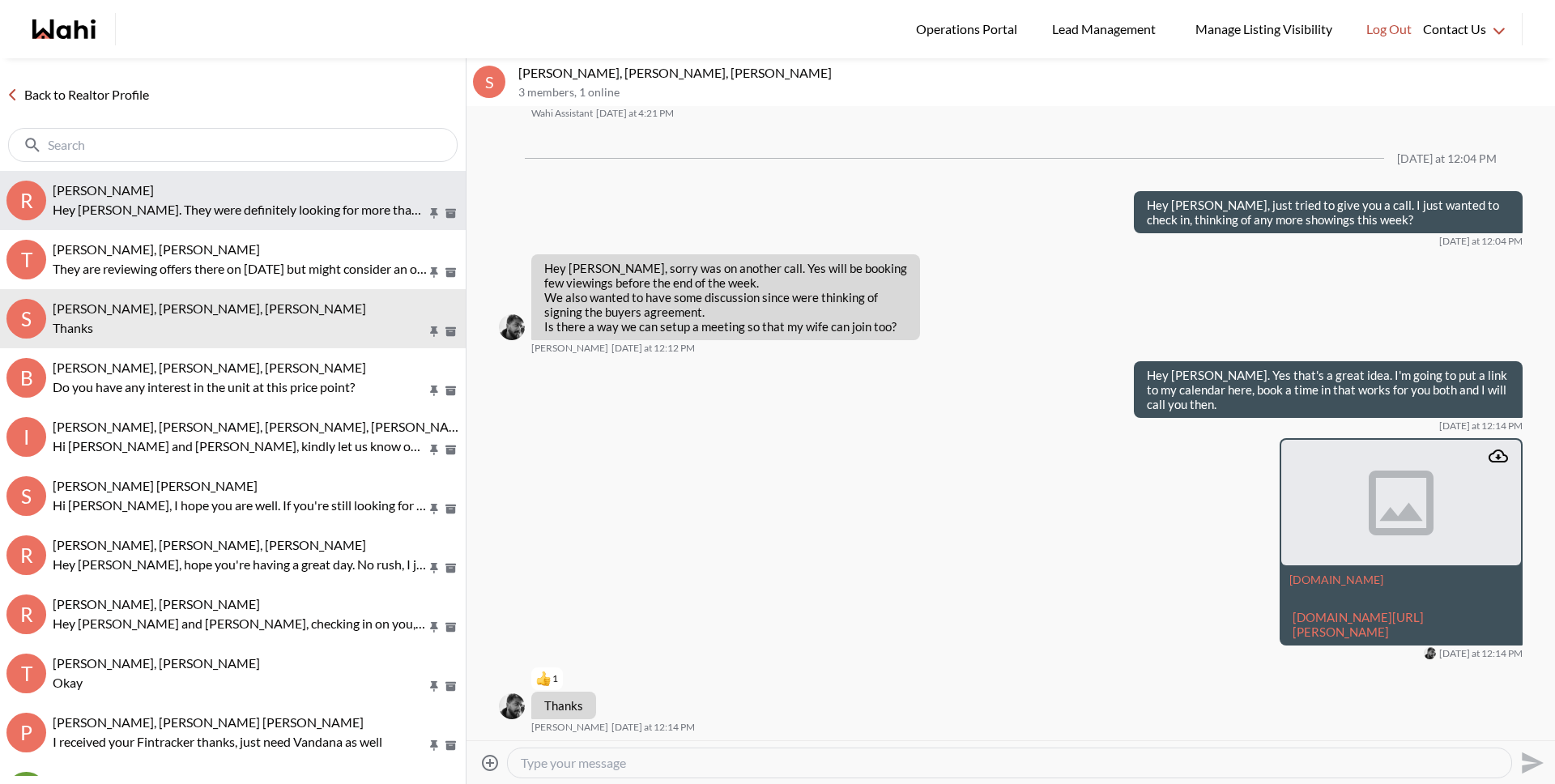
click at [218, 215] on p "Hey Ritu. They were definitely looking for more than $1,000,000 as they were pr…" at bounding box center [240, 209] width 375 height 19
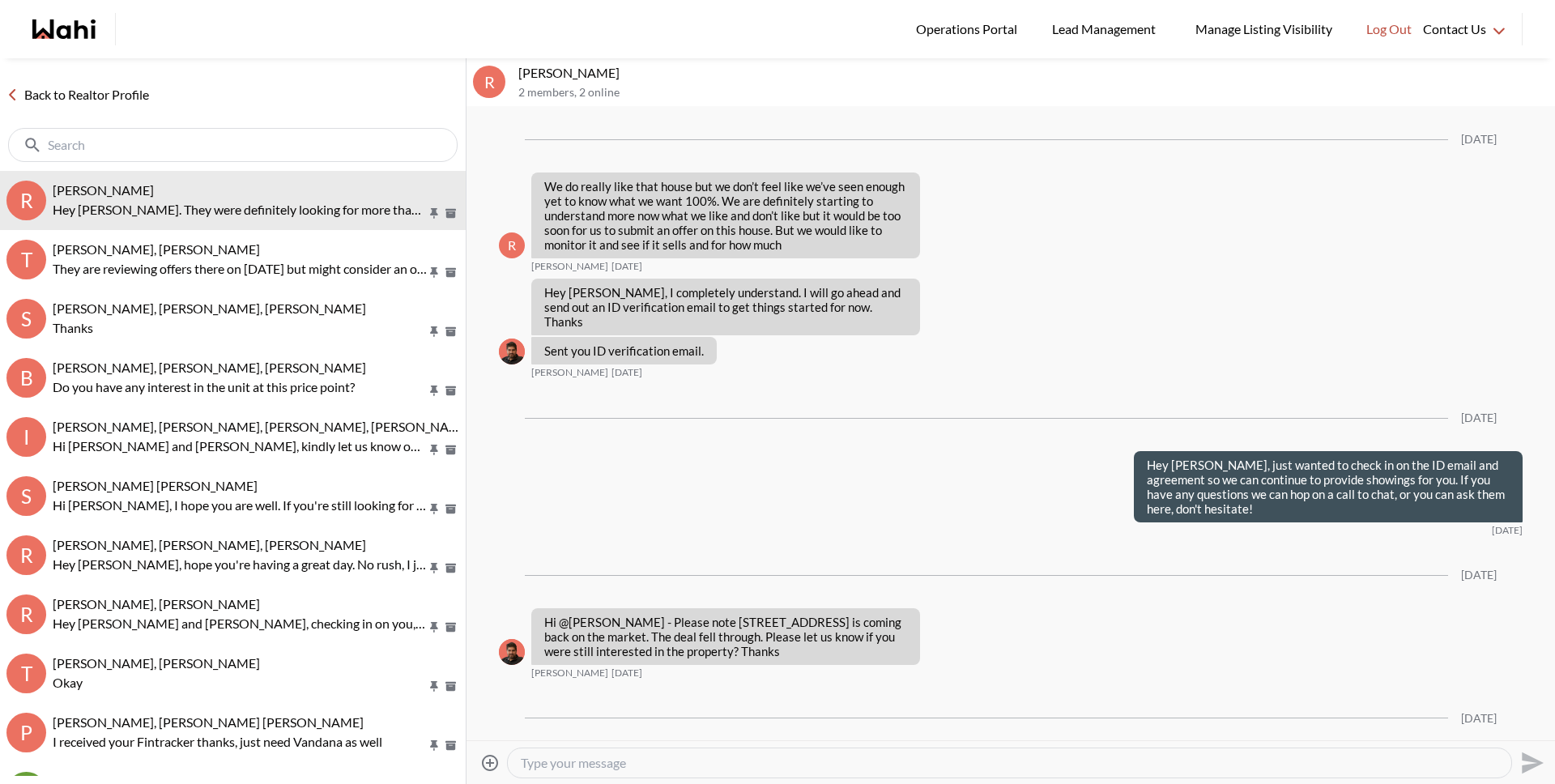
scroll to position [3271, 0]
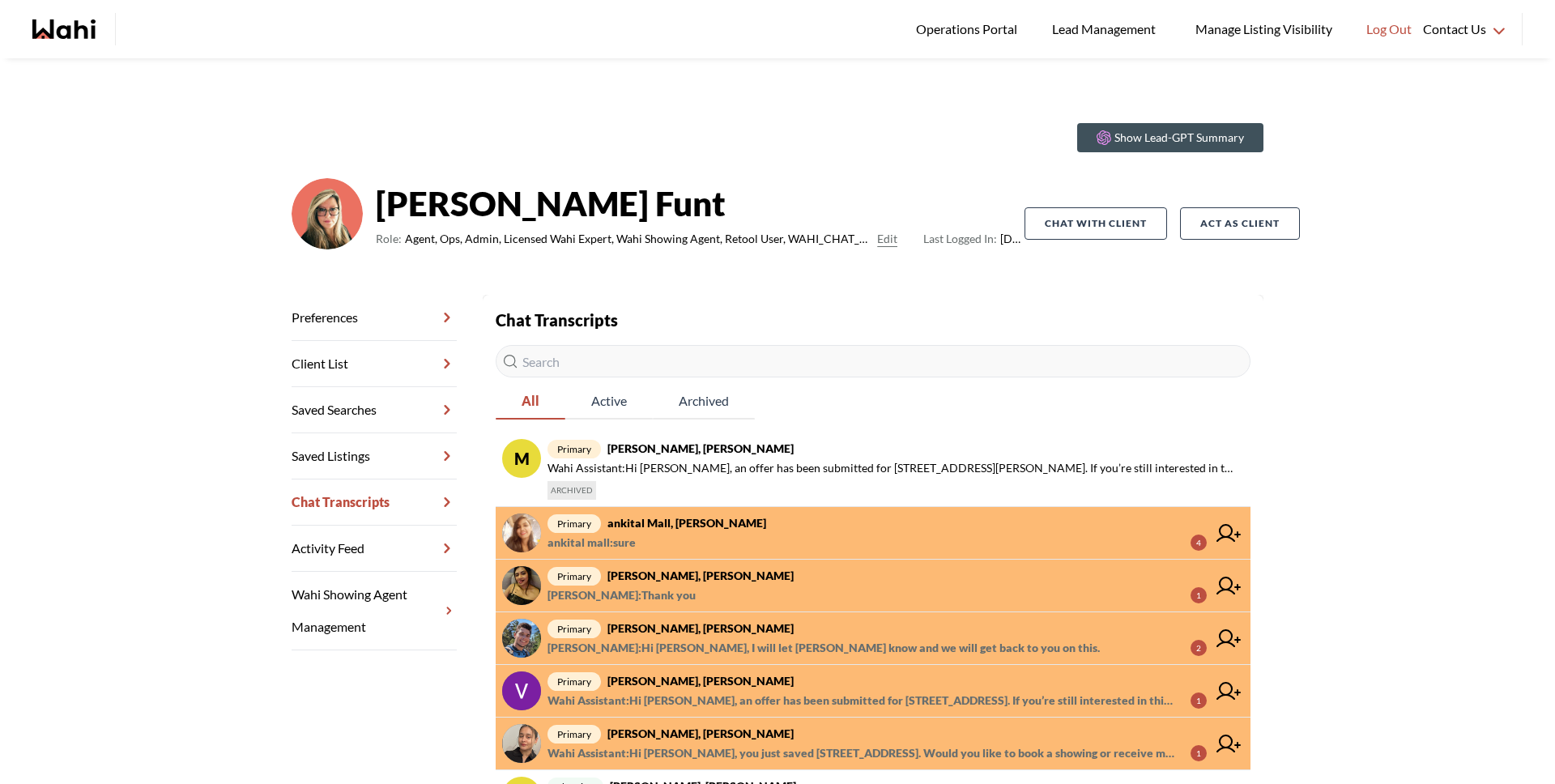
click at [741, 457] on span "primary [PERSON_NAME], [PERSON_NAME]" at bounding box center [892, 448] width 690 height 19
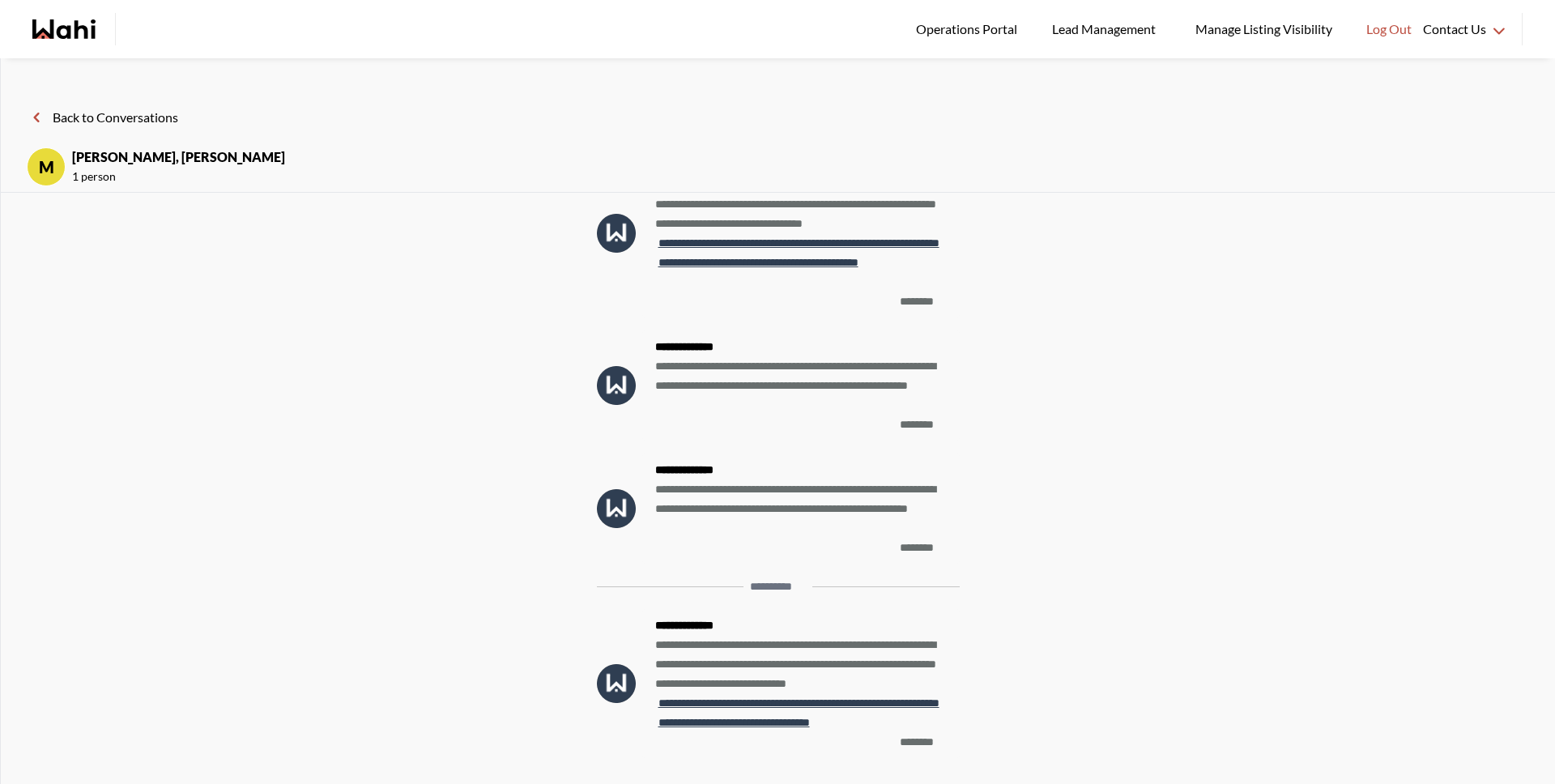
click at [151, 120] on button "Back to Conversations" at bounding box center [102, 117] width 151 height 21
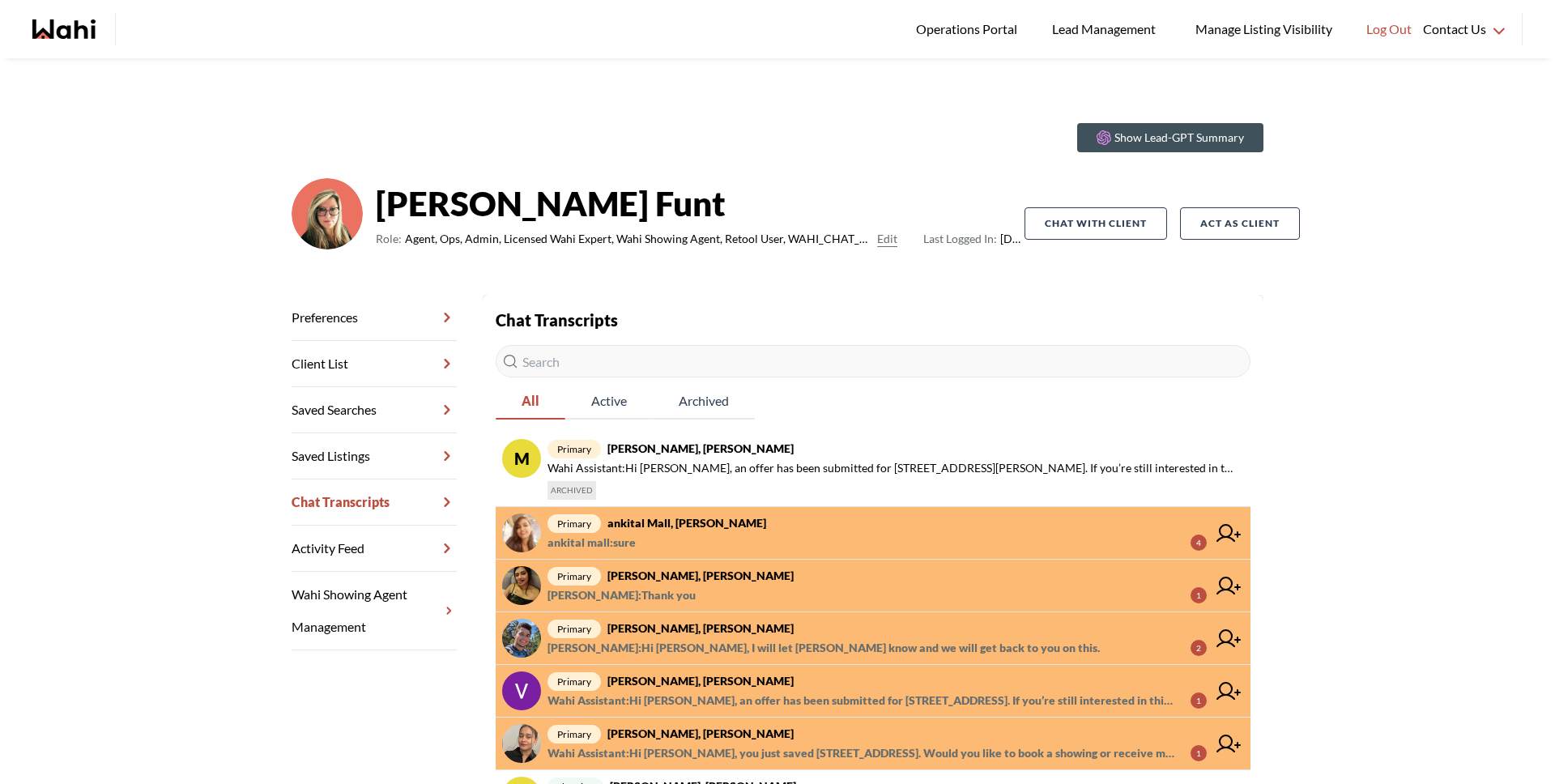
click at [668, 538] on span "ankital mall : sure 4" at bounding box center [877, 542] width 659 height 19
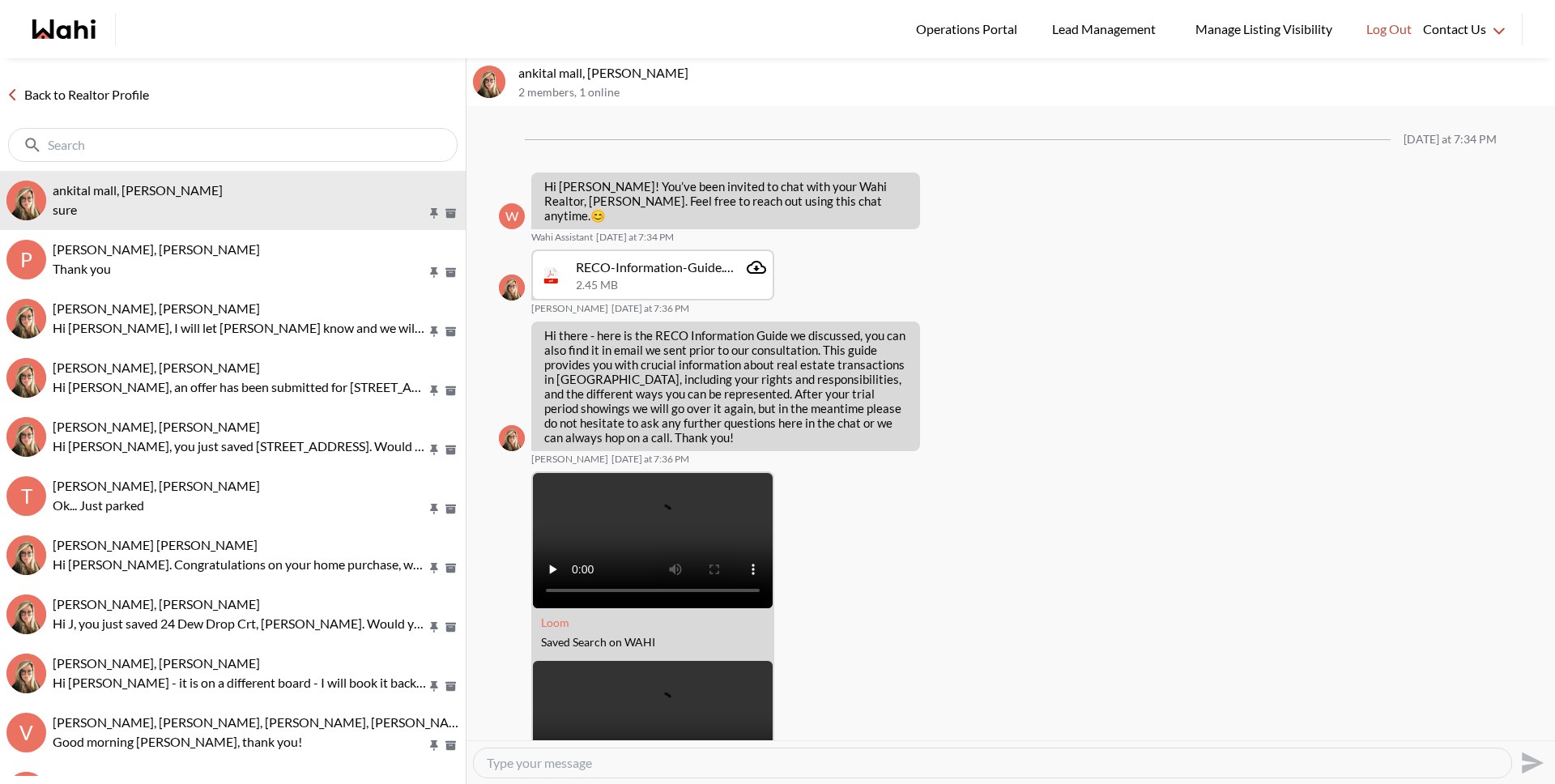
scroll to position [1188, 0]
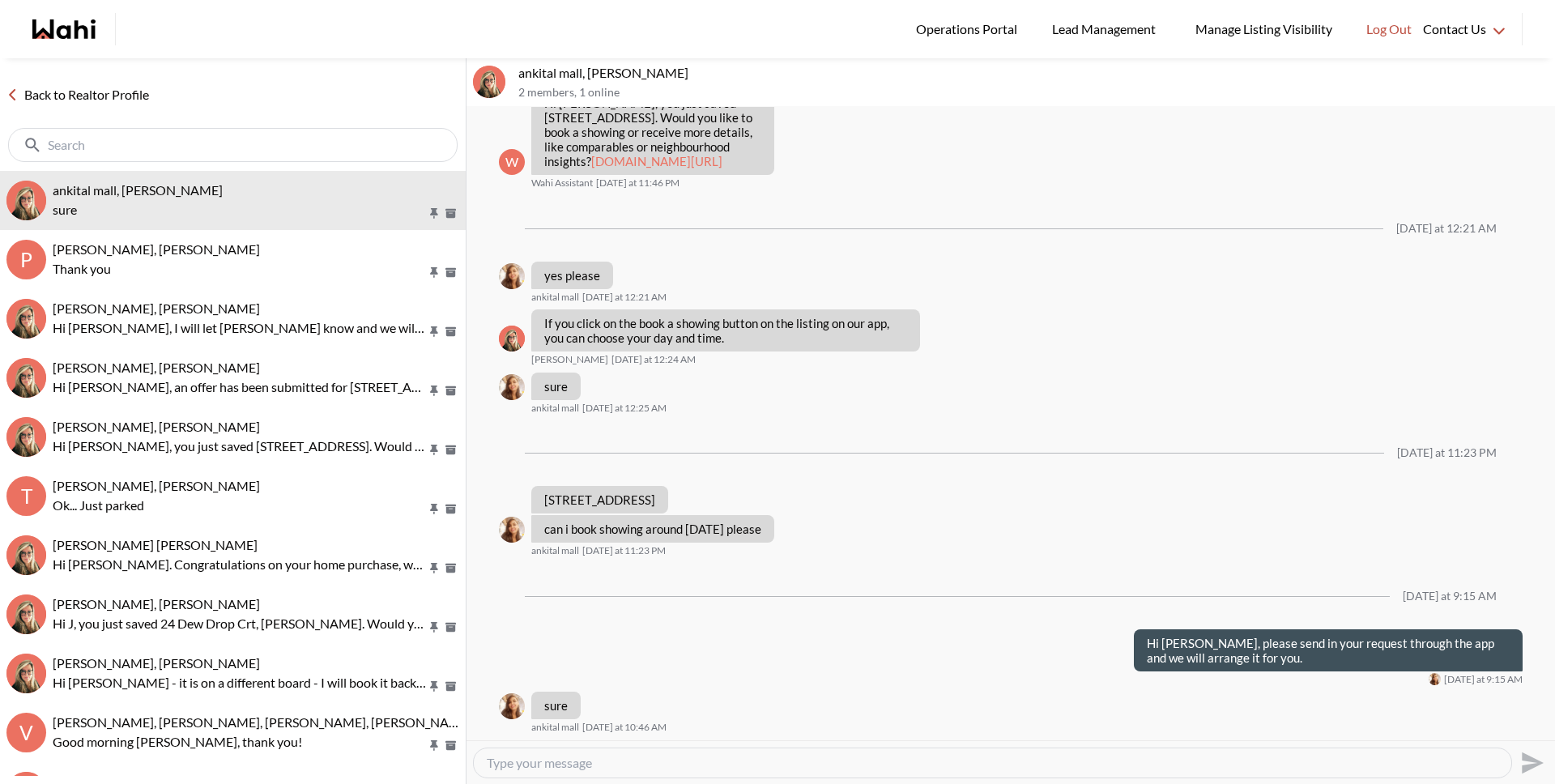
click at [68, 92] on link "Back to Realtor Profile" at bounding box center [78, 94] width 156 height 21
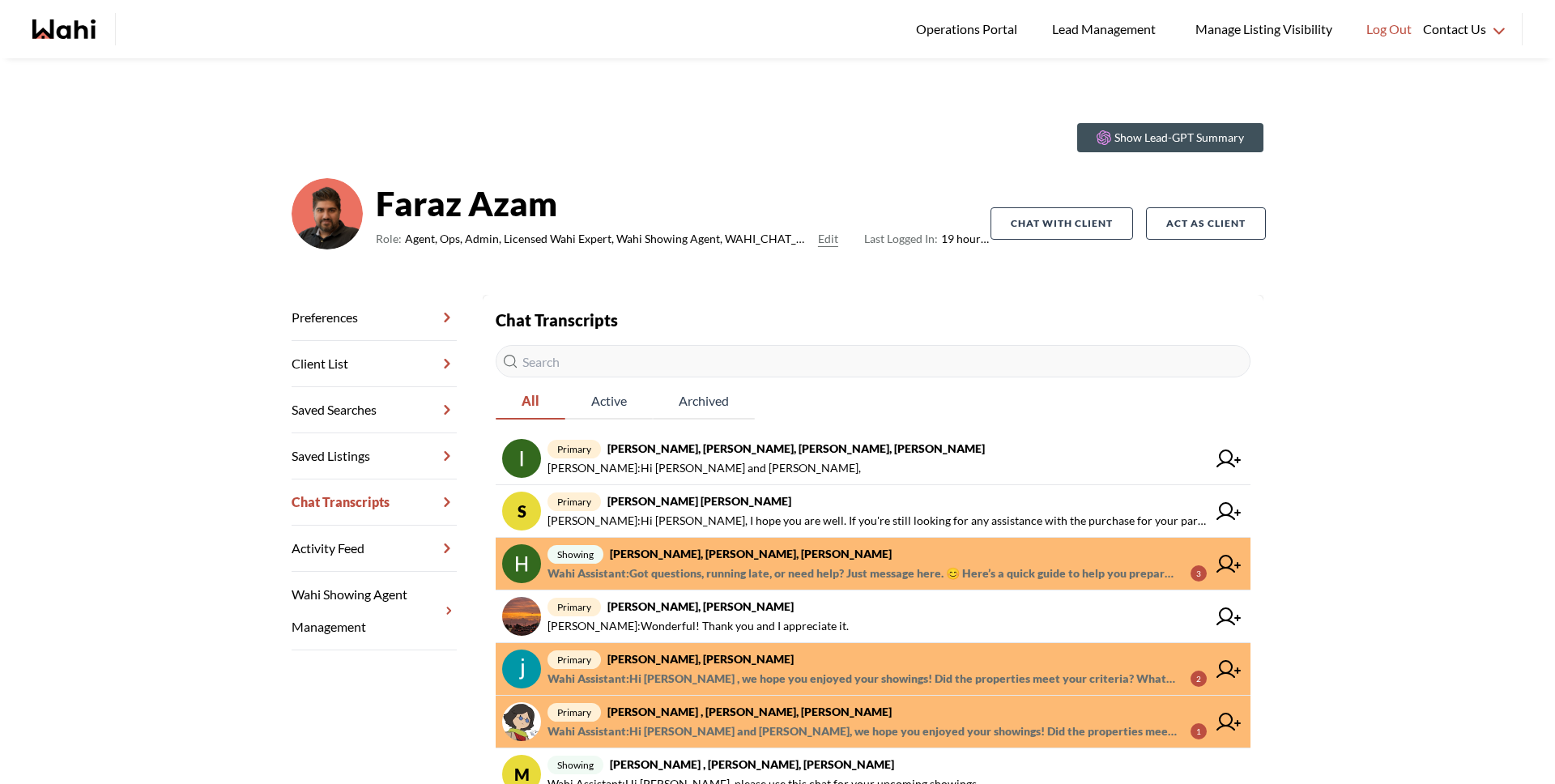
click at [716, 565] on span "Wahi Assistant : Got questions, running late, or need help? Just message here. …" at bounding box center [862, 572] width 631 height 19
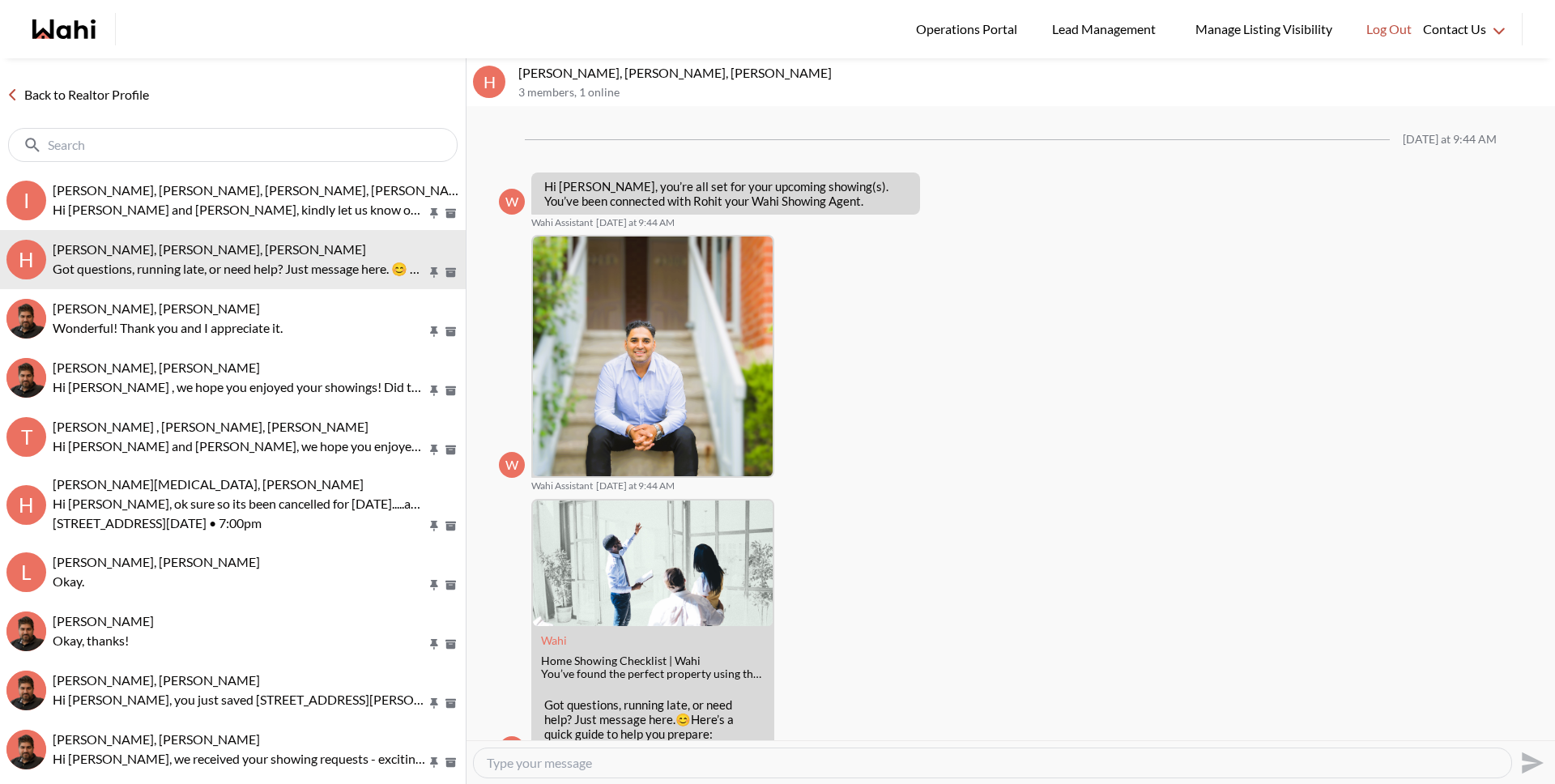
scroll to position [58, 0]
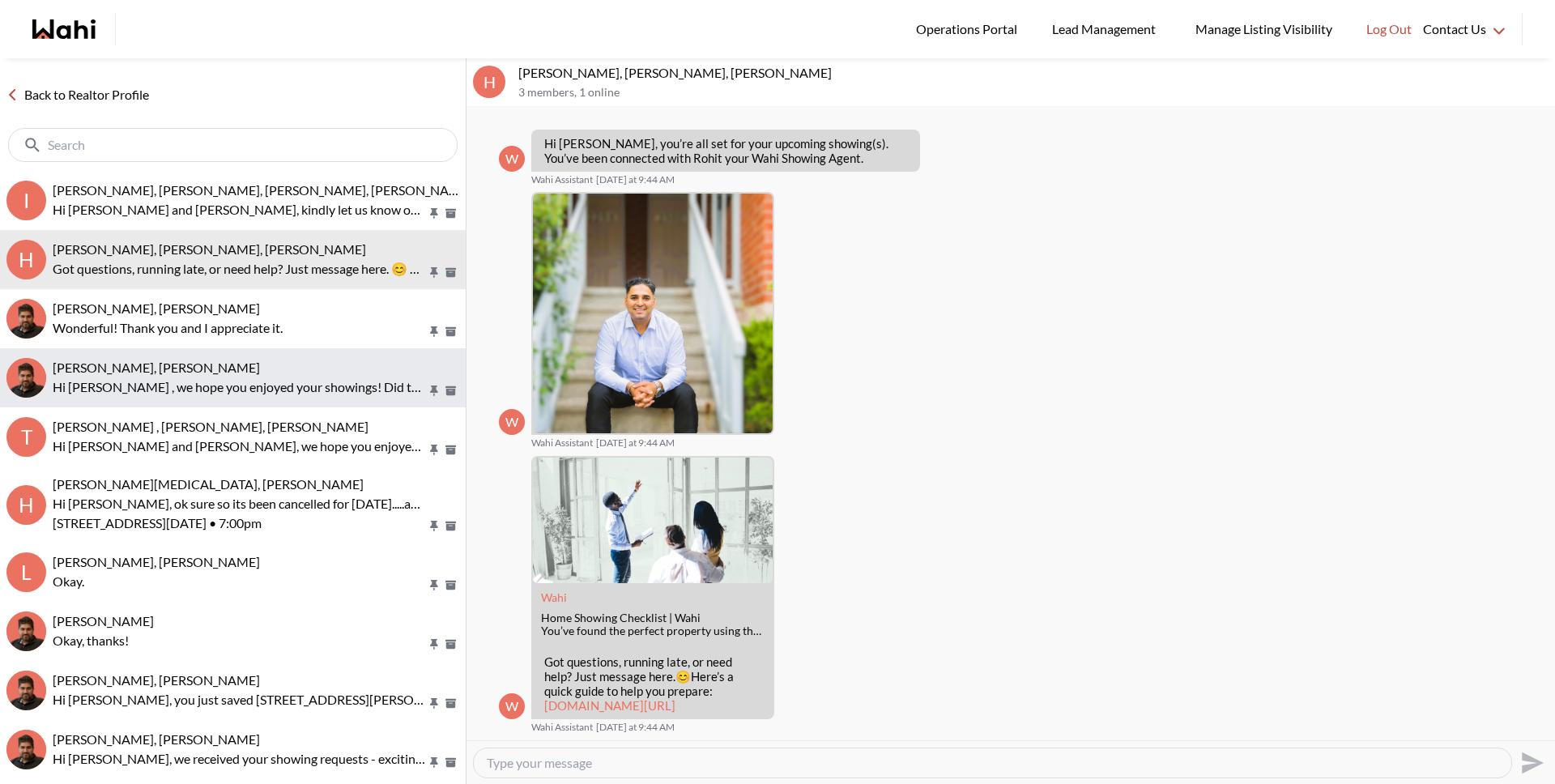
click at [161, 353] on button "Souhel Bally, Faraz Hi Souhel , we hope you enjoyed your showings! Did the prop…" at bounding box center [232, 377] width 466 height 59
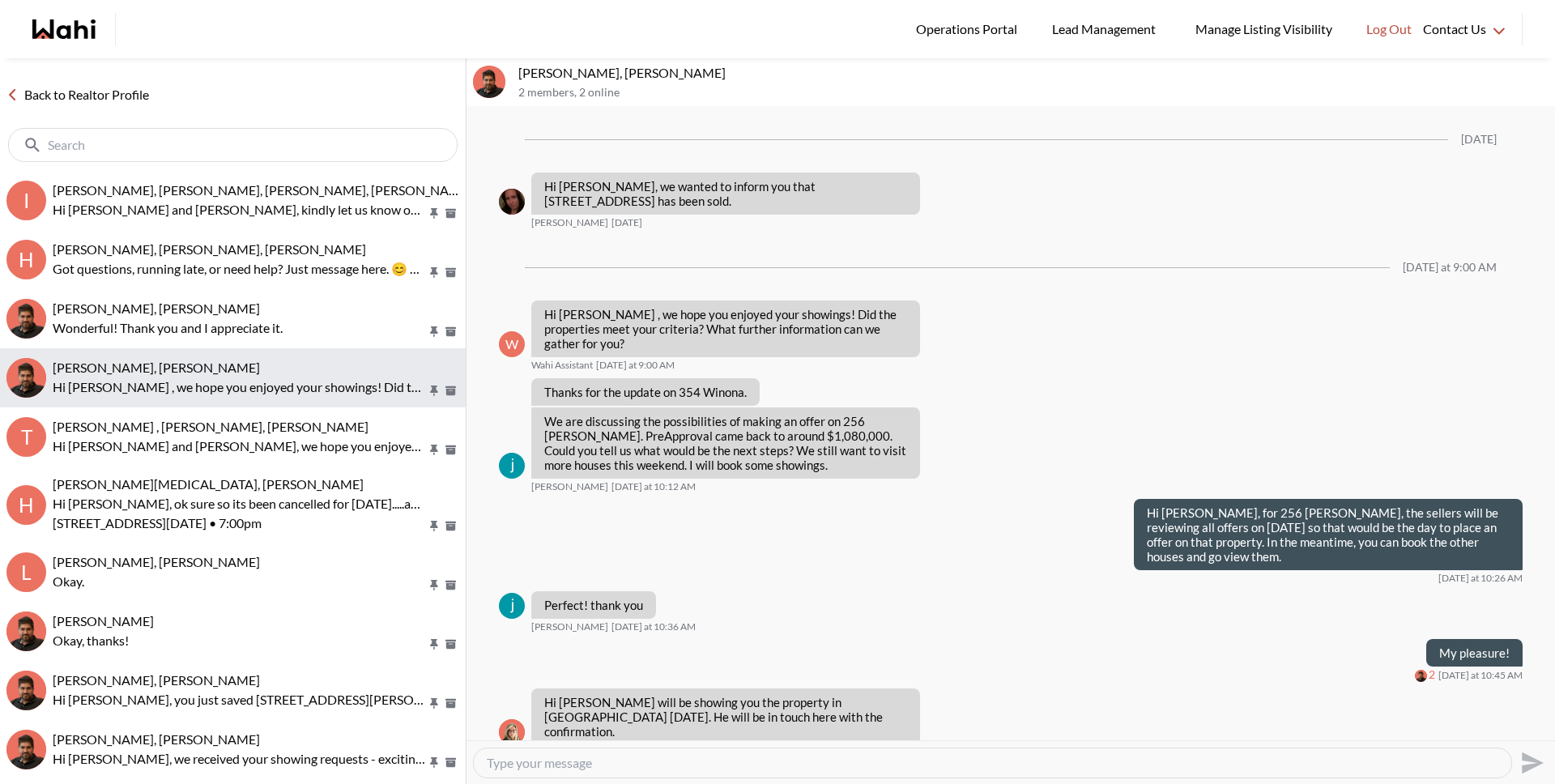
scroll to position [1817, 0]
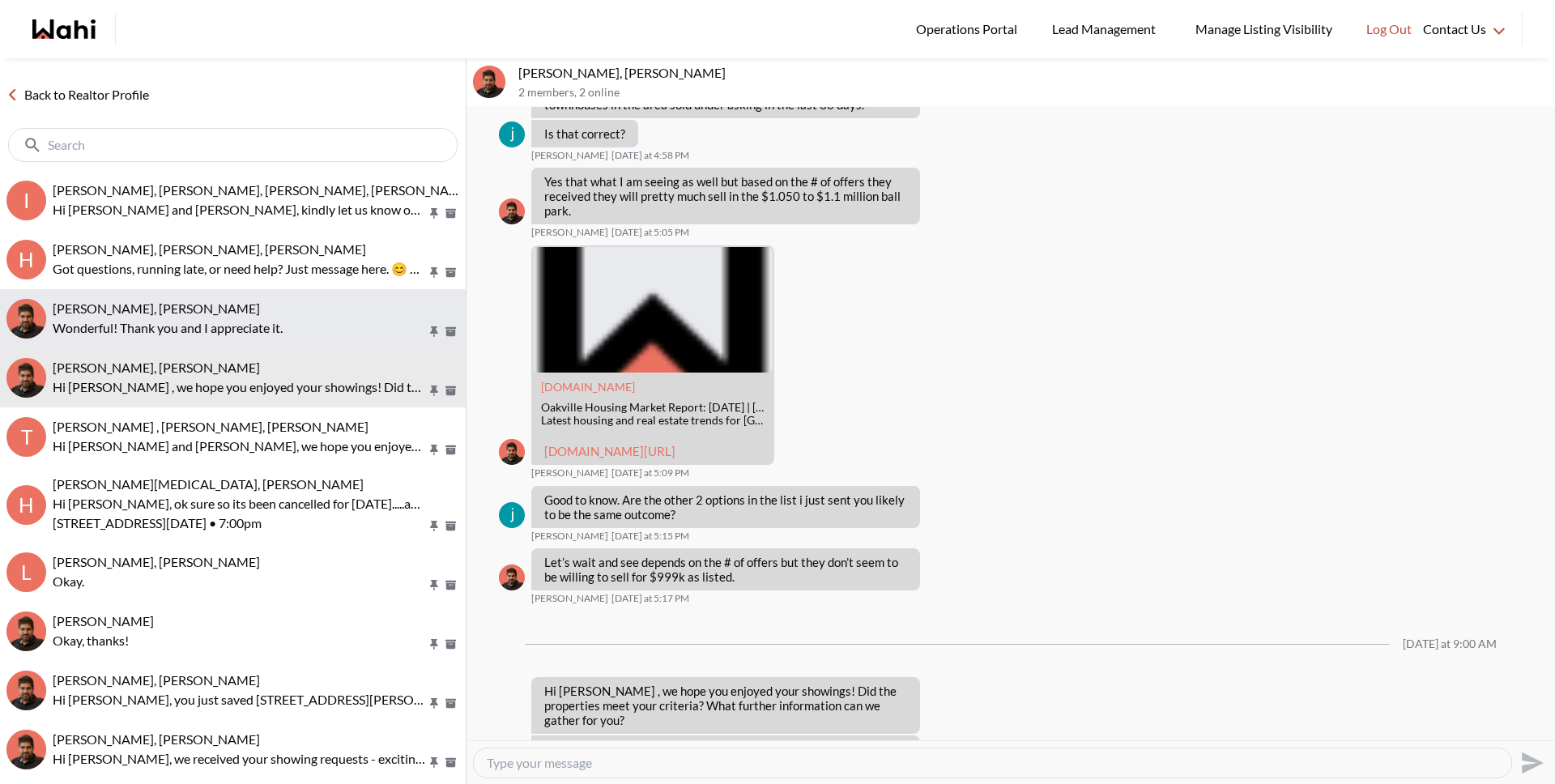
click at [194, 335] on p "Wonderful! Thank you and I appreciate it." at bounding box center [240, 327] width 375 height 19
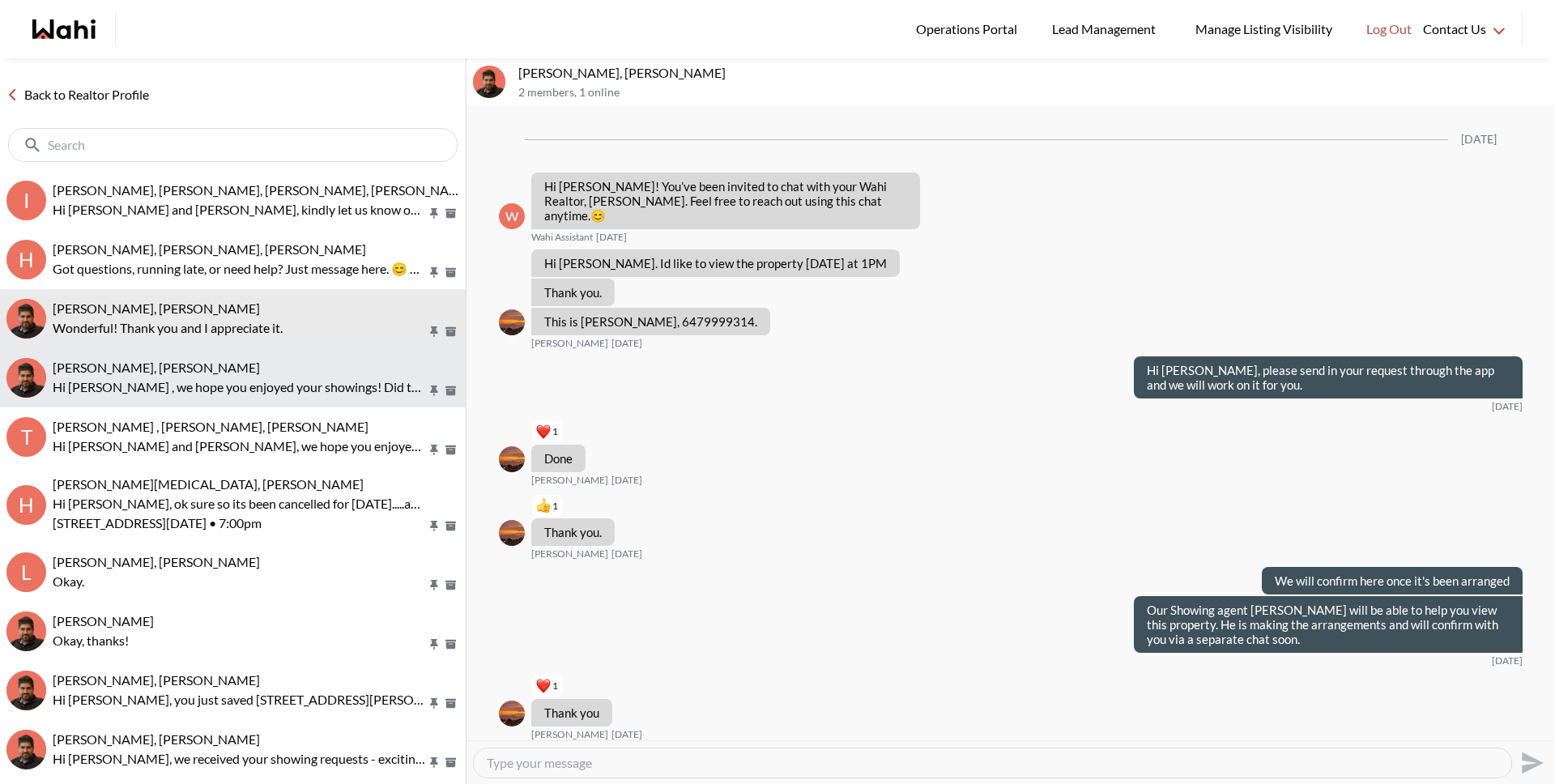
scroll to position [821, 0]
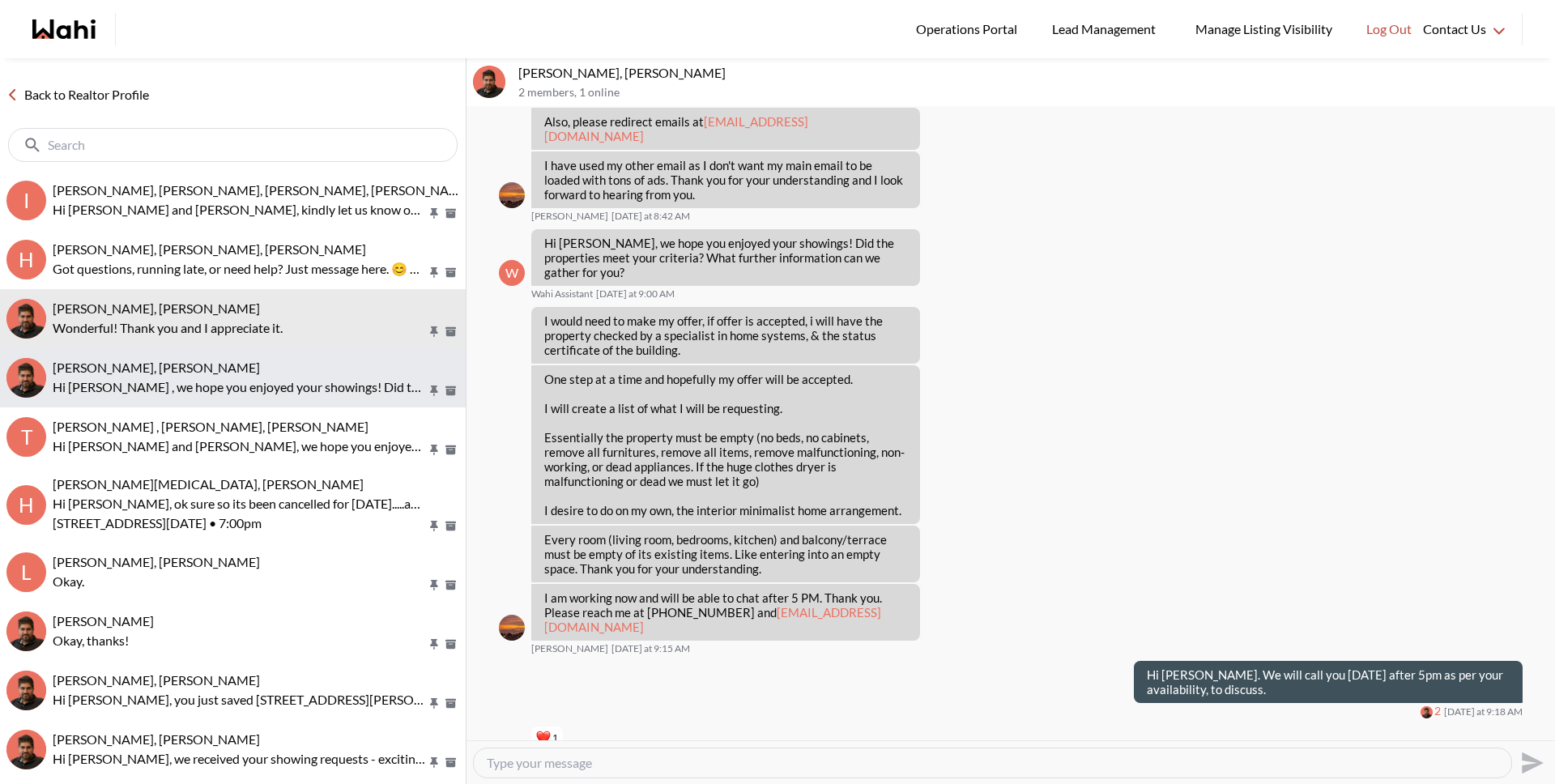
click at [194, 362] on div "Souhel Bally, Faraz" at bounding box center [255, 368] width 406 height 16
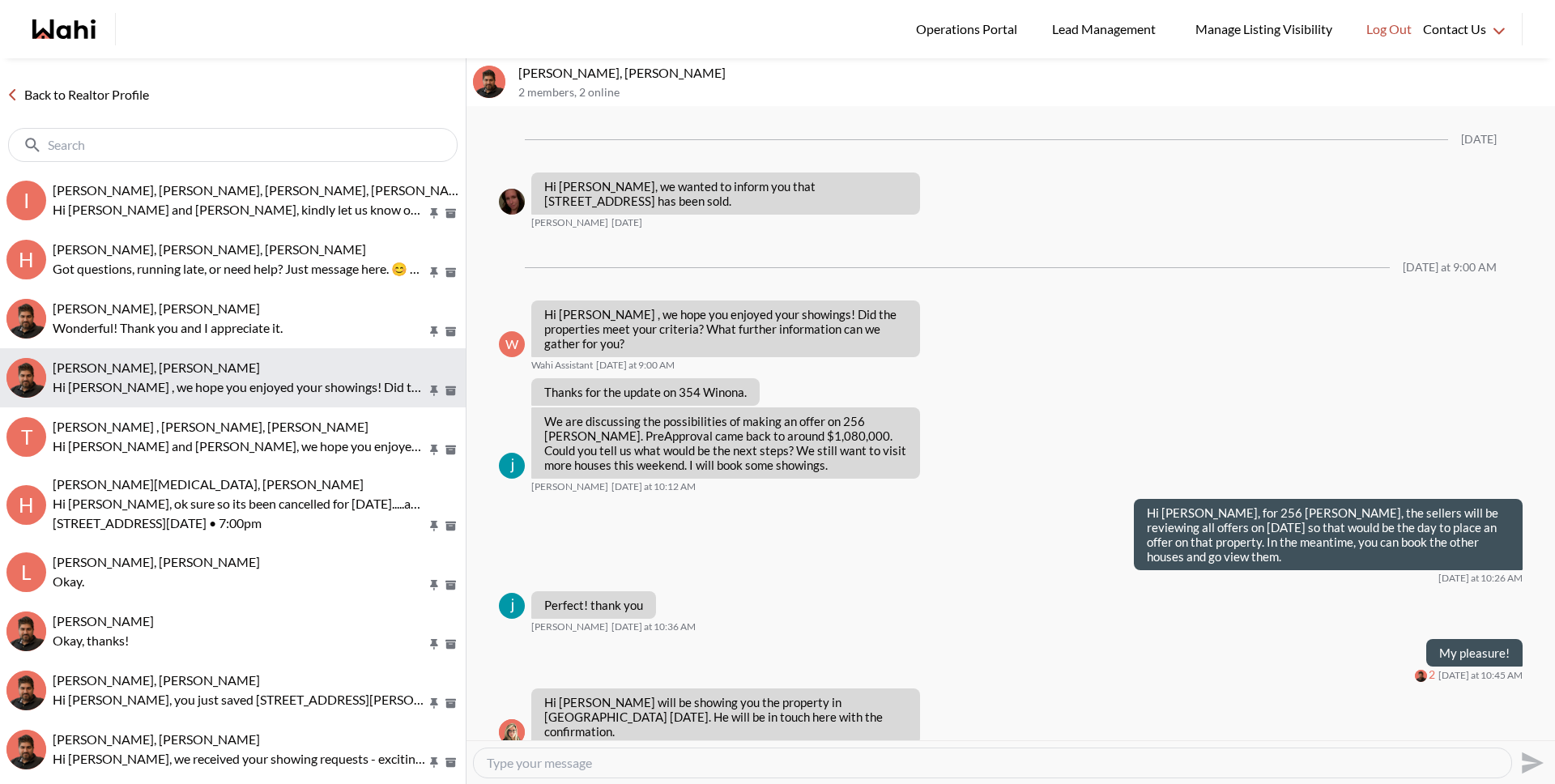
scroll to position [1817, 0]
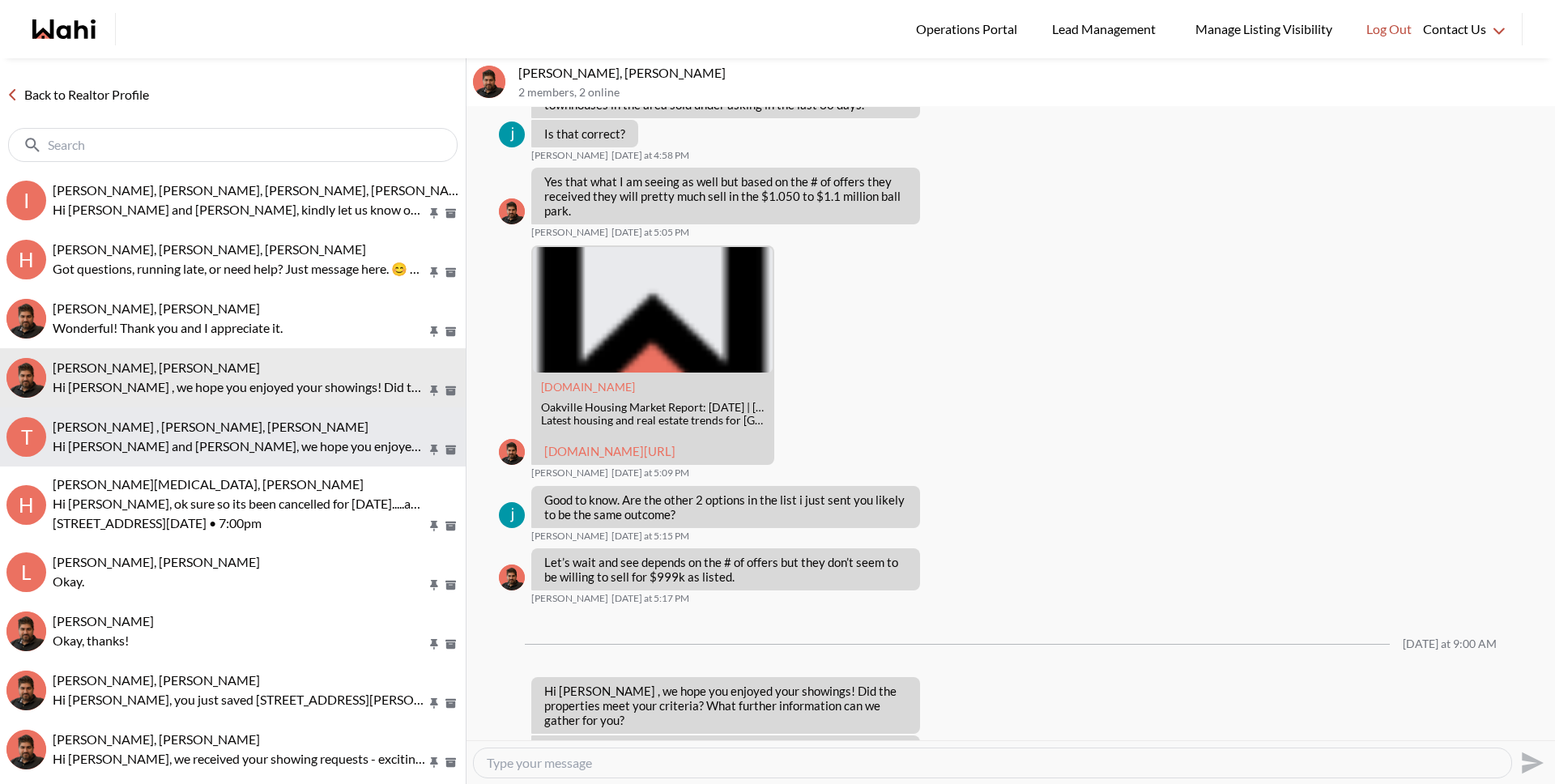
click at [197, 409] on button "T Tahshin Jaigirder , Meredith Paajanen, Faraz Hi Tahshin and Meredith, we hope…" at bounding box center [232, 436] width 466 height 59
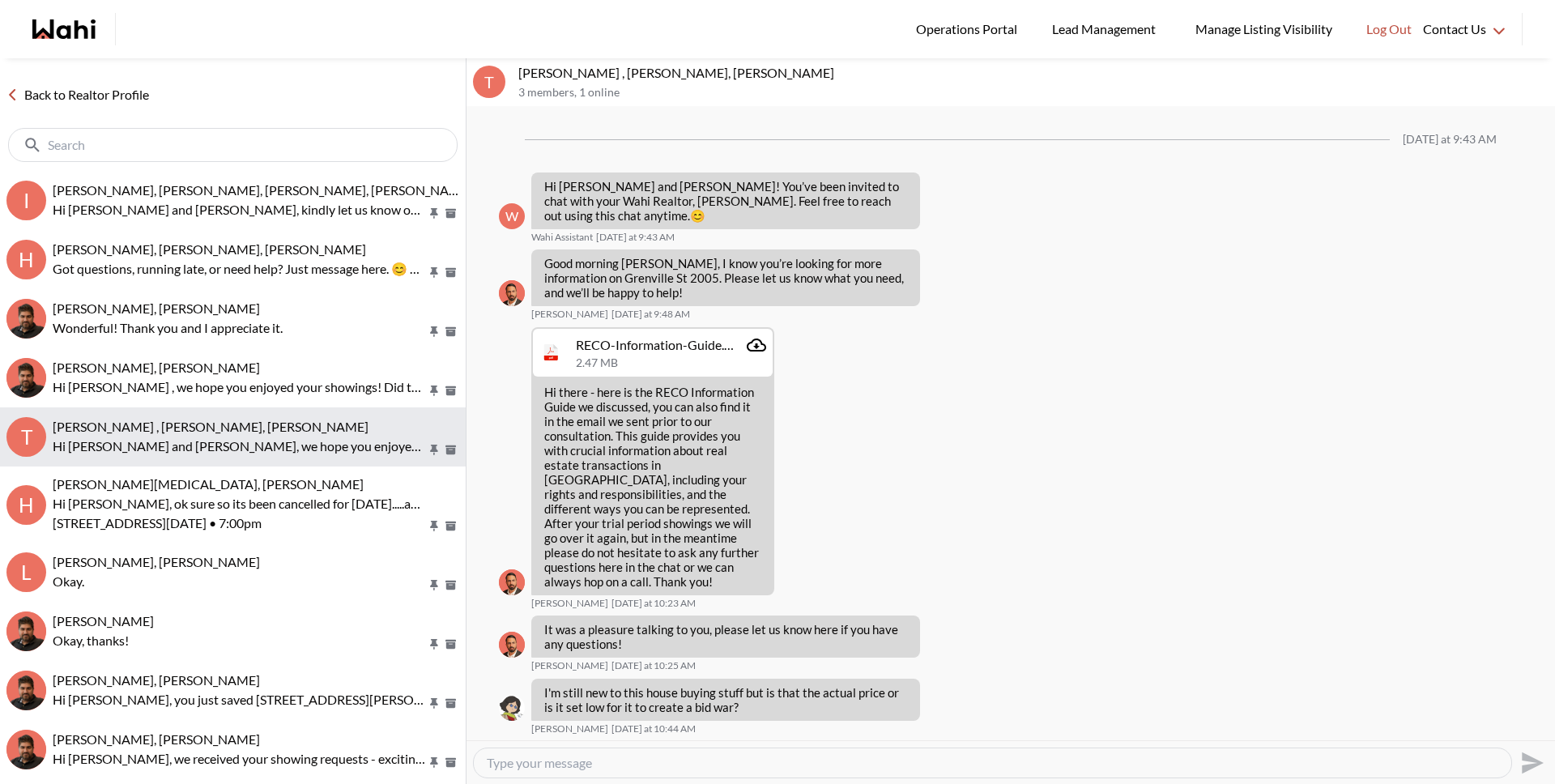
scroll to position [1542, 0]
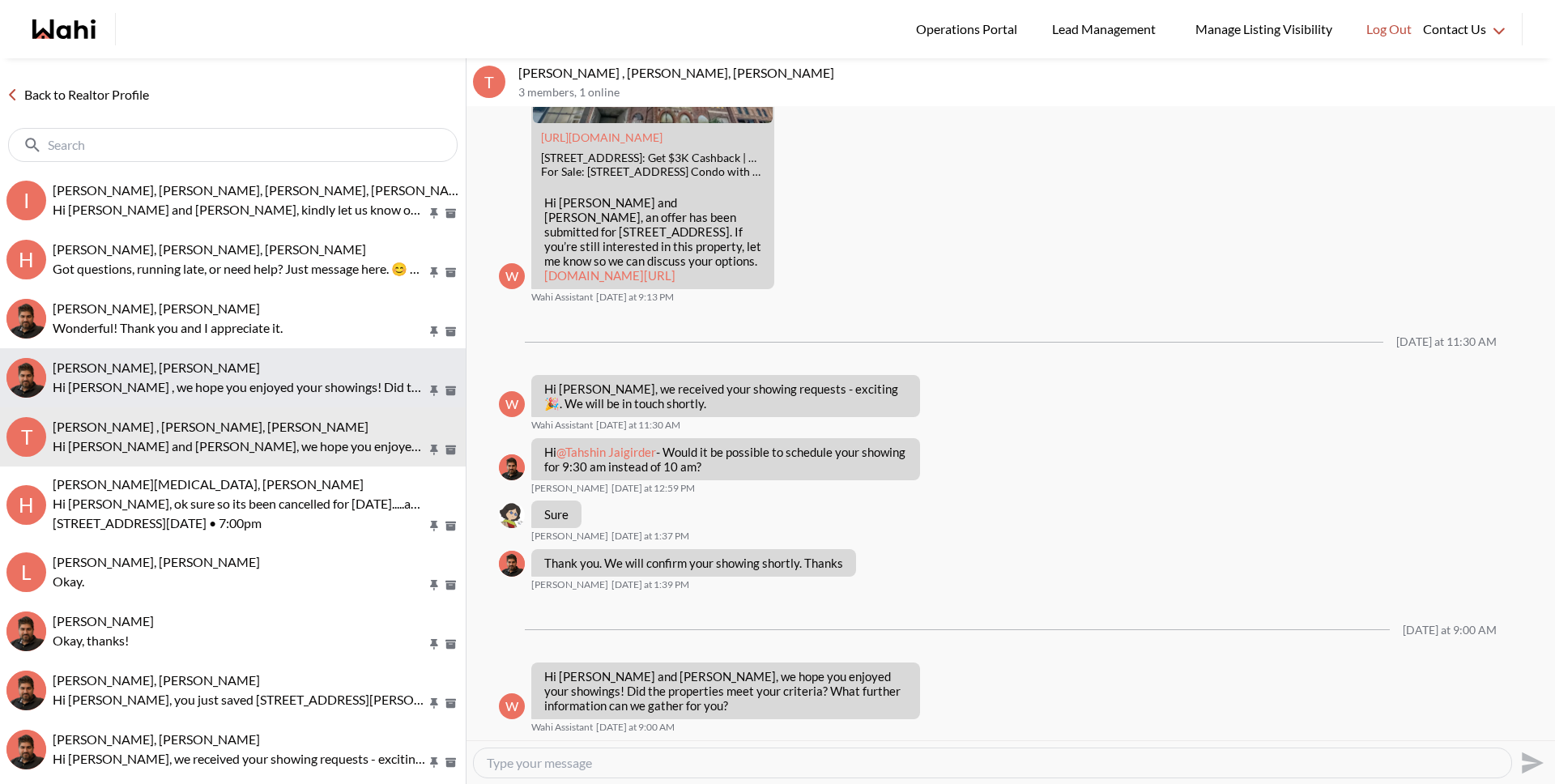
click at [185, 368] on div "[PERSON_NAME], [PERSON_NAME]" at bounding box center [255, 368] width 406 height 16
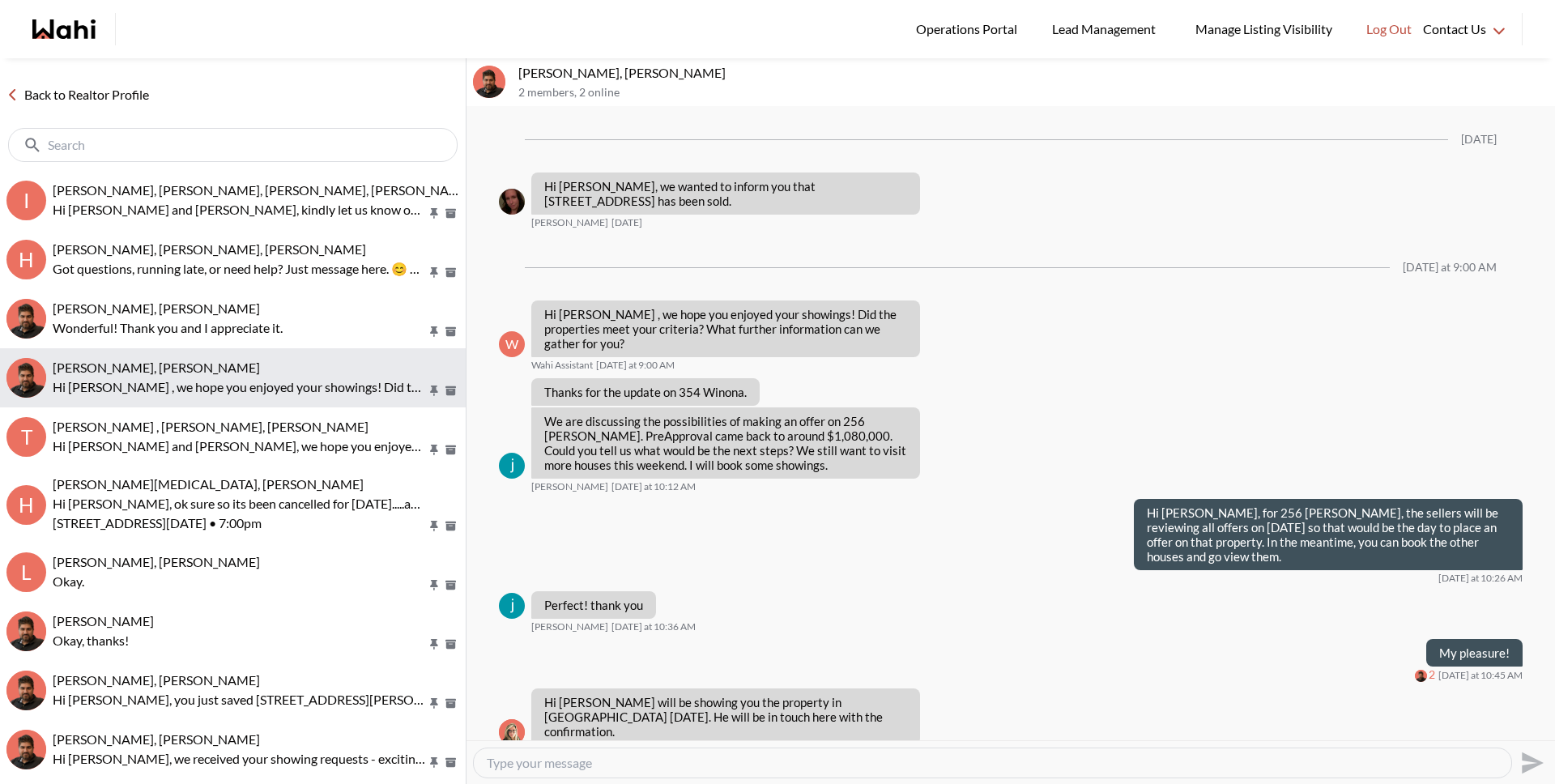
scroll to position [1817, 0]
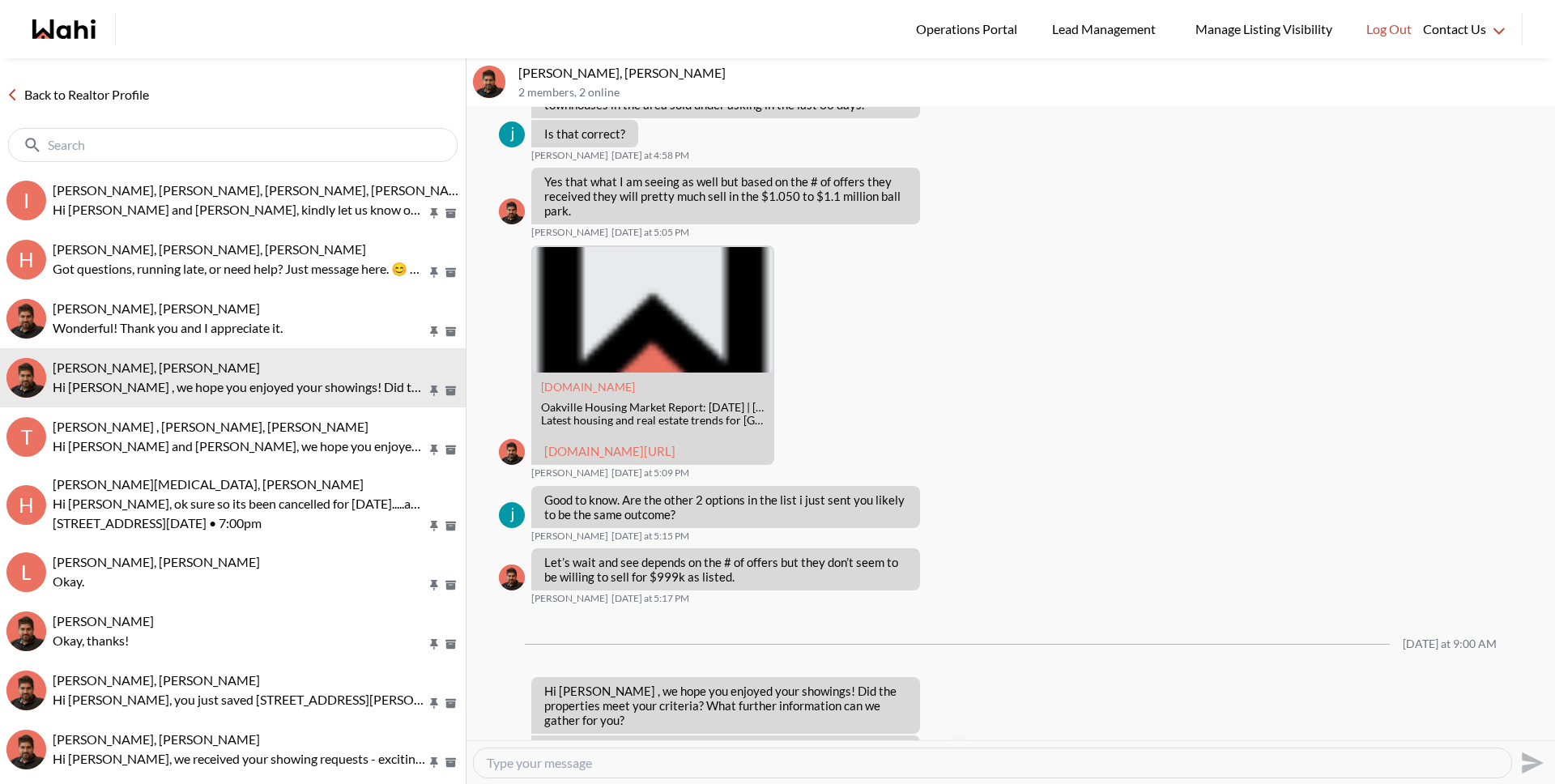
click at [954, 735] on button "Open Message Actions Menu" at bounding box center [958, 745] width 21 height 21
click at [971, 663] on button "Delete" at bounding box center [1012, 662] width 129 height 29
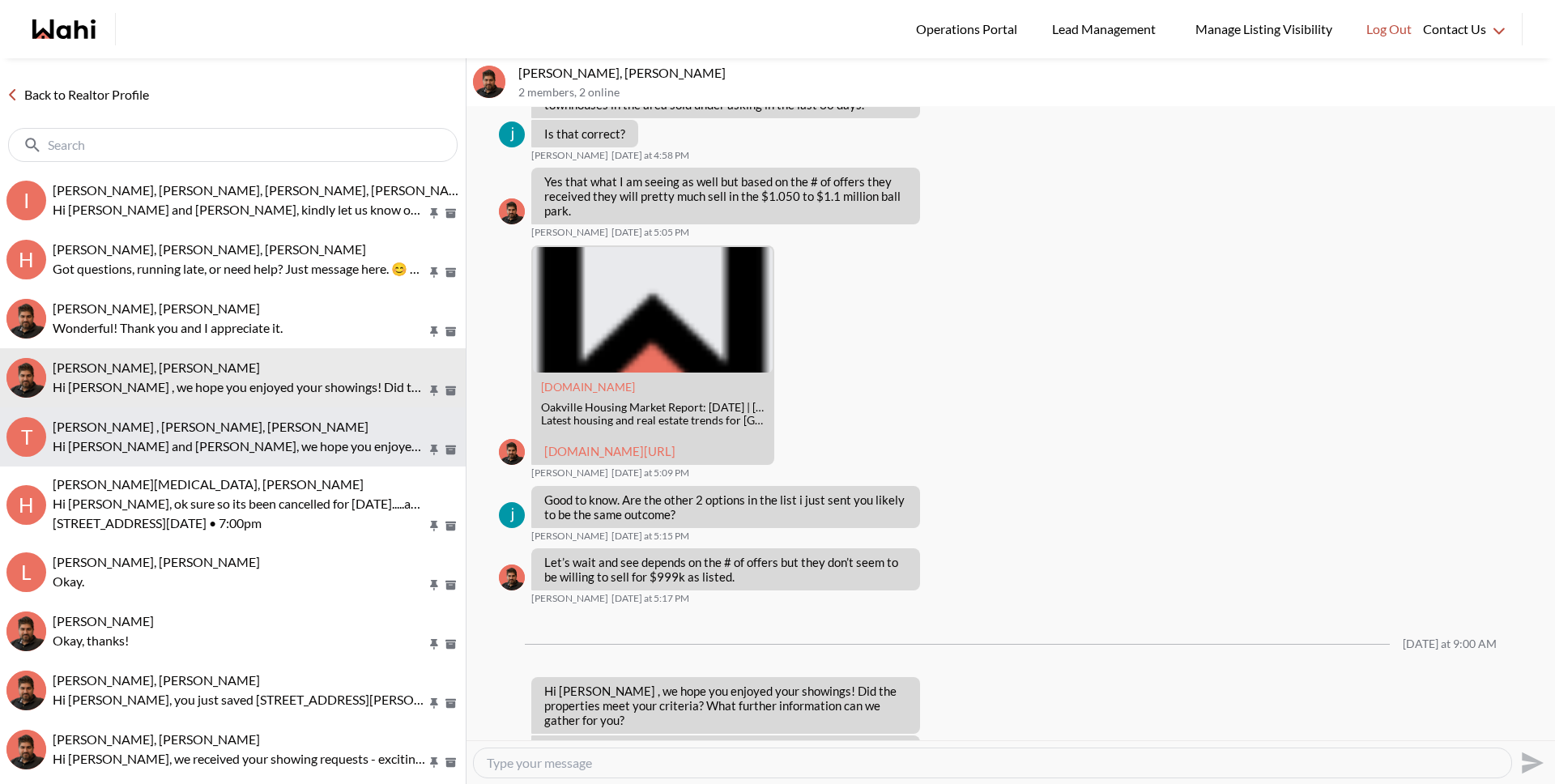
scroll to position [1808, 0]
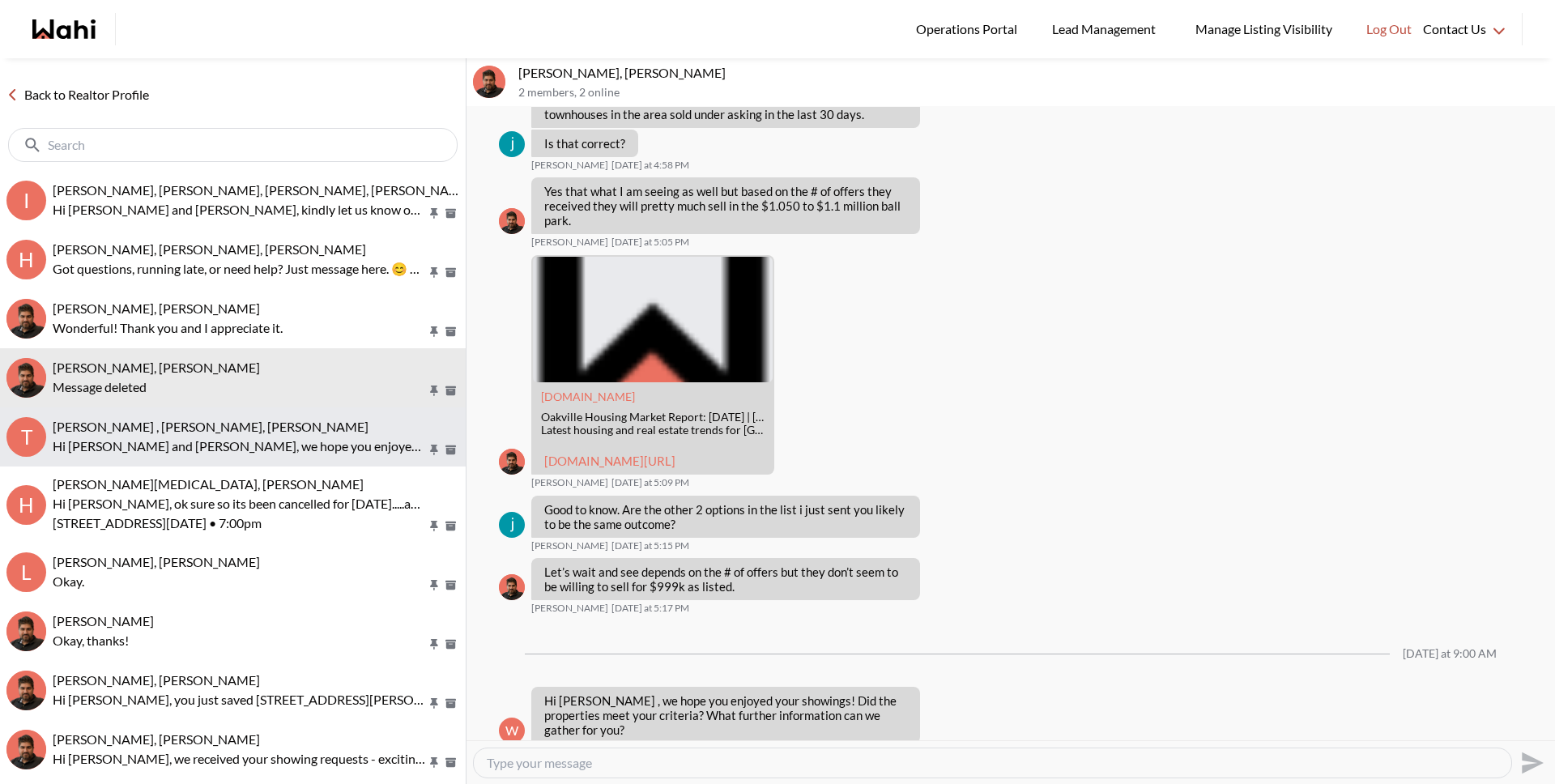
click at [201, 419] on span "[PERSON_NAME] , [PERSON_NAME], [PERSON_NAME]" at bounding box center [210, 426] width 316 height 15
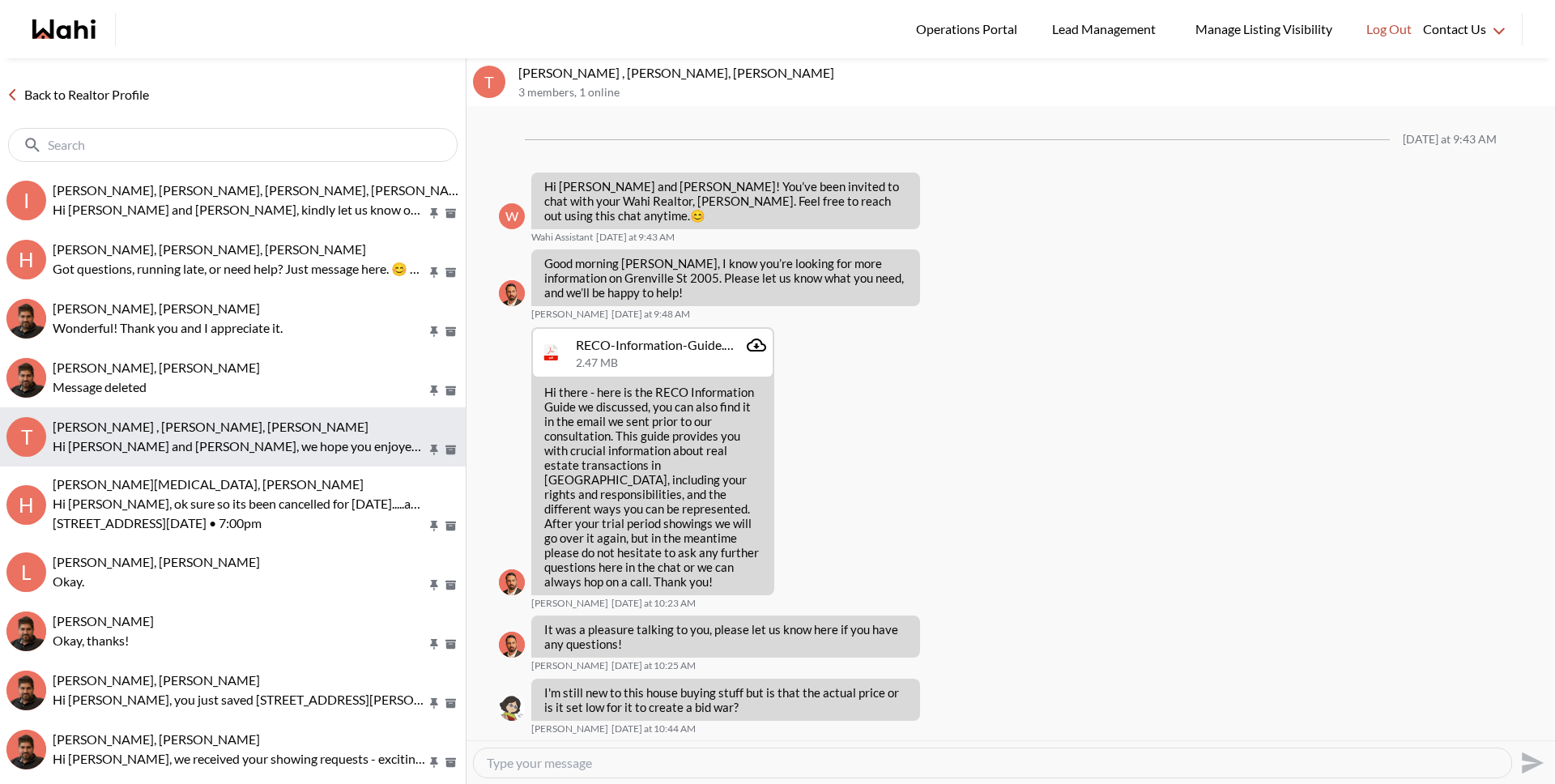
scroll to position [1542, 0]
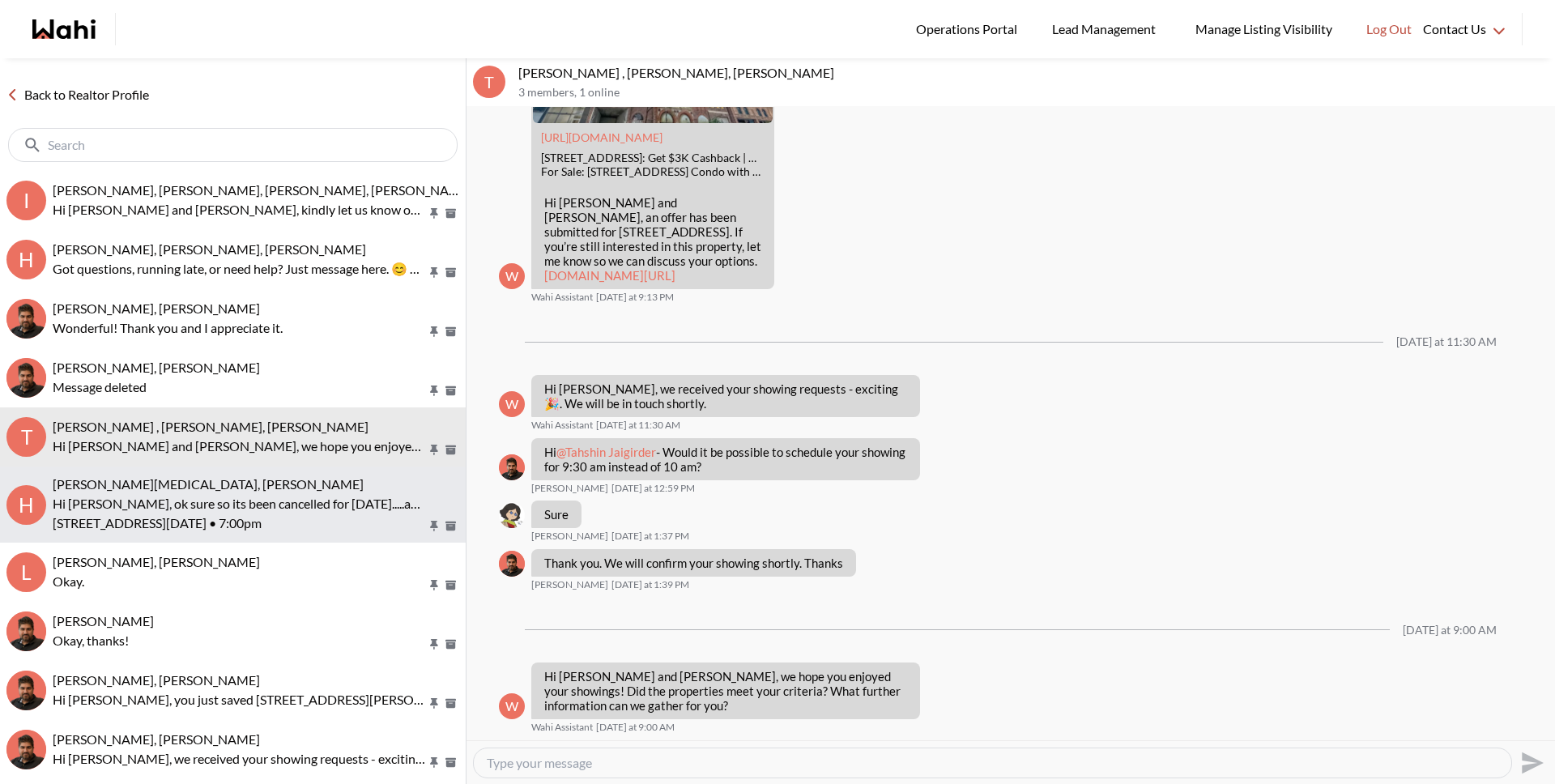
click at [196, 477] on div "[PERSON_NAME][MEDICAL_DATA], [PERSON_NAME]" at bounding box center [255, 485] width 406 height 16
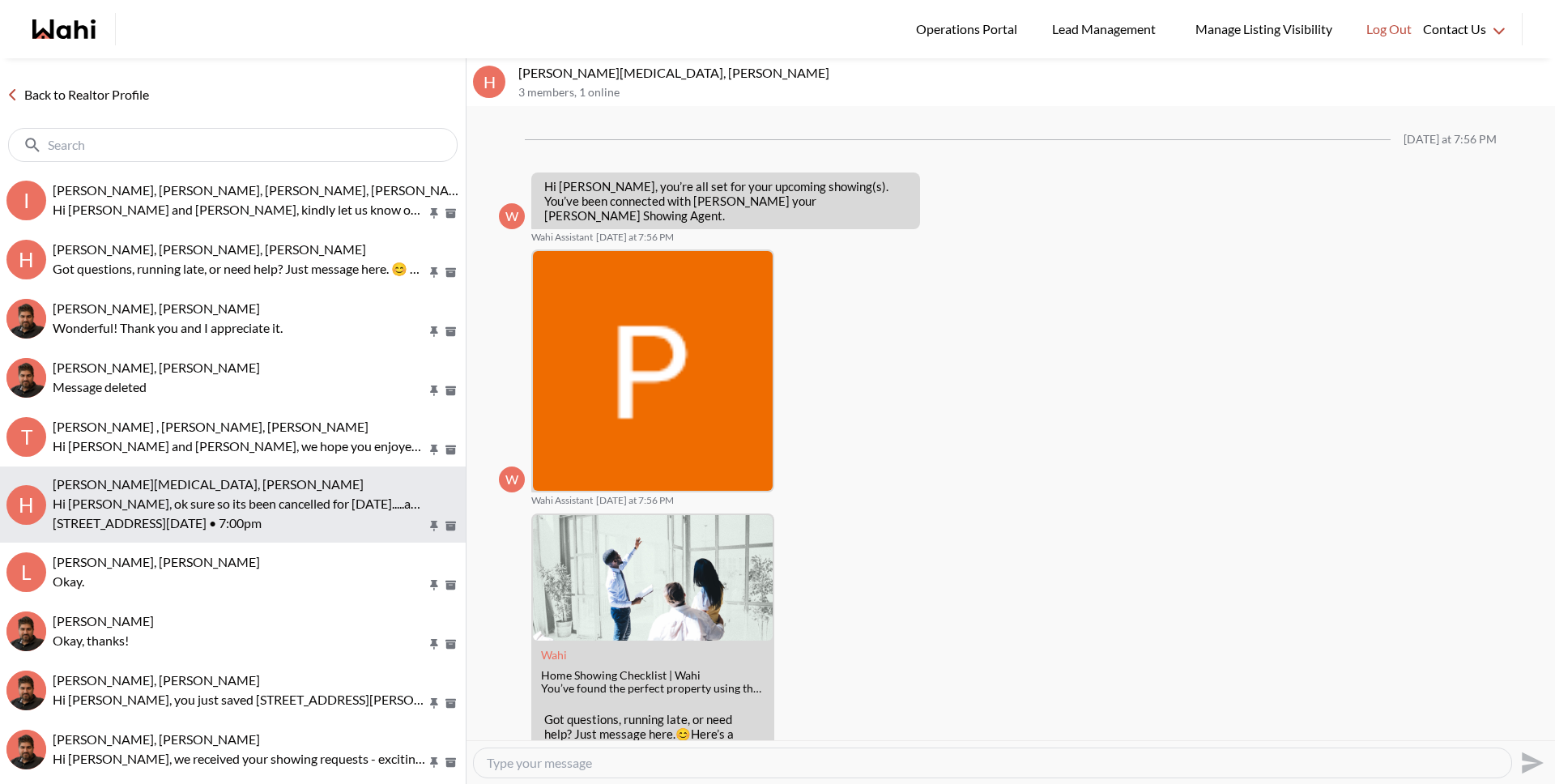
scroll to position [751, 0]
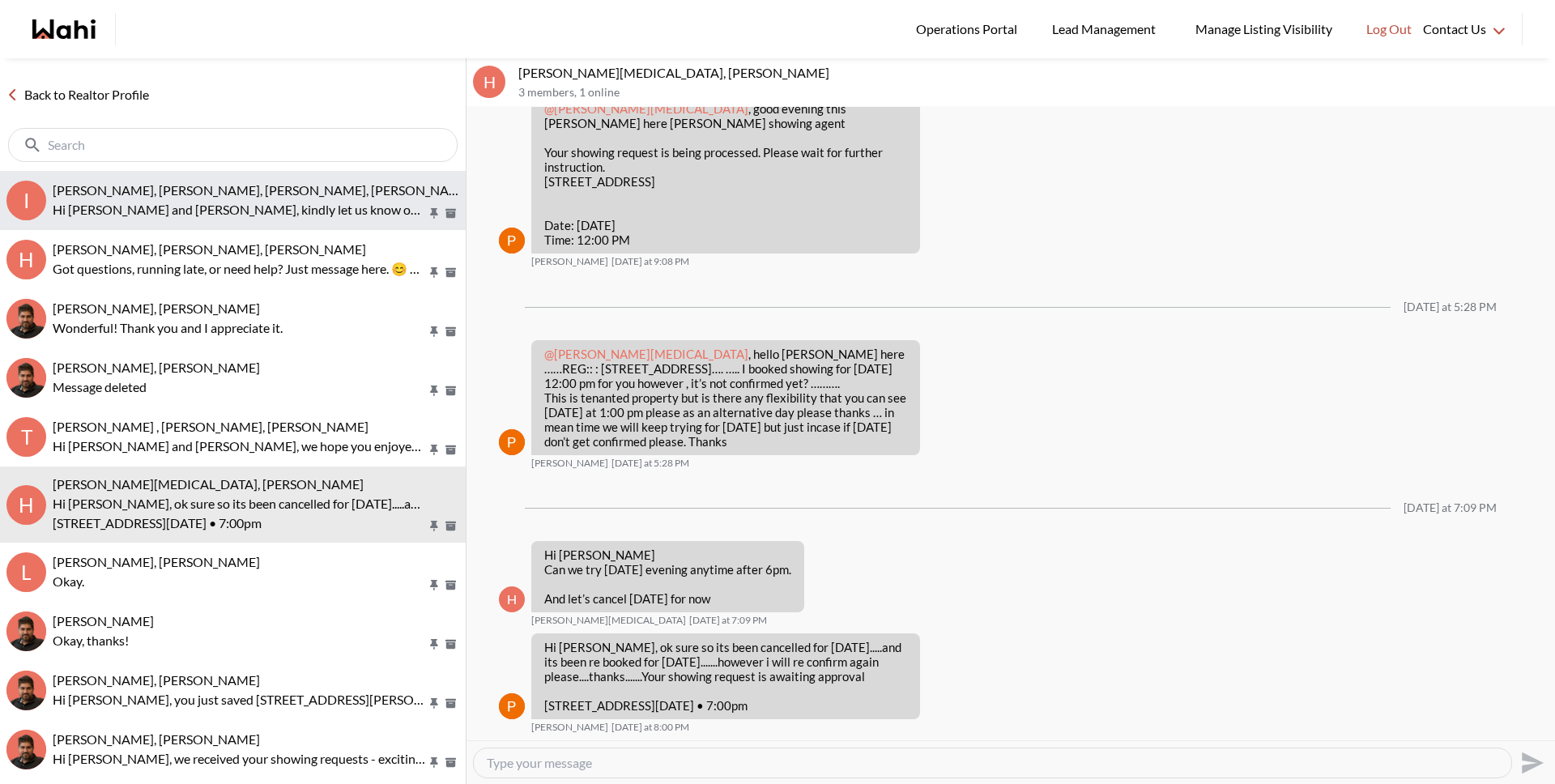
drag, startPoint x: 137, startPoint y: 205, endPoint x: 128, endPoint y: 182, distance: 24.7
click at [137, 205] on p "Hi Irina and Kseniya, kindly let us know once everything is completed today." at bounding box center [240, 209] width 375 height 19
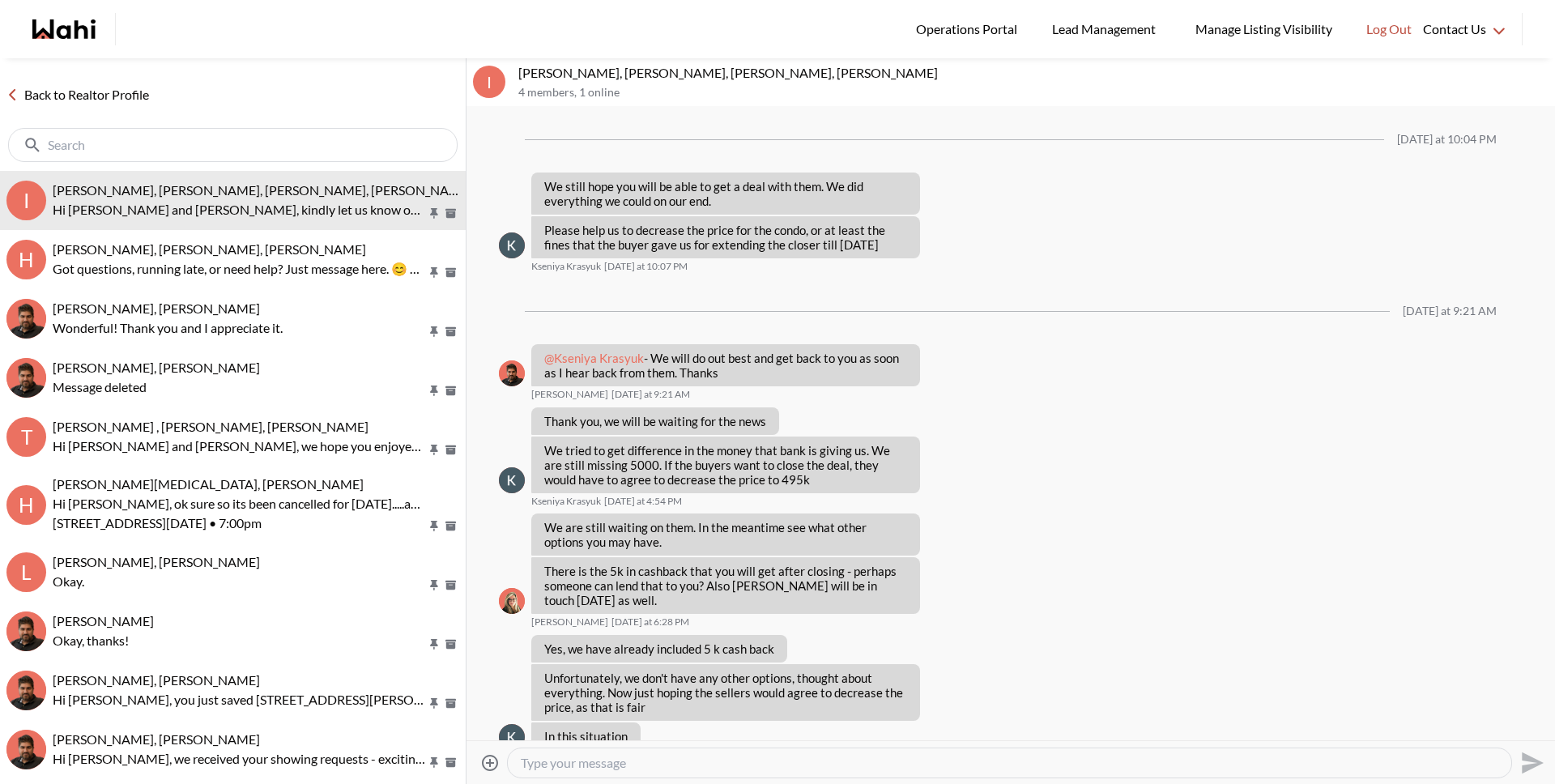
scroll to position [1073, 0]
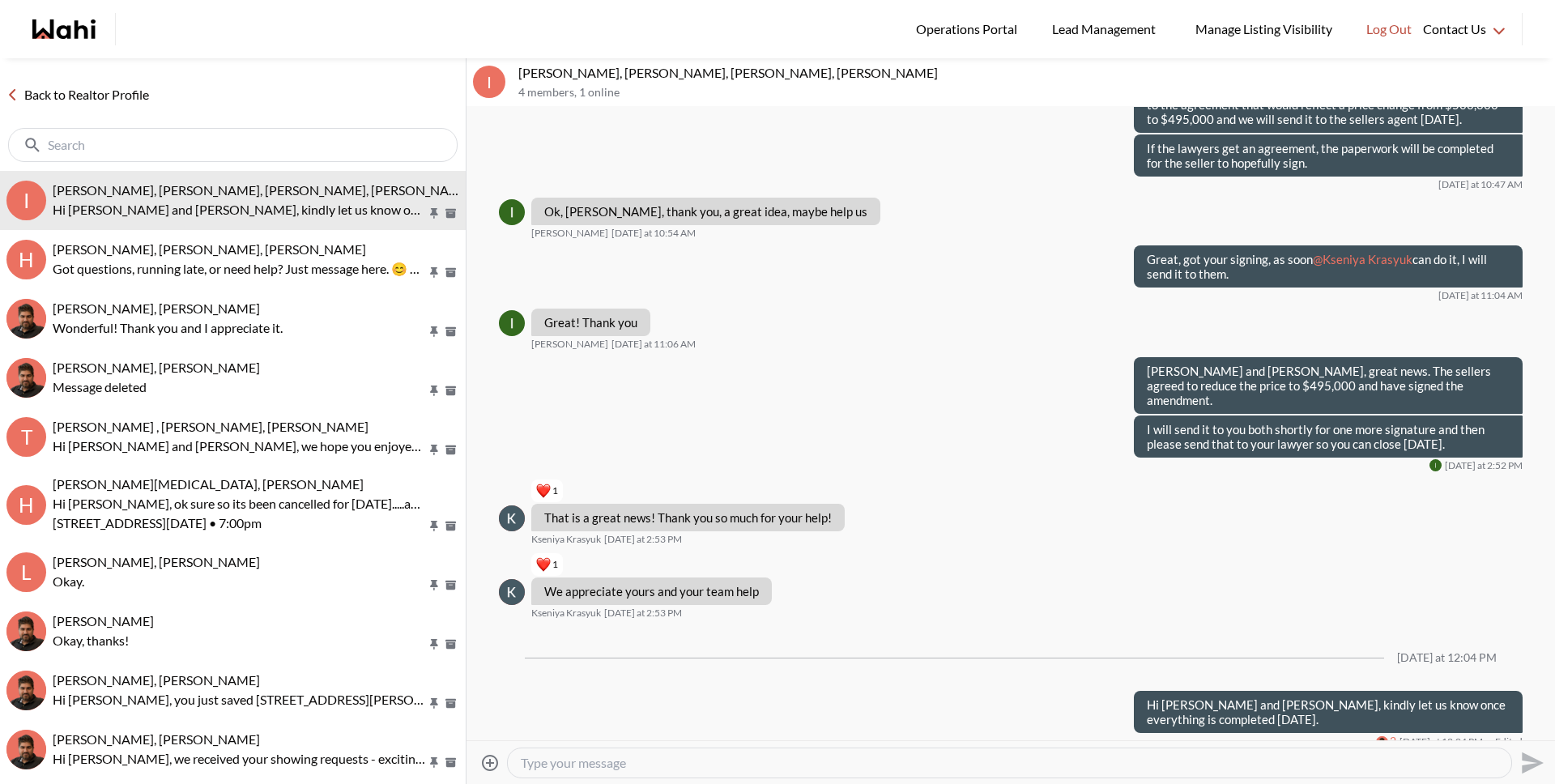
click at [106, 90] on link "Back to Realtor Profile" at bounding box center [78, 94] width 156 height 21
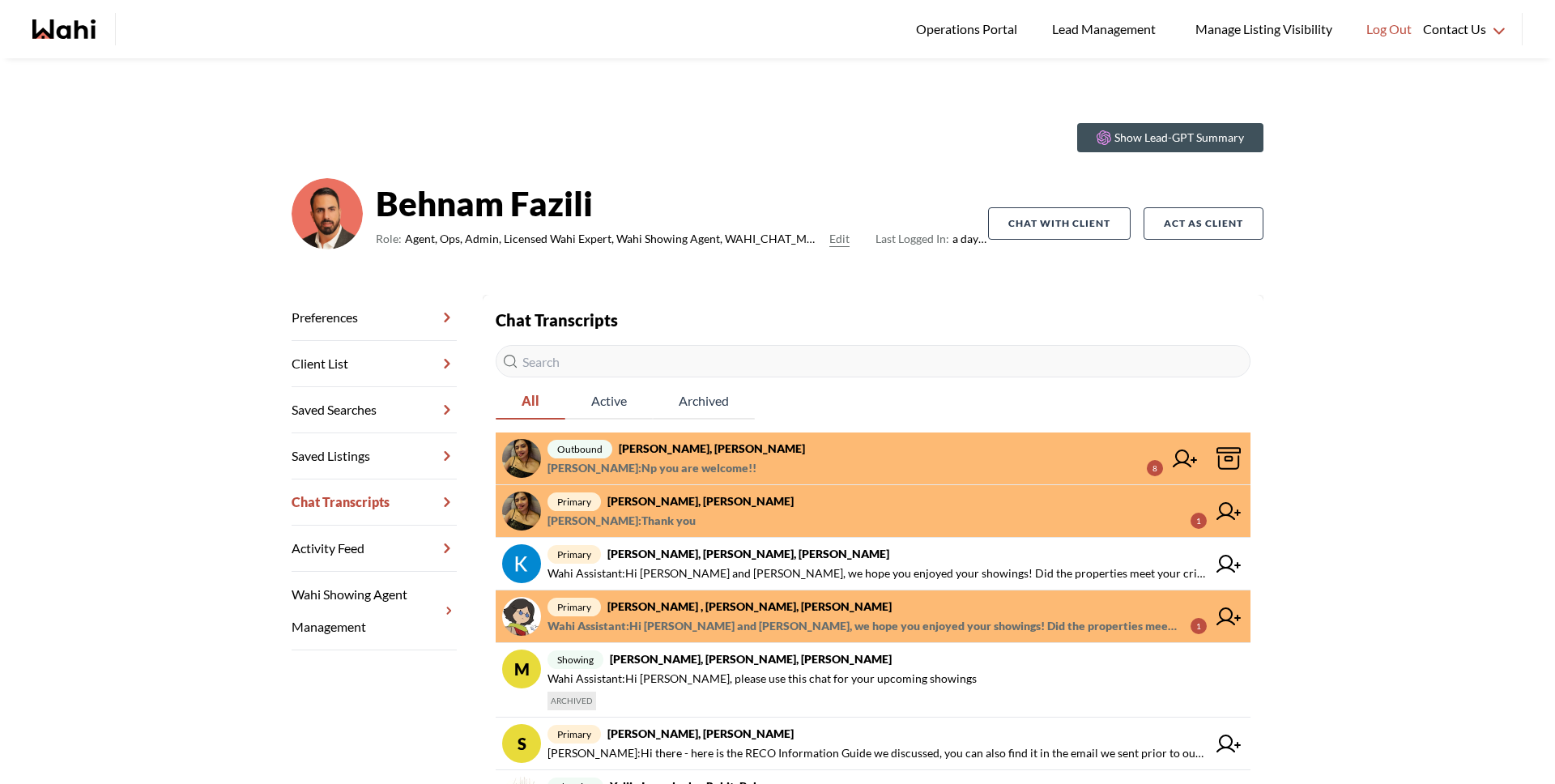
click at [687, 443] on strong "[PERSON_NAME], [PERSON_NAME]" at bounding box center [712, 448] width 186 height 14
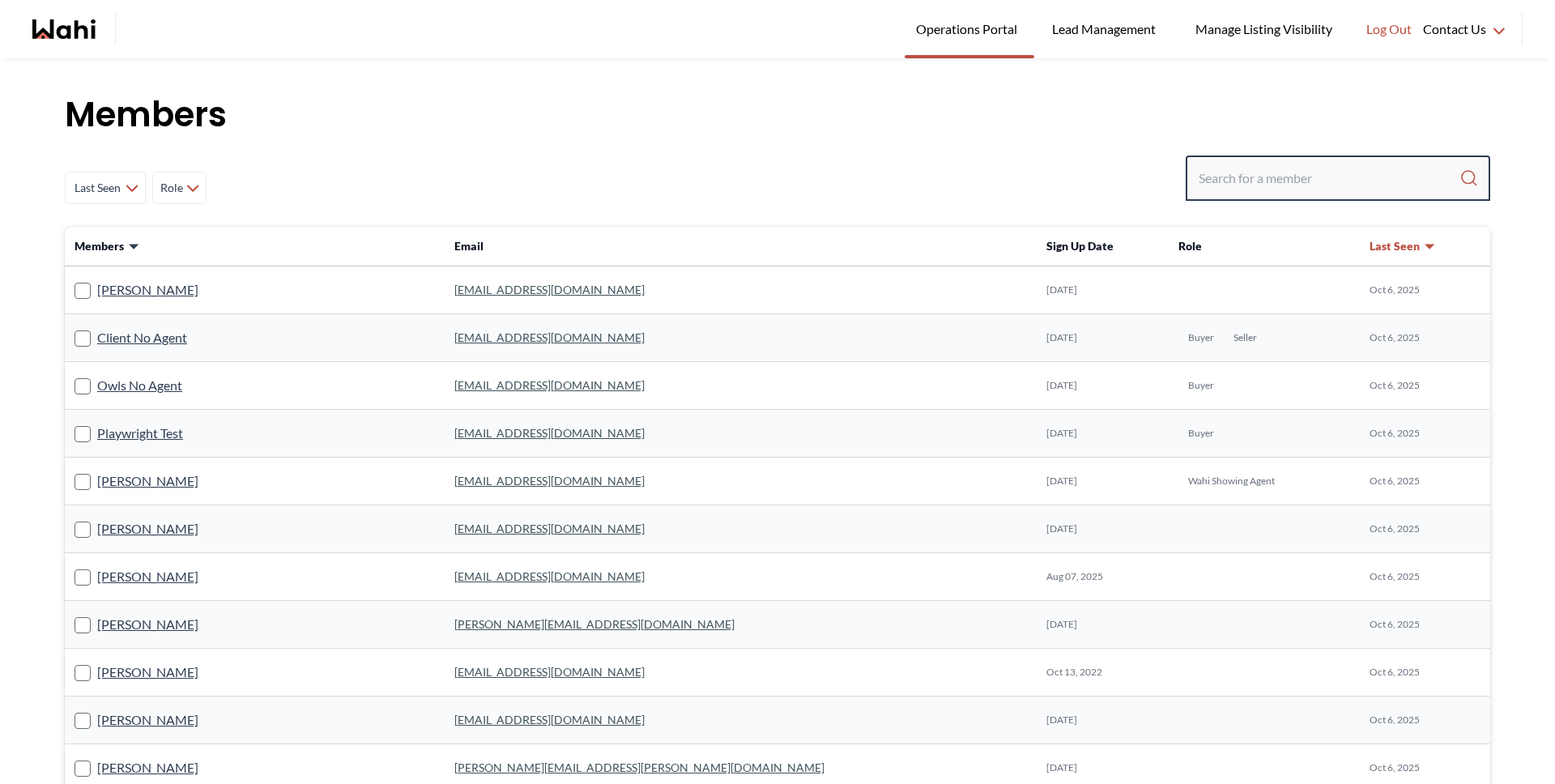
click at [1316, 168] on input "Search input" at bounding box center [1329, 178] width 261 height 29
type input "[PERSON_NAME]"
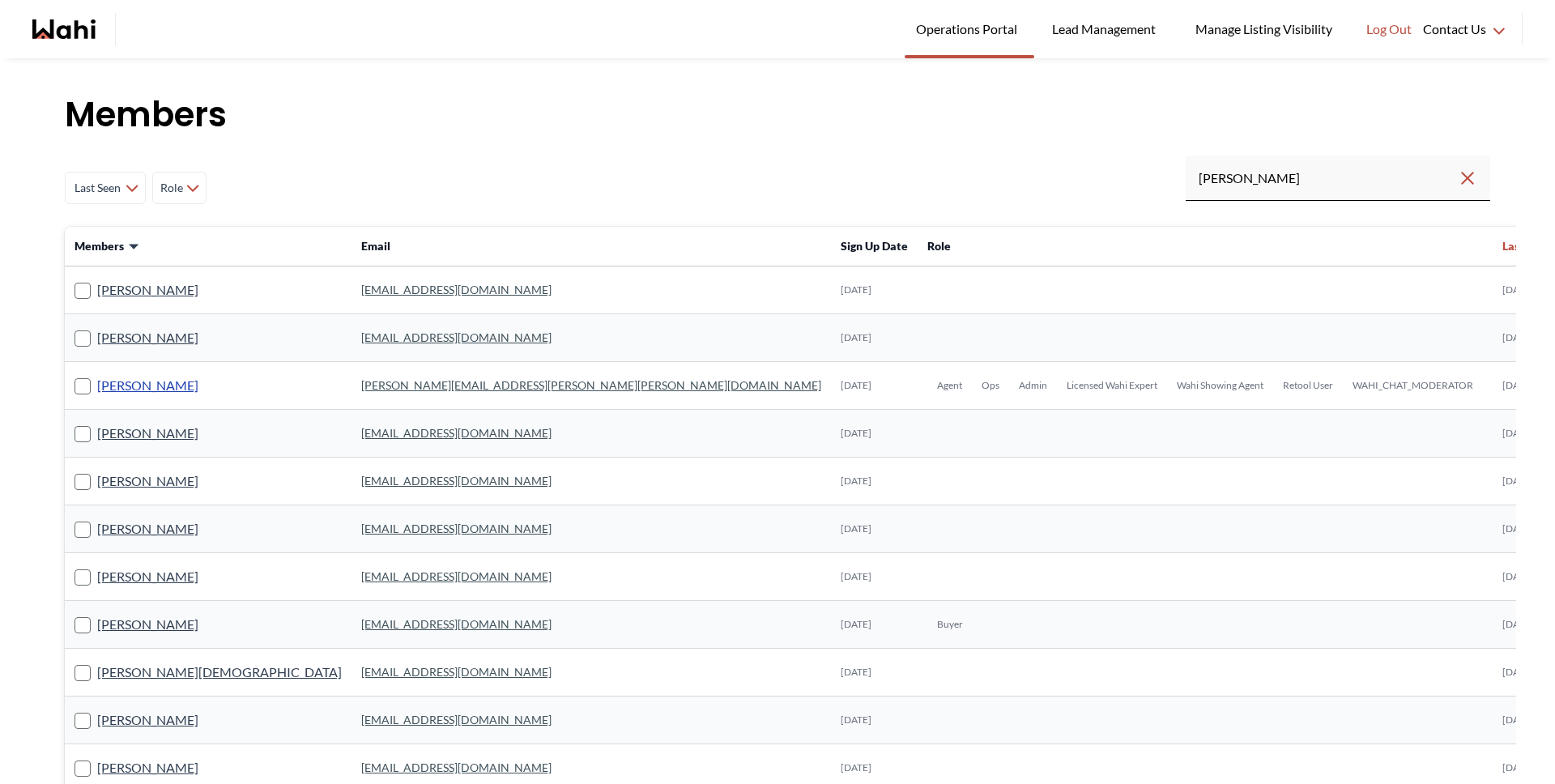
click at [119, 387] on link "[PERSON_NAME]" at bounding box center [147, 385] width 101 height 21
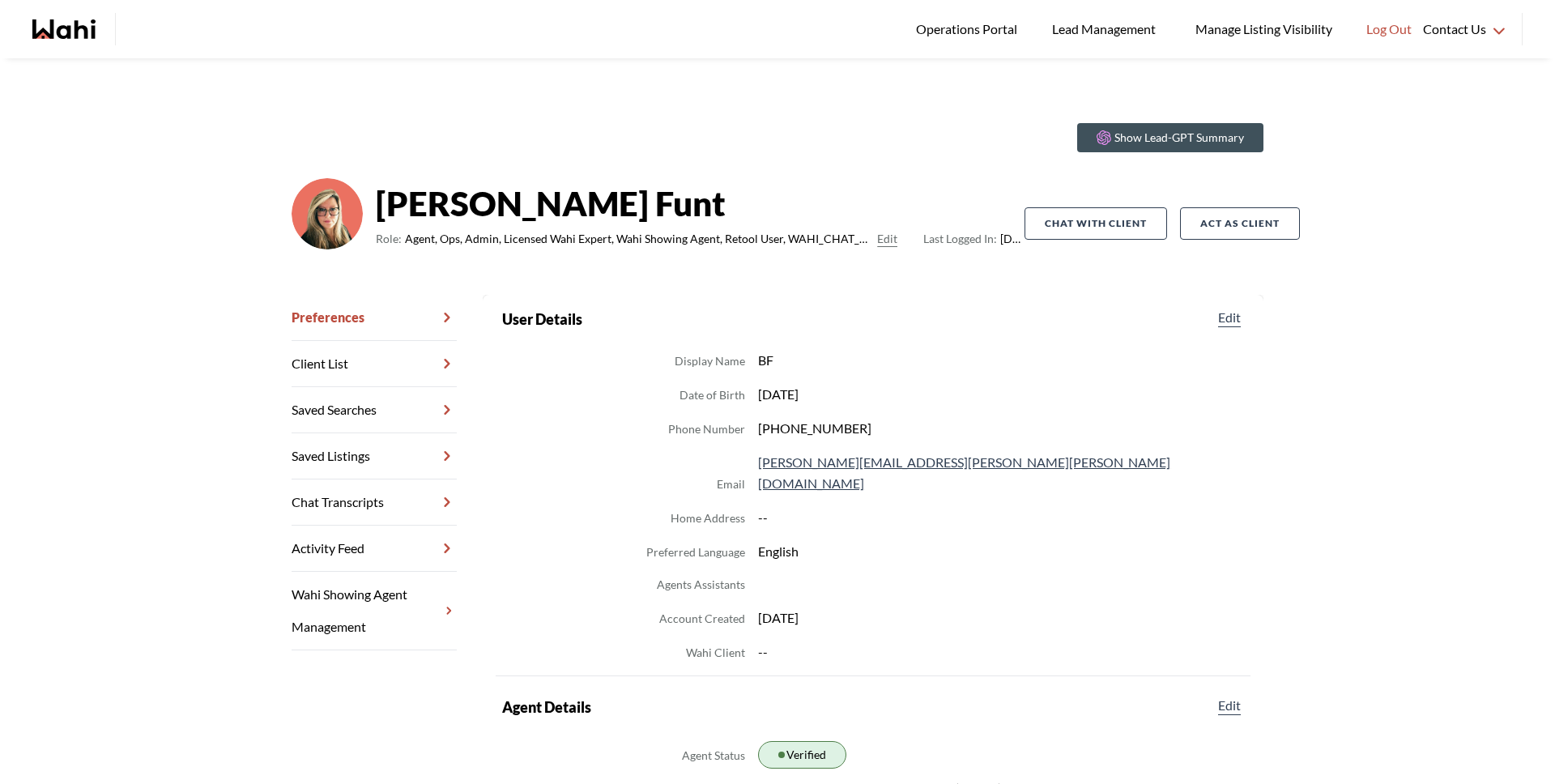
click at [317, 507] on link "Chat Transcripts" at bounding box center [374, 502] width 166 height 46
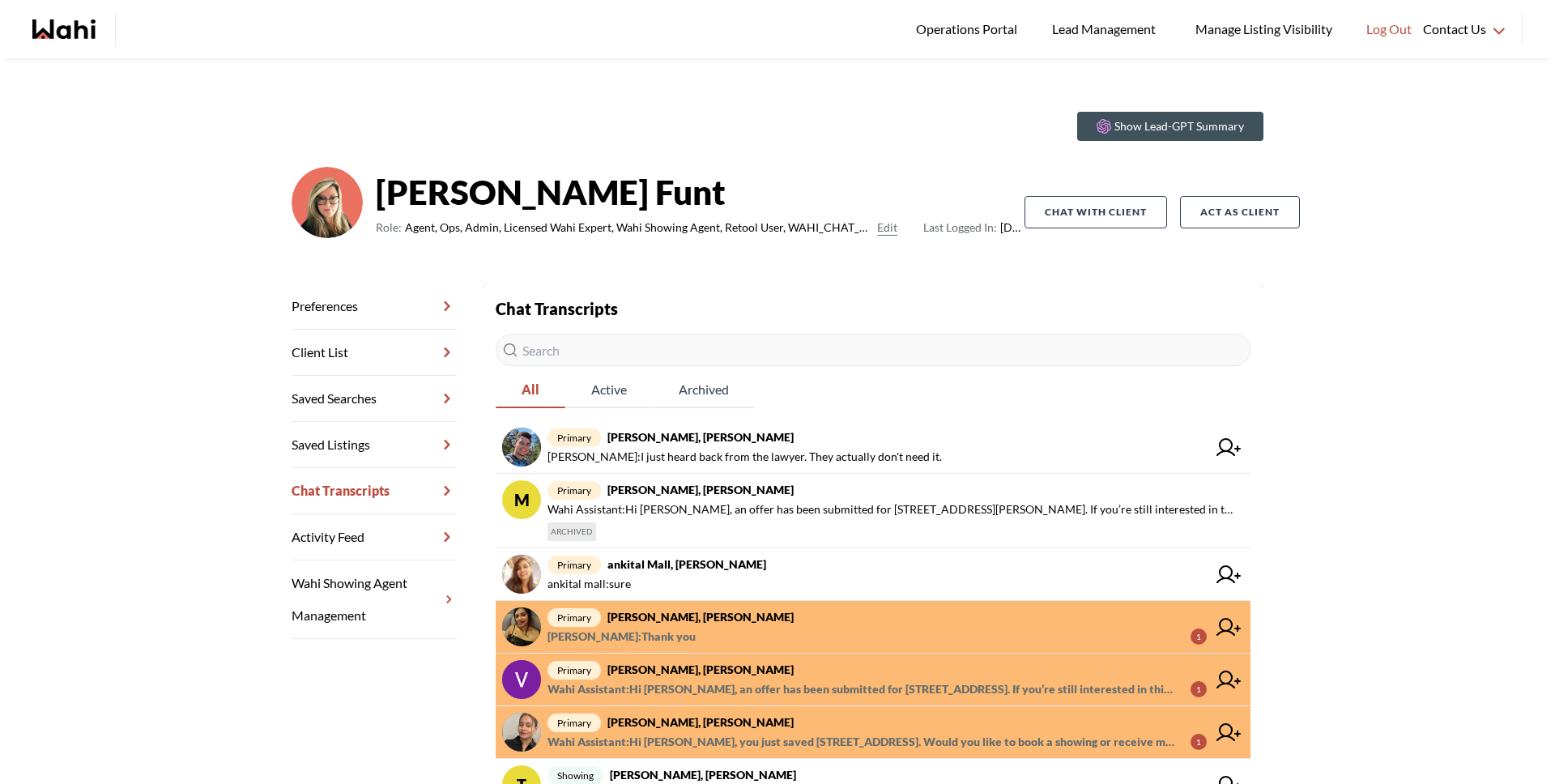
scroll to position [128, 0]
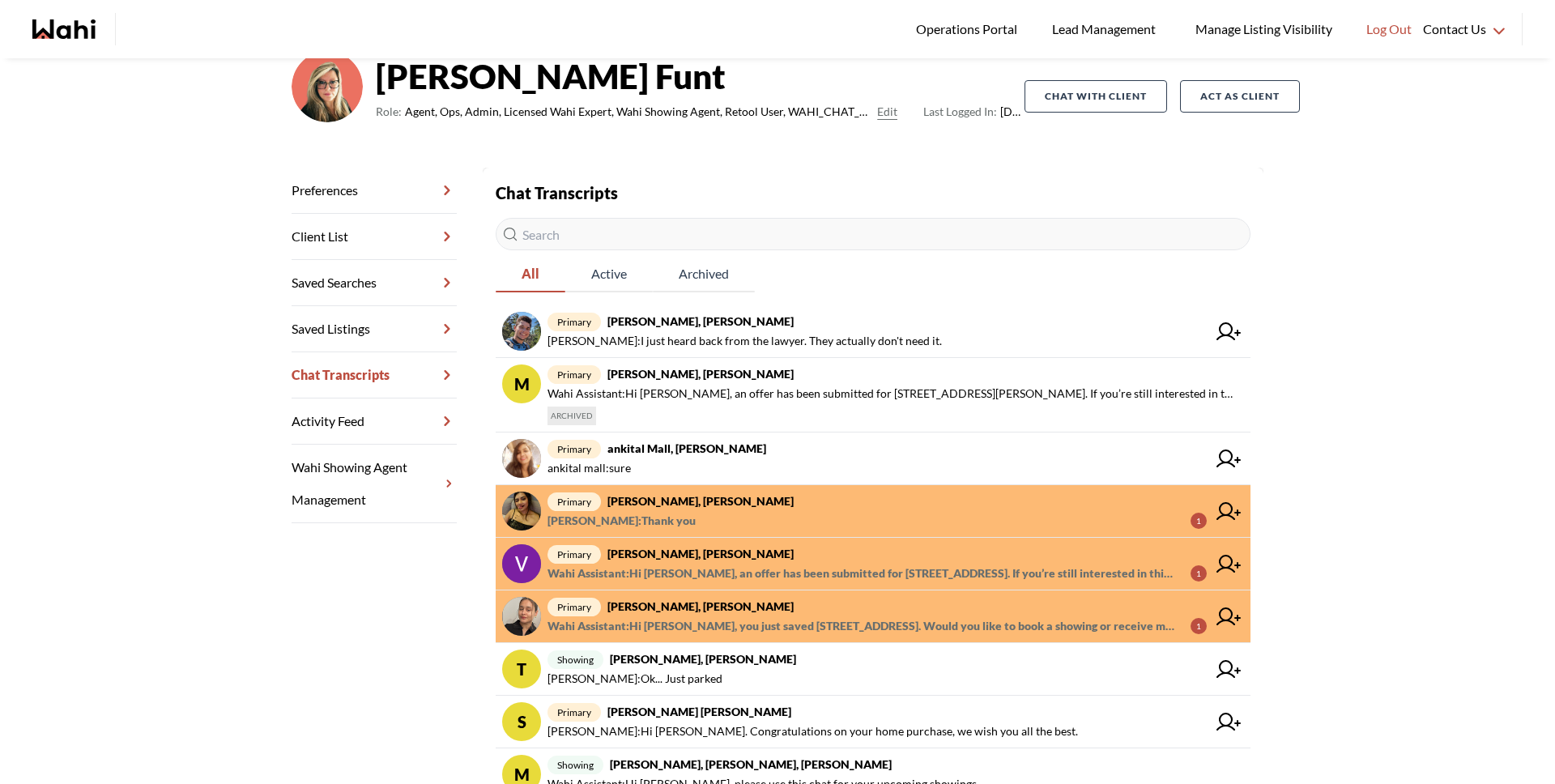
click at [602, 229] on input "text" at bounding box center [873, 234] width 755 height 33
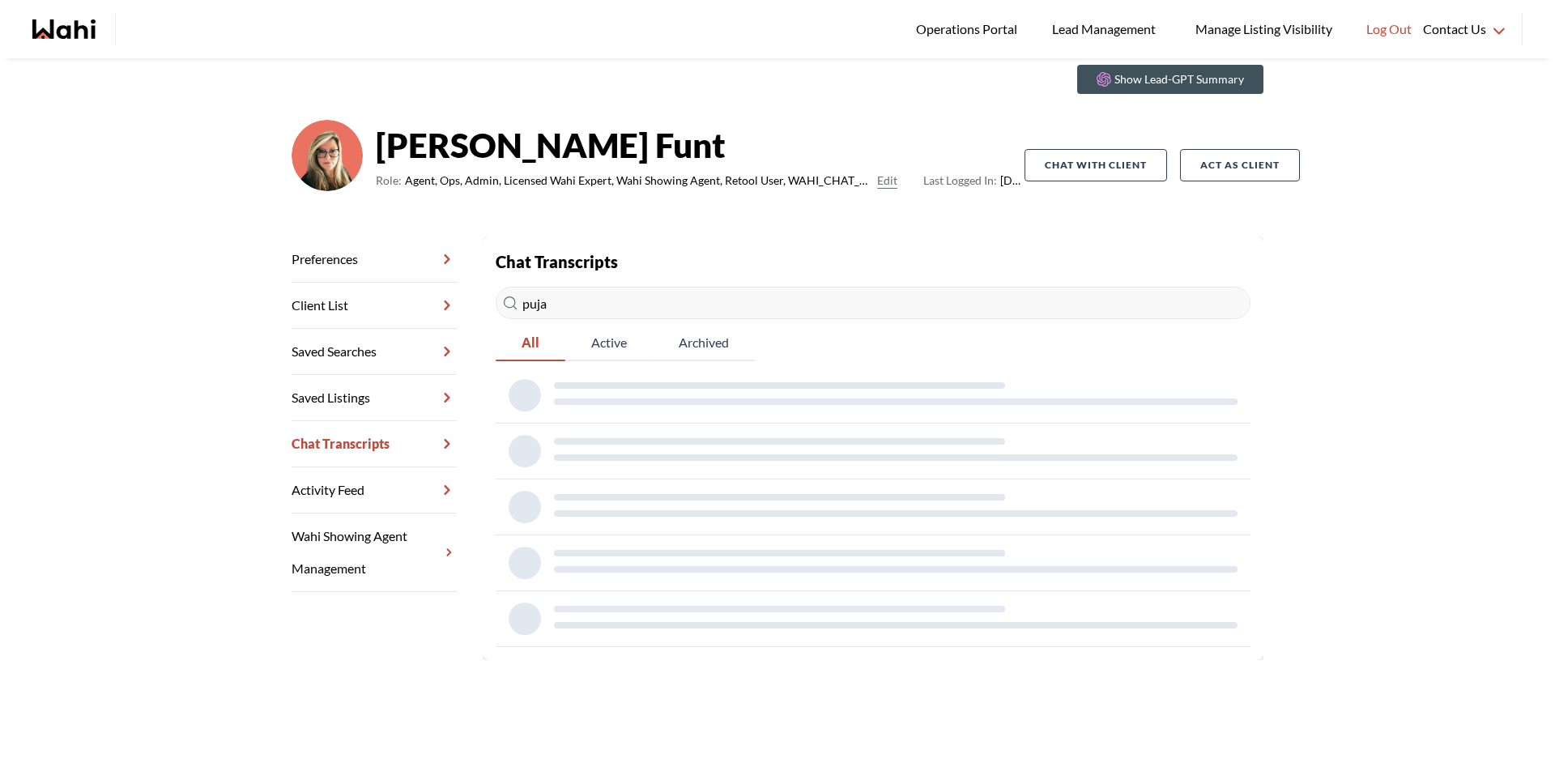
scroll to position [58, 0]
type input "p"
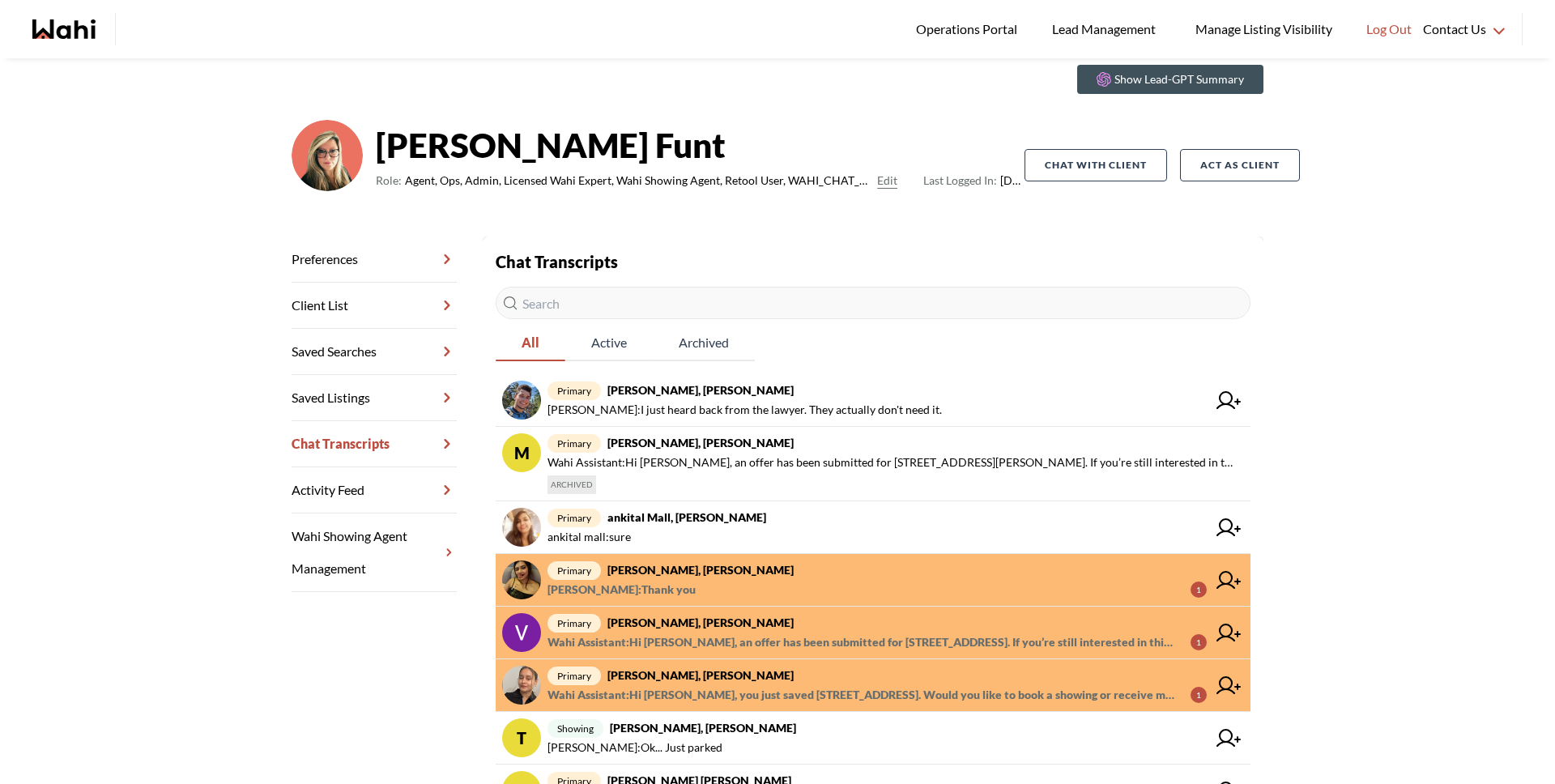
scroll to position [128, 0]
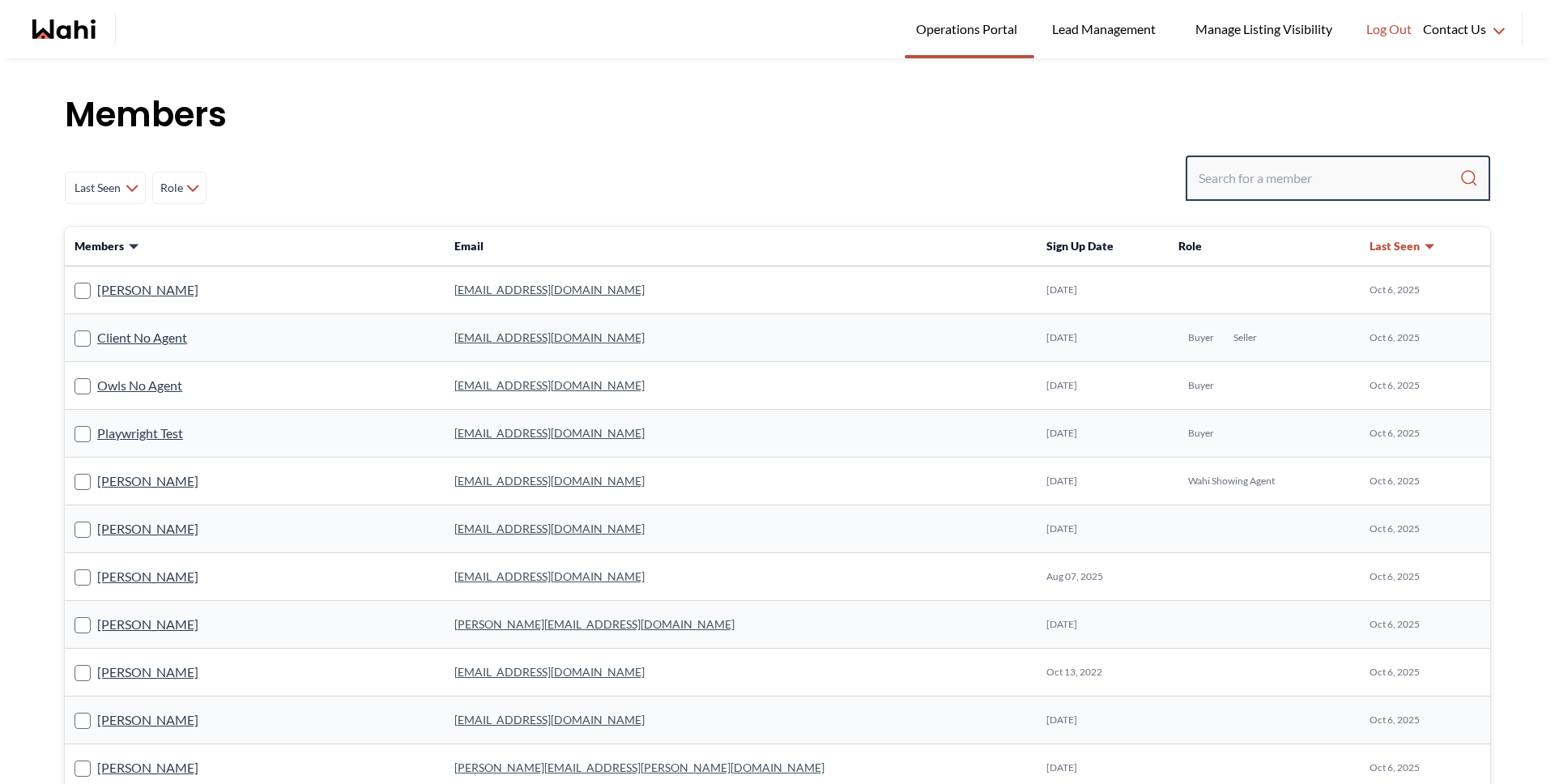
click at [1227, 182] on input "Search input" at bounding box center [1329, 178] width 261 height 29
type input "behnam"
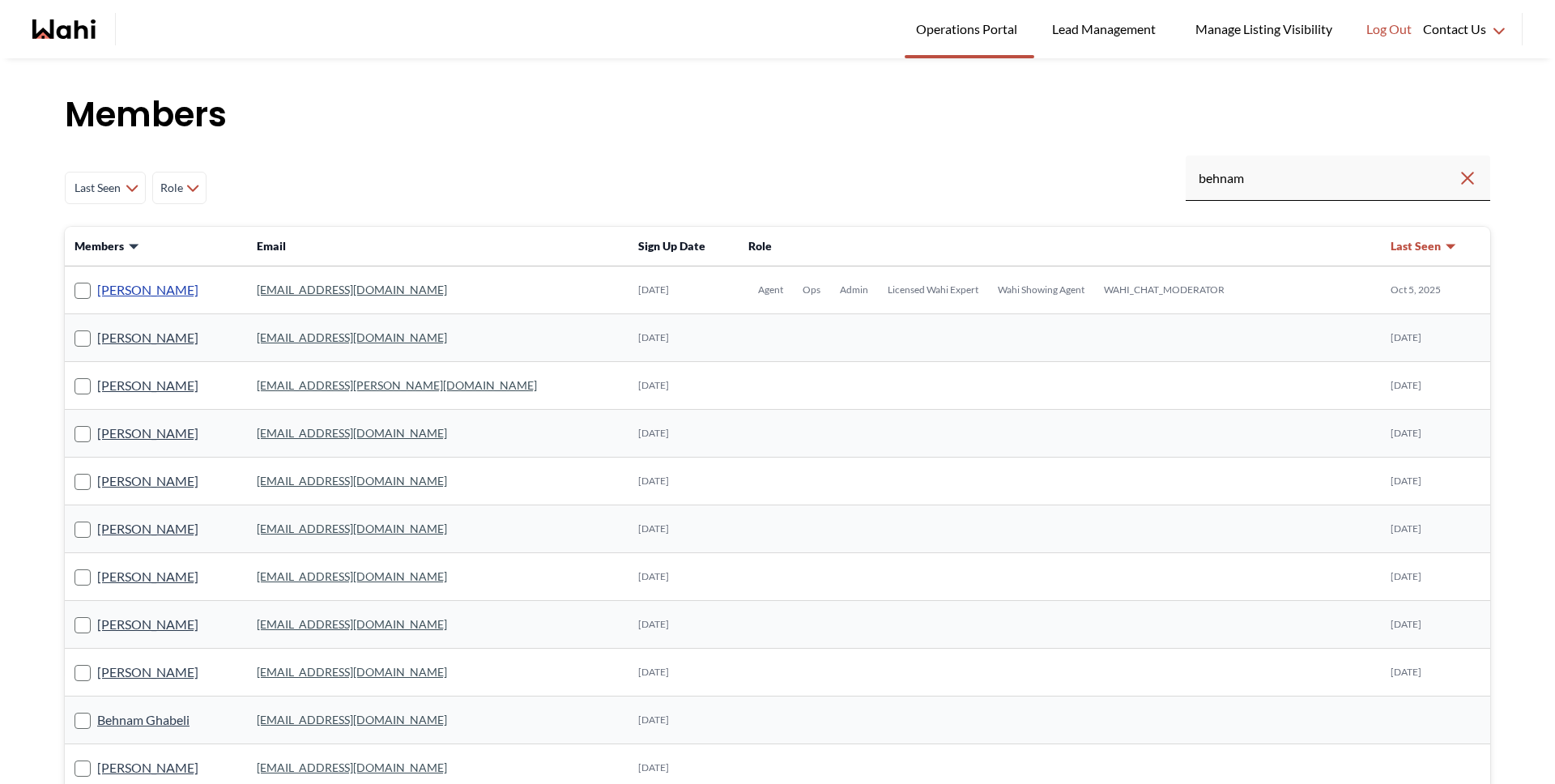
click at [120, 288] on link "[PERSON_NAME]" at bounding box center [147, 289] width 101 height 21
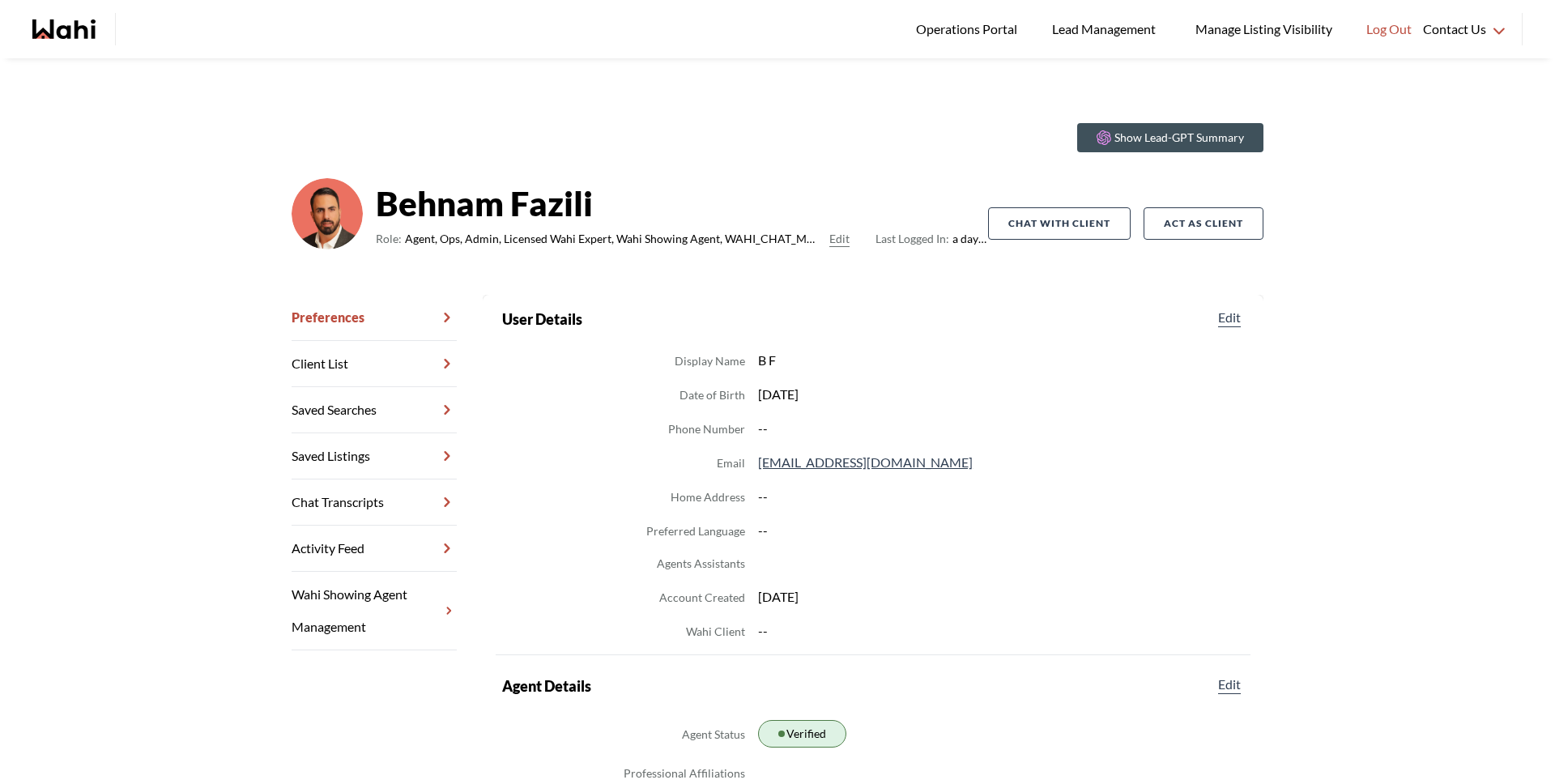
click at [378, 488] on link "Chat Transcripts" at bounding box center [374, 502] width 166 height 46
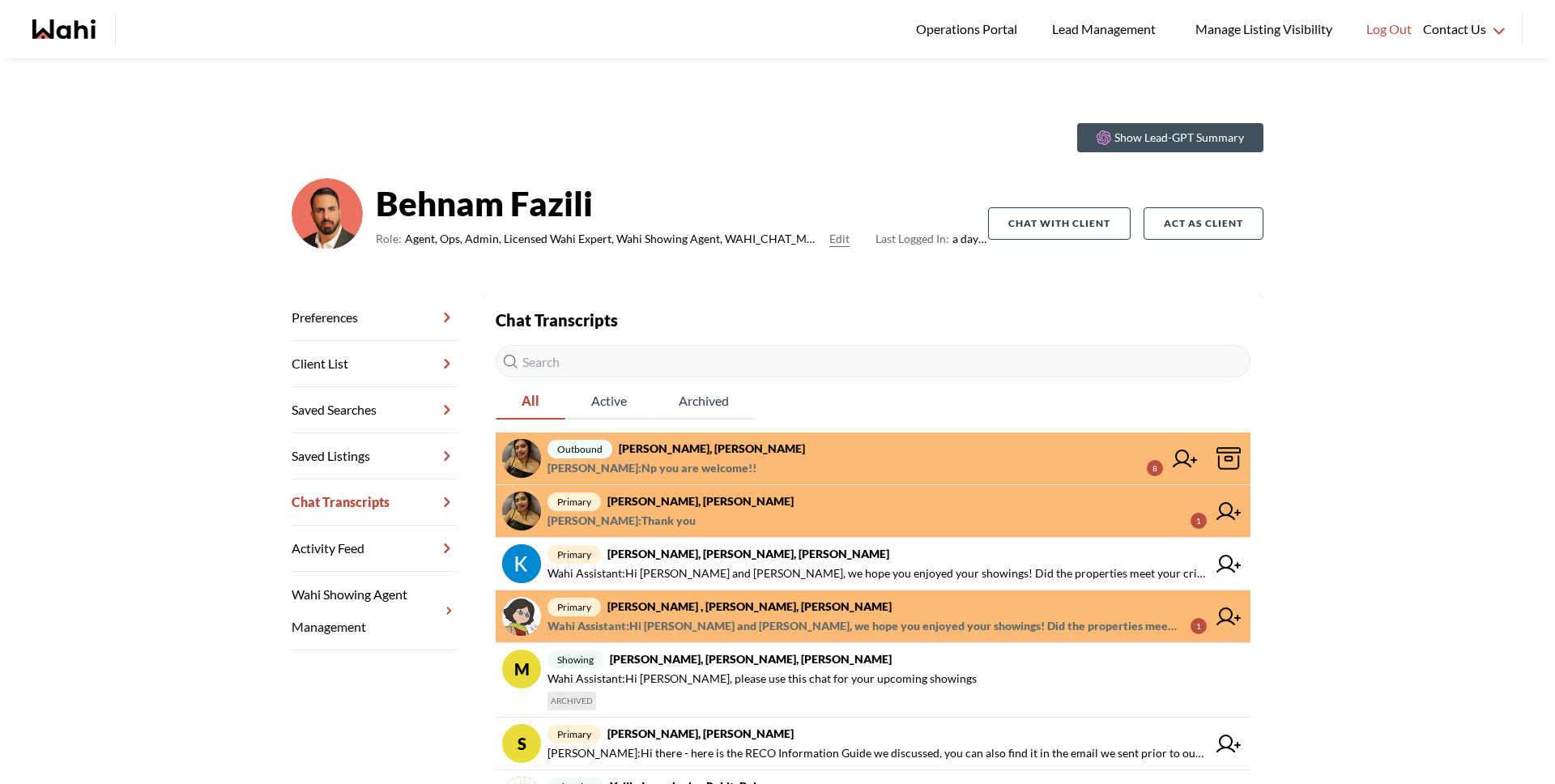
click at [579, 362] on input "text" at bounding box center [873, 361] width 755 height 33
type input "puja"
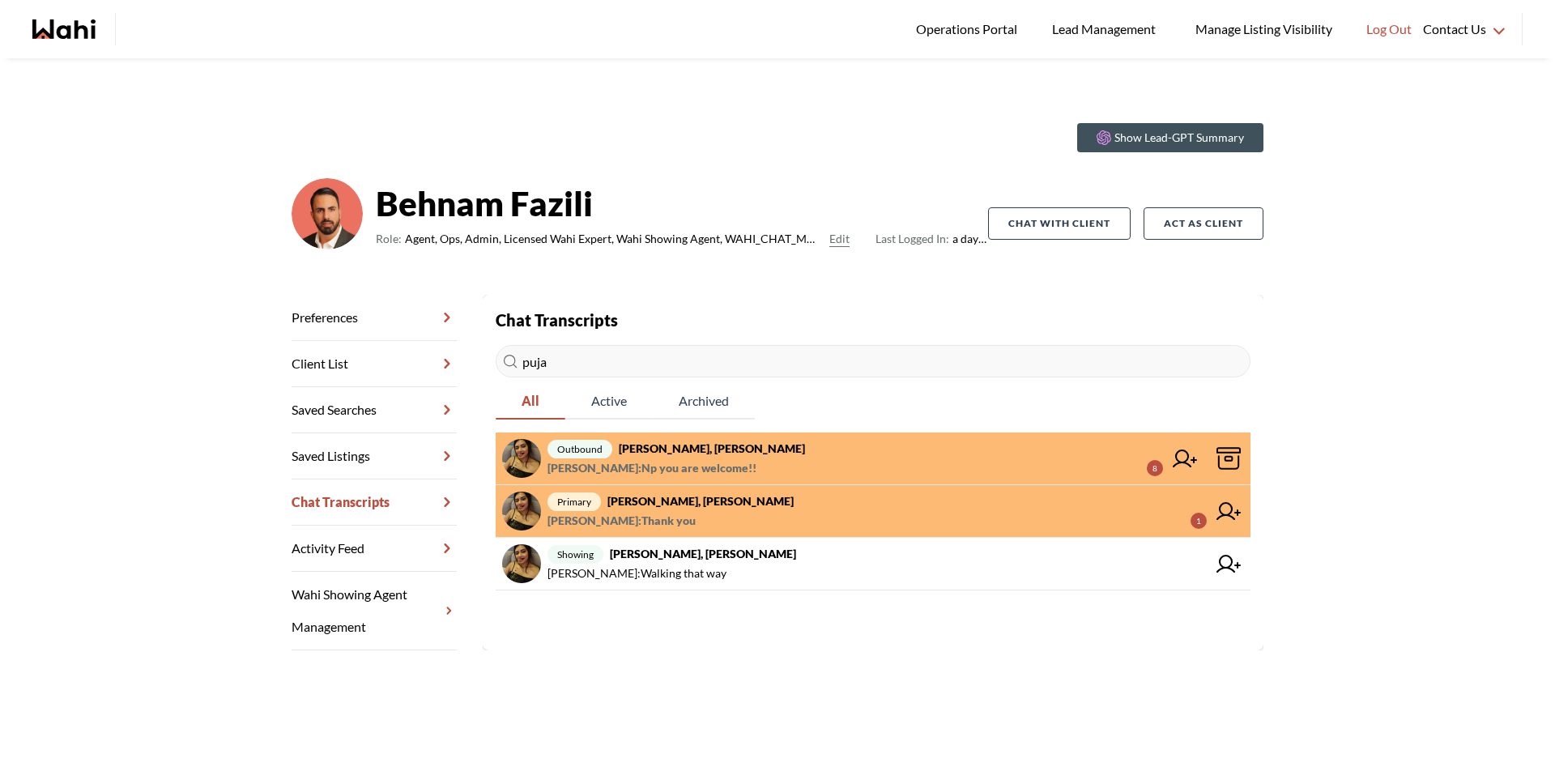
drag, startPoint x: 593, startPoint y: 364, endPoint x: 434, endPoint y: 363, distance: 159.0
click at [434, 363] on div "Preferences Client List Saved Searches Saved Listings Chat Transcripts Activity…" at bounding box center [777, 472] width 972 height 355
